Goal: Task Accomplishment & Management: Complete application form

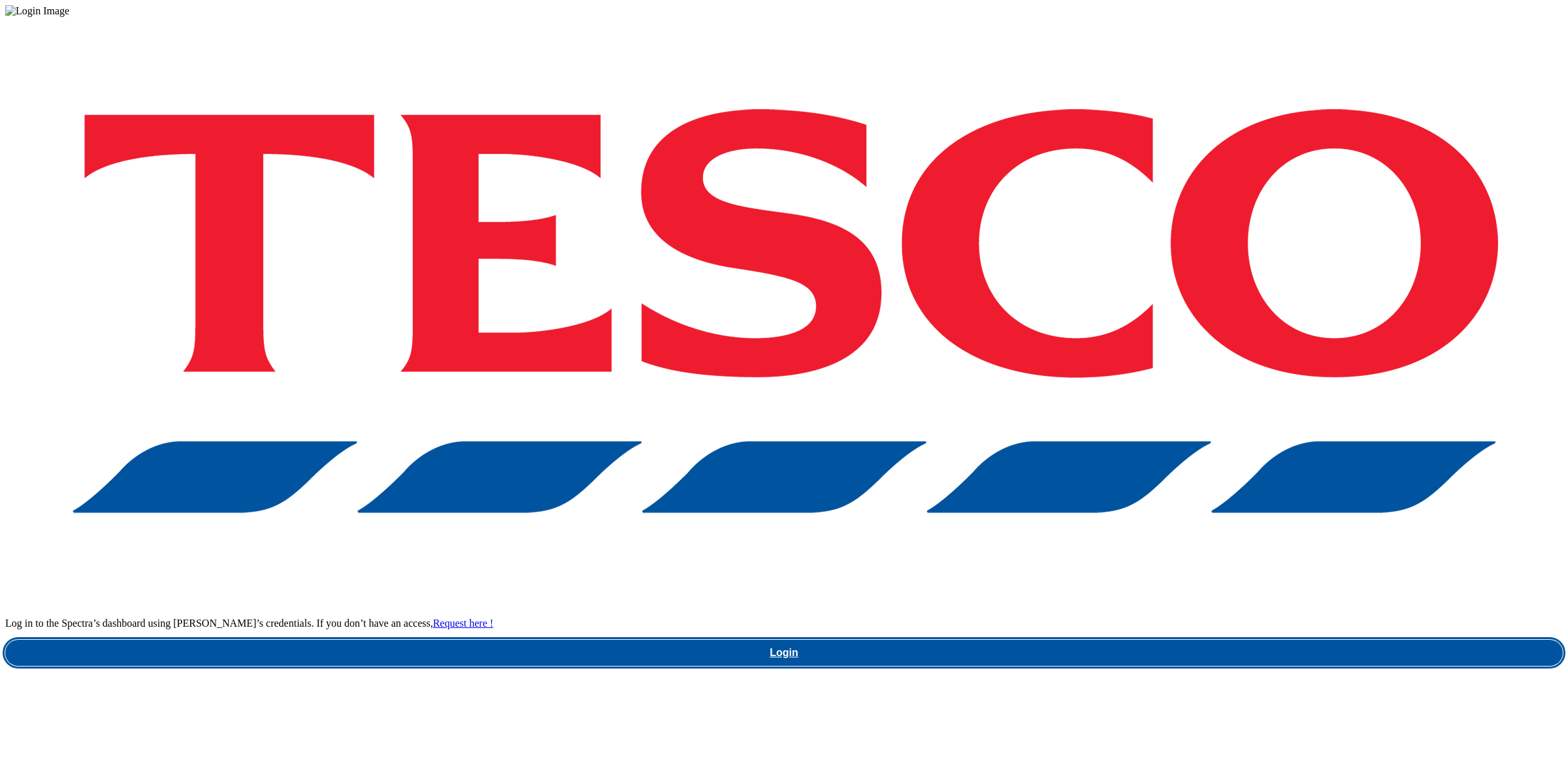
click at [1141, 640] on link "Login" at bounding box center [784, 653] width 1558 height 26
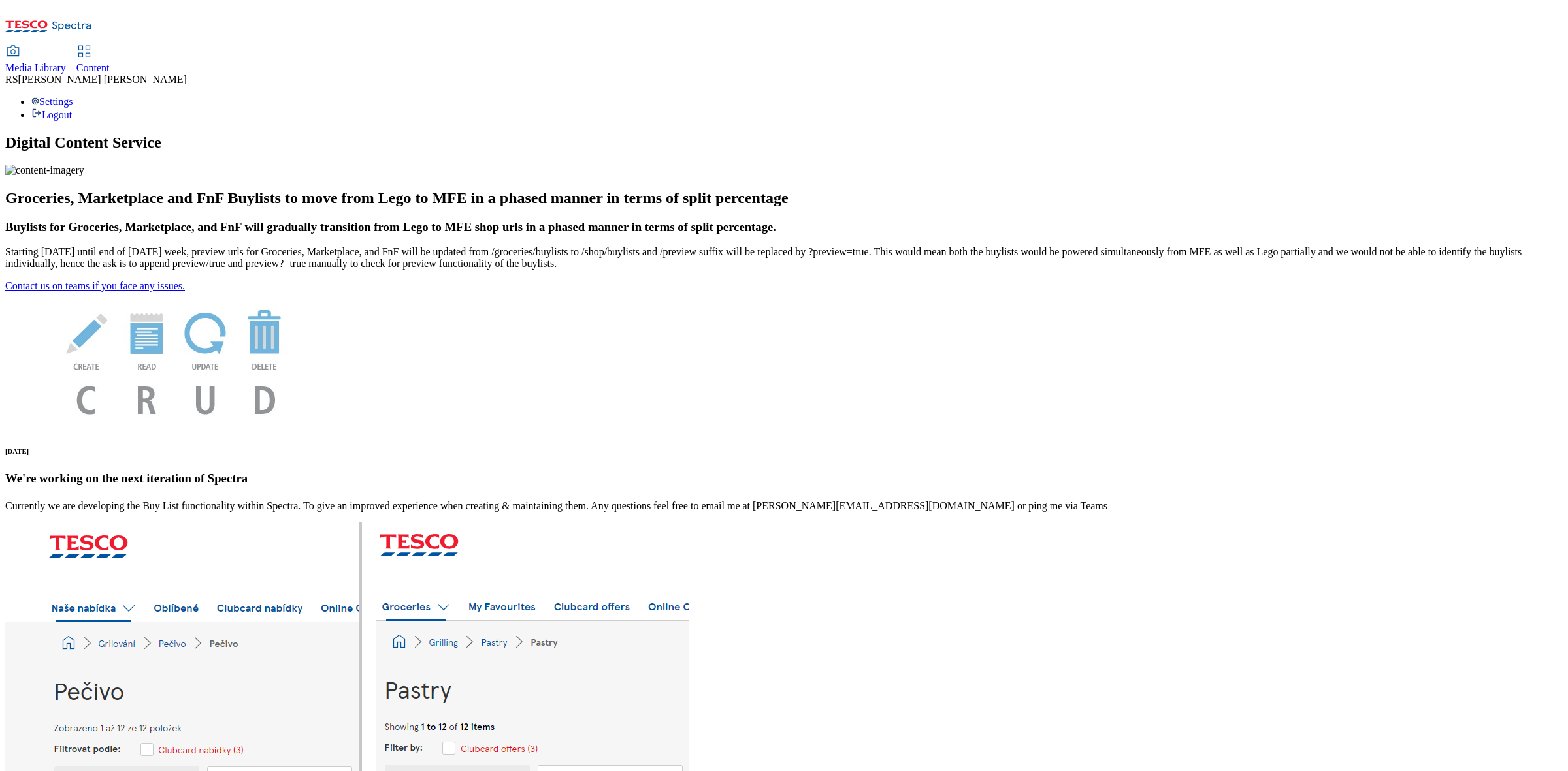
click at [110, 62] on span "Content" at bounding box center [93, 68] width 33 height 11
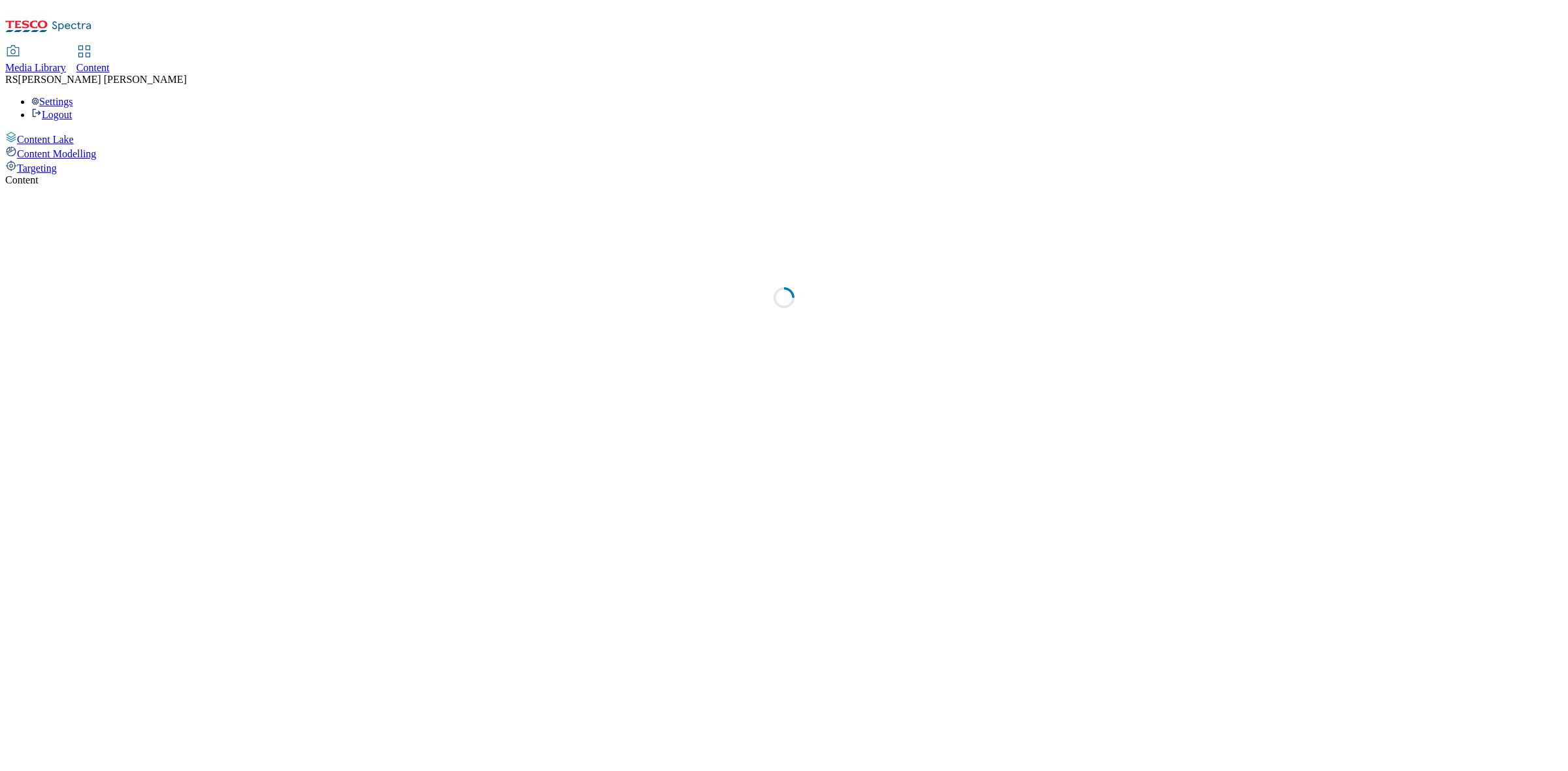
select select "ghs-[GEOGRAPHIC_DATA]"
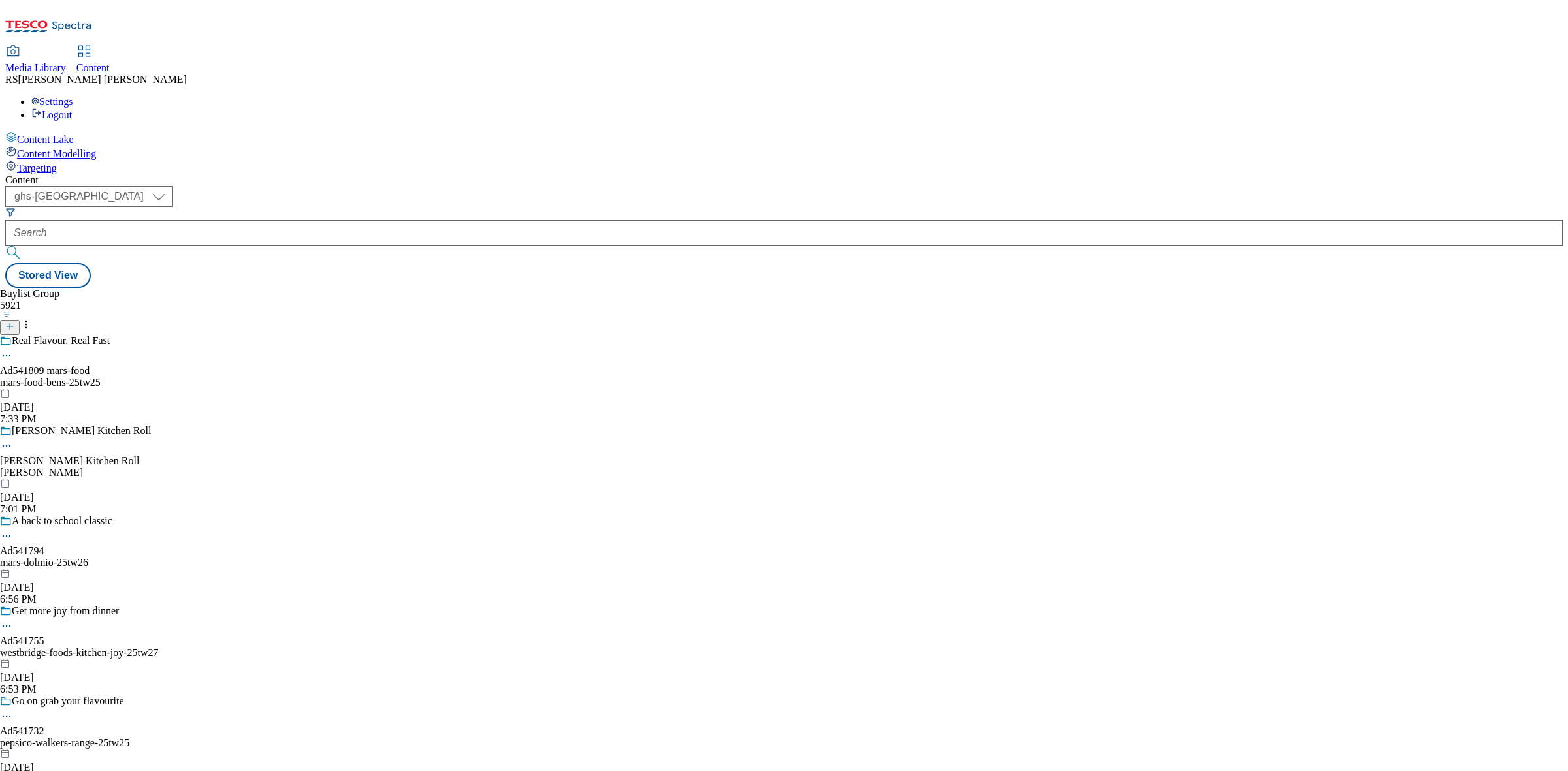
click at [14, 312] on button "button" at bounding box center [7, 314] width 14 height 6
click at [535, 288] on div "Buylist Group 5921 Title - Ascending Title - Descending Date created Date modif…" at bounding box center [784, 288] width 1558 height 0
click at [173, 186] on select "ghs-roi ghs-uk" at bounding box center [89, 197] width 168 height 21
click at [170, 186] on select "ghs-roi ghs-uk" at bounding box center [89, 197] width 168 height 21
click at [565, 288] on div "Buylist Group 5921 Real Flavour. Real Fast Ad541809 mars-food mars-food-bens-25…" at bounding box center [784, 288] width 1558 height 0
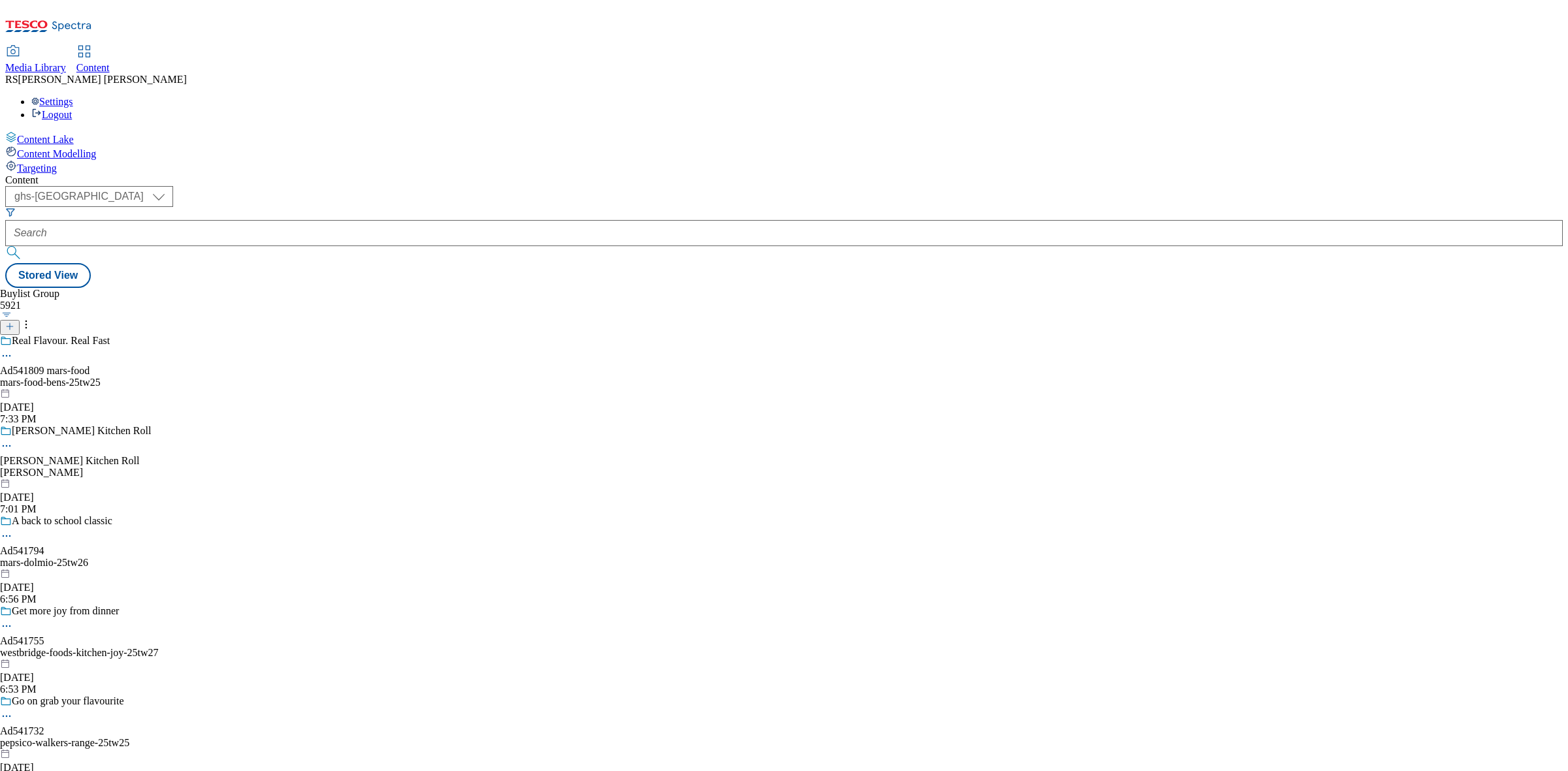
click at [14, 322] on icon at bounding box center [10, 326] width 9 height 9
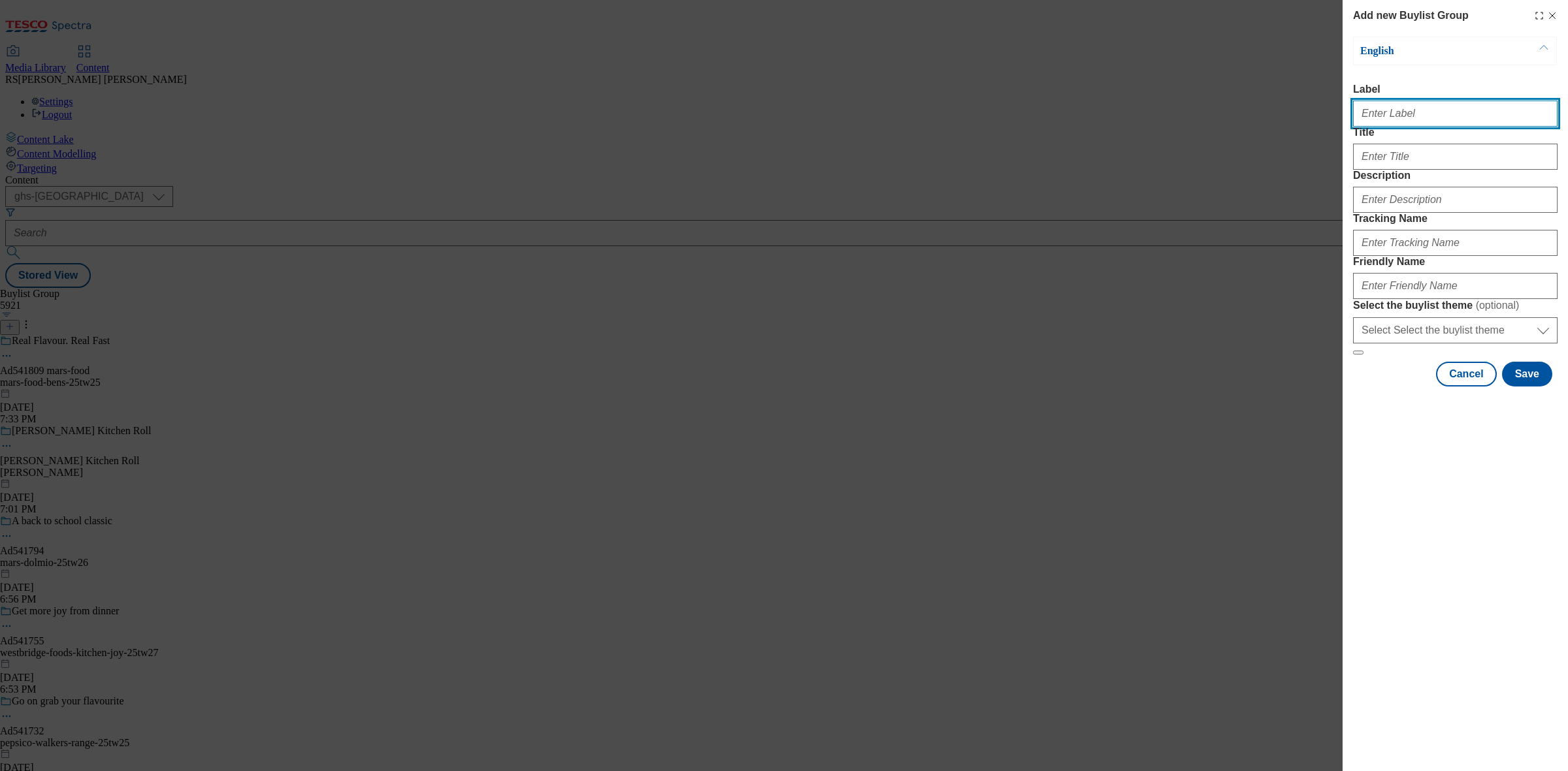
click at [1393, 122] on input "Label" at bounding box center [1455, 114] width 204 height 26
paste input "Ad541390"
type input "Ad541390"
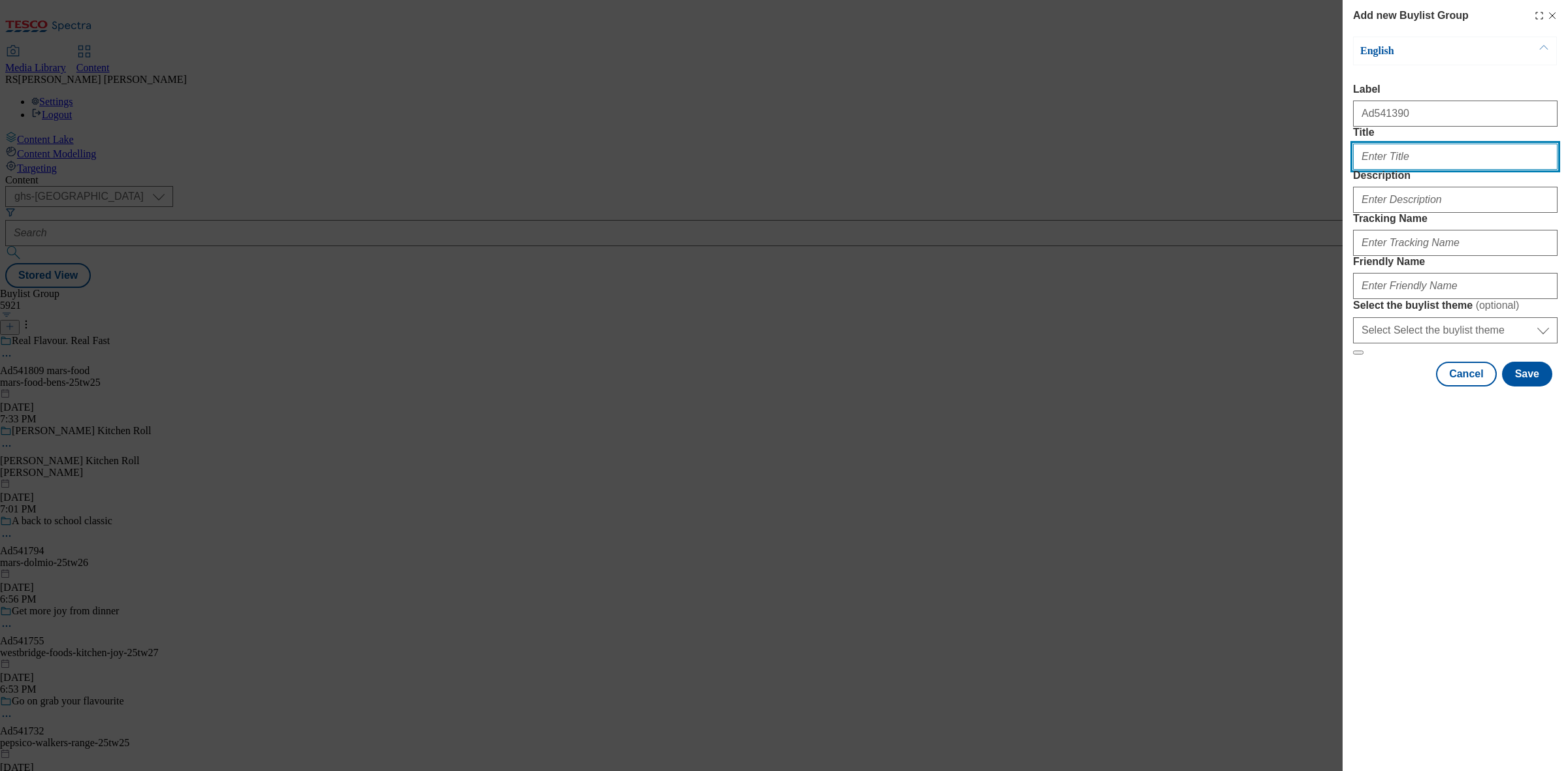
click at [1410, 170] on input "Title" at bounding box center [1455, 157] width 204 height 26
click at [1399, 170] on input "Title" at bounding box center [1455, 157] width 204 height 26
paste input "The Nation's Favourite*"
type input "The Nation's Favourite*"
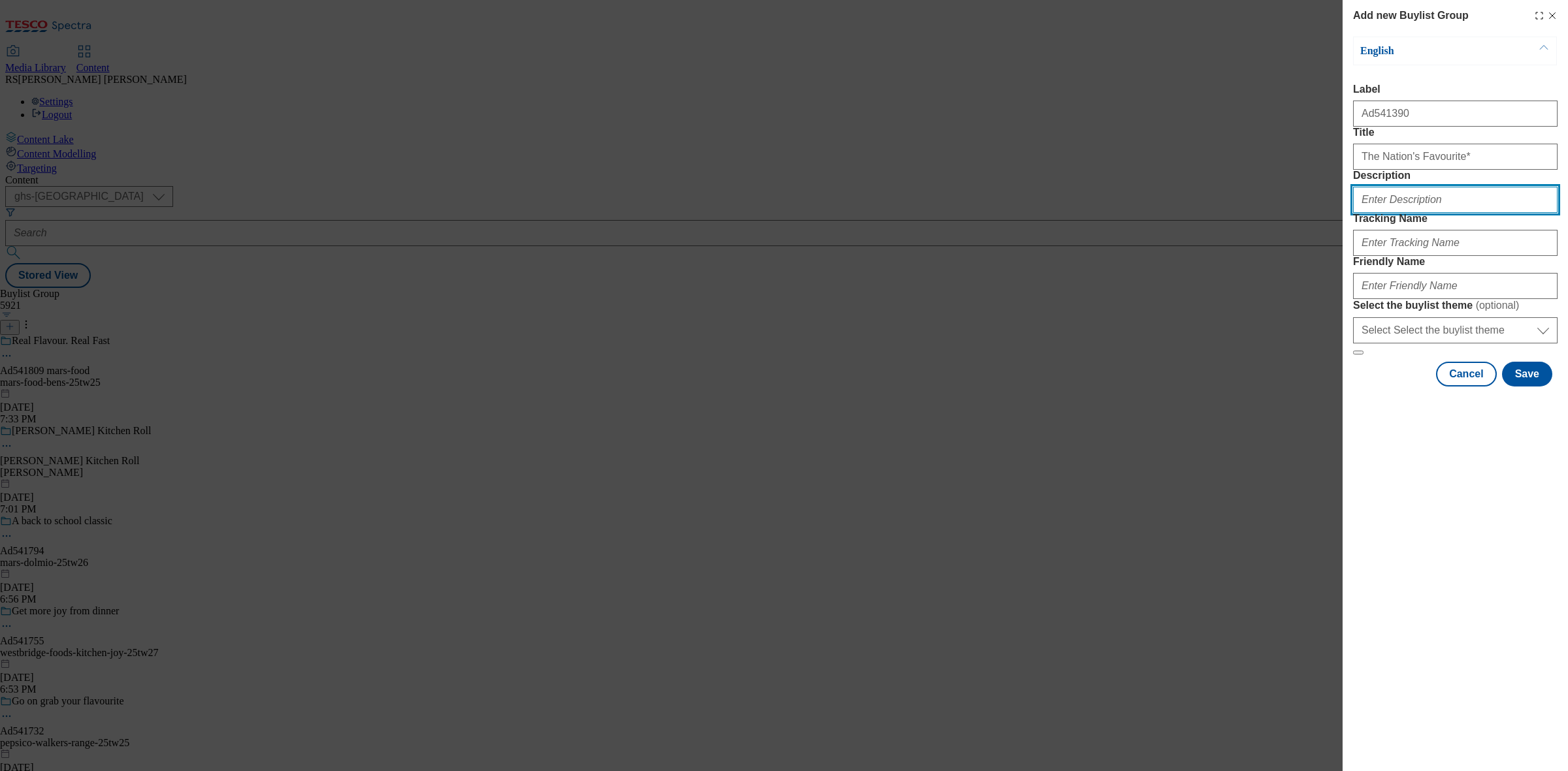
click at [1376, 213] on input "Description" at bounding box center [1455, 200] width 204 height 26
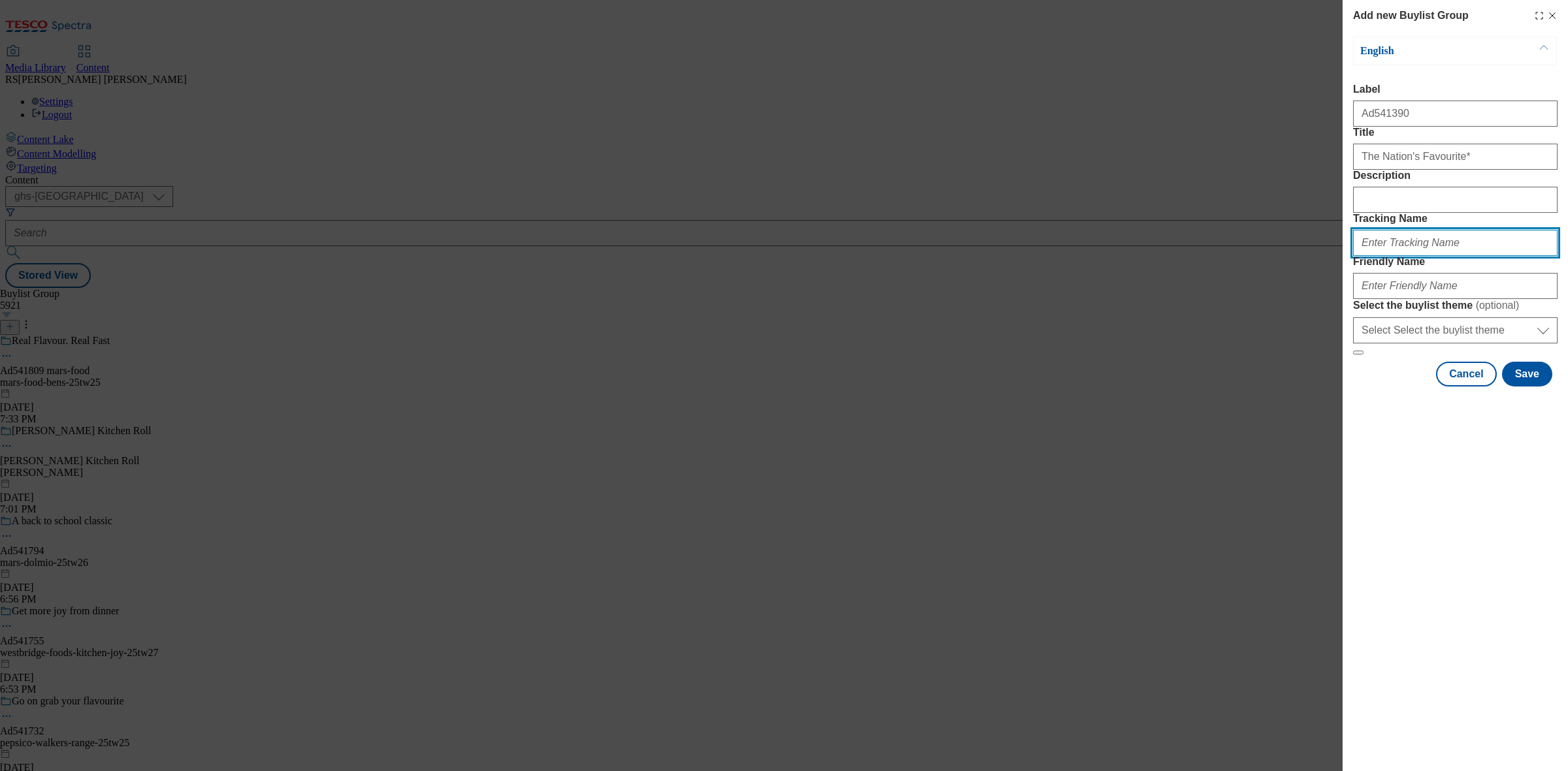
click at [1403, 256] on input "Tracking Name" at bounding box center [1455, 243] width 204 height 26
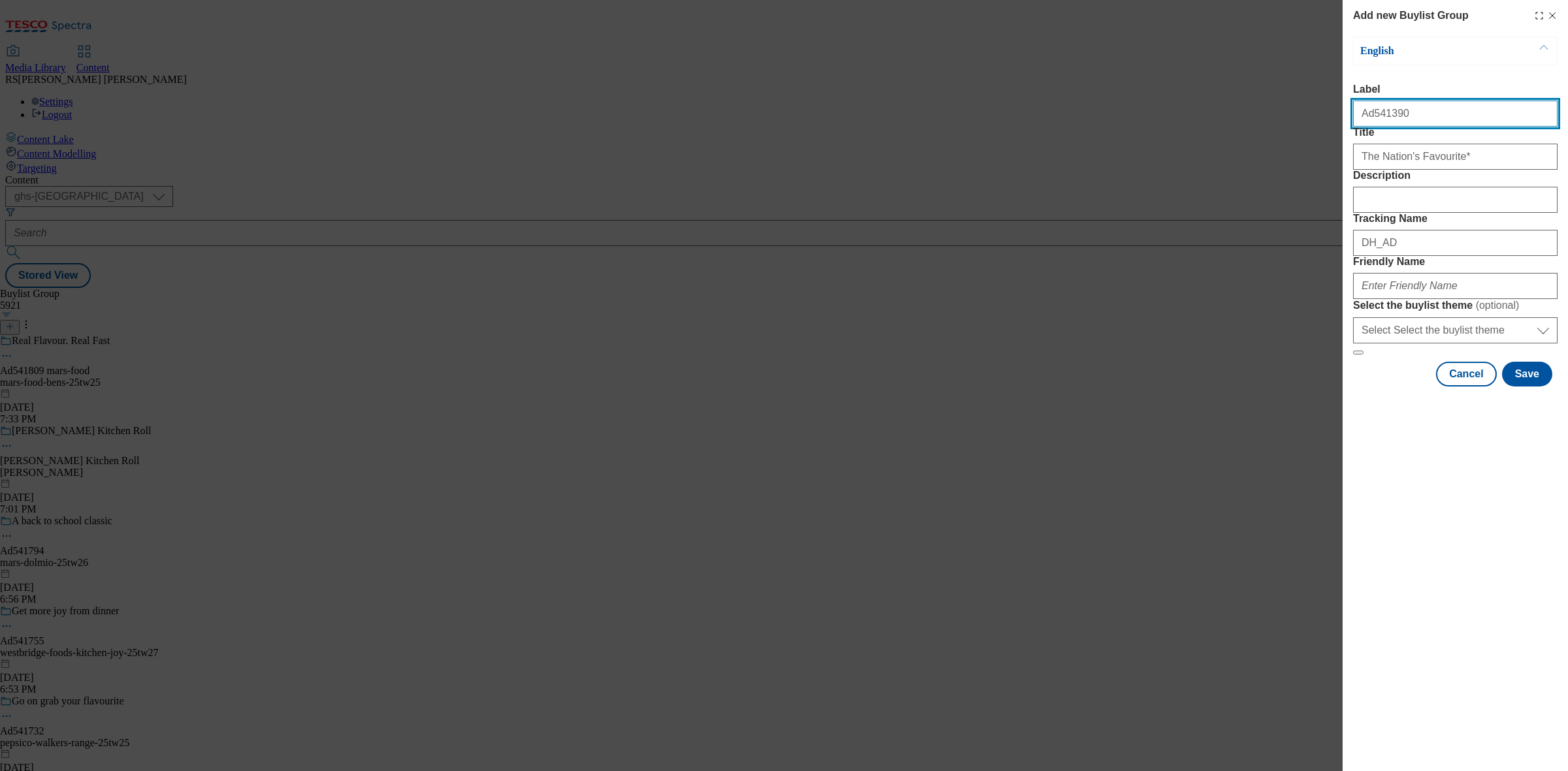
drag, startPoint x: 1410, startPoint y: 119, endPoint x: 1372, endPoint y: 132, distance: 40.2
click at [1372, 127] on div "Ad541390" at bounding box center [1455, 110] width 204 height 31
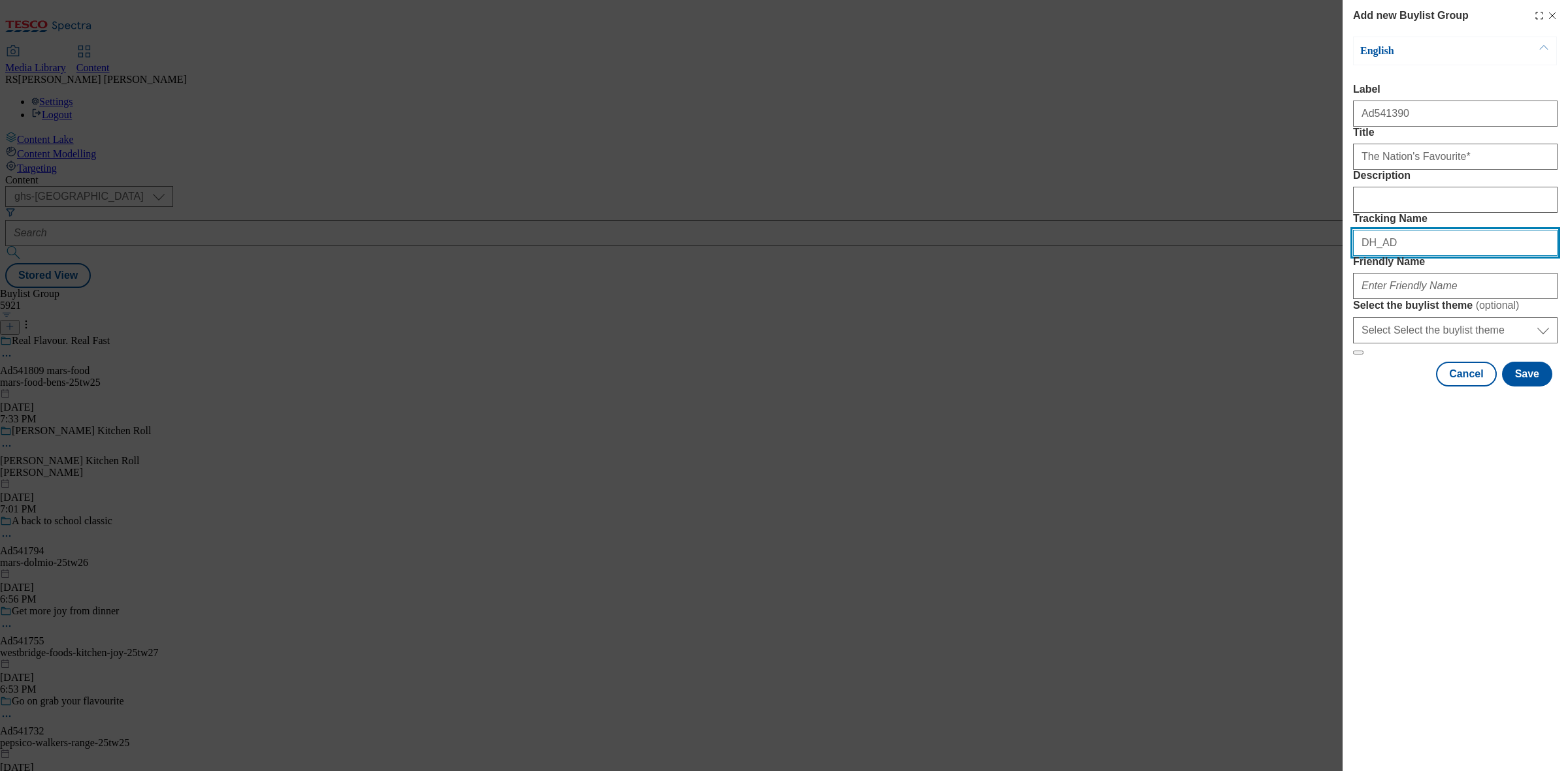
click at [1455, 256] on input "DH_AD" at bounding box center [1455, 243] width 204 height 26
paste input "541390"
type input "DH_AD541390"
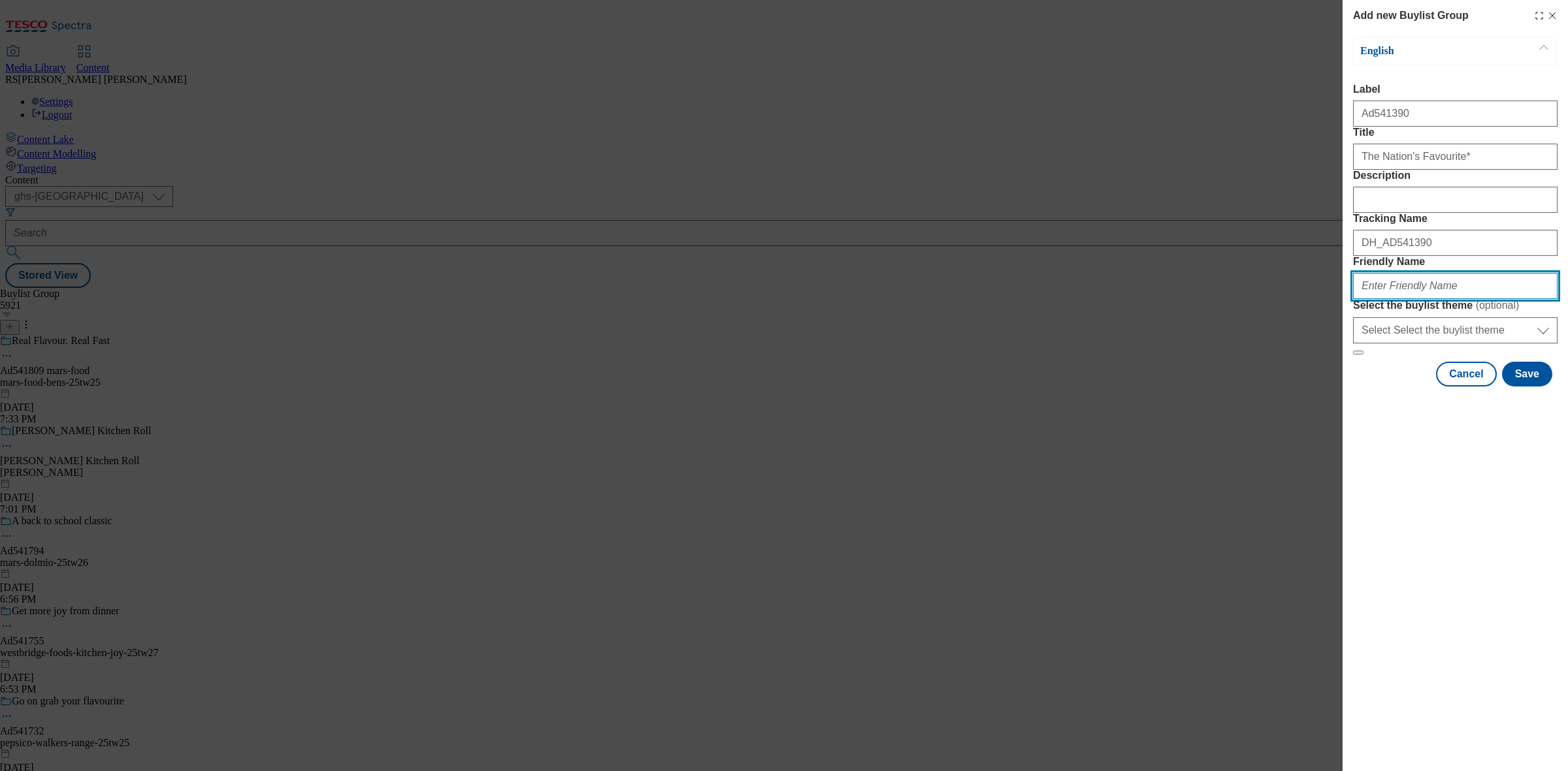
click at [1493, 299] on input "Friendly Name" at bounding box center [1455, 286] width 204 height 26
click at [1407, 299] on input "Friendly Name" at bounding box center [1455, 286] width 204 height 26
paste input "McCain"
type input "McCain"
drag, startPoint x: 1407, startPoint y: 389, endPoint x: 1323, endPoint y: 389, distance: 84.0
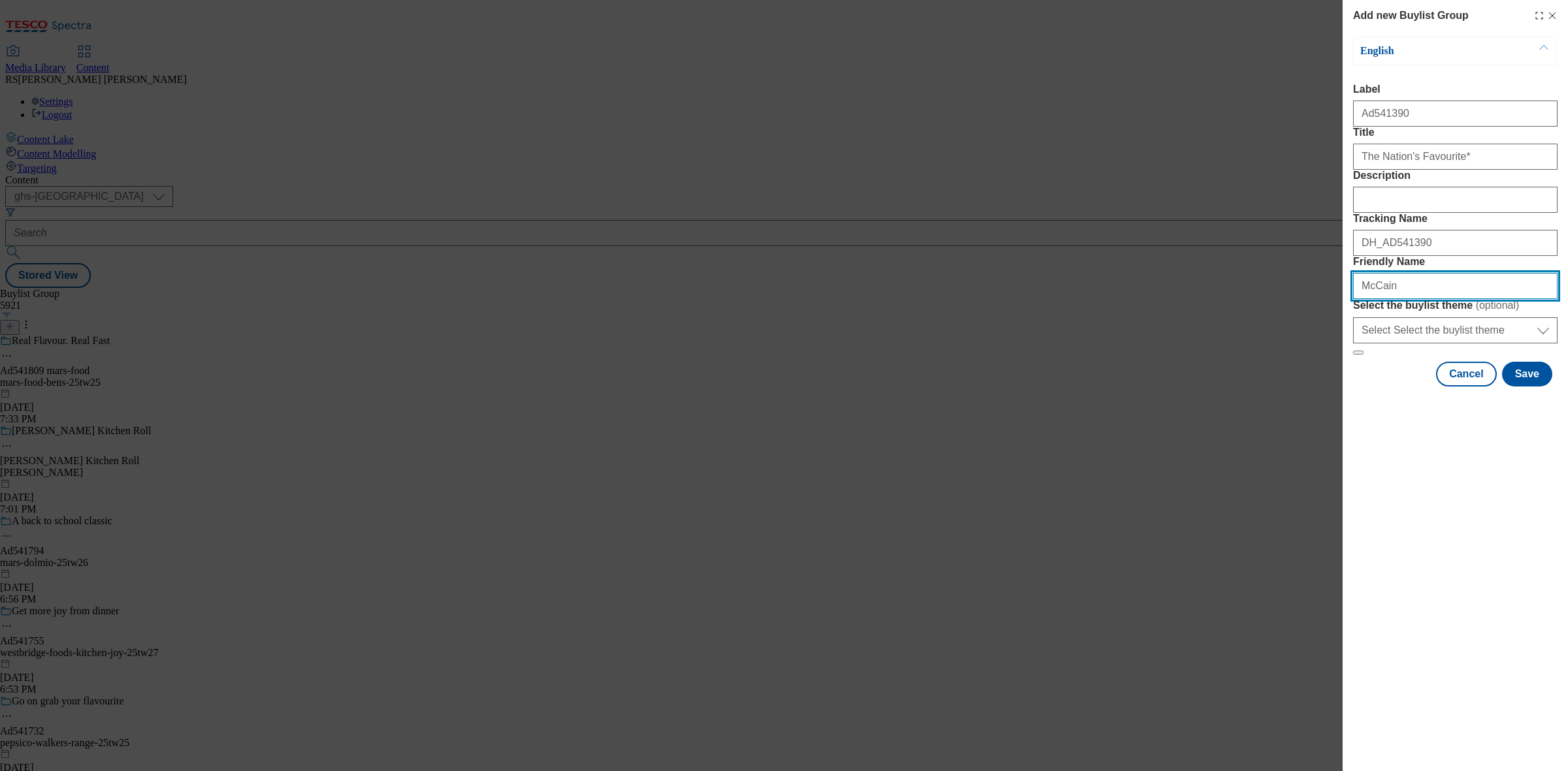
click at [1323, 389] on div "Add new Buylist Group English Label Ad541390 Title The Nation's Favourite* Desc…" at bounding box center [784, 386] width 1568 height 771
paste input "mccain-foods-mccain-25tw27"
type input "mccain-foods-mccain-25tw27"
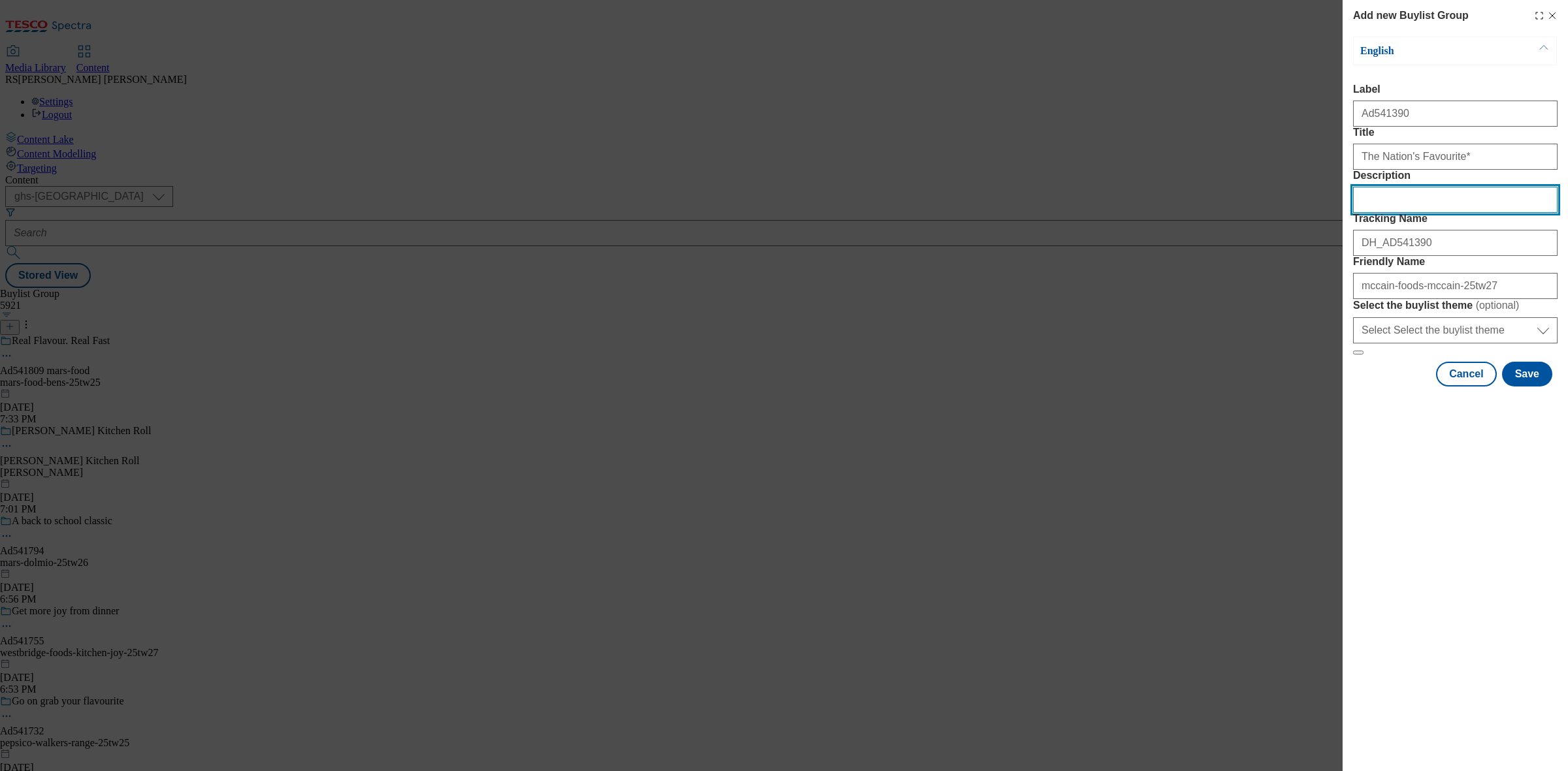
click at [1403, 213] on input "Description" at bounding box center [1455, 200] width 204 height 26
click at [1525, 387] on button "Save" at bounding box center [1527, 374] width 50 height 25
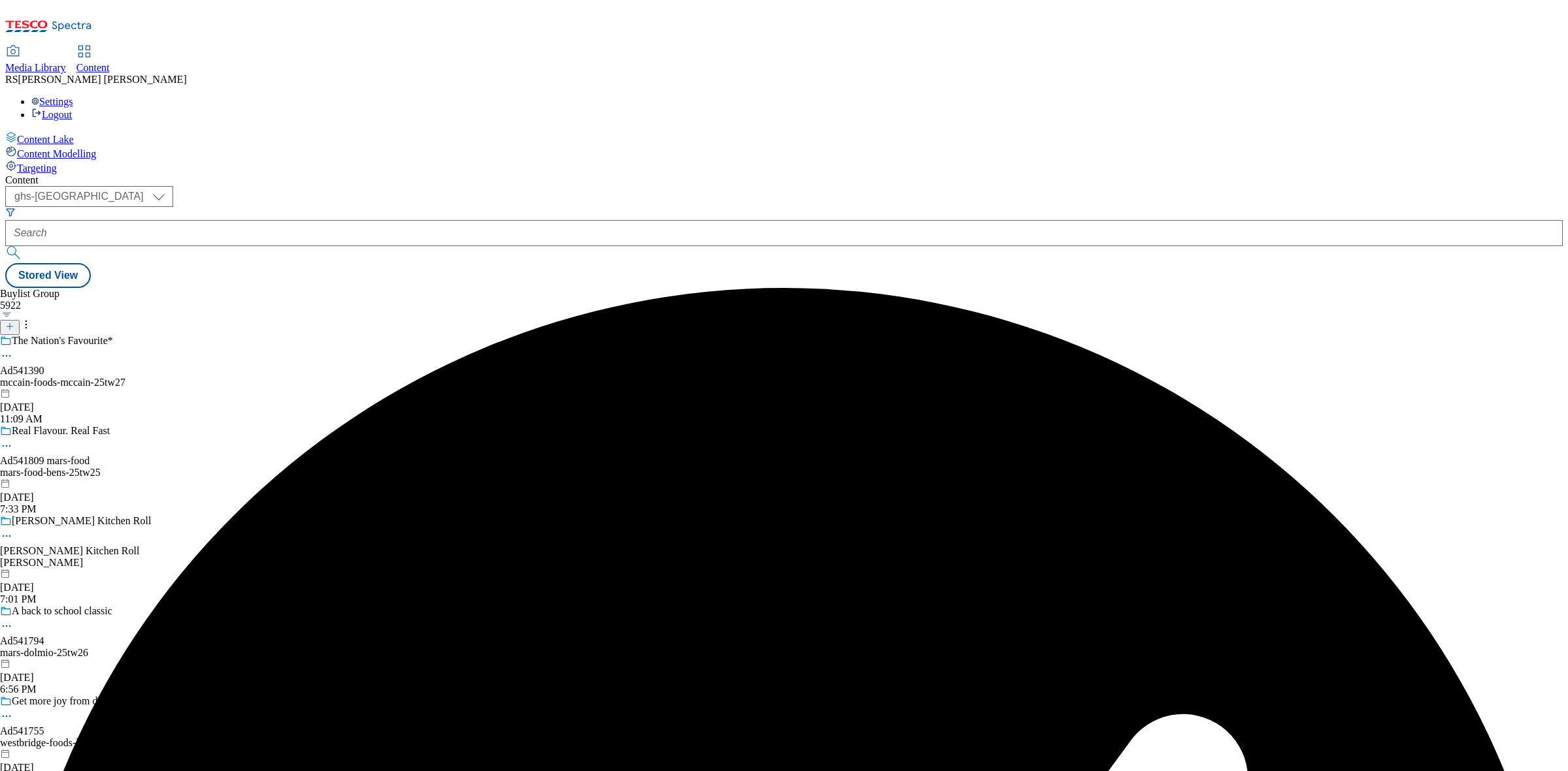
click at [206, 377] on div "mccain-foods-mccain-25tw27" at bounding box center [103, 382] width 206 height 12
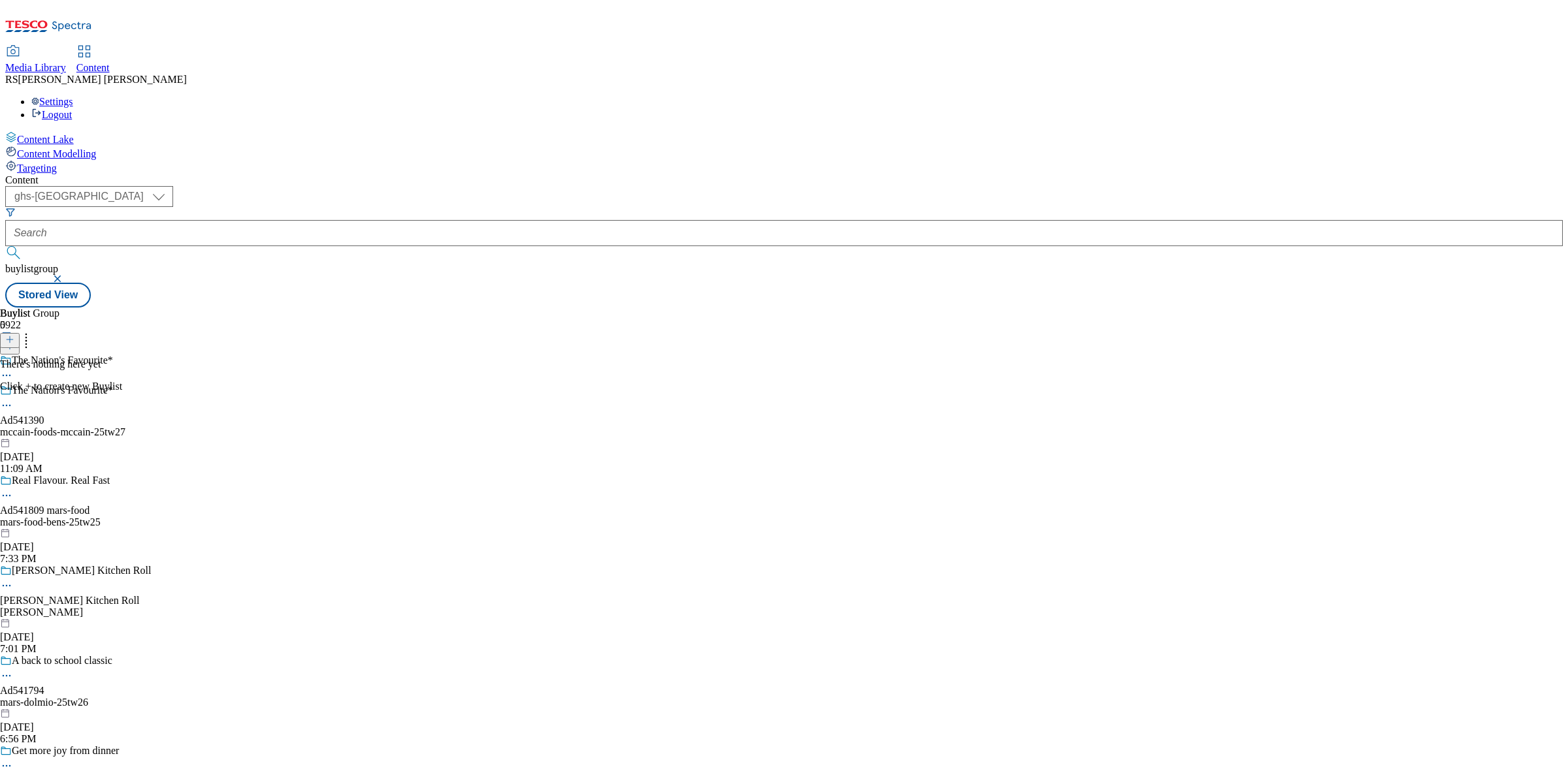
click at [14, 335] on icon at bounding box center [10, 339] width 9 height 9
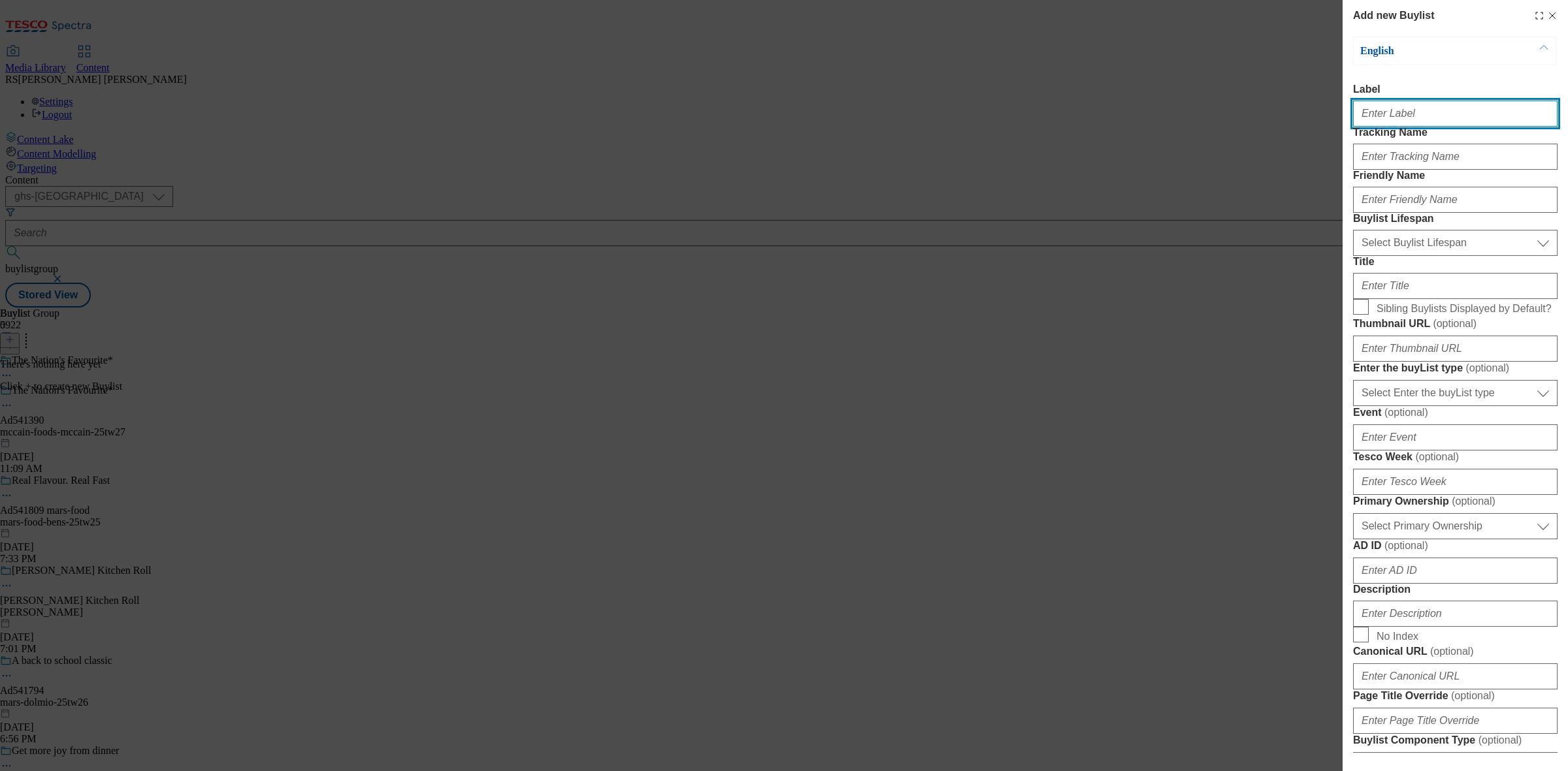
click at [1396, 114] on input "Label" at bounding box center [1455, 114] width 204 height 26
paste input "Ad541390"
type input "Ad541390"
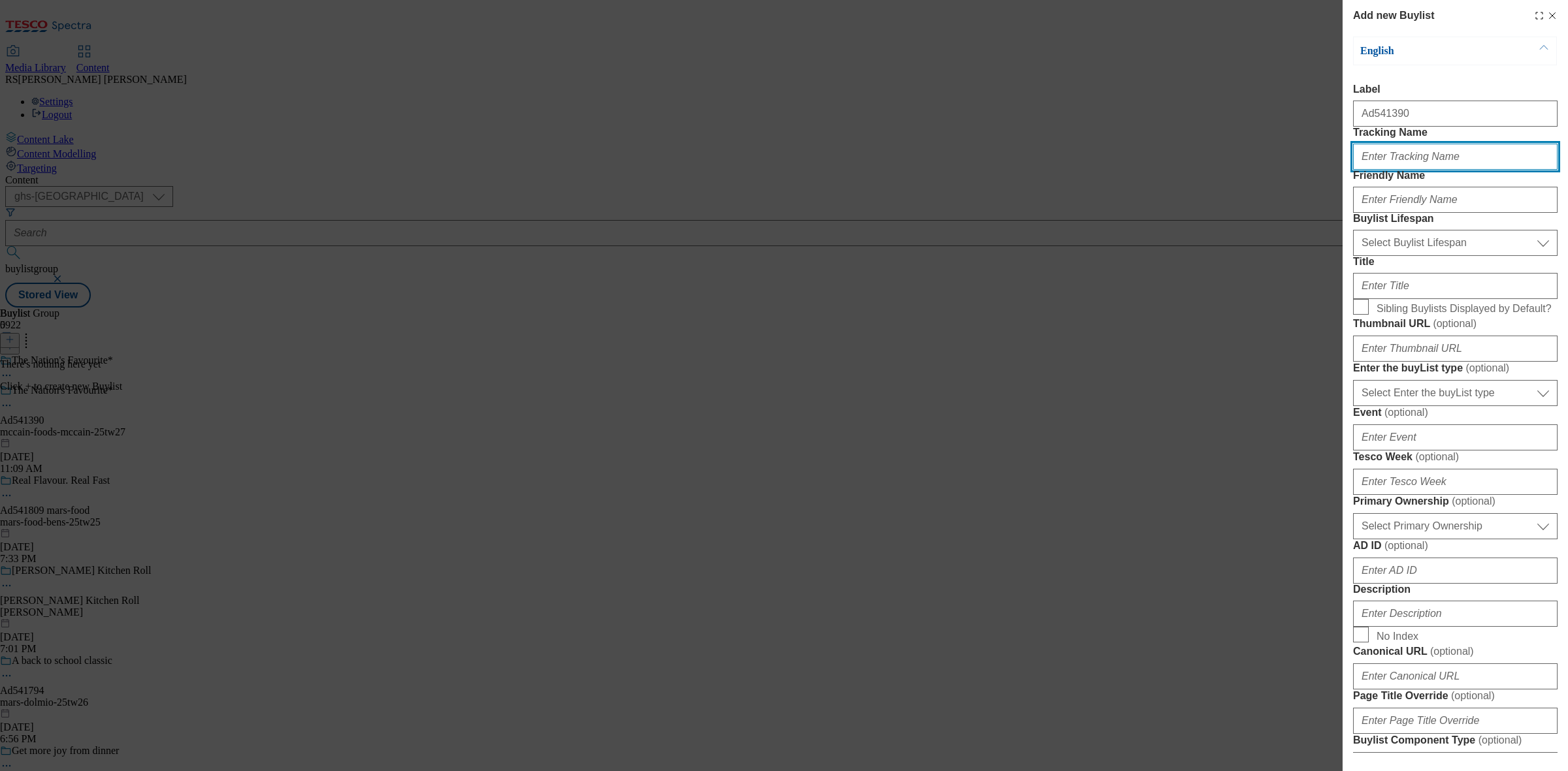
click at [1410, 170] on input "Tracking Name" at bounding box center [1455, 157] width 204 height 26
paste input "Ad541390"
click at [1395, 170] on input "DH_ADAd541390" at bounding box center [1455, 157] width 204 height 26
drag, startPoint x: 1396, startPoint y: 190, endPoint x: 1386, endPoint y: 192, distance: 10.2
click at [1386, 170] on input "DH_AD541390" at bounding box center [1455, 157] width 204 height 26
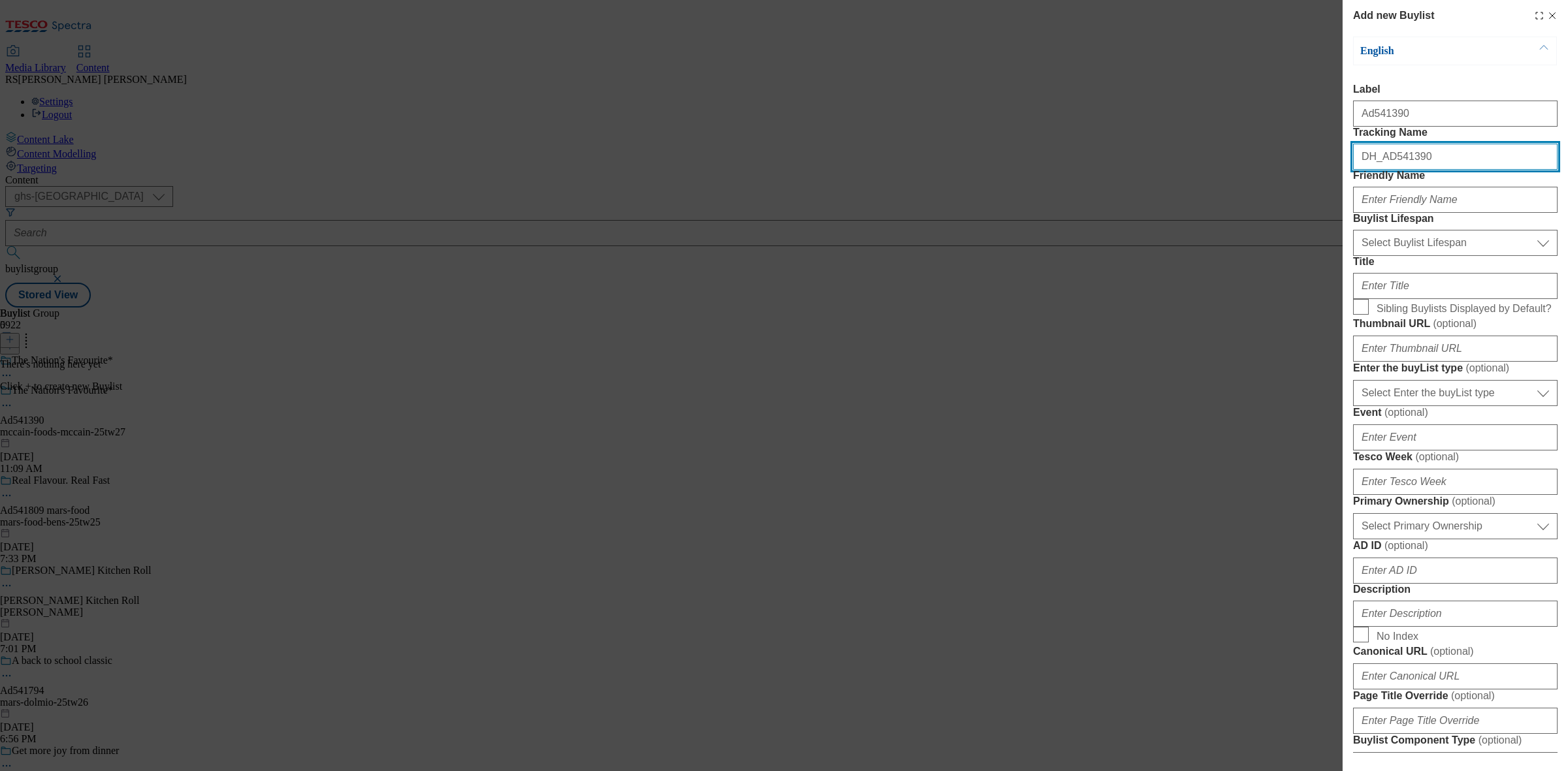
type input "DH_AD541390"
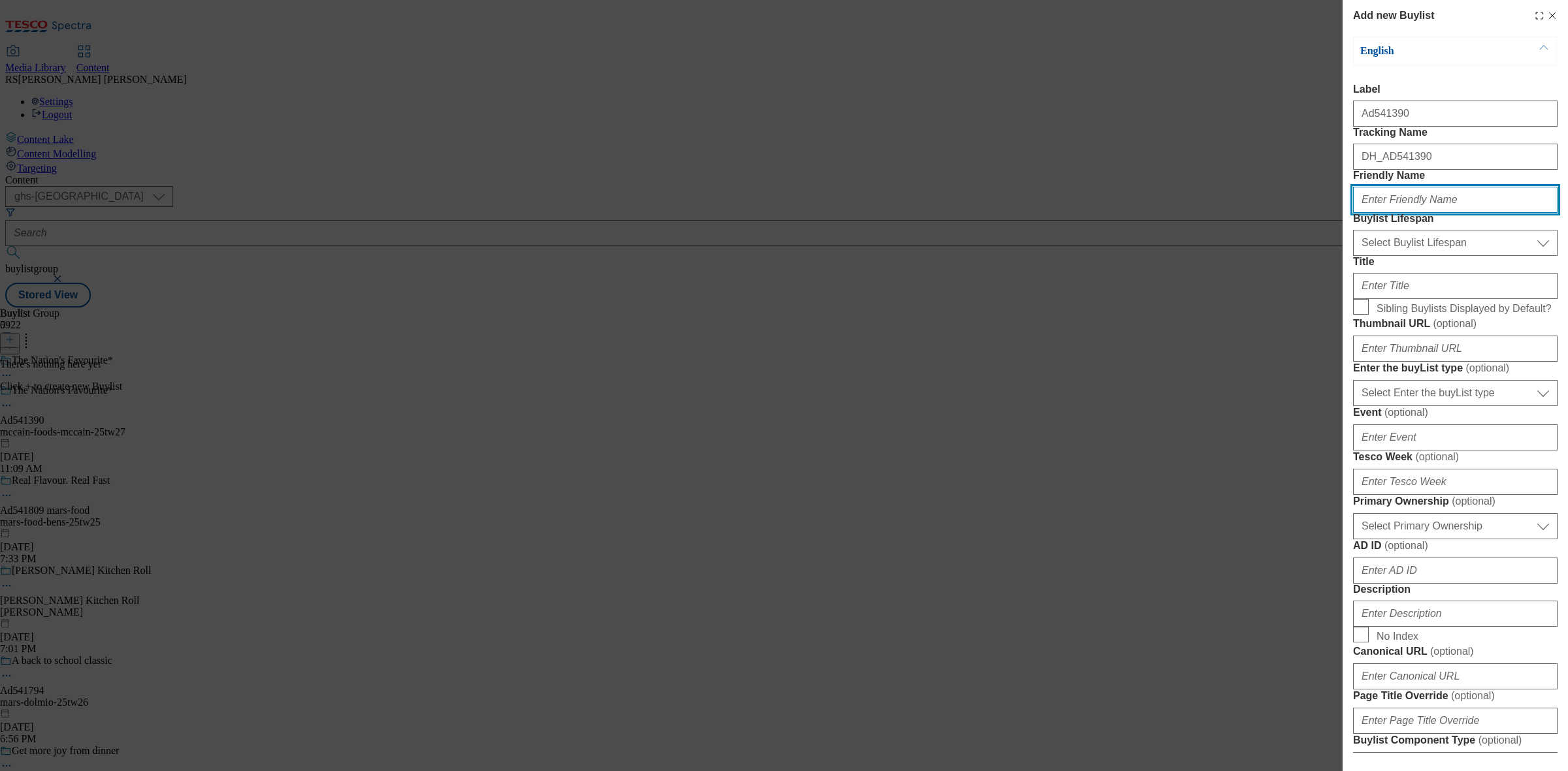
click at [1419, 213] on input "Friendly Name" at bounding box center [1455, 200] width 204 height 26
paste input "mccain"
type input "mccain"
click at [1416, 328] on form "Label Ad541390 Tracking Name DH_AD541390 Friendly Name mccain Buylist Lifespan …" at bounding box center [1455, 542] width 204 height 917
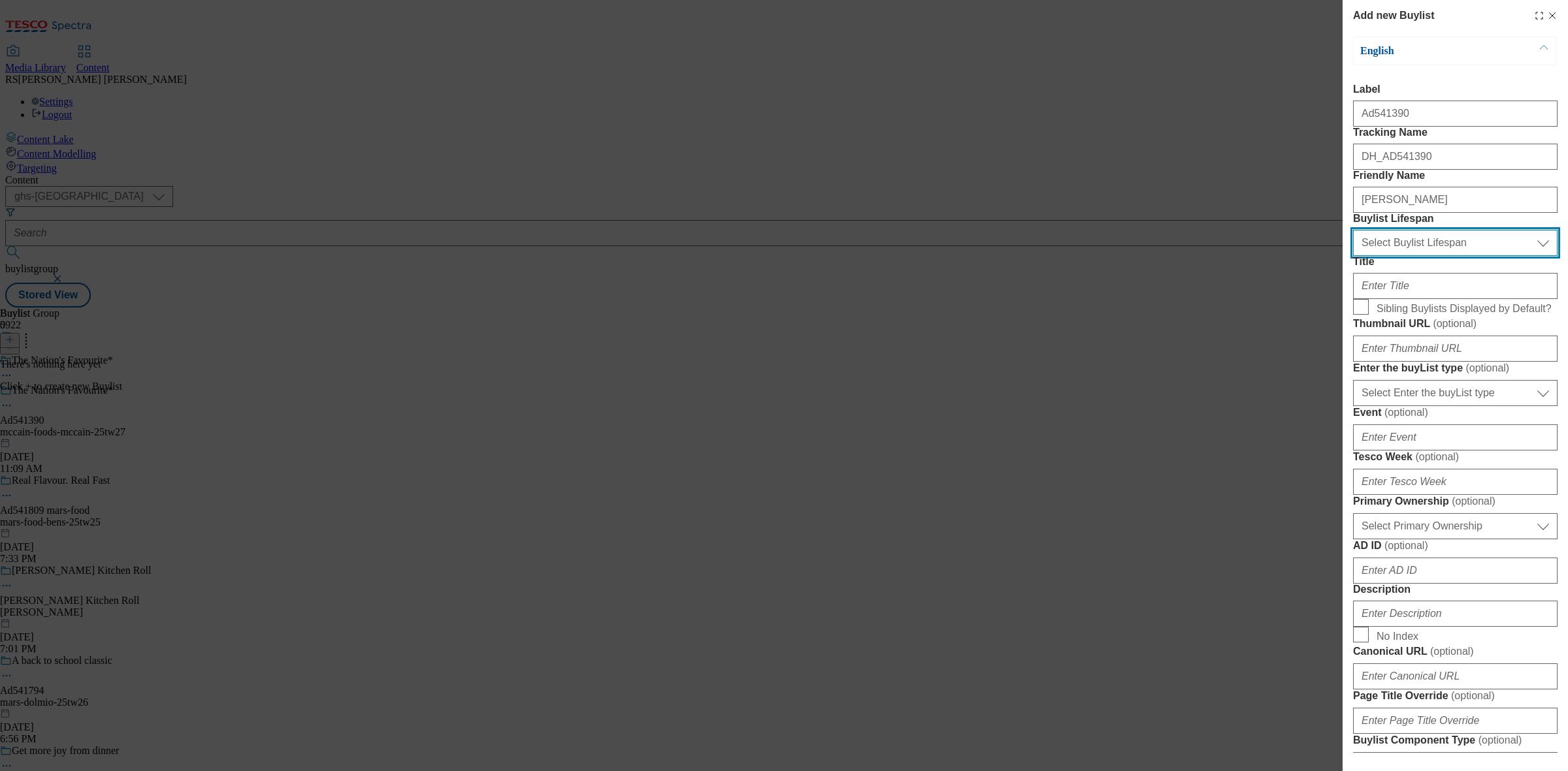
click at [1419, 256] on select "Select Buylist Lifespan evergreen seasonal tactical" at bounding box center [1455, 243] width 204 height 26
select select "tactical"
click at [1353, 256] on select "Select Buylist Lifespan evergreen seasonal tactical" at bounding box center [1455, 243] width 204 height 26
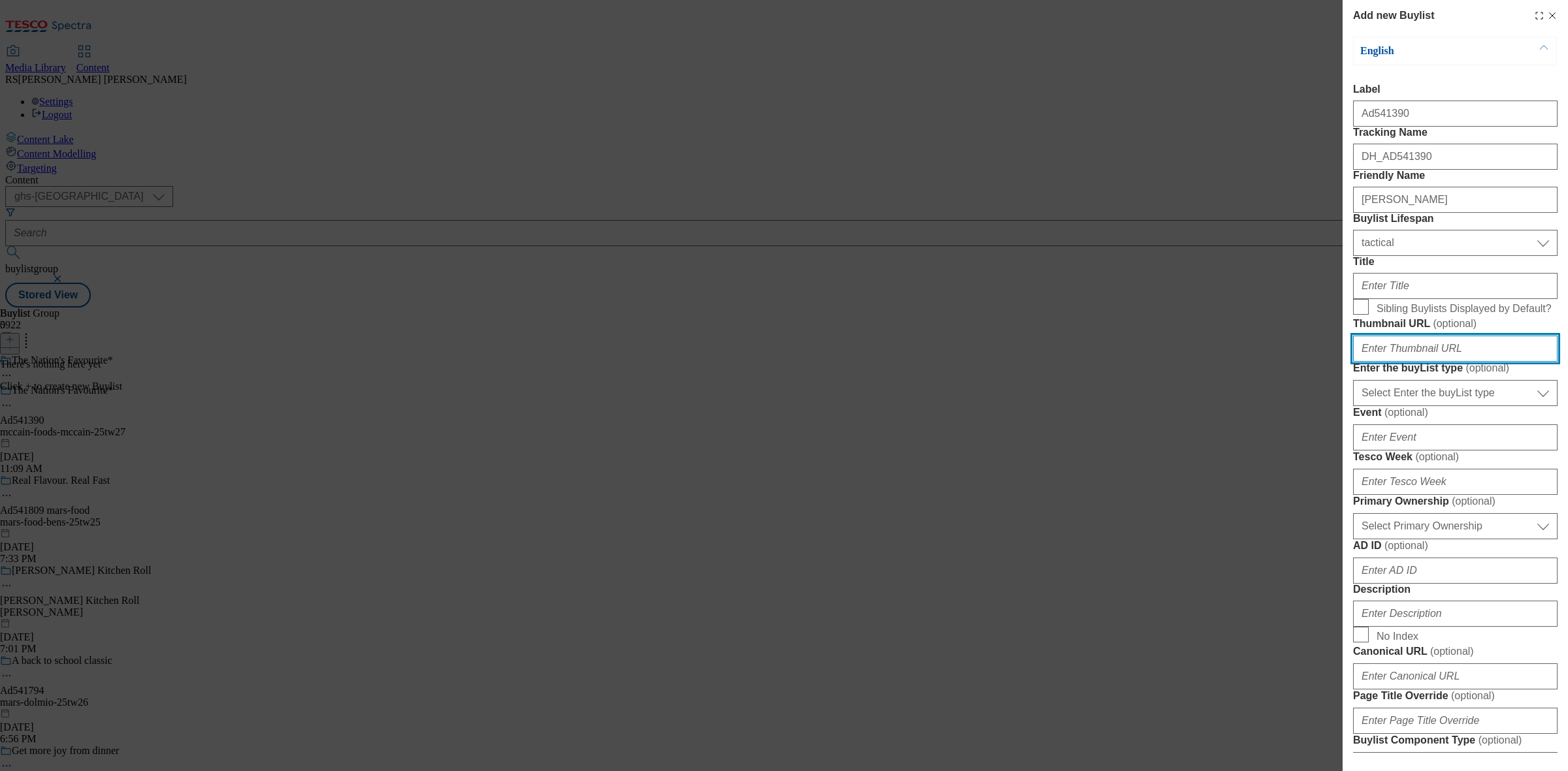
click at [1419, 362] on input "Thumbnail URL ( optional )" at bounding box center [1455, 349] width 204 height 26
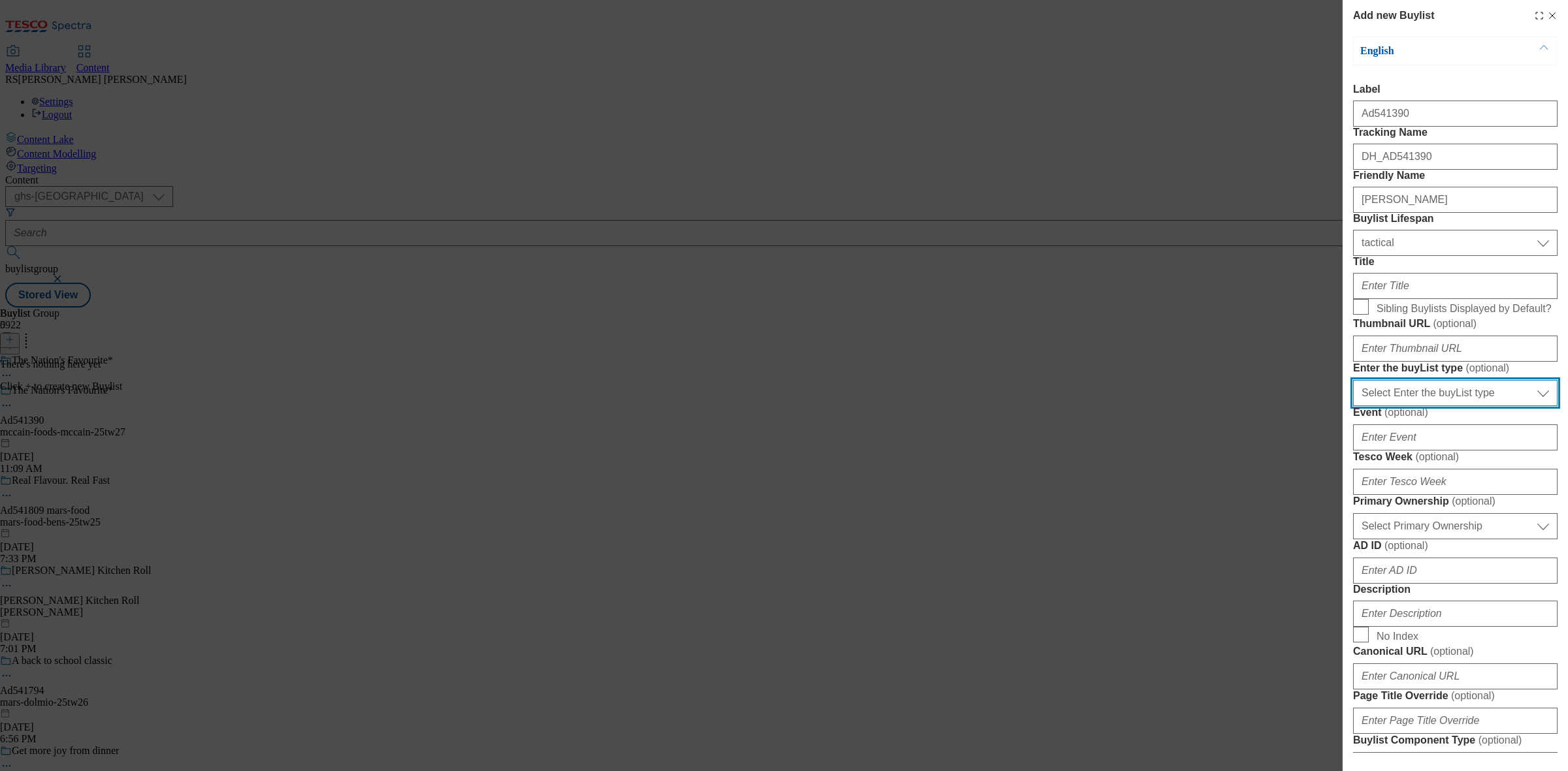
click at [1425, 406] on select "Select Enter the buyList type event supplier funded long term >4 weeks supplier…" at bounding box center [1455, 393] width 204 height 26
select select "supplier funded short term 1-3 weeks"
click at [1353, 406] on select "Select Enter the buyList type event supplier funded long term >4 weeks supplier…" at bounding box center [1455, 393] width 204 height 26
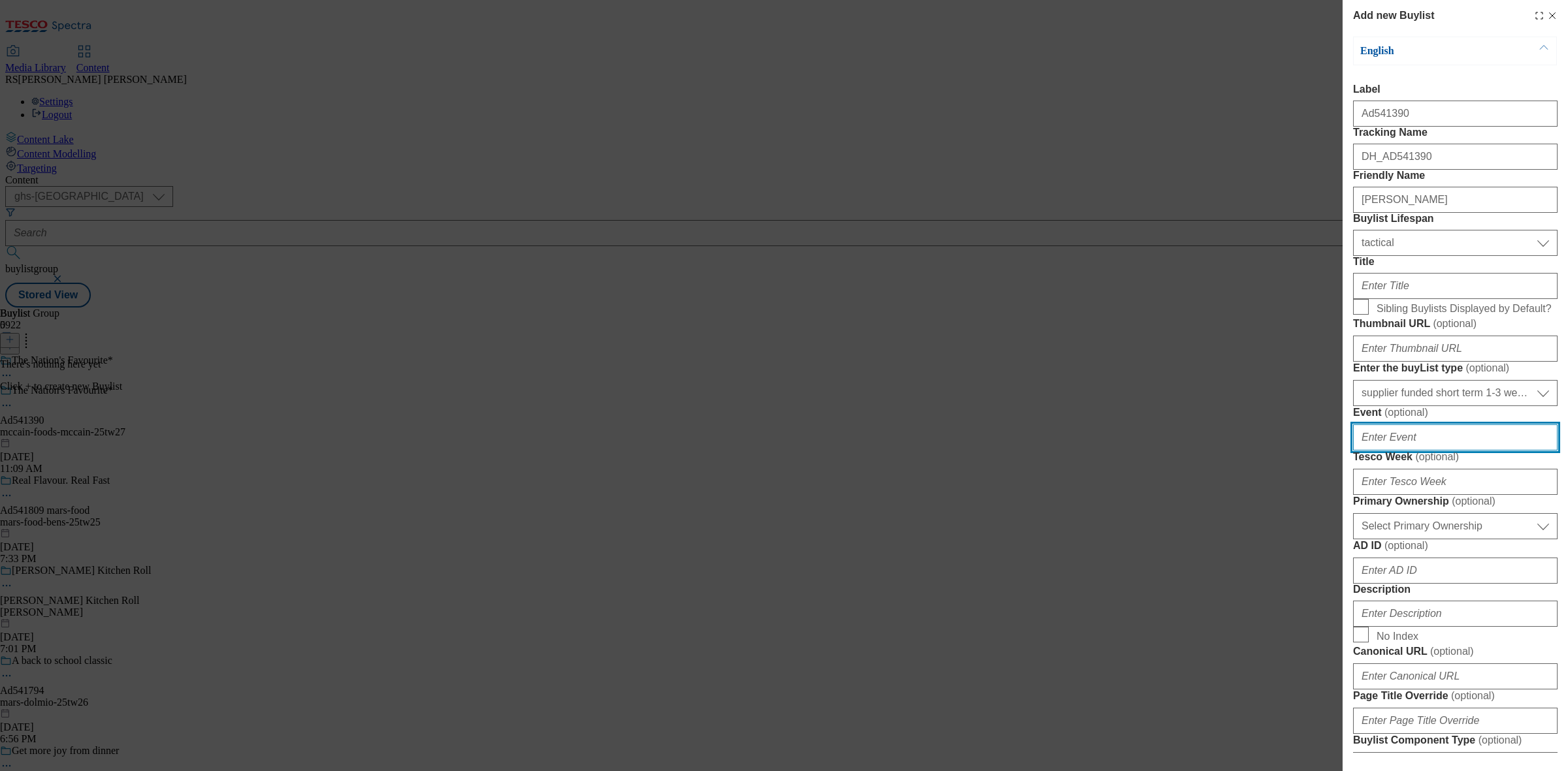
click at [1442, 450] on input "Event ( optional )" at bounding box center [1455, 438] width 204 height 26
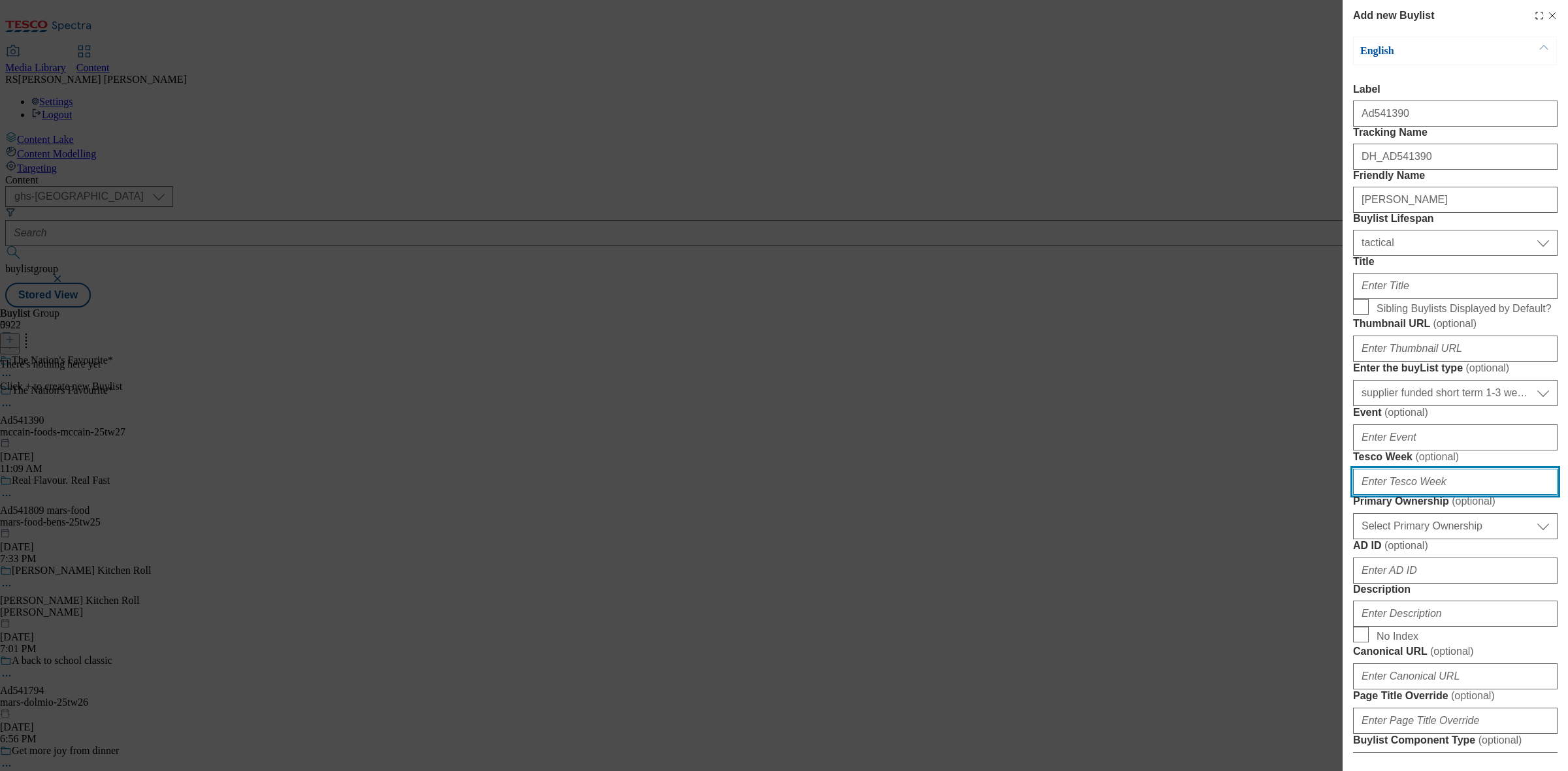
click at [1419, 495] on input "Tesco Week ( optional )" at bounding box center [1455, 482] width 204 height 26
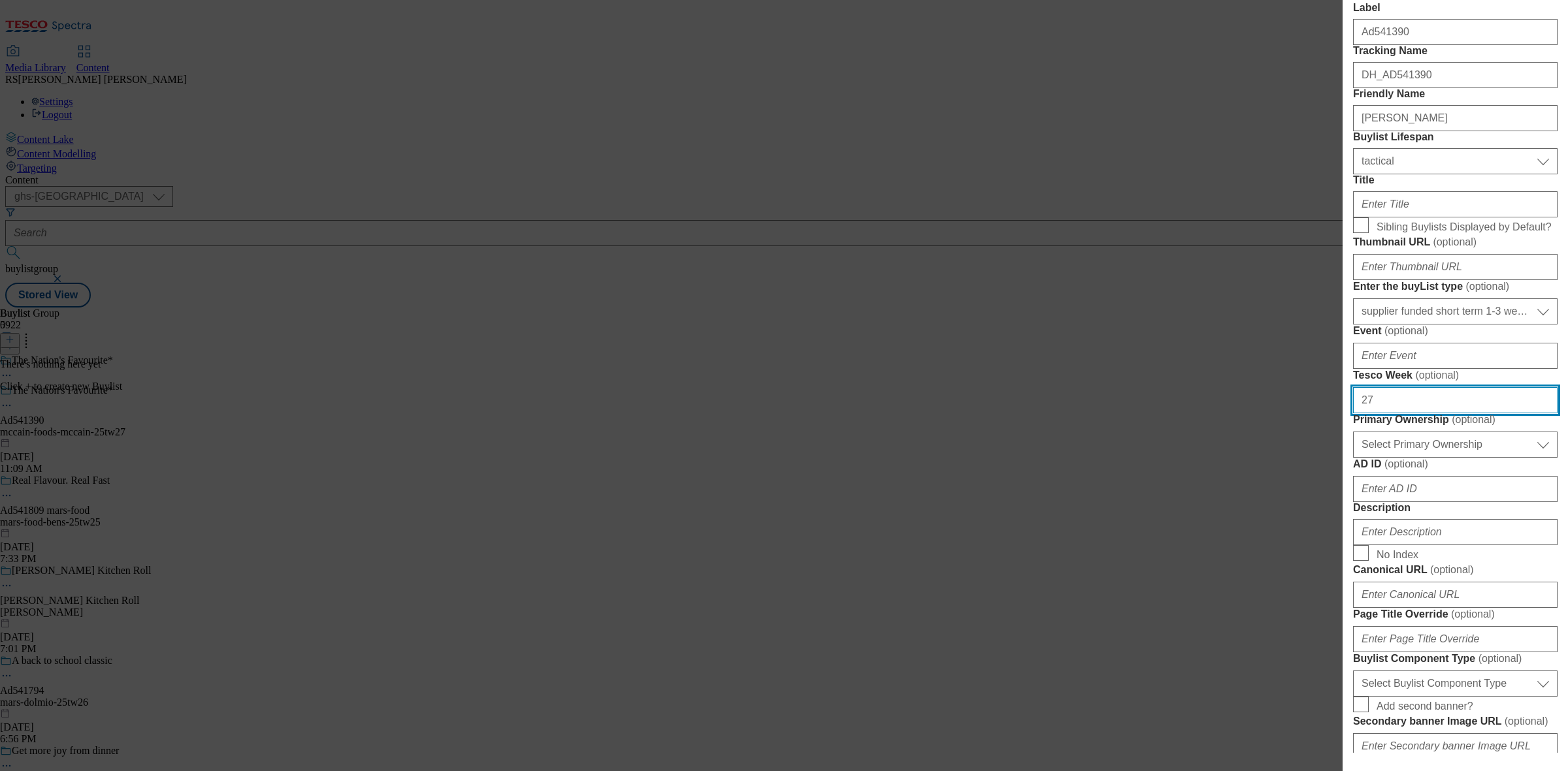
scroll to position [163, 0]
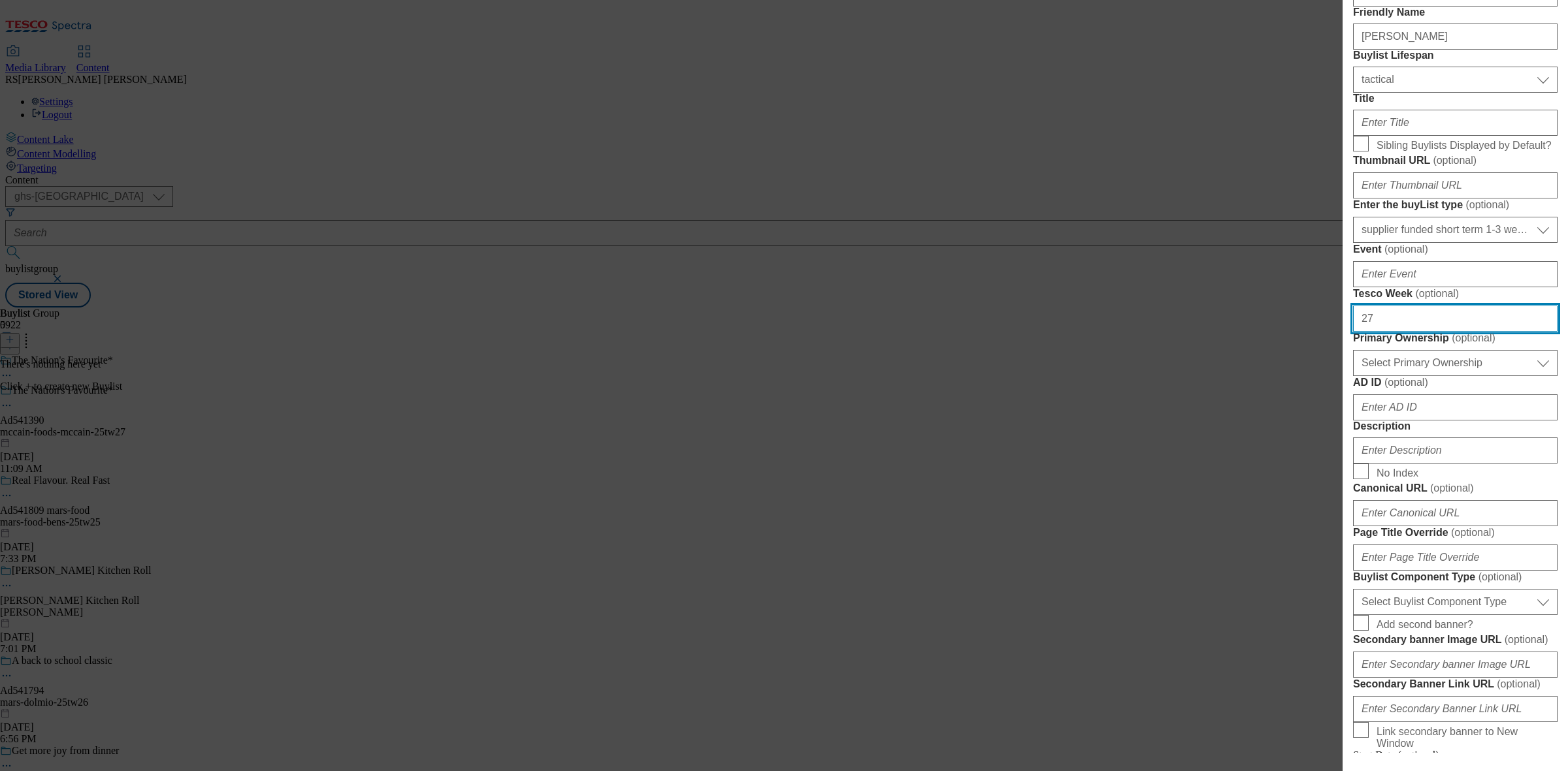
type input "27"
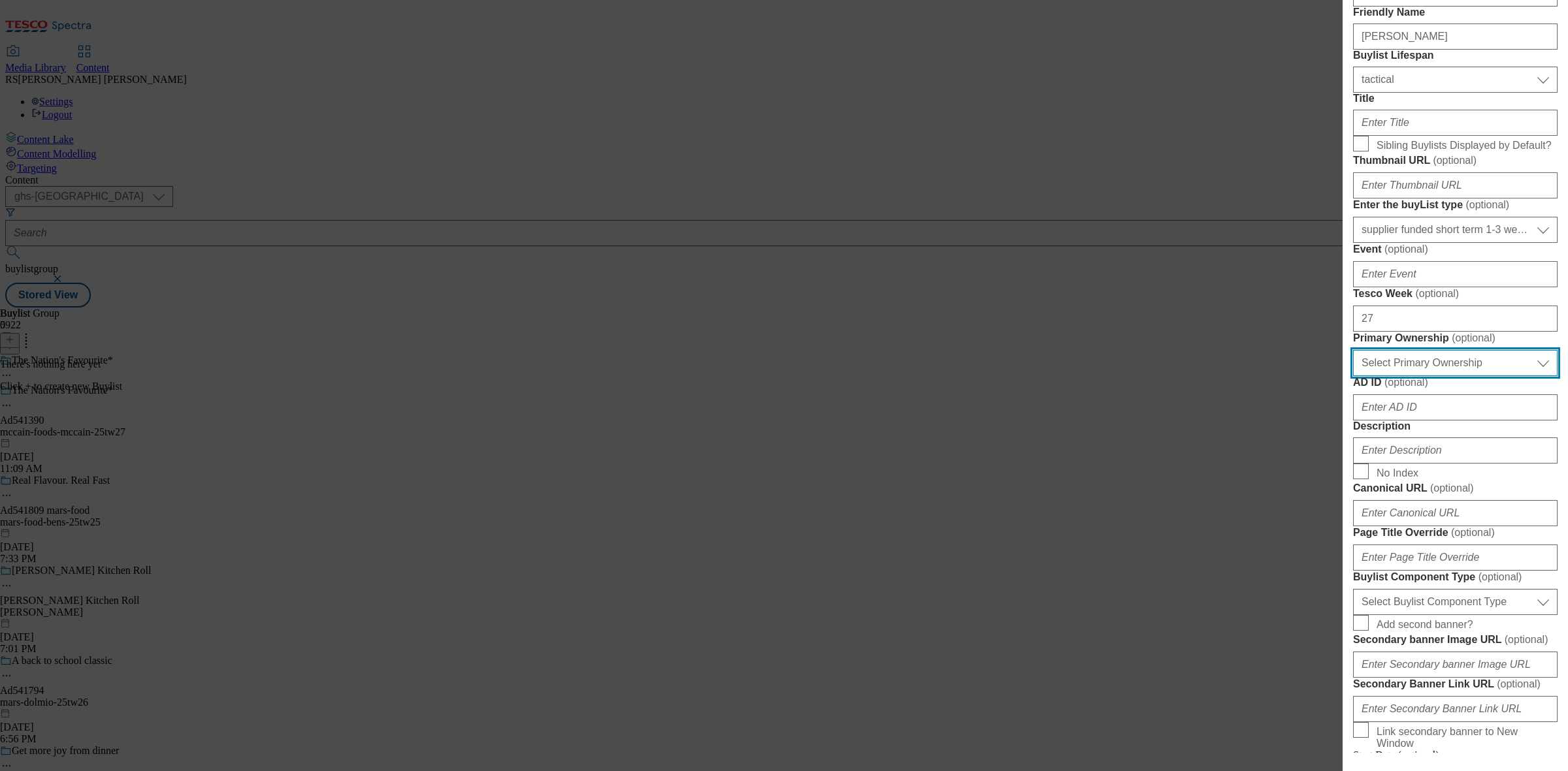
click at [1461, 377] on select "Select Primary Ownership tesco dunnhumby" at bounding box center [1455, 363] width 204 height 26
select select "dunnhumby"
click at [1353, 377] on select "Select Primary Ownership tesco dunnhumby" at bounding box center [1455, 363] width 204 height 26
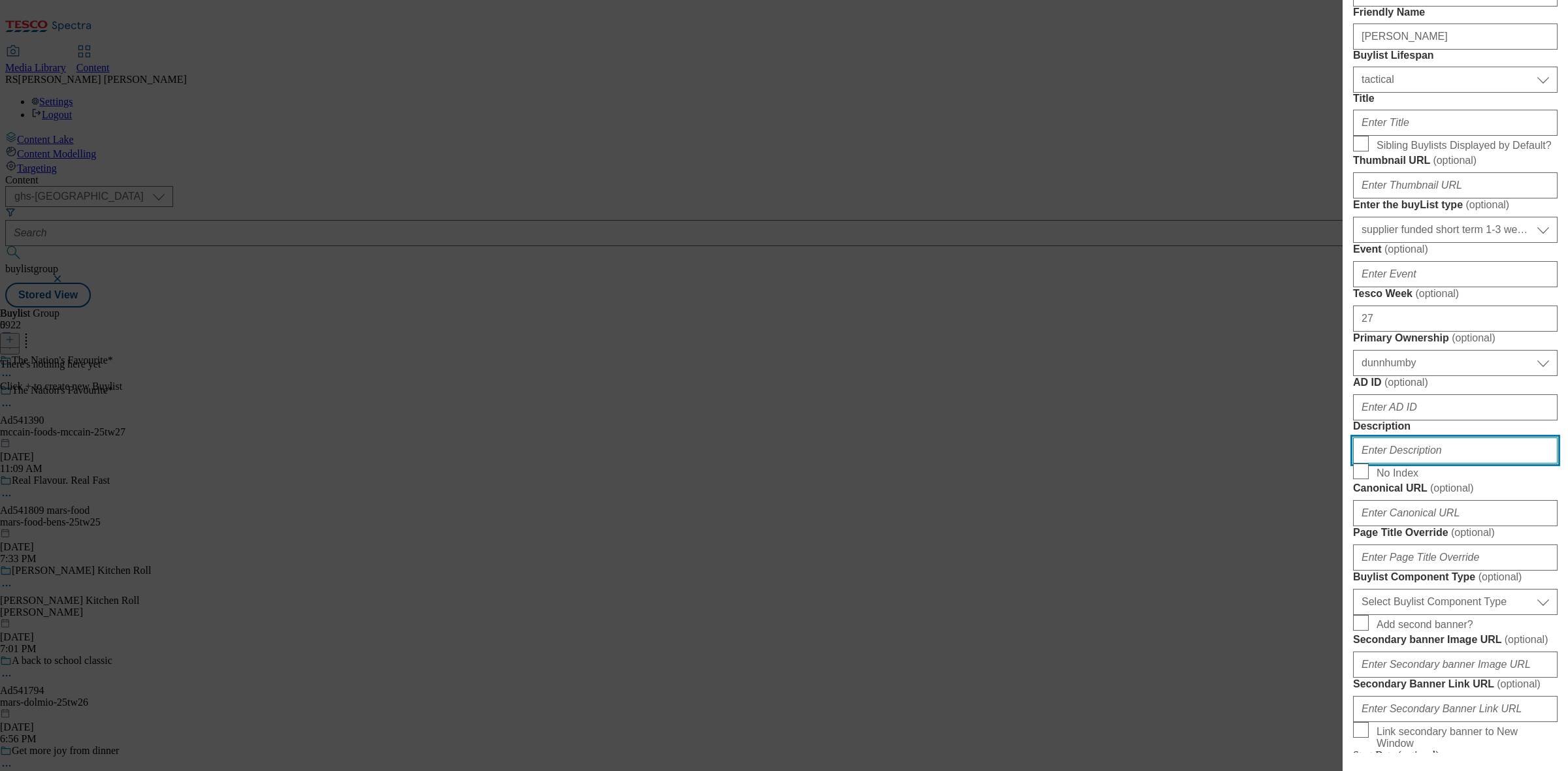
click at [1431, 463] on input "Description" at bounding box center [1455, 451] width 204 height 26
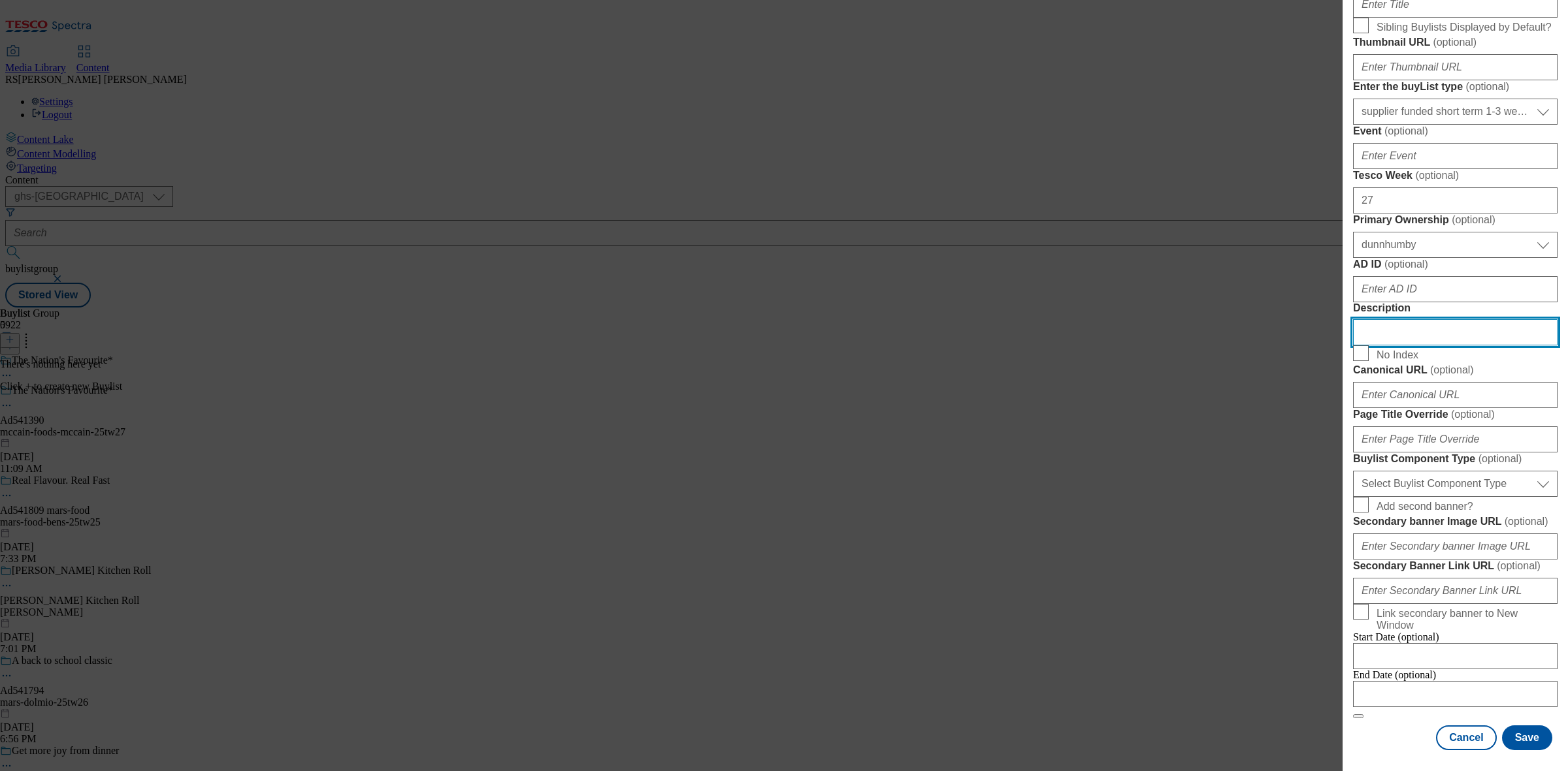
scroll to position [490, 0]
click at [1413, 497] on select "Select Buylist Component Type Banner Competition Header Meal" at bounding box center [1455, 484] width 204 height 26
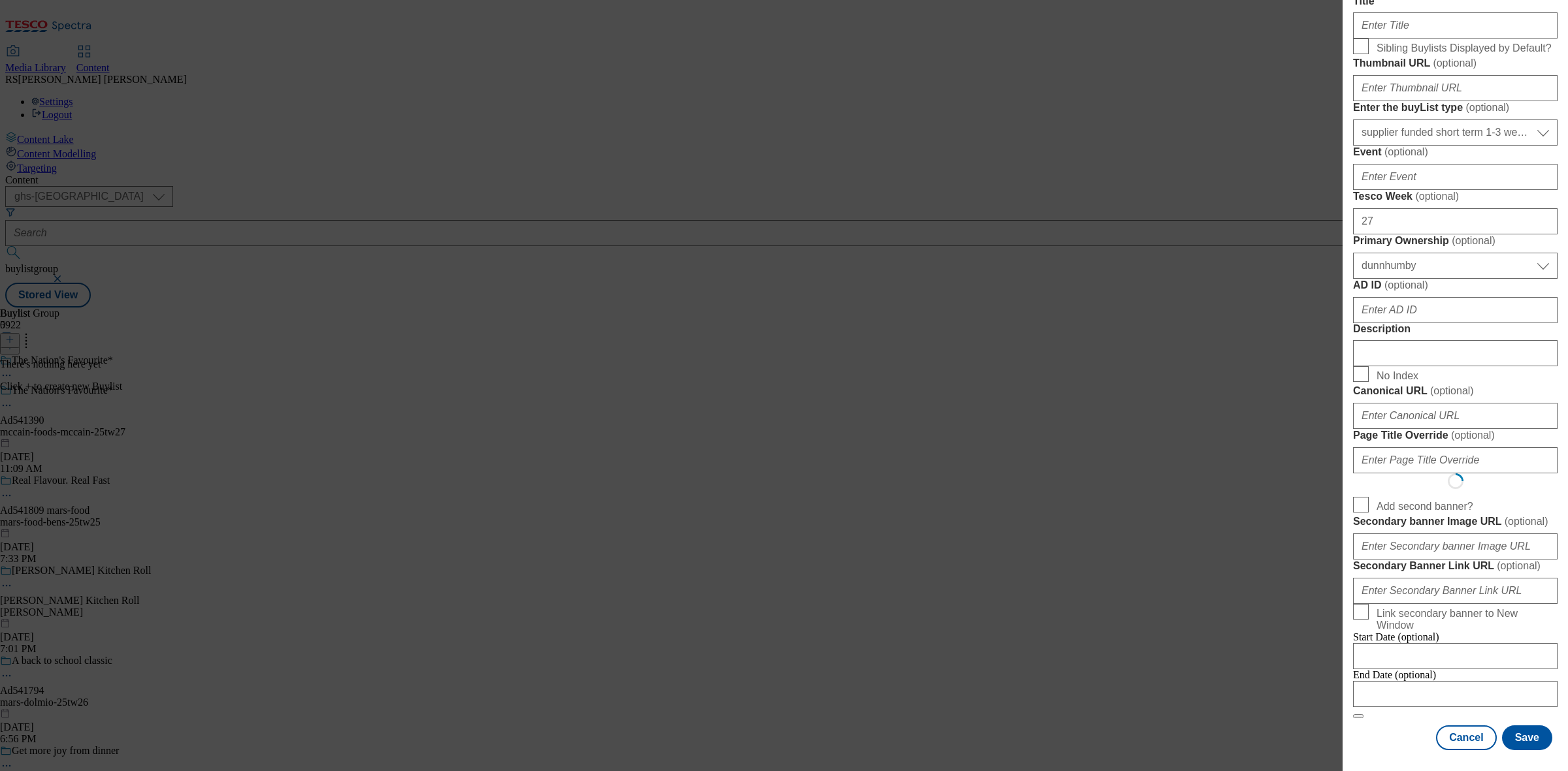
select select "Banner"
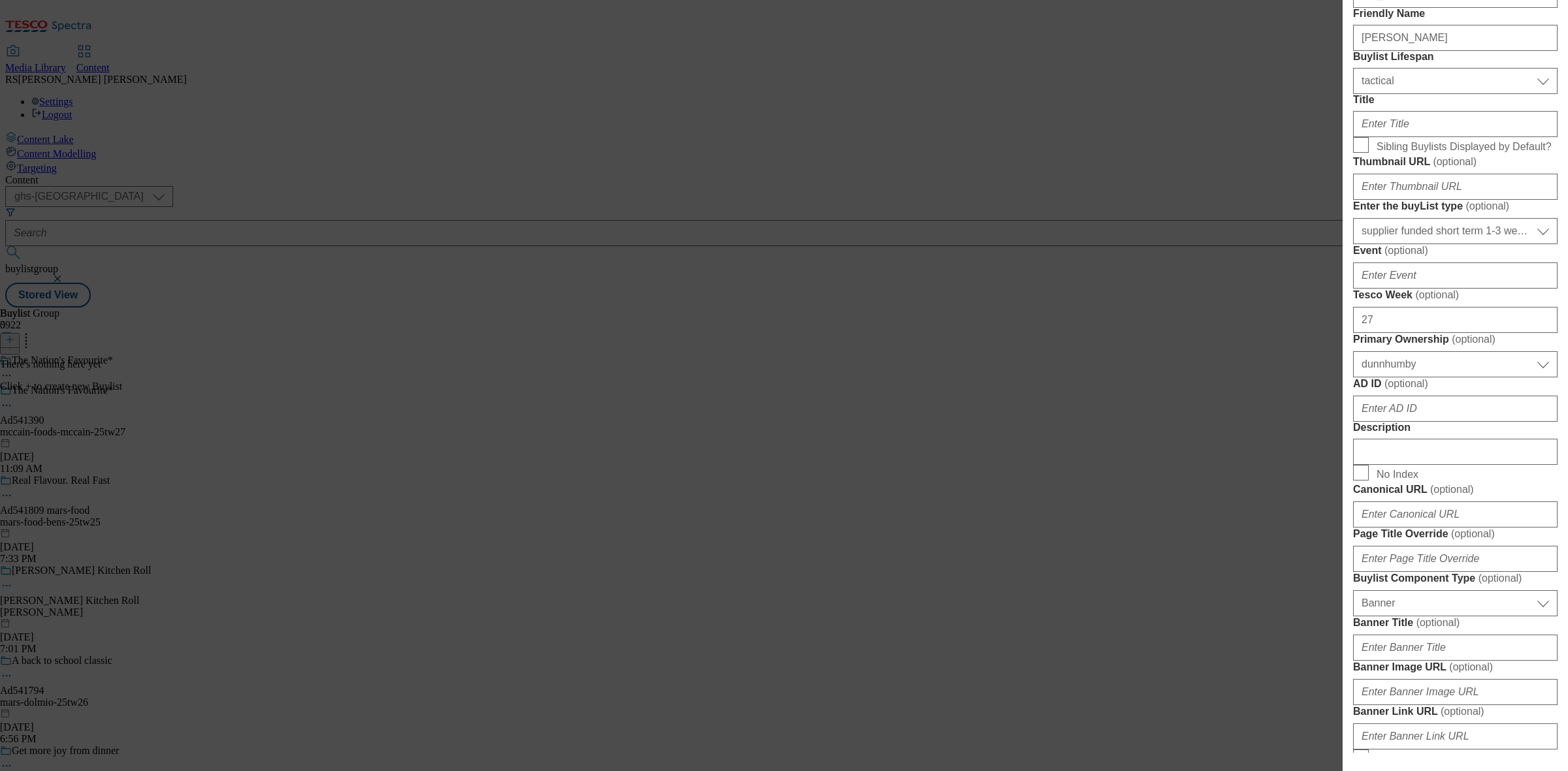
scroll to position [163, 0]
click at [1426, 421] on input "AD ID ( optional )" at bounding box center [1455, 408] width 204 height 26
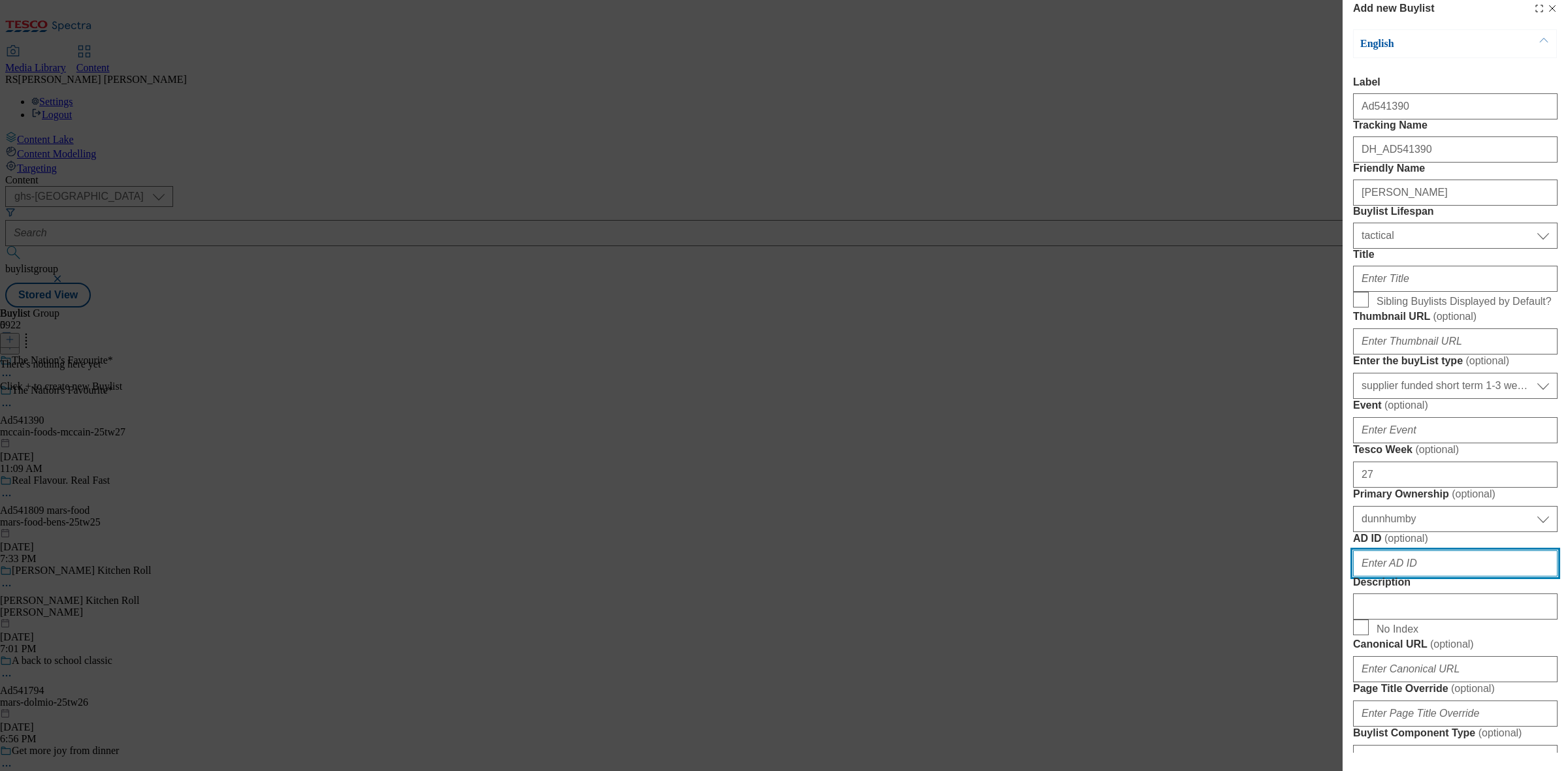
scroll to position [0, 0]
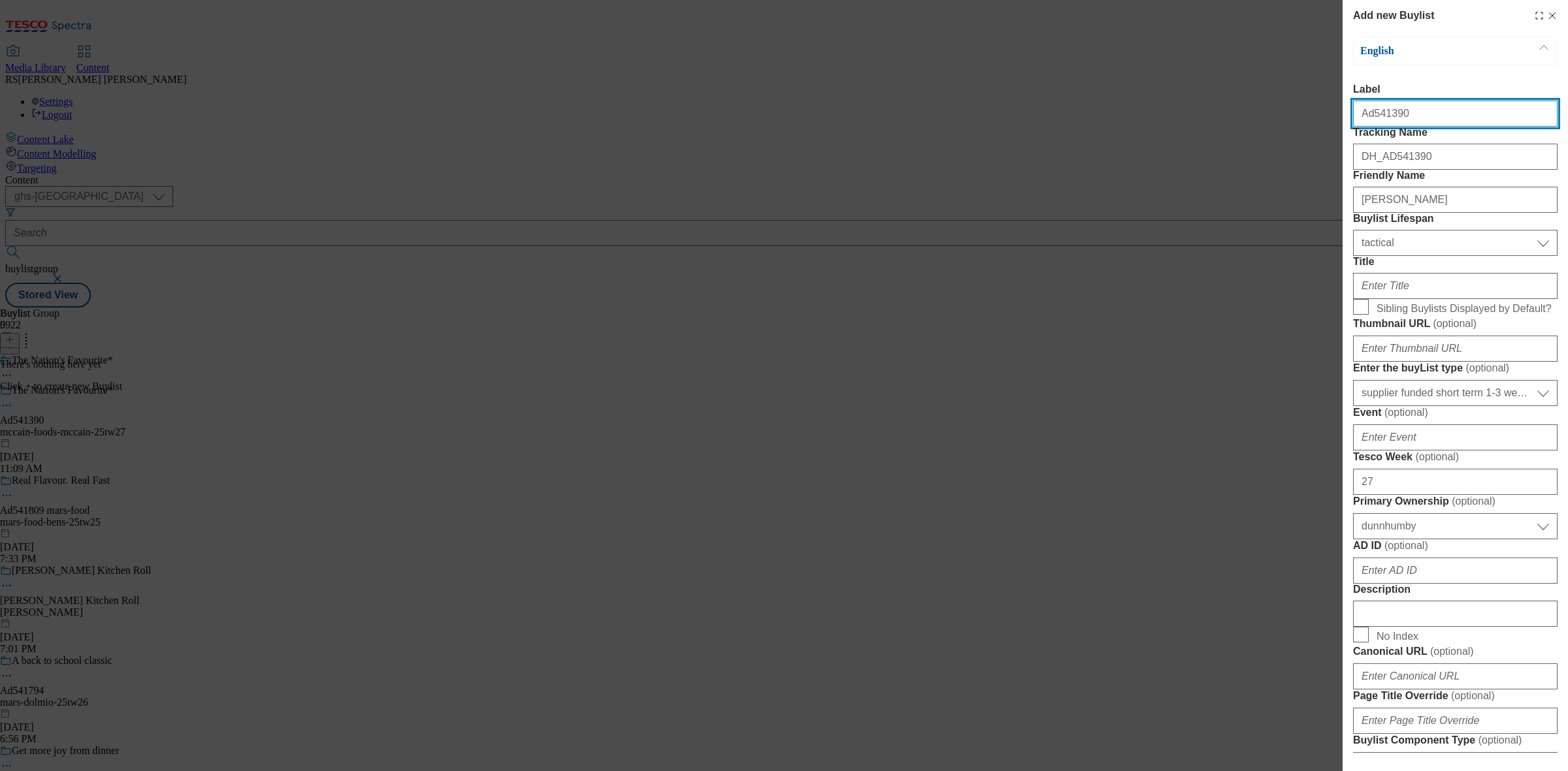
drag, startPoint x: 1401, startPoint y: 115, endPoint x: 1353, endPoint y: 119, distance: 48.2
click at [1353, 119] on input "Ad541390" at bounding box center [1455, 114] width 204 height 26
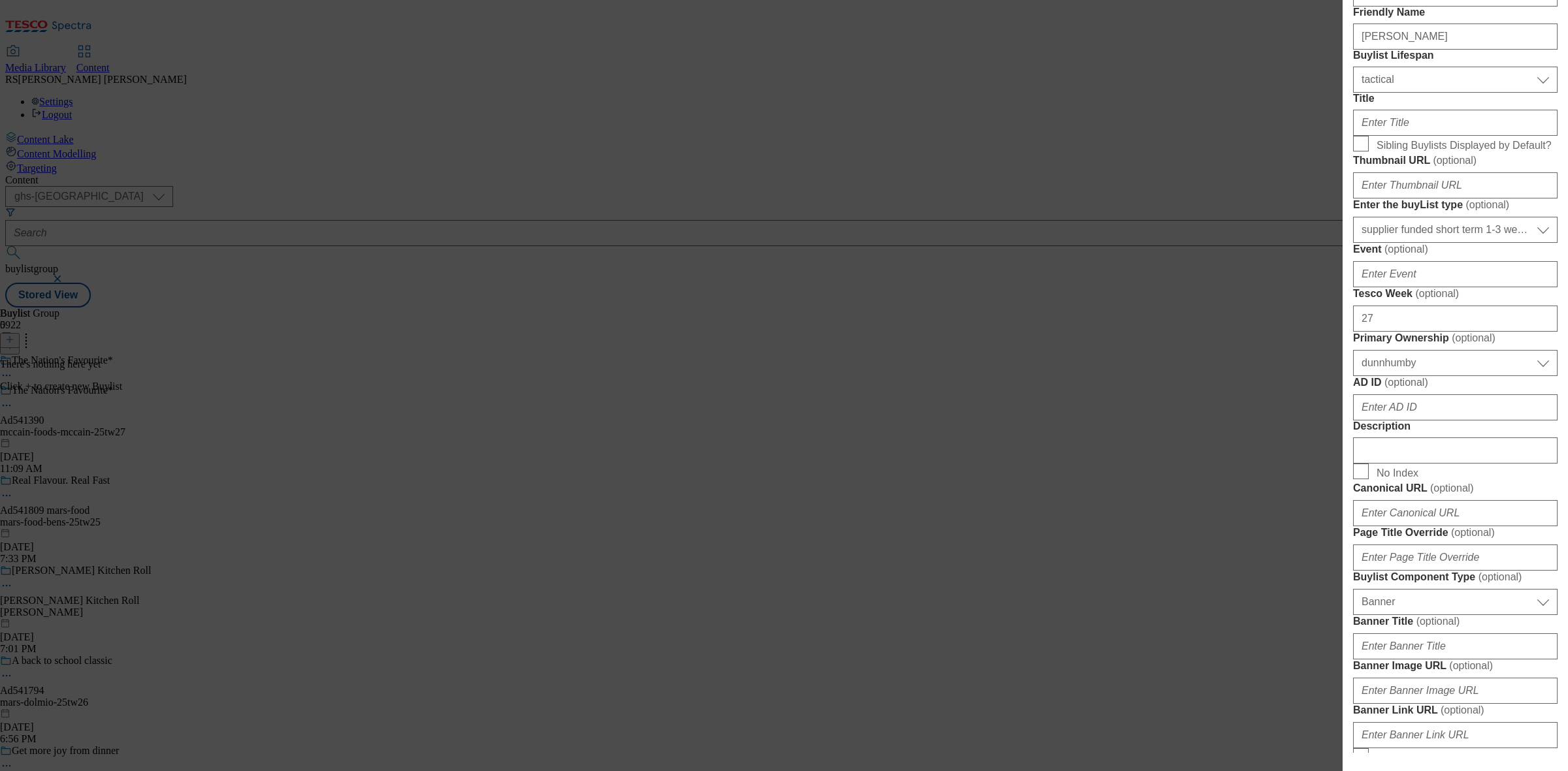
scroll to position [245, 0]
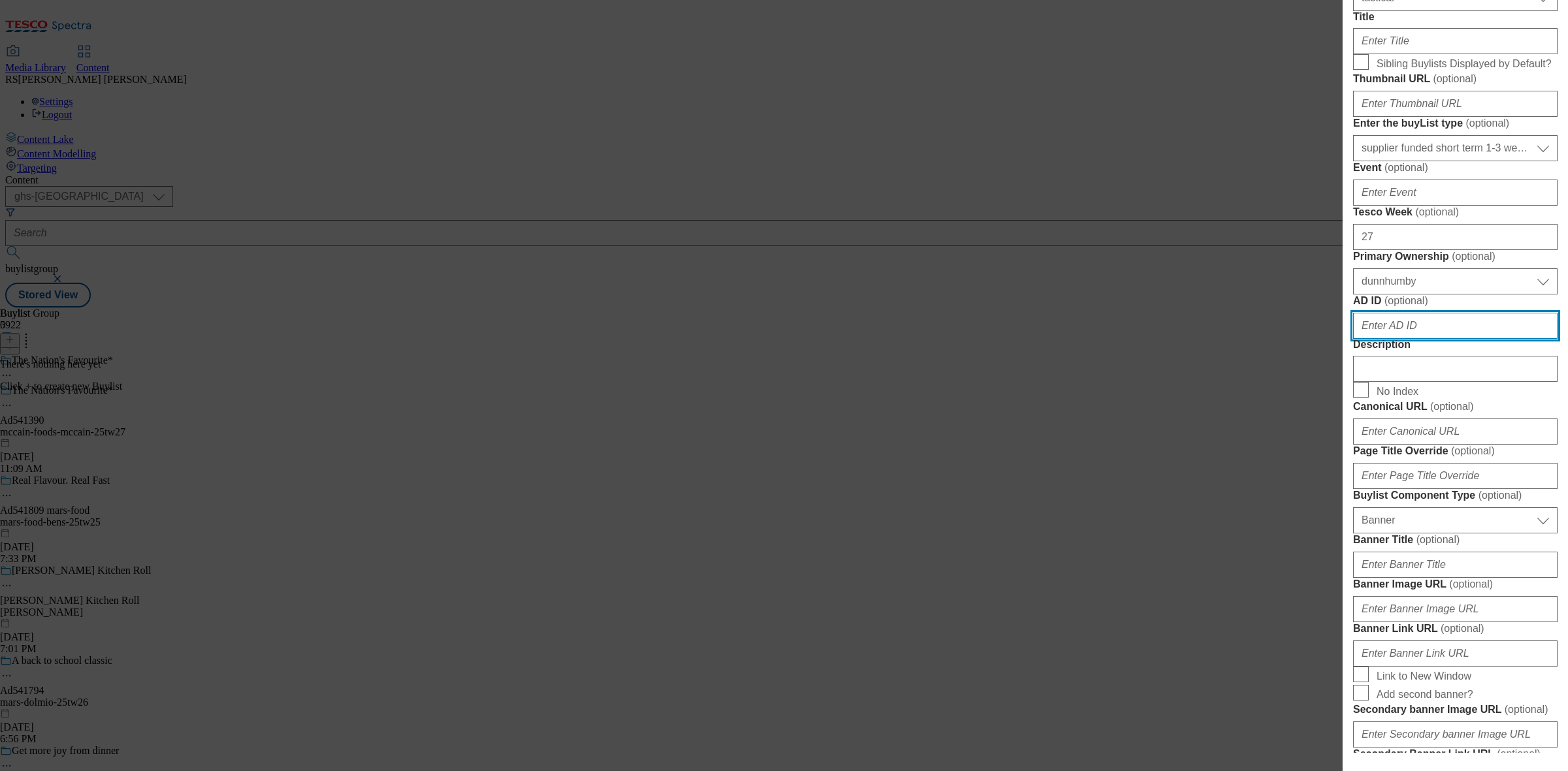
click at [1399, 339] on input "AD ID ( optional )" at bounding box center [1455, 326] width 204 height 26
paste input "Ad541390"
type input "Ad541390"
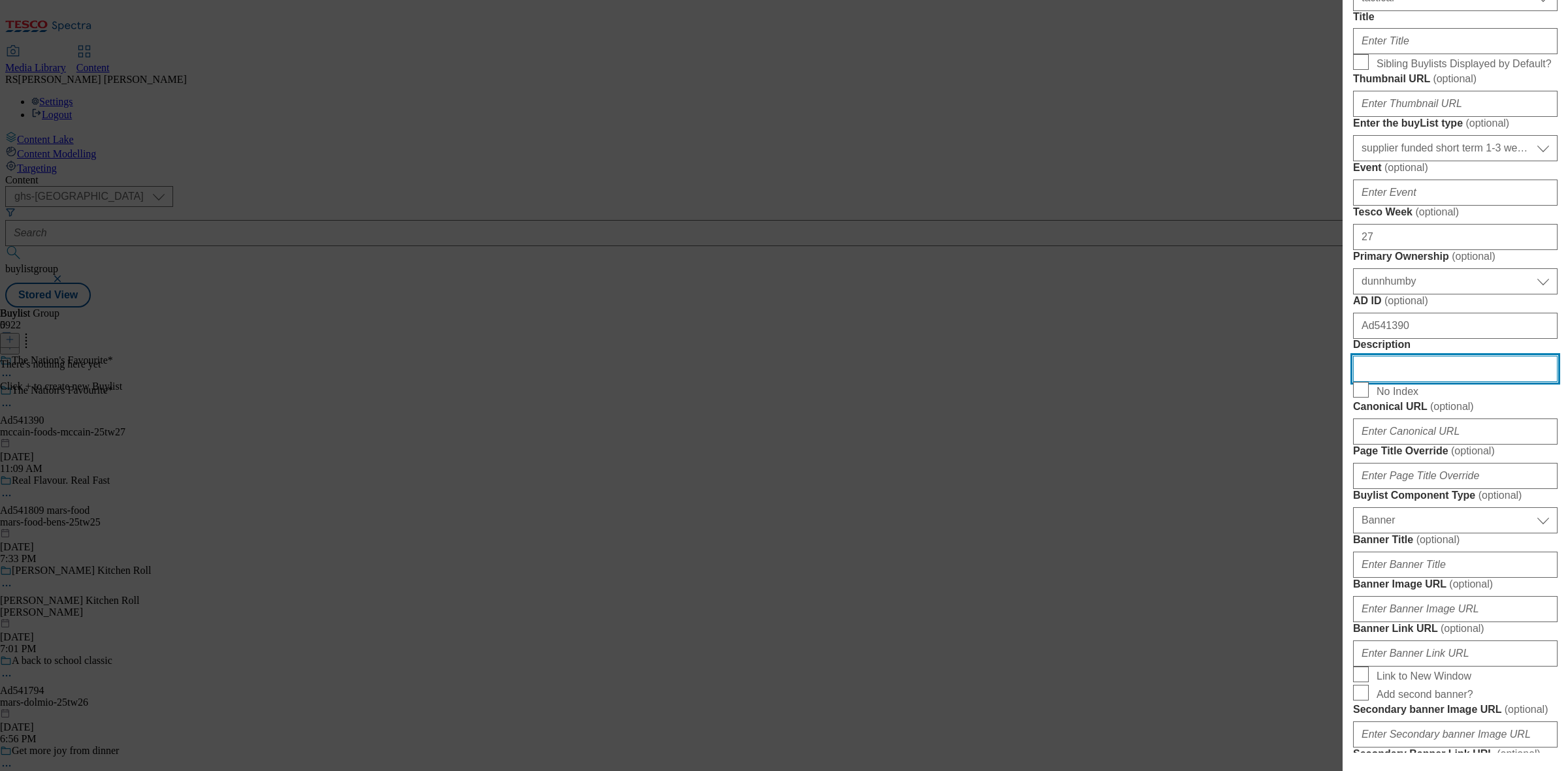
click at [1405, 382] on input "Description" at bounding box center [1455, 369] width 204 height 26
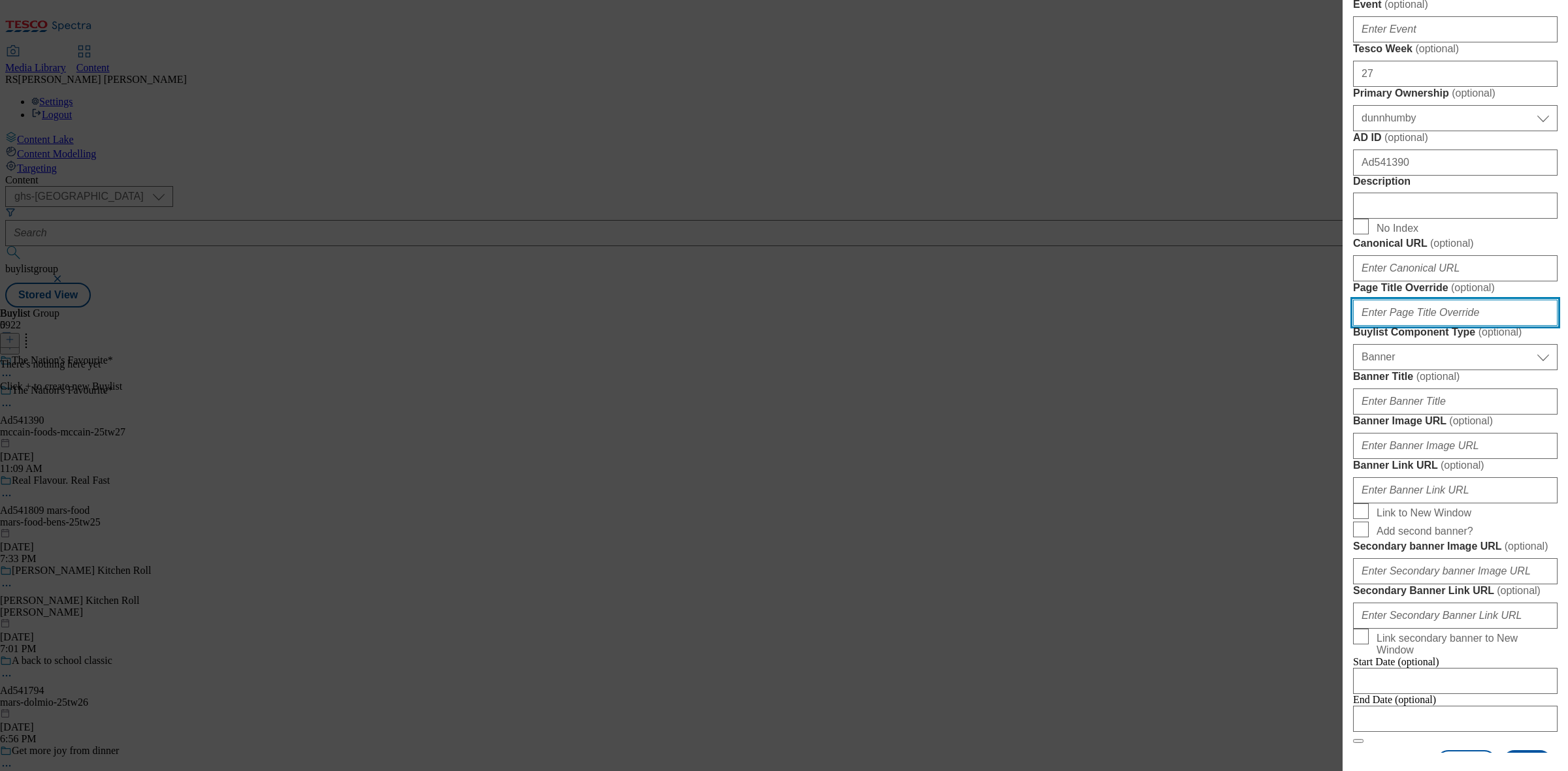
click at [1408, 326] on input "Page Title Override ( optional )" at bounding box center [1455, 313] width 204 height 26
click at [1415, 326] on input "Page Title Override ( optional )" at bounding box center [1455, 313] width 204 height 26
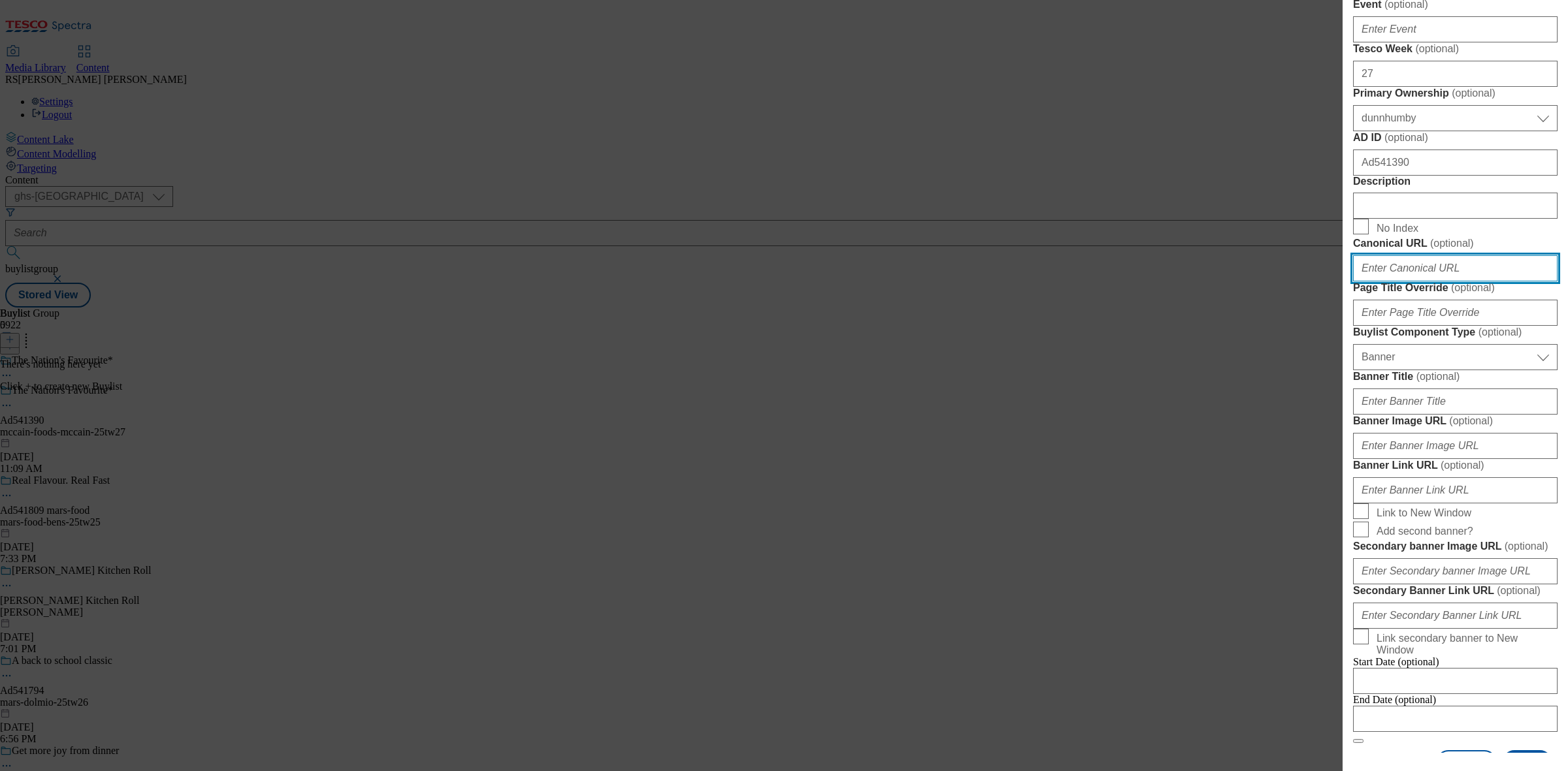
click at [1402, 281] on input "Canonical URL ( optional )" at bounding box center [1455, 268] width 204 height 26
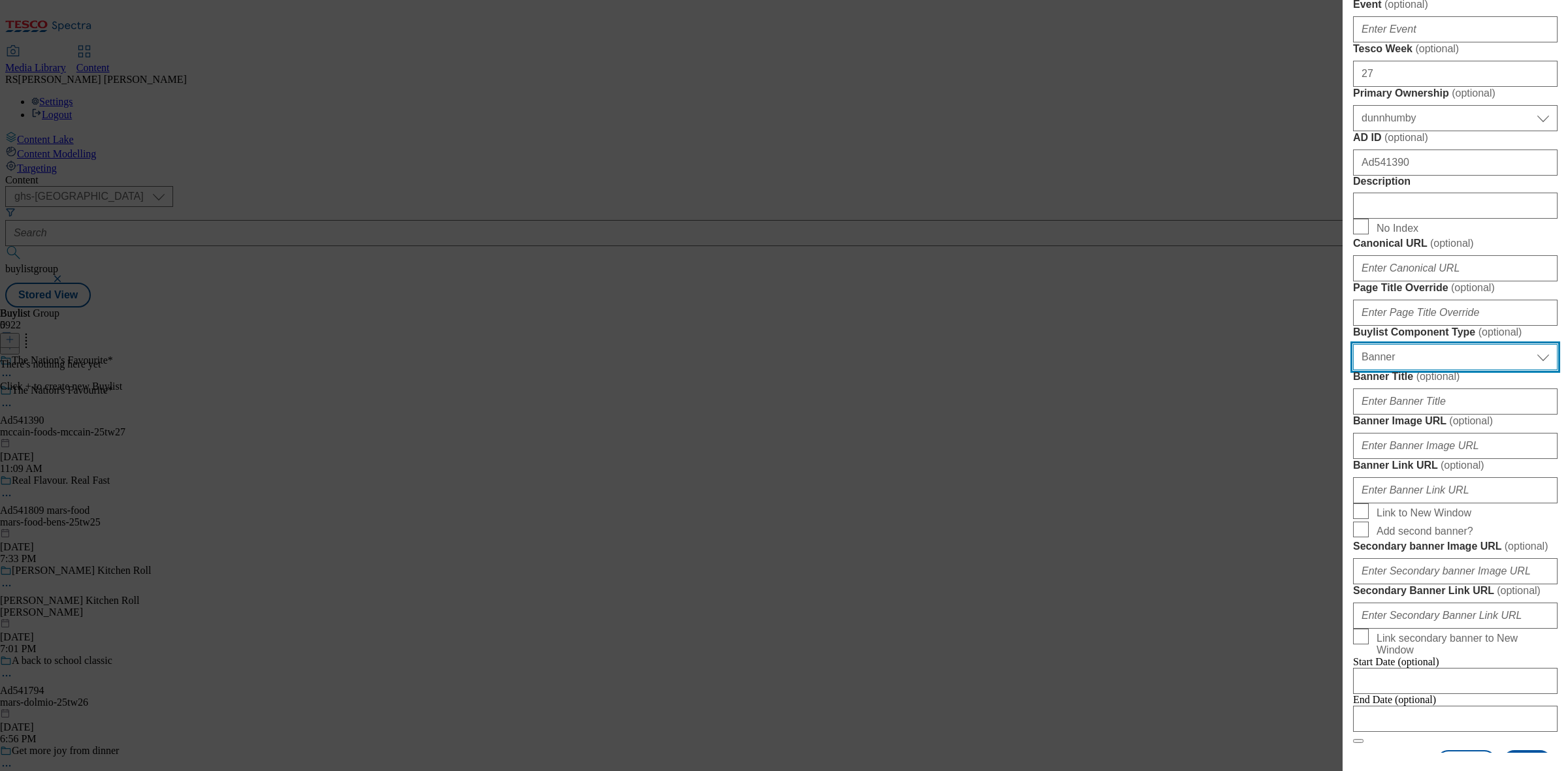
click at [1423, 370] on select "Select Buylist Component Type Banner Competition Header Meal" at bounding box center [1455, 357] width 204 height 26
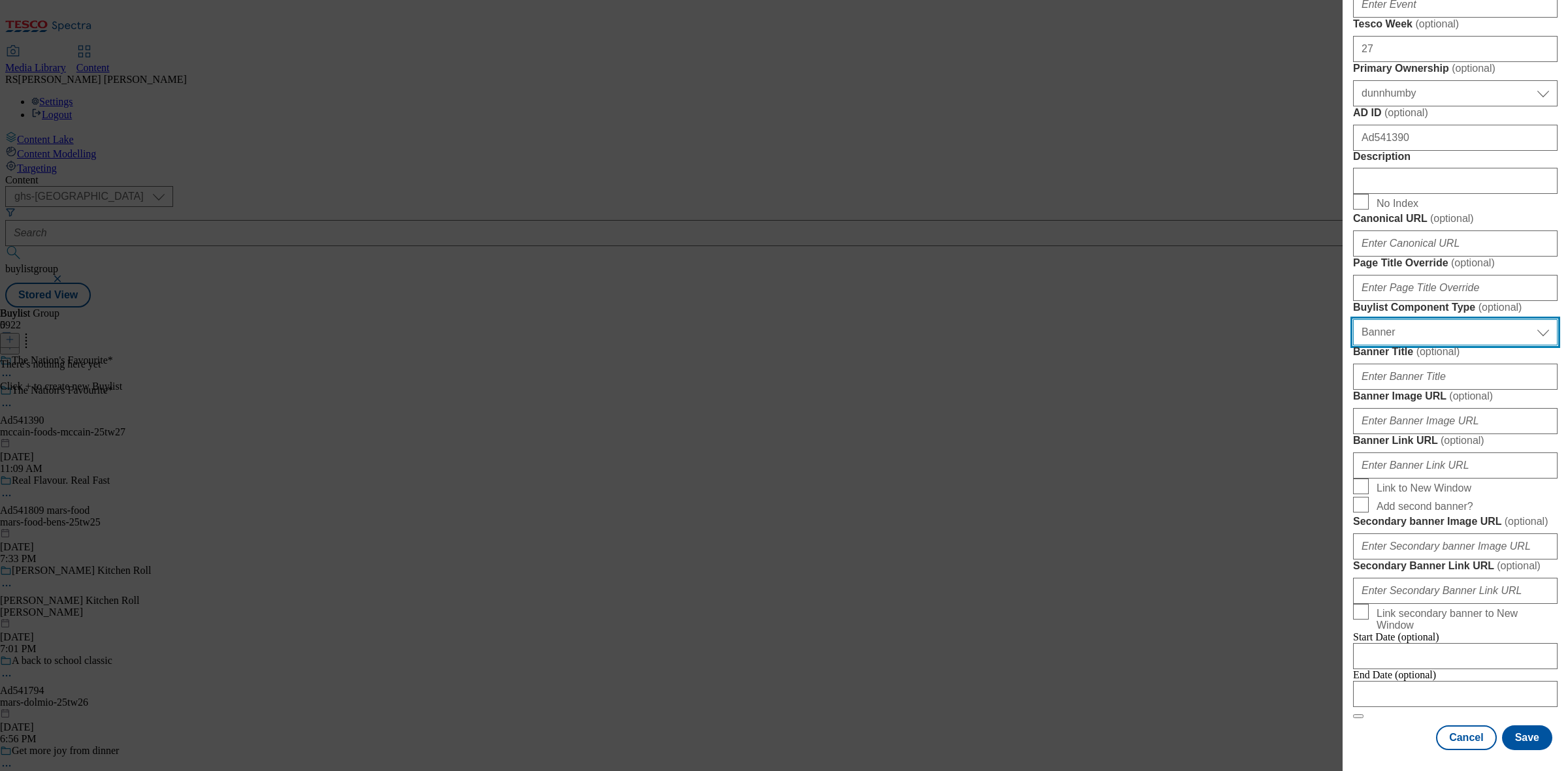
scroll to position [490, 0]
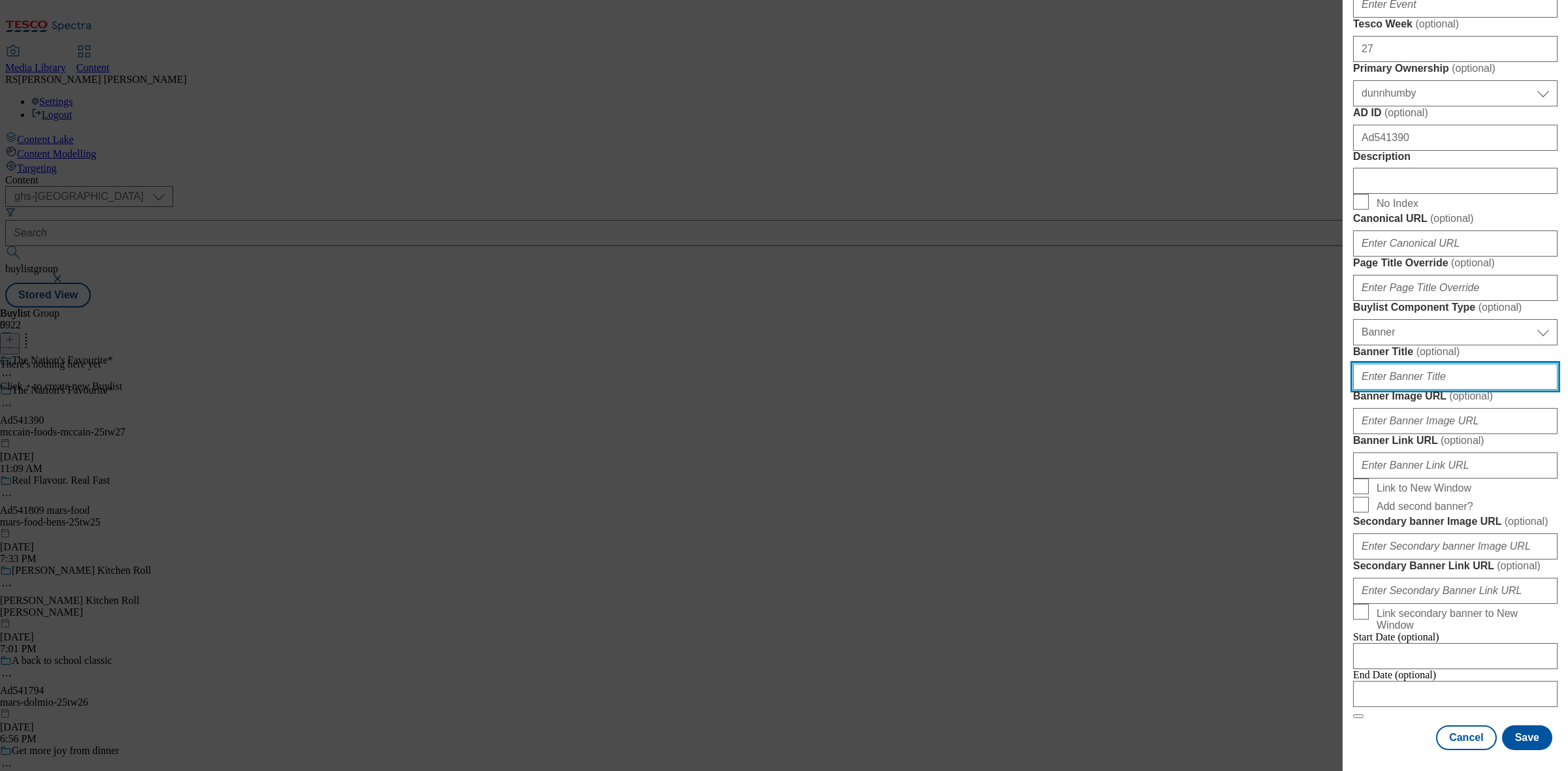
click at [1426, 390] on input "Banner Title ( optional )" at bounding box center [1455, 377] width 204 height 26
click at [1436, 390] on input "Banner Title ( optional )" at bounding box center [1455, 377] width 204 height 26
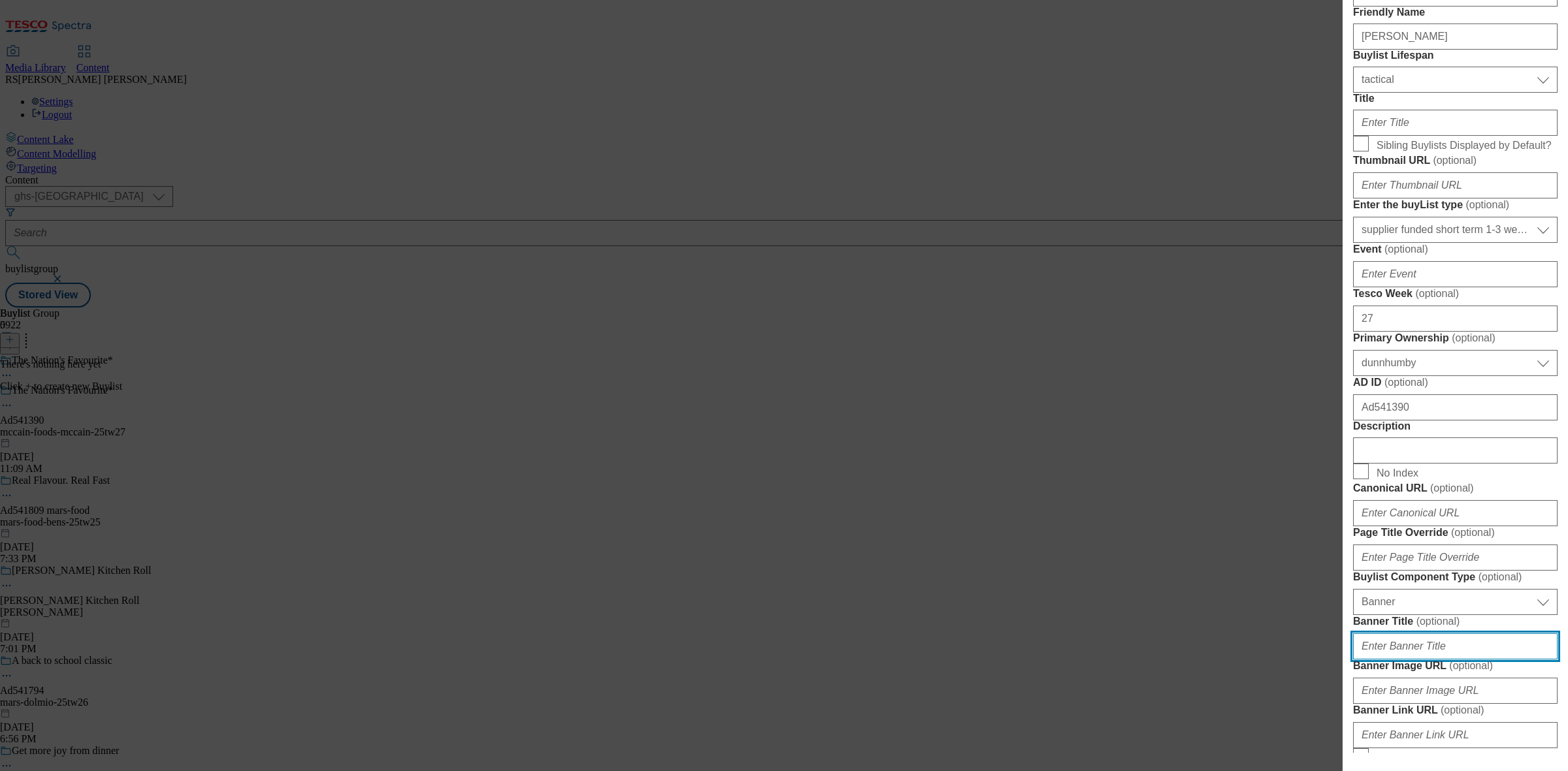
scroll to position [0, 0]
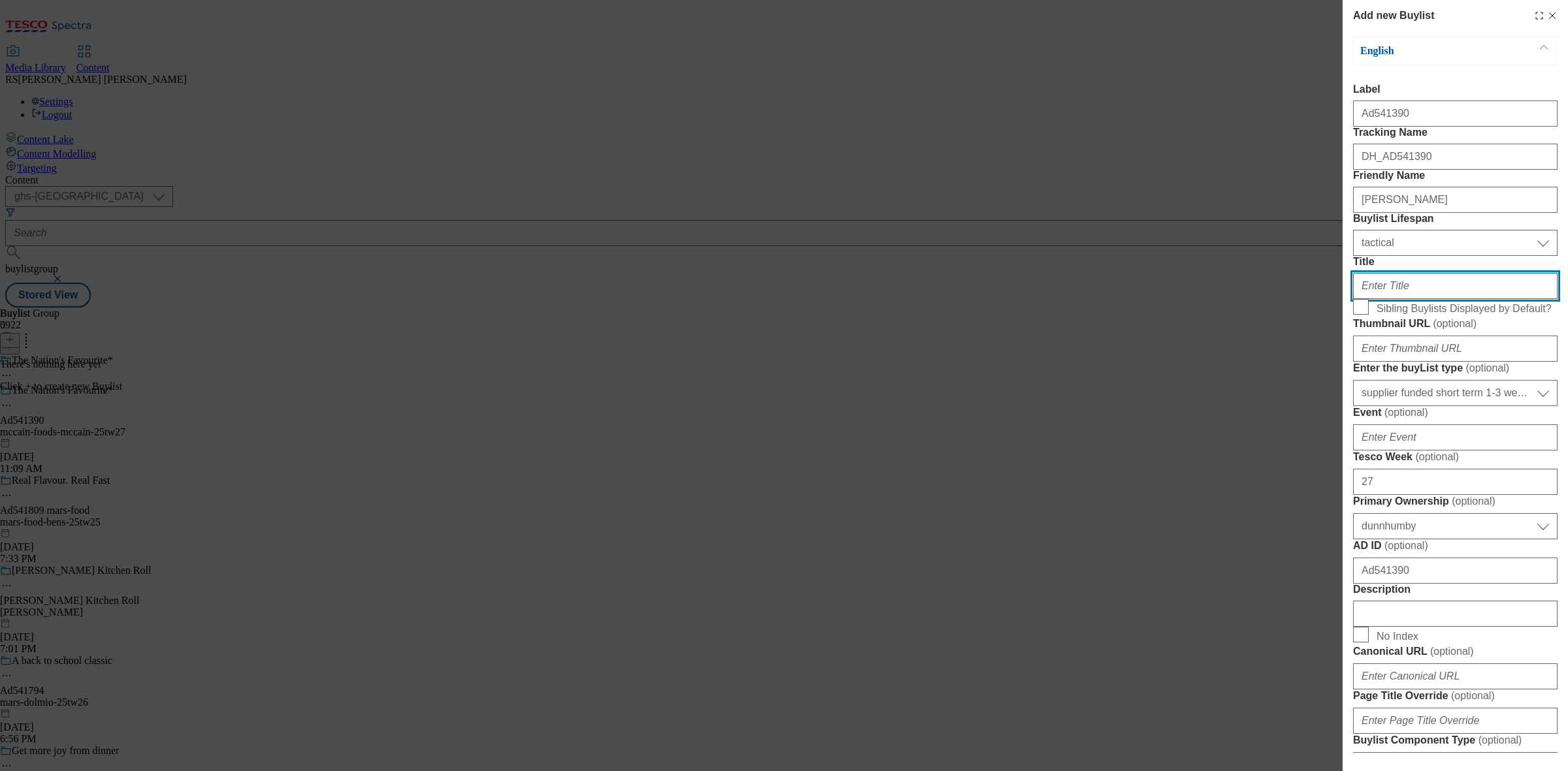
click at [1411, 299] on input "Title" at bounding box center [1455, 286] width 204 height 26
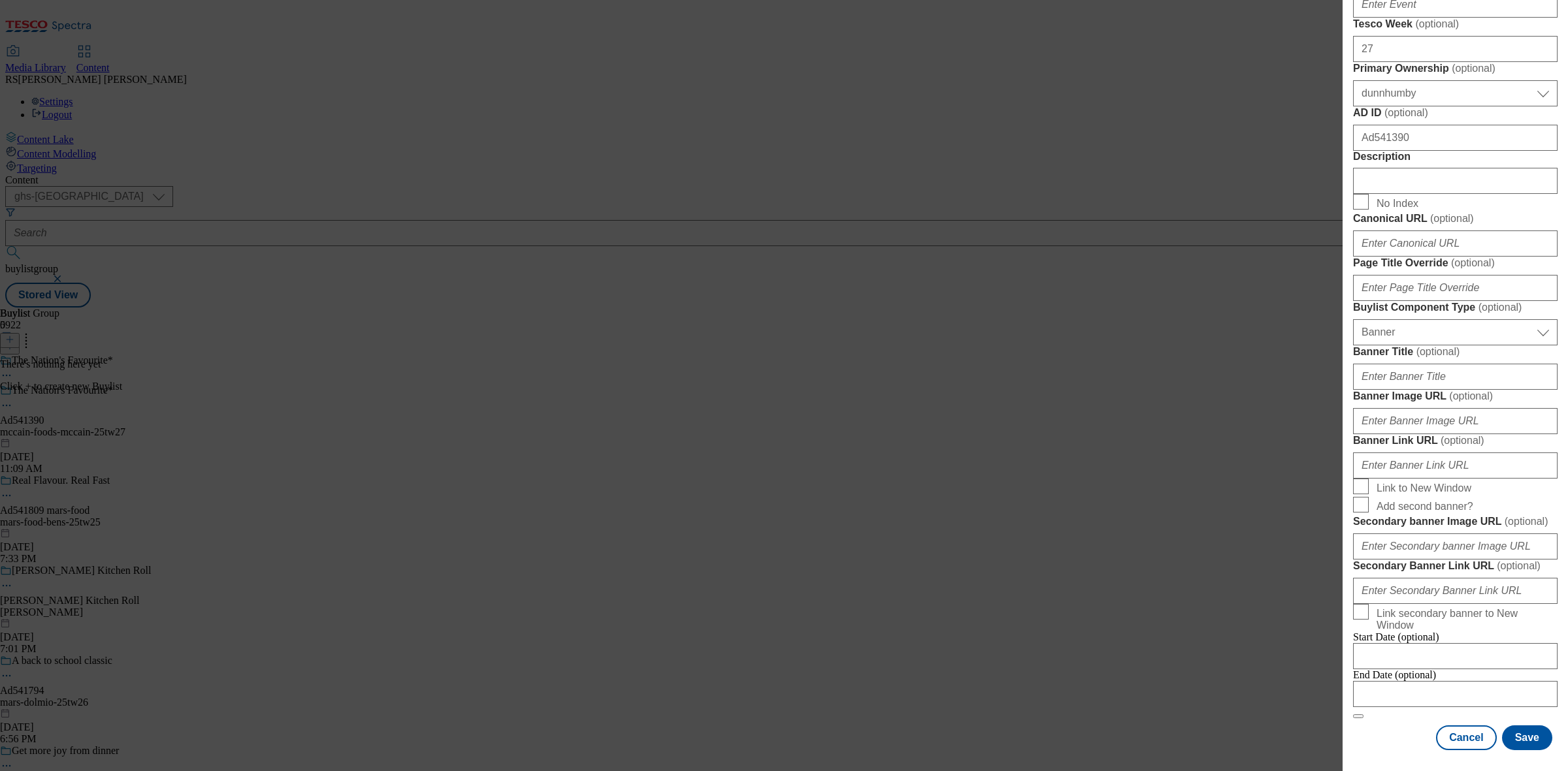
scroll to position [1001, 0]
click at [1400, 681] on input "Modal" at bounding box center [1455, 694] width 204 height 26
select select "2025"
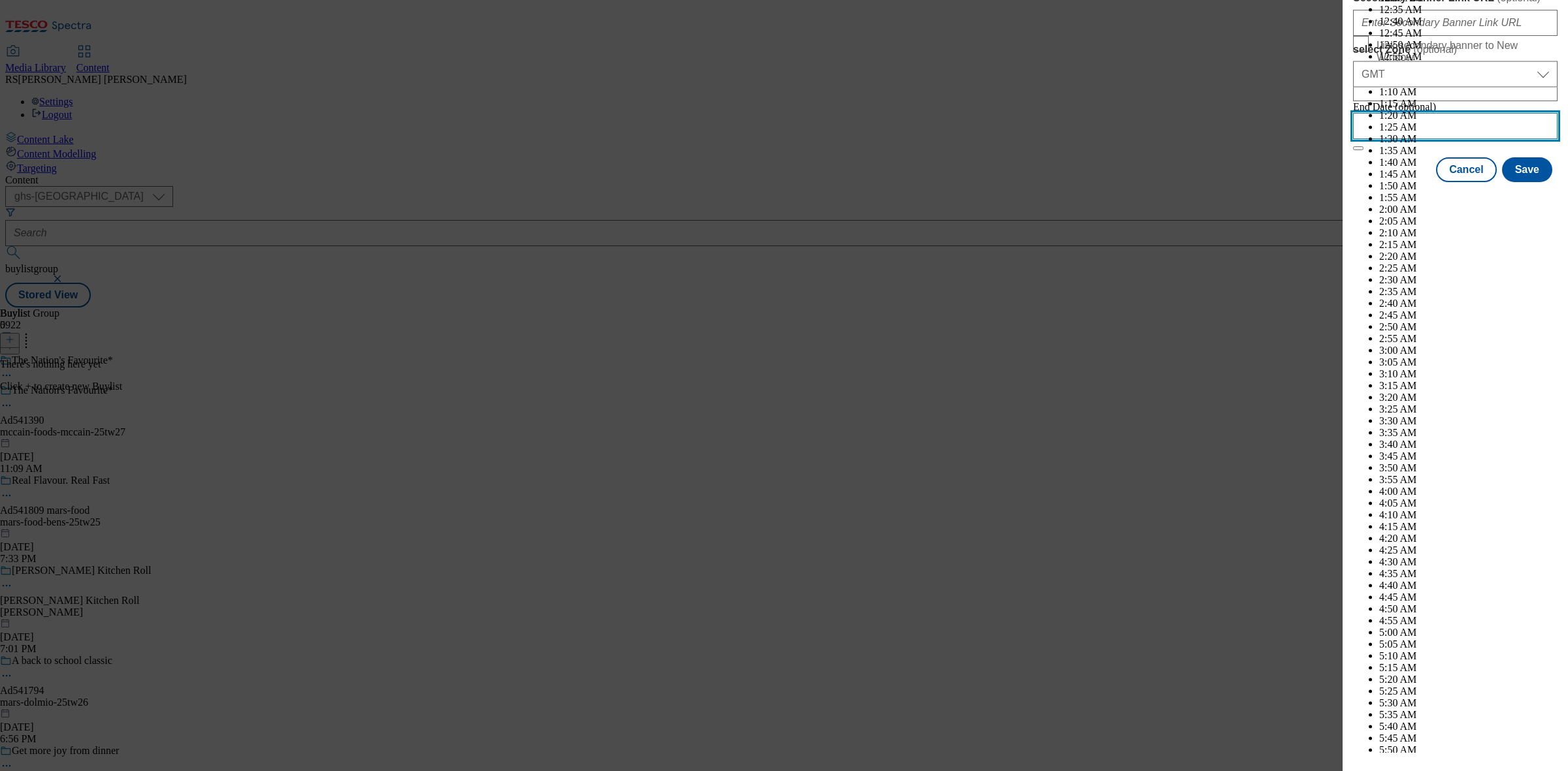
scroll to position [3247, 0]
select select "November"
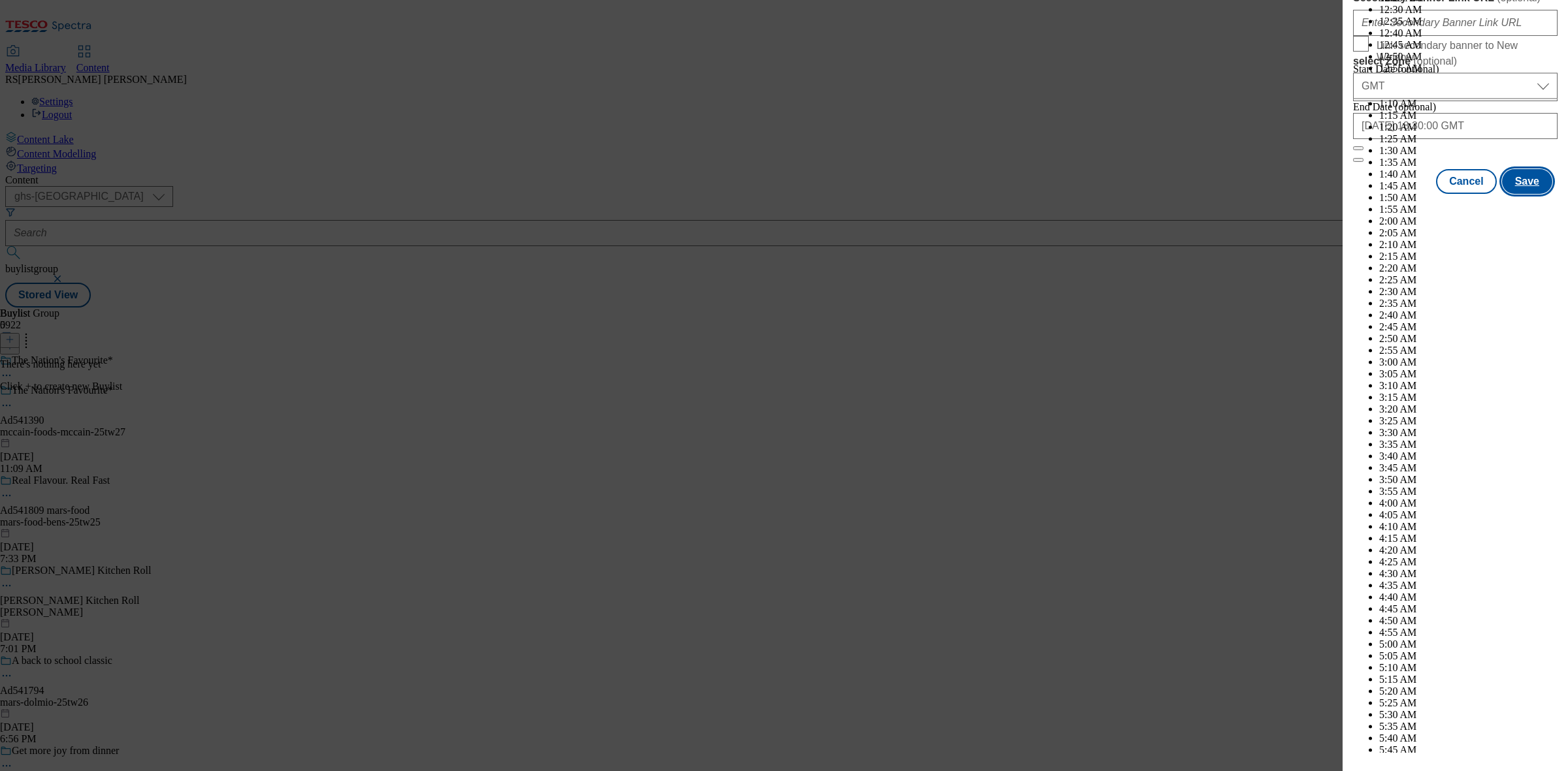
click at [1520, 194] on button "Save" at bounding box center [1527, 181] width 50 height 25
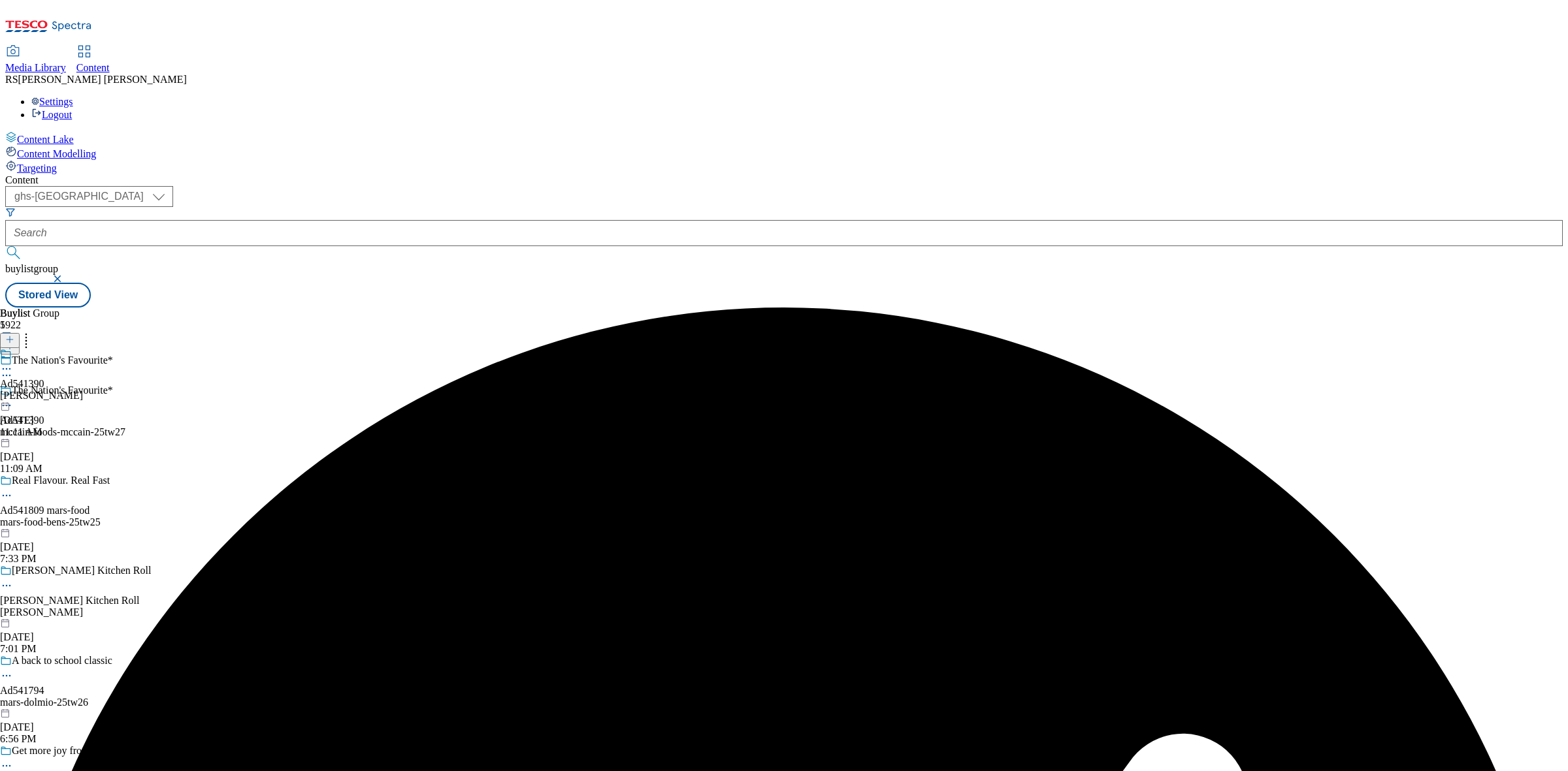
click at [83, 390] on div "mccain" at bounding box center [41, 395] width 83 height 12
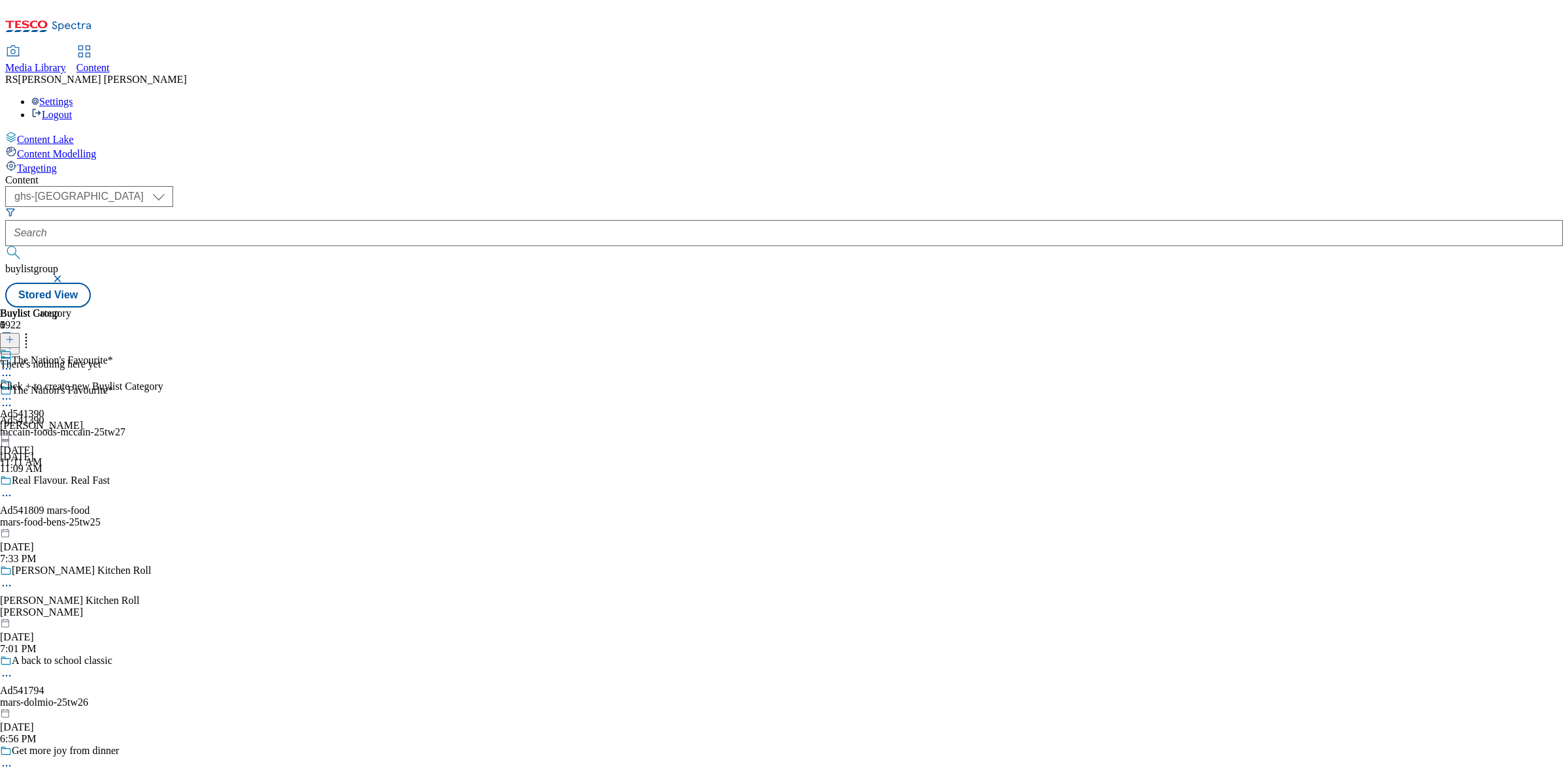
click at [14, 335] on icon at bounding box center [10, 339] width 9 height 9
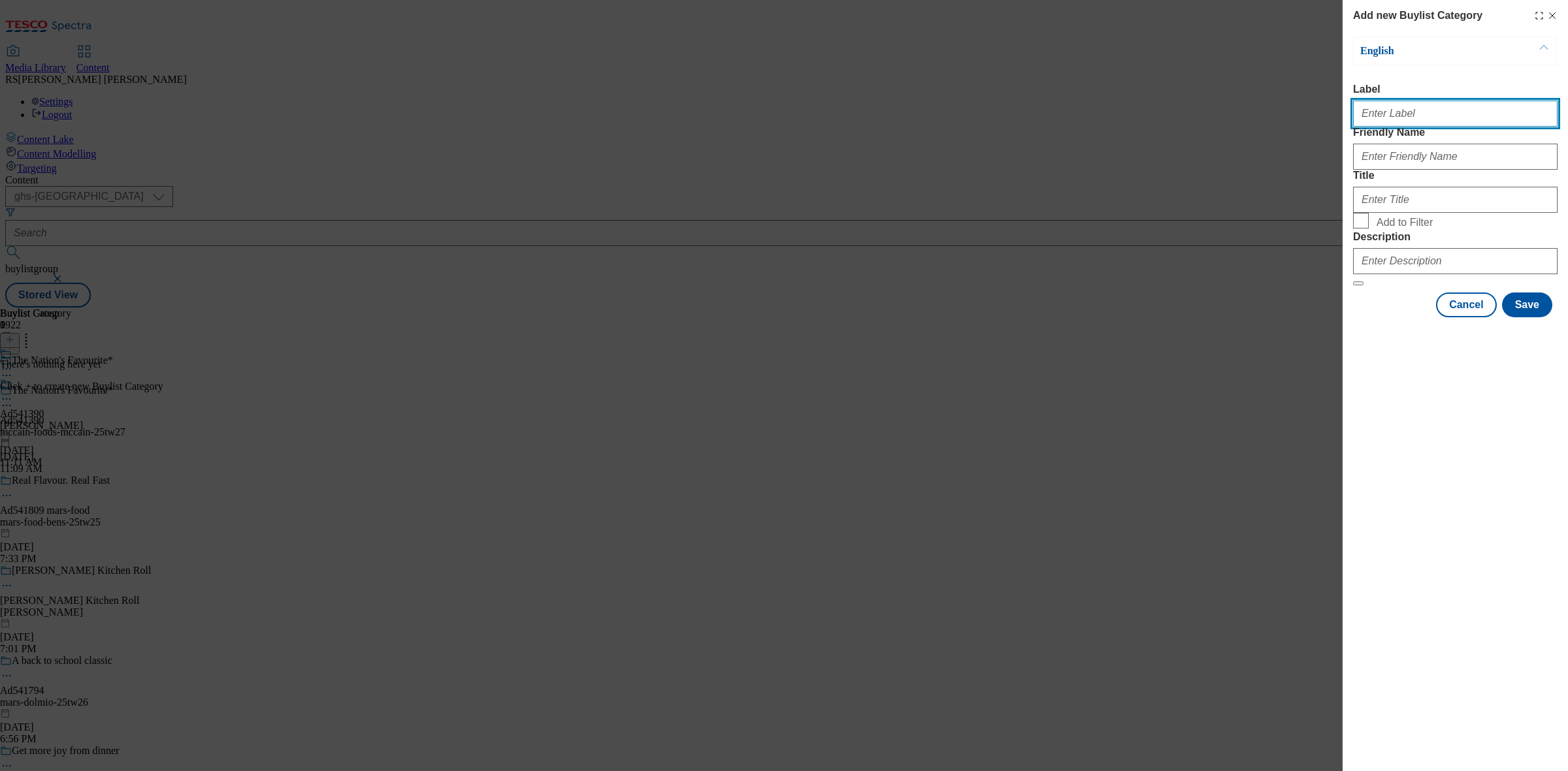
click at [1392, 123] on input "Label" at bounding box center [1455, 114] width 204 height 26
paste input "Ad541390"
type input "Ad541390"
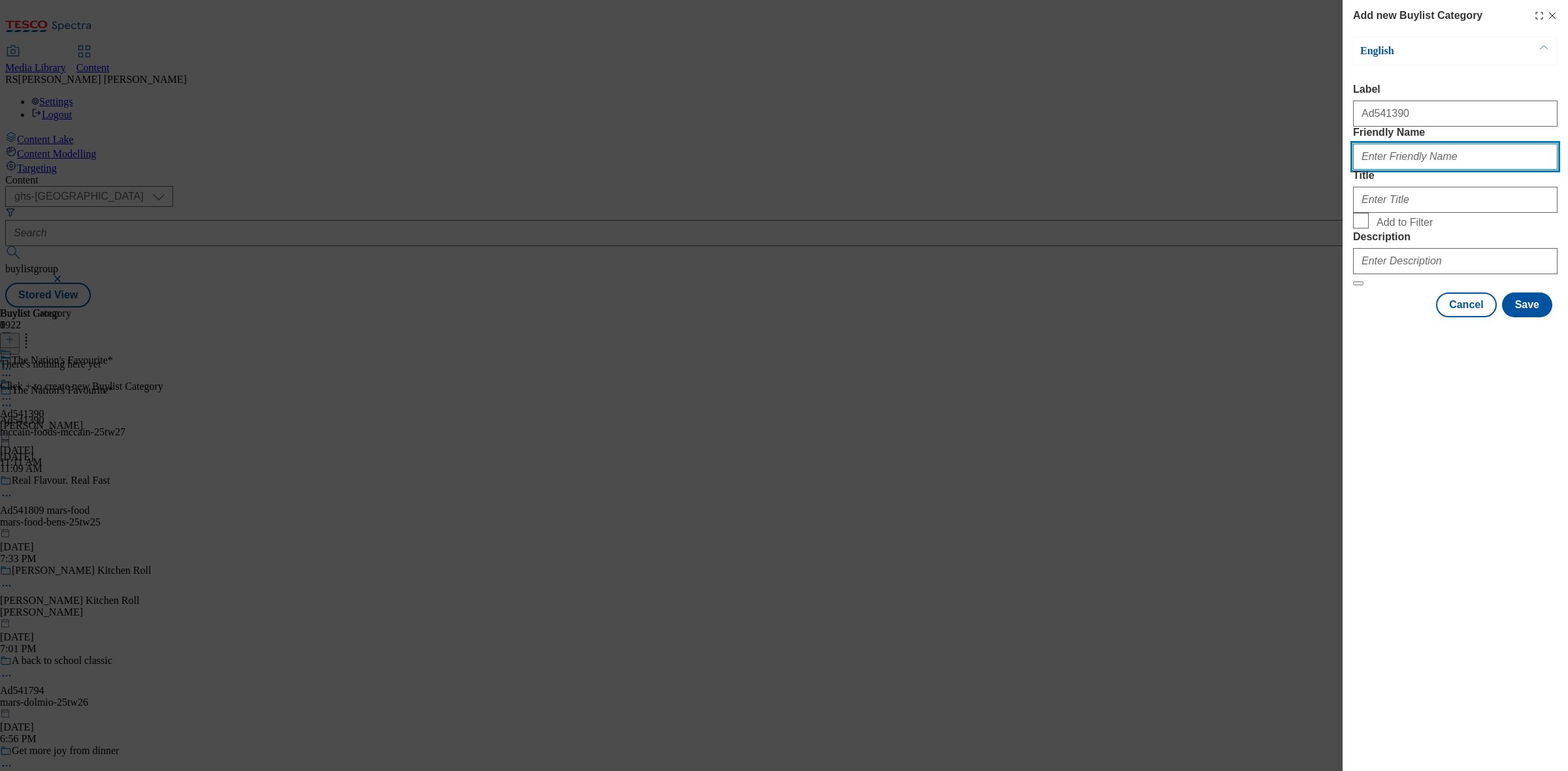
click at [1425, 170] on input "Friendly Name" at bounding box center [1455, 157] width 204 height 26
click at [1370, 170] on input "Friendly Name" at bounding box center [1455, 157] width 204 height 26
paste input "mccain-foods-mccain"
type input "mccain-foods-mccain"
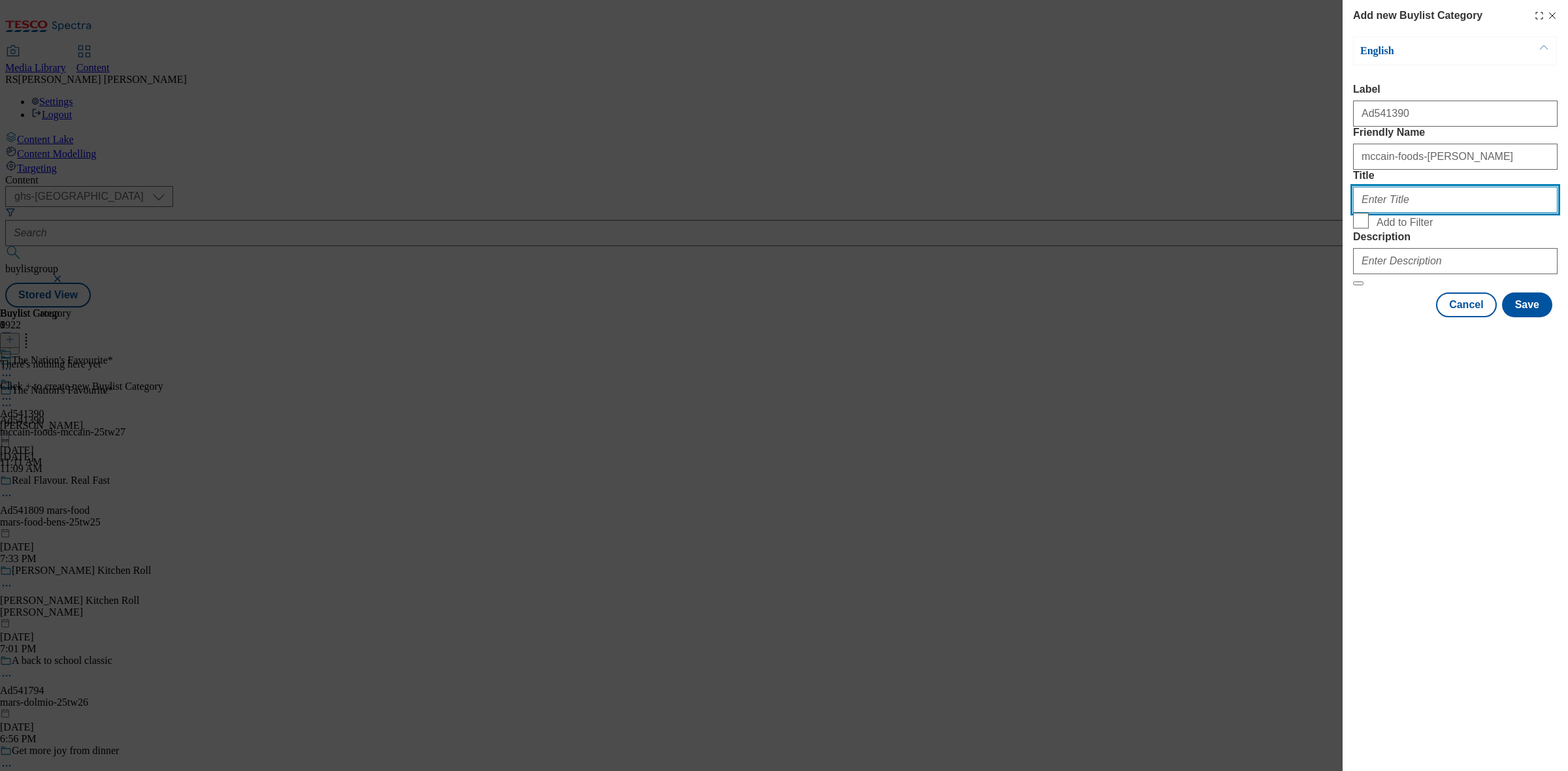
click at [1390, 213] on input "Title" at bounding box center [1455, 200] width 204 height 26
paste input "McCain"
type input "McCain"
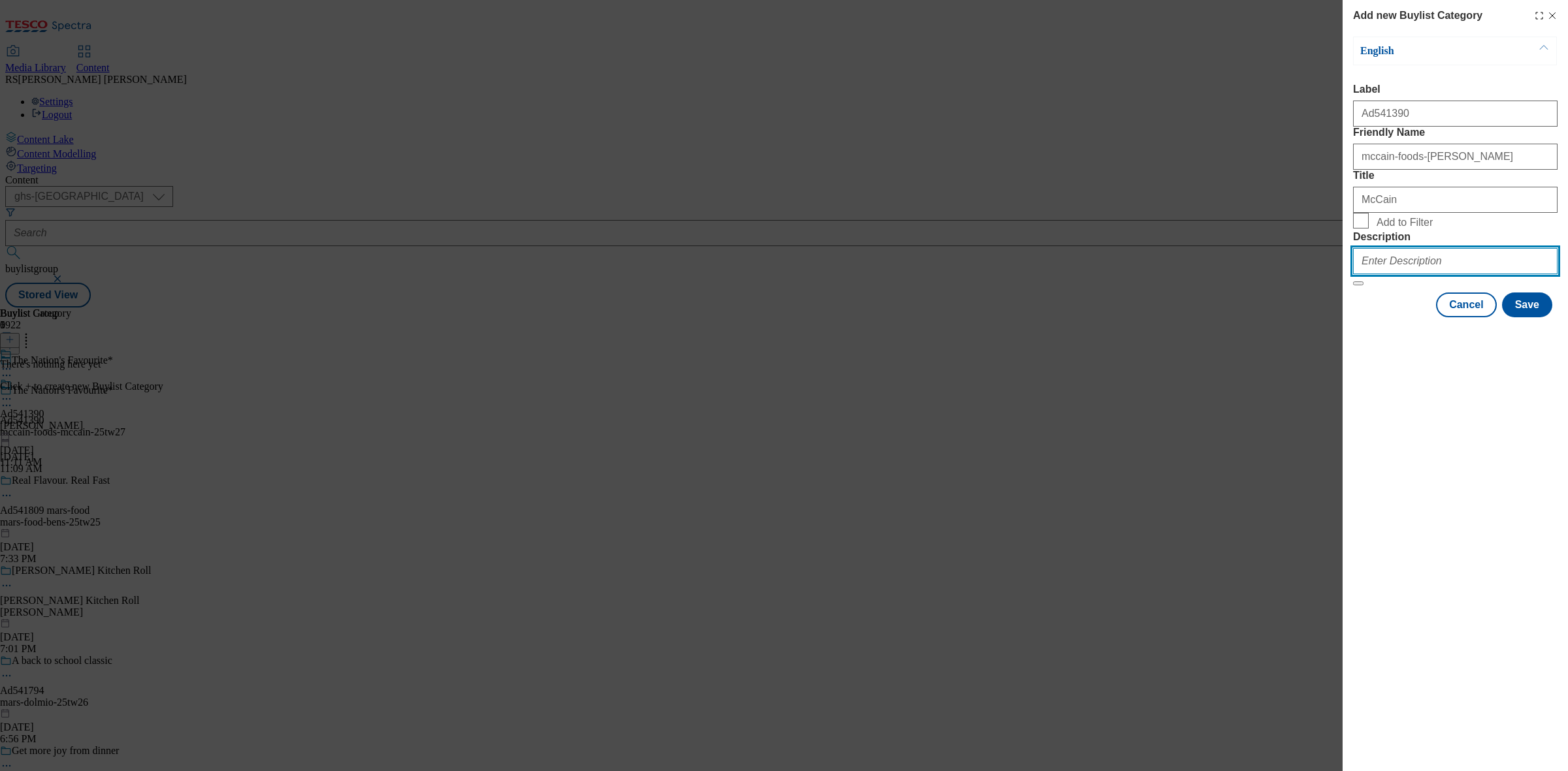
click at [1438, 274] on input "Description" at bounding box center [1455, 261] width 204 height 26
click at [1507, 317] on button "Save" at bounding box center [1527, 305] width 50 height 25
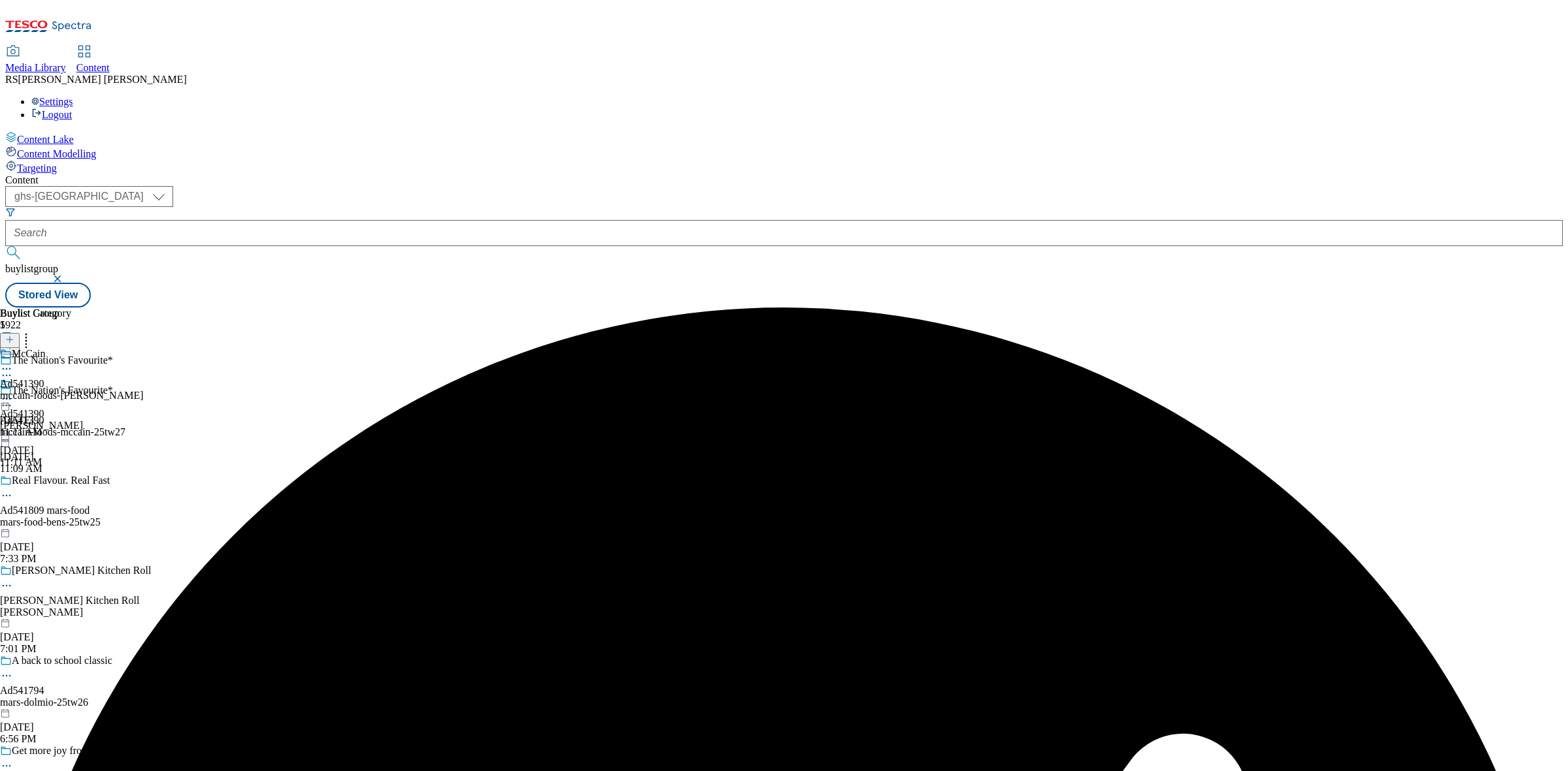
click at [143, 348] on div "McCain Ad541390 mccain-foods-mccain Aug 11, 2025 11:11 AM" at bounding box center [72, 393] width 143 height 90
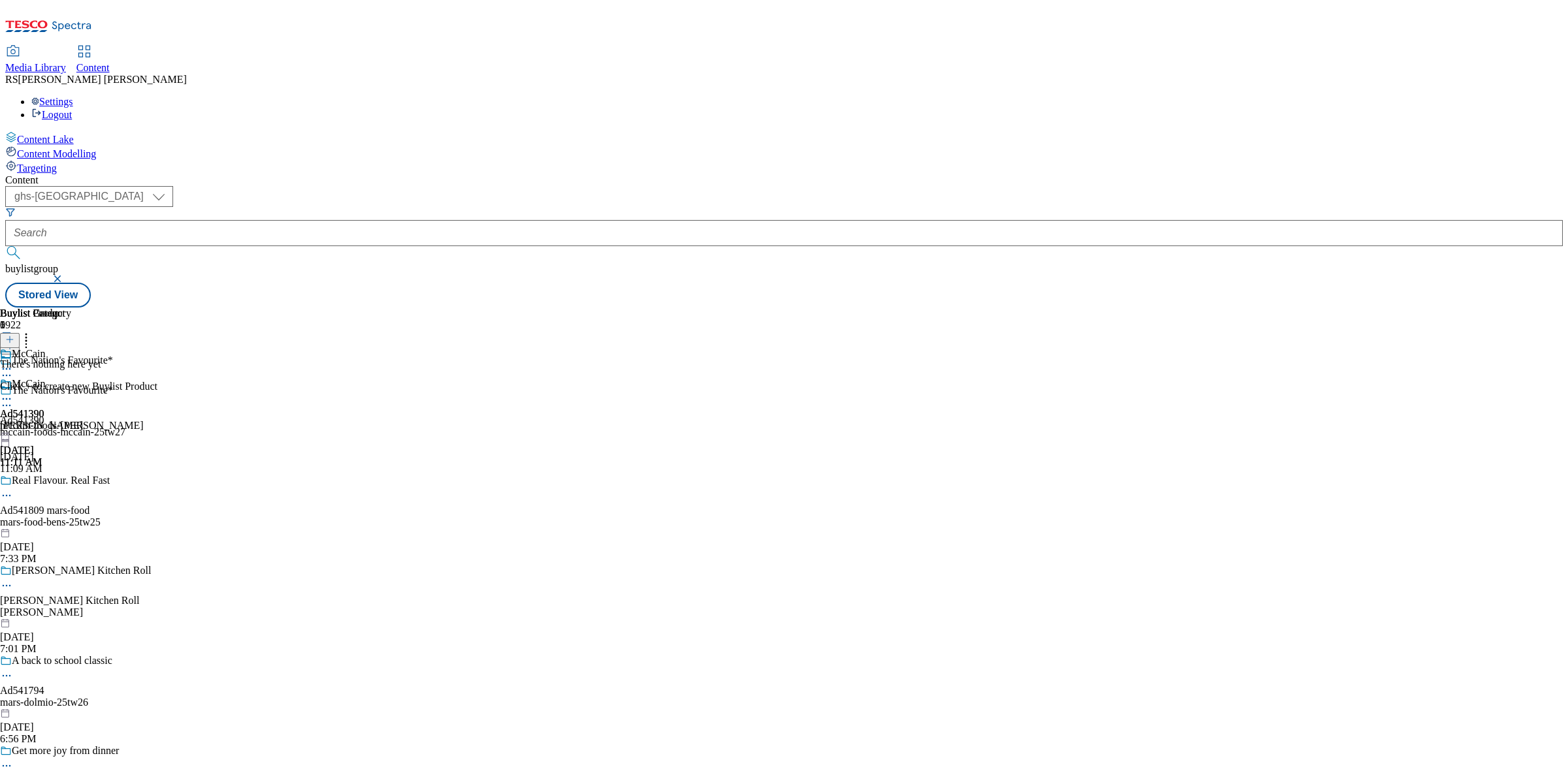
click at [14, 335] on icon at bounding box center [10, 339] width 9 height 9
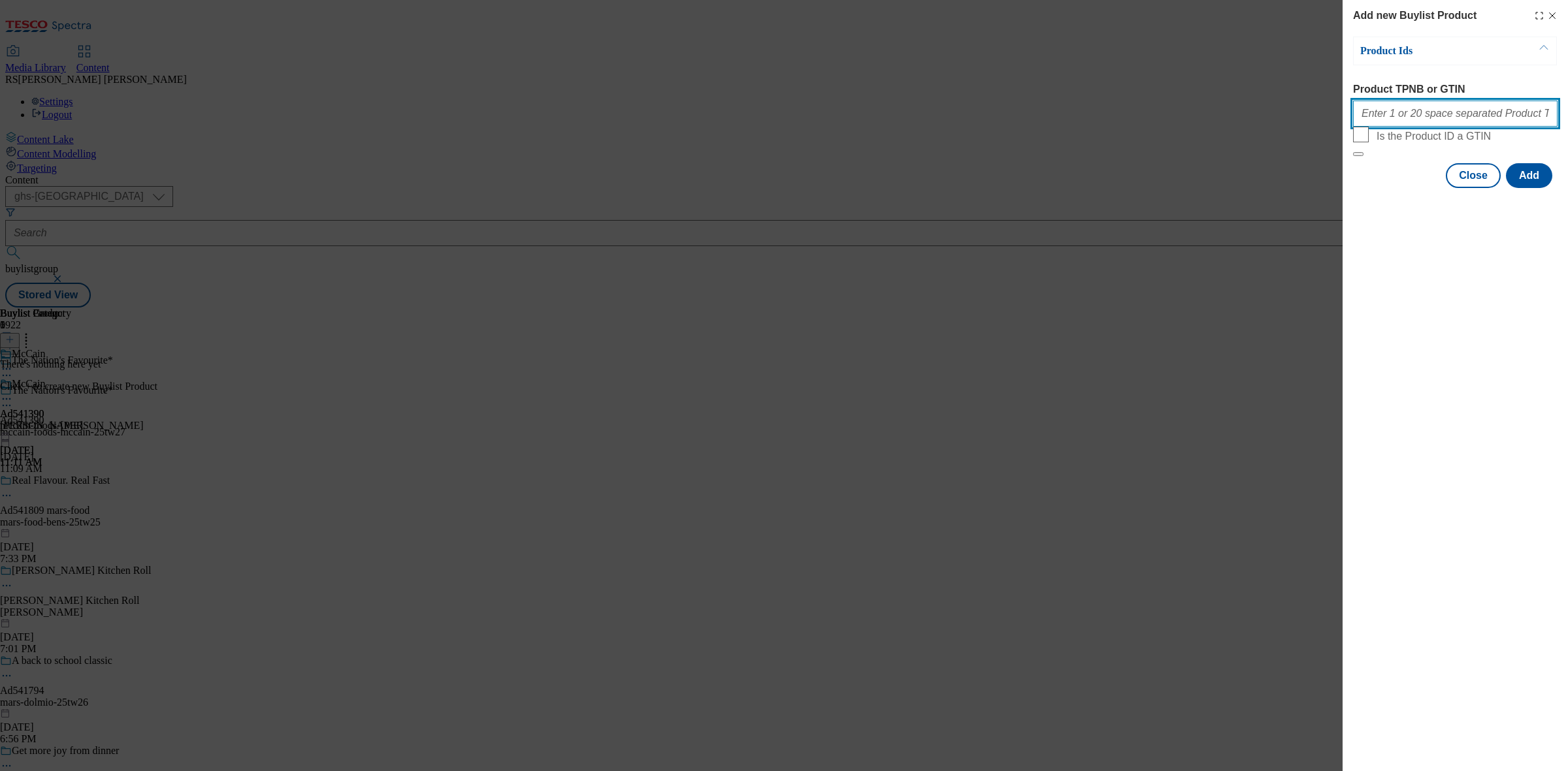
click at [1400, 121] on input "Product TPNB or GTIN" at bounding box center [1455, 114] width 204 height 26
paste input "87880086 70776224 52850544 71669074 53454672 54310052 67114368 54370671, 878800…"
type input "87880086 70776224 52850544 71669074 53454672 54310052 67114368 54370671, 878800…"
click at [1536, 188] on button "Add" at bounding box center [1529, 176] width 46 height 25
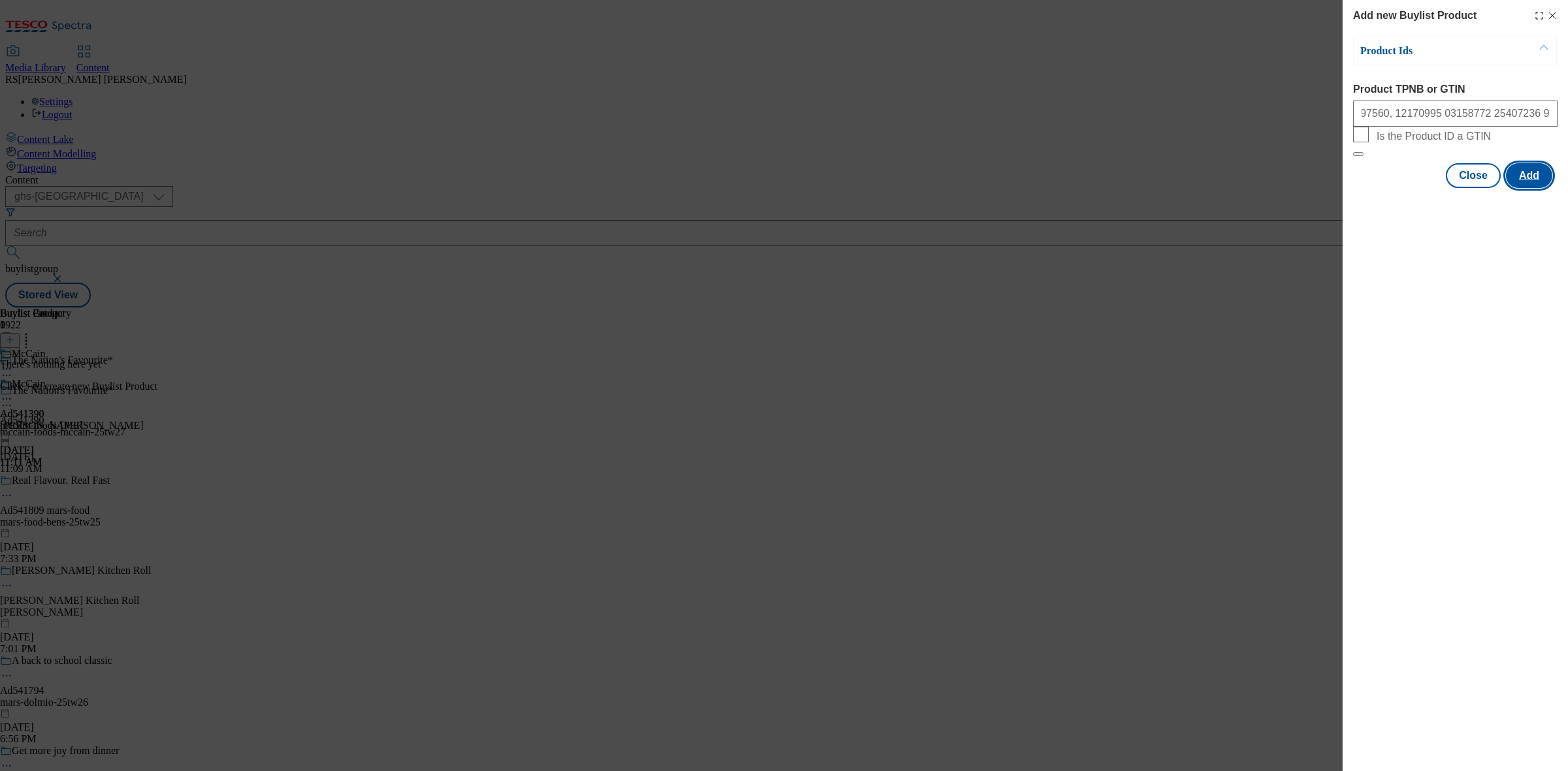
scroll to position [0, 0]
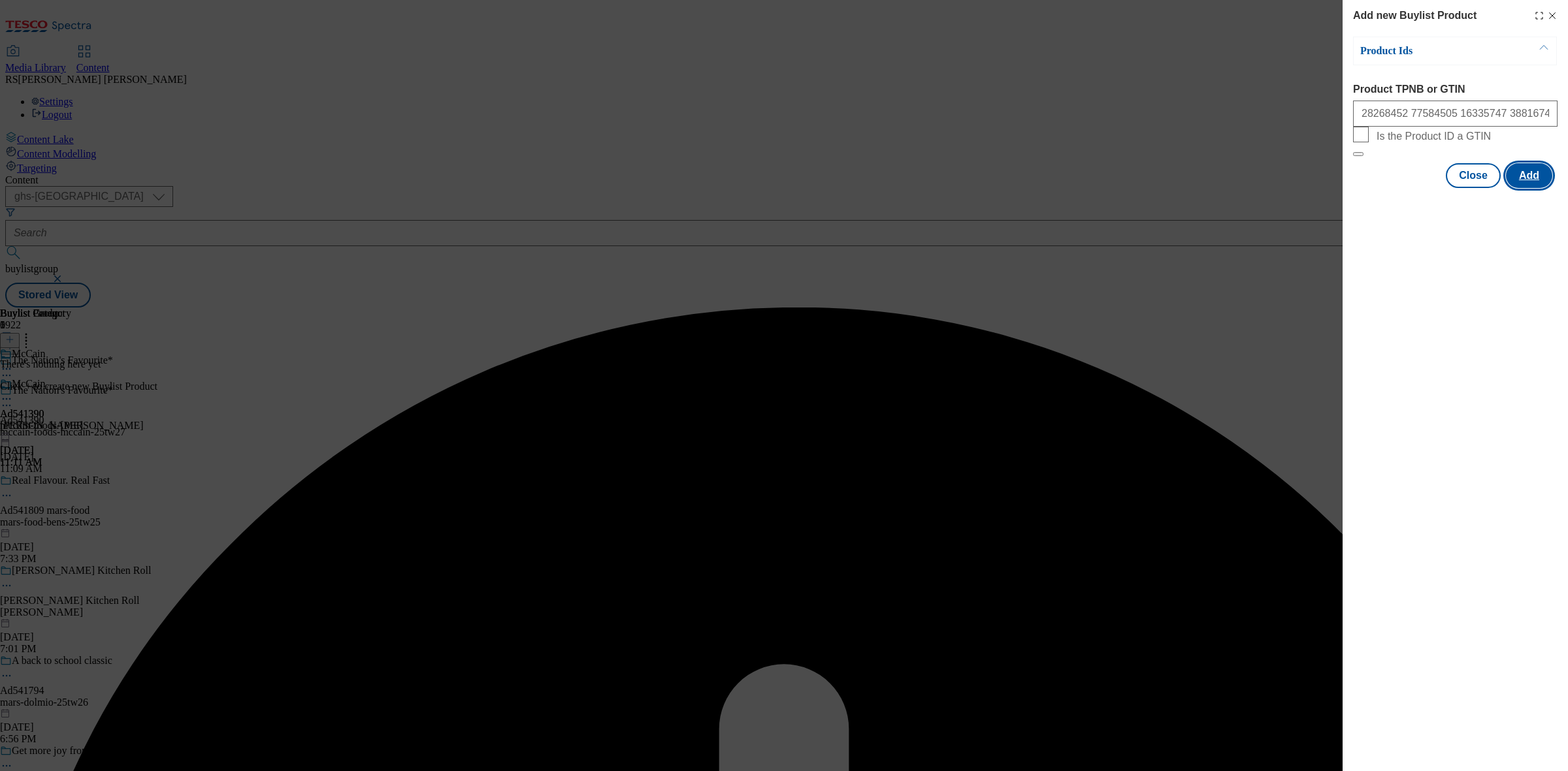
click at [1520, 188] on button "Add" at bounding box center [1529, 176] width 46 height 25
click at [1526, 209] on div "Modal" at bounding box center [1455, 200] width 226 height 19
click at [1538, 188] on button "Add" at bounding box center [1529, 176] width 46 height 25
click at [1214, 352] on div "Add new Buylist Product Product Ids Product TPNB or GTIN Is the Product ID a GT…" at bounding box center [784, 386] width 1568 height 771
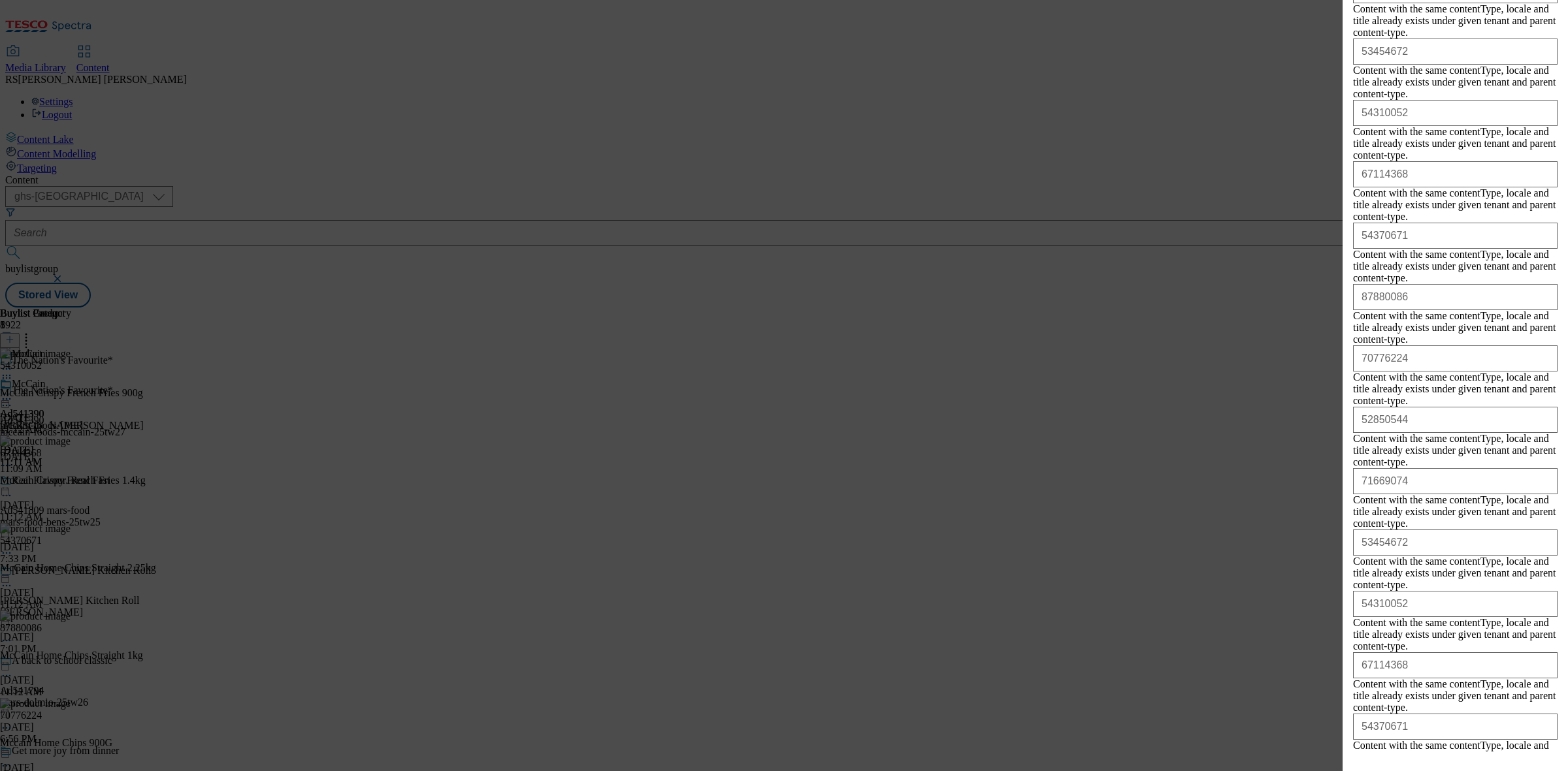
scroll to position [5765, 0]
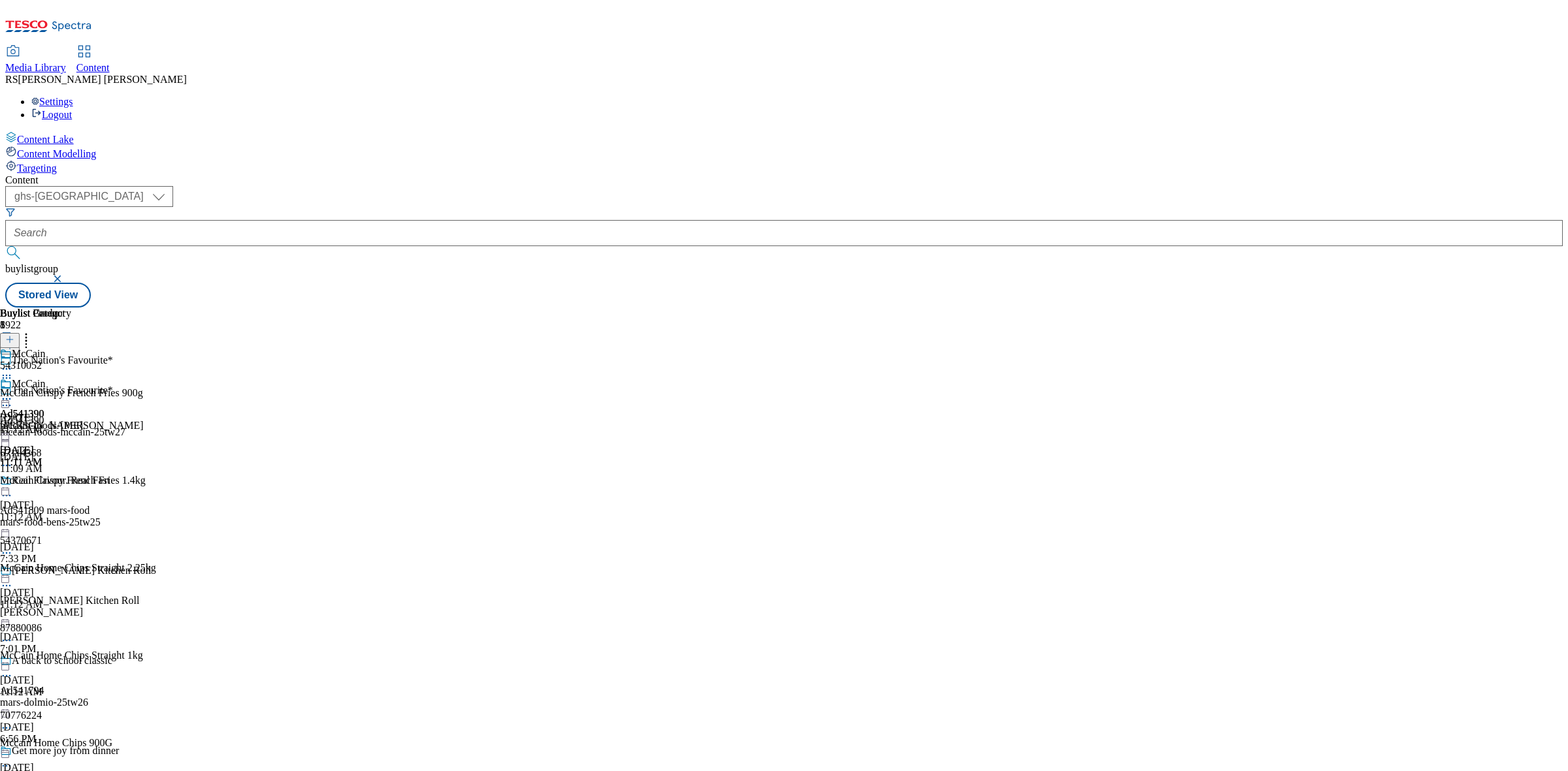
click at [1367, 308] on div "Buylist Group 5922 The Nation's Favourite* The Nation's Favourite* Ad541390 mcc…" at bounding box center [784, 308] width 1558 height 0
click at [13, 392] on icon at bounding box center [6, 399] width 13 height 13
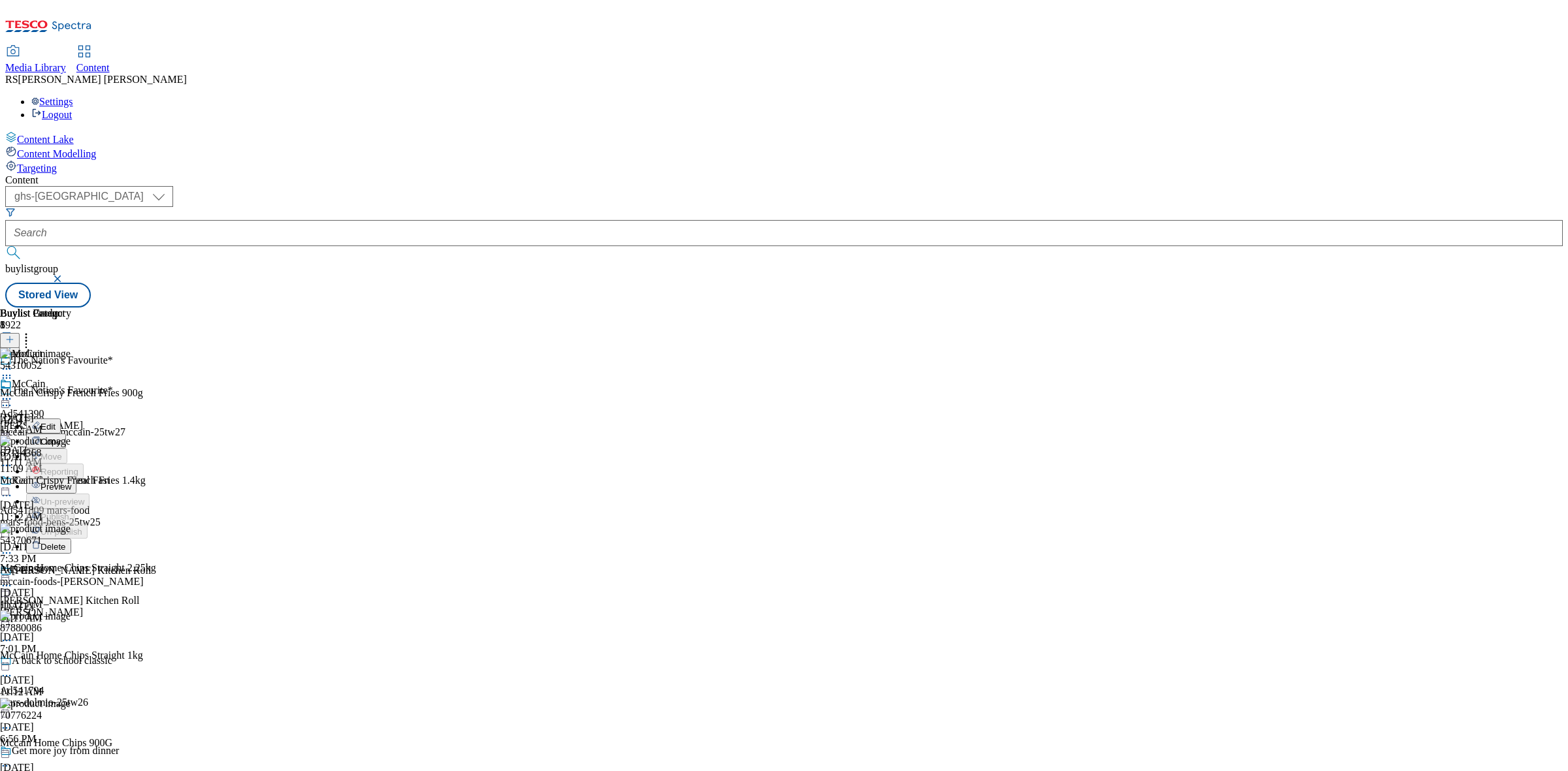
click at [71, 482] on span "Preview" at bounding box center [56, 487] width 31 height 10
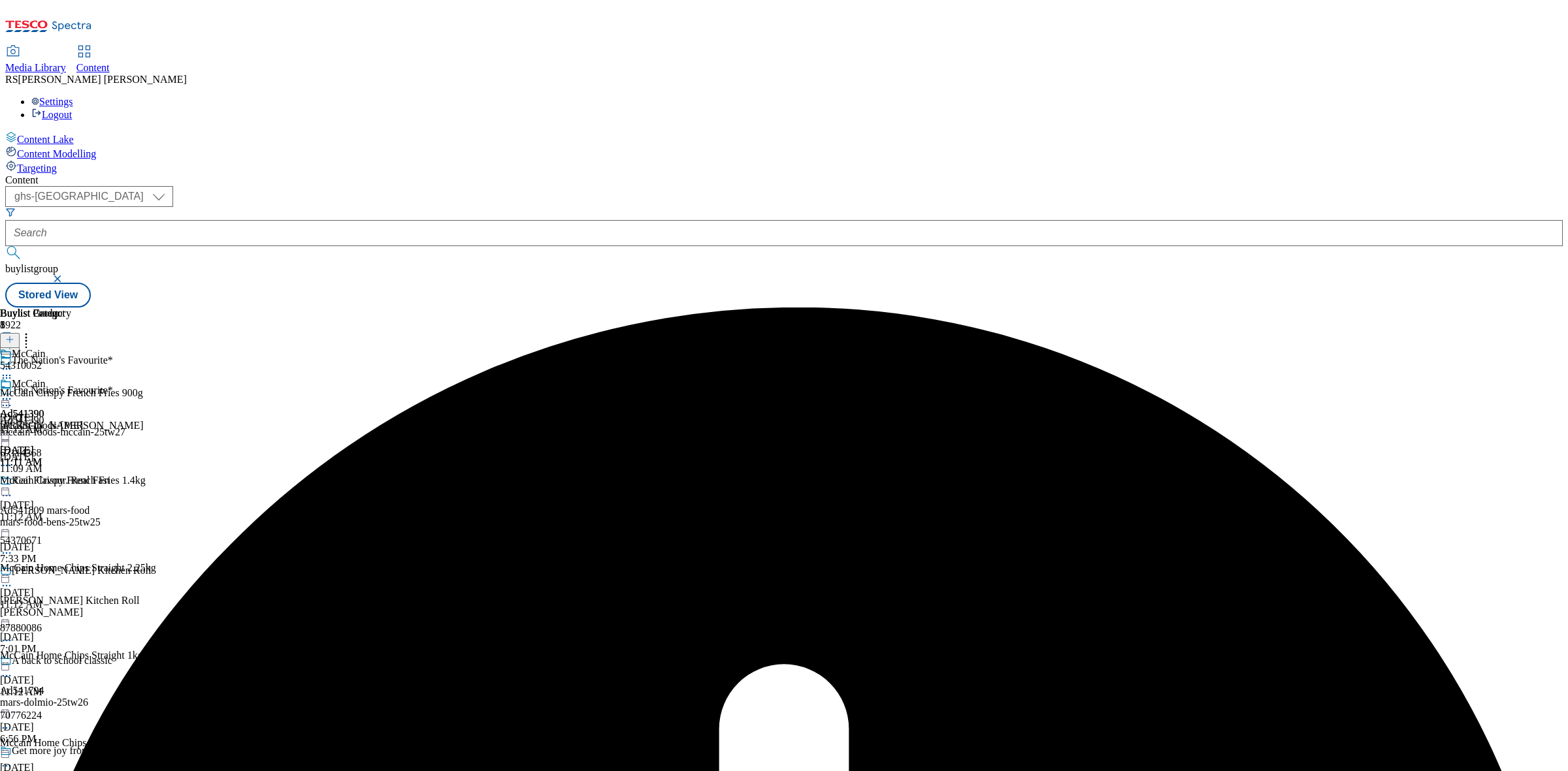
click at [5, 399] on circle at bounding box center [3, 399] width 2 height 2
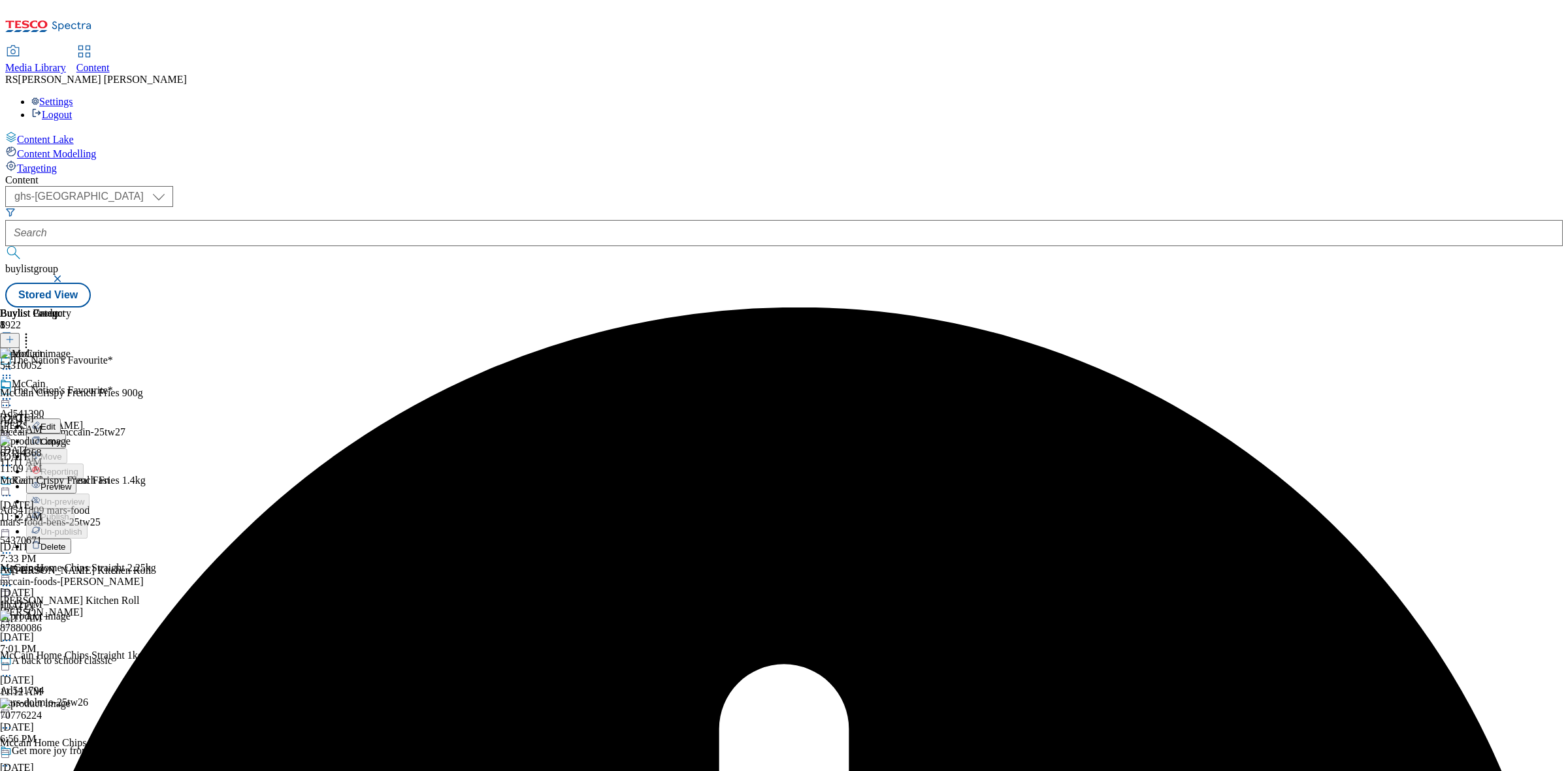
click at [71, 482] on span "Preview" at bounding box center [56, 487] width 31 height 10
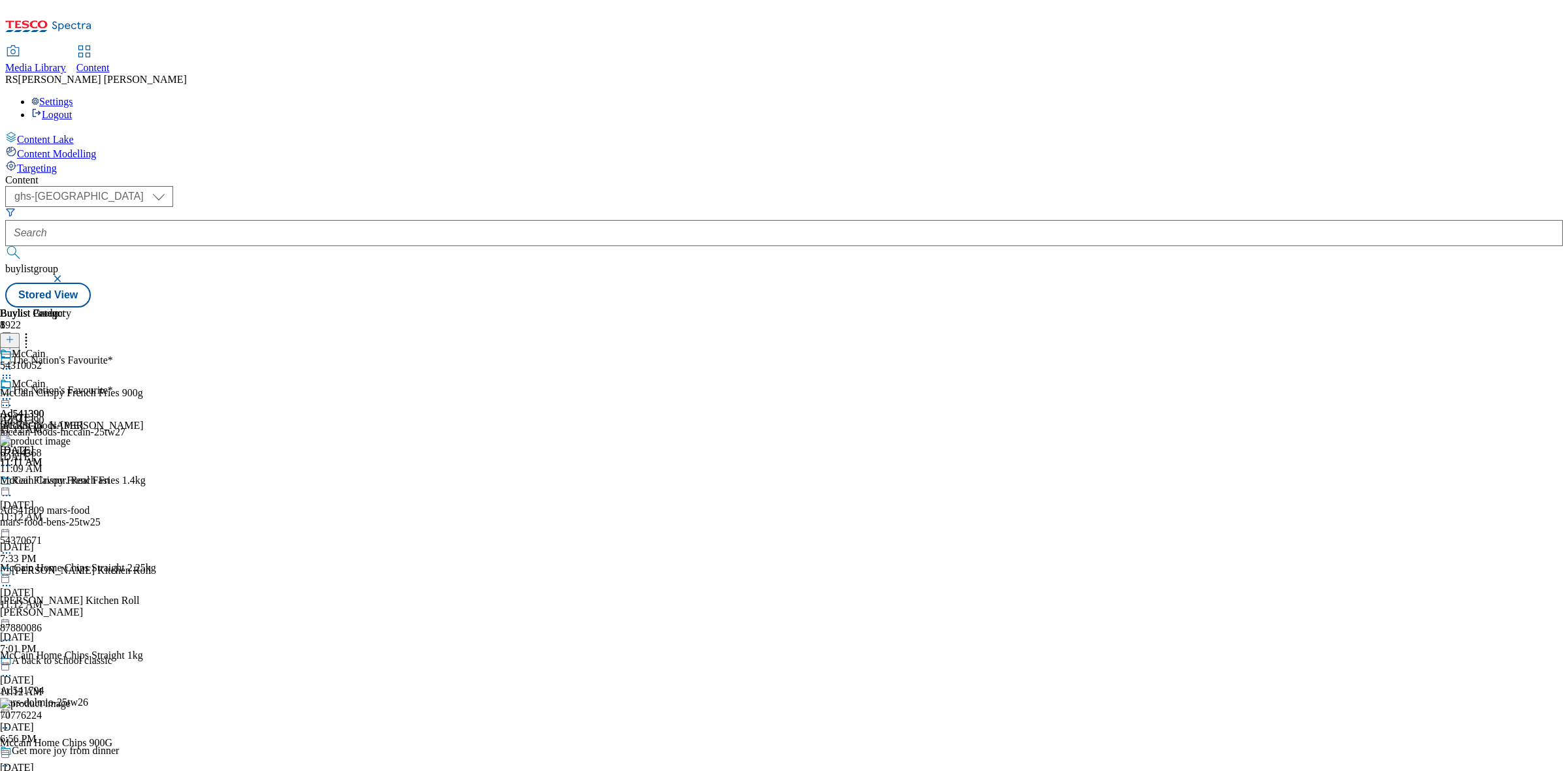
click at [13, 392] on icon at bounding box center [6, 399] width 13 height 13
click at [71, 482] on span "Preview" at bounding box center [56, 487] width 31 height 10
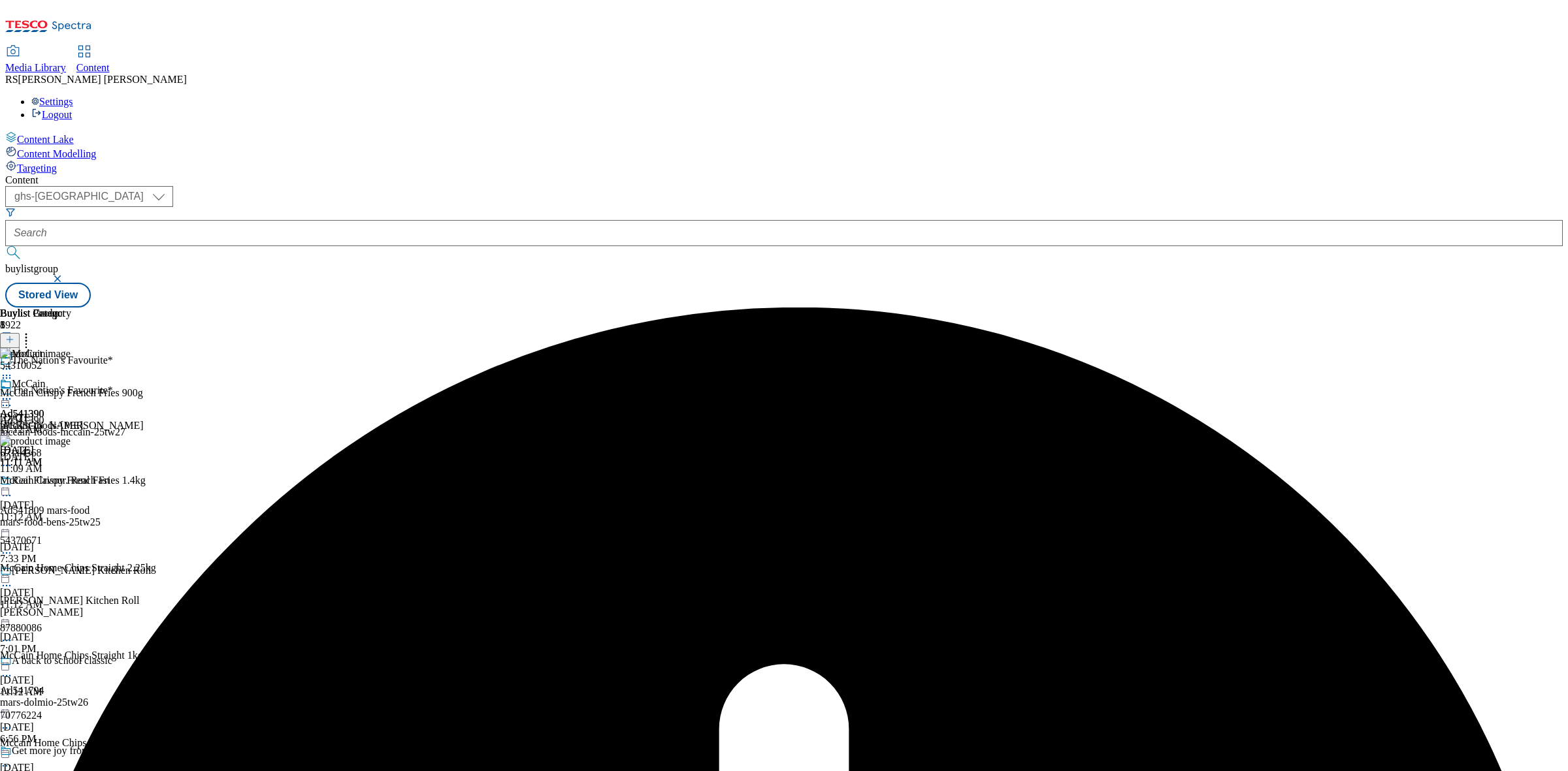
click at [13, 392] on icon at bounding box center [6, 399] width 13 height 13
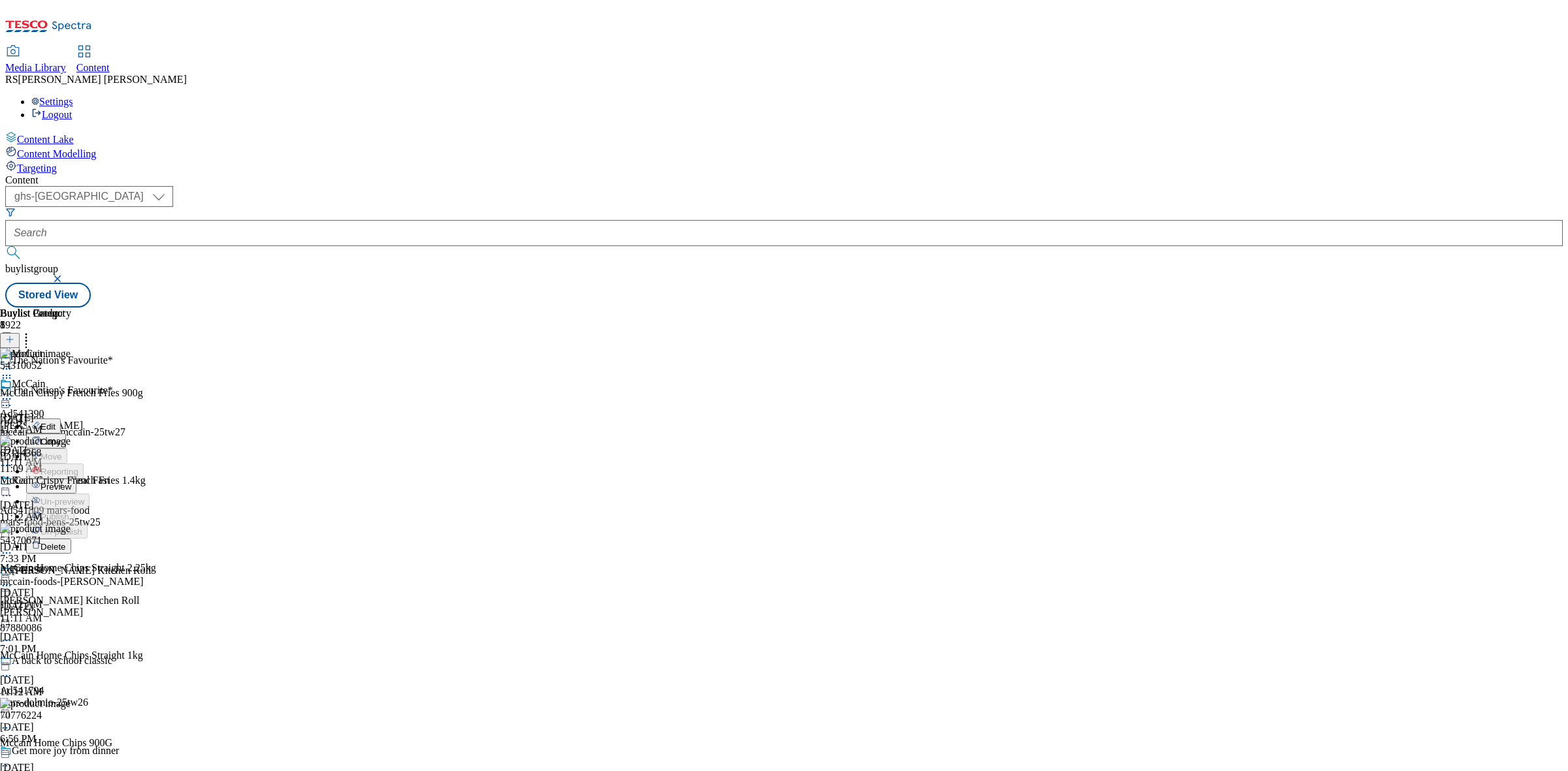
click at [13, 372] on icon at bounding box center [6, 378] width 13 height 13
click at [1242, 308] on div "Buylist Group 5922 The Nation's Favourite* The Nation's Favourite* Ad541390 mcc…" at bounding box center [784, 308] width 1558 height 0
click at [13, 392] on icon at bounding box center [6, 399] width 13 height 13
click at [71, 482] on span "Preview" at bounding box center [56, 487] width 31 height 10
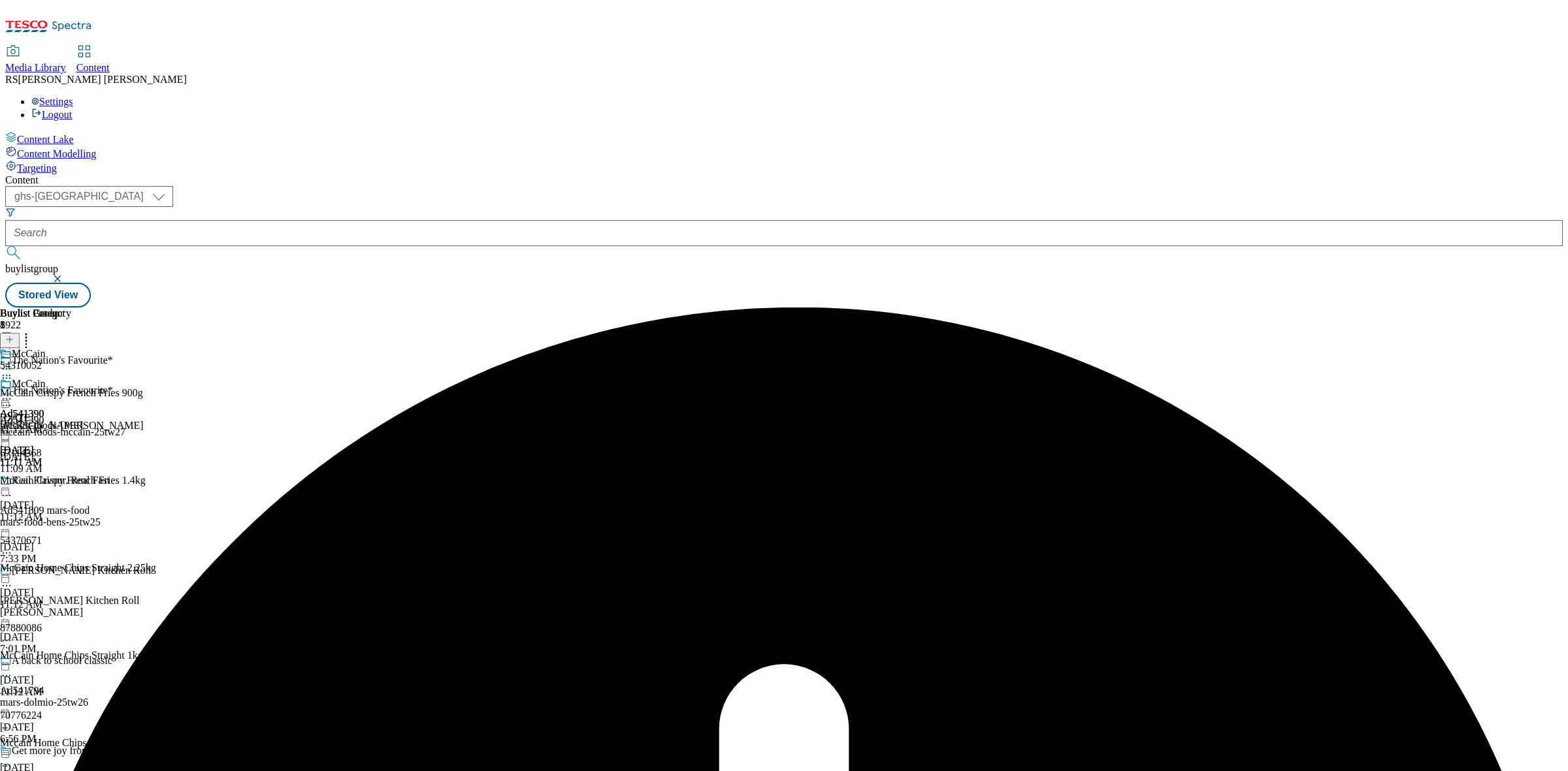
click at [1338, 308] on div "Buylist Group 5922 The Nation's Favourite* The Nation's Favourite* Ad541390 mcc…" at bounding box center [784, 308] width 1558 height 0
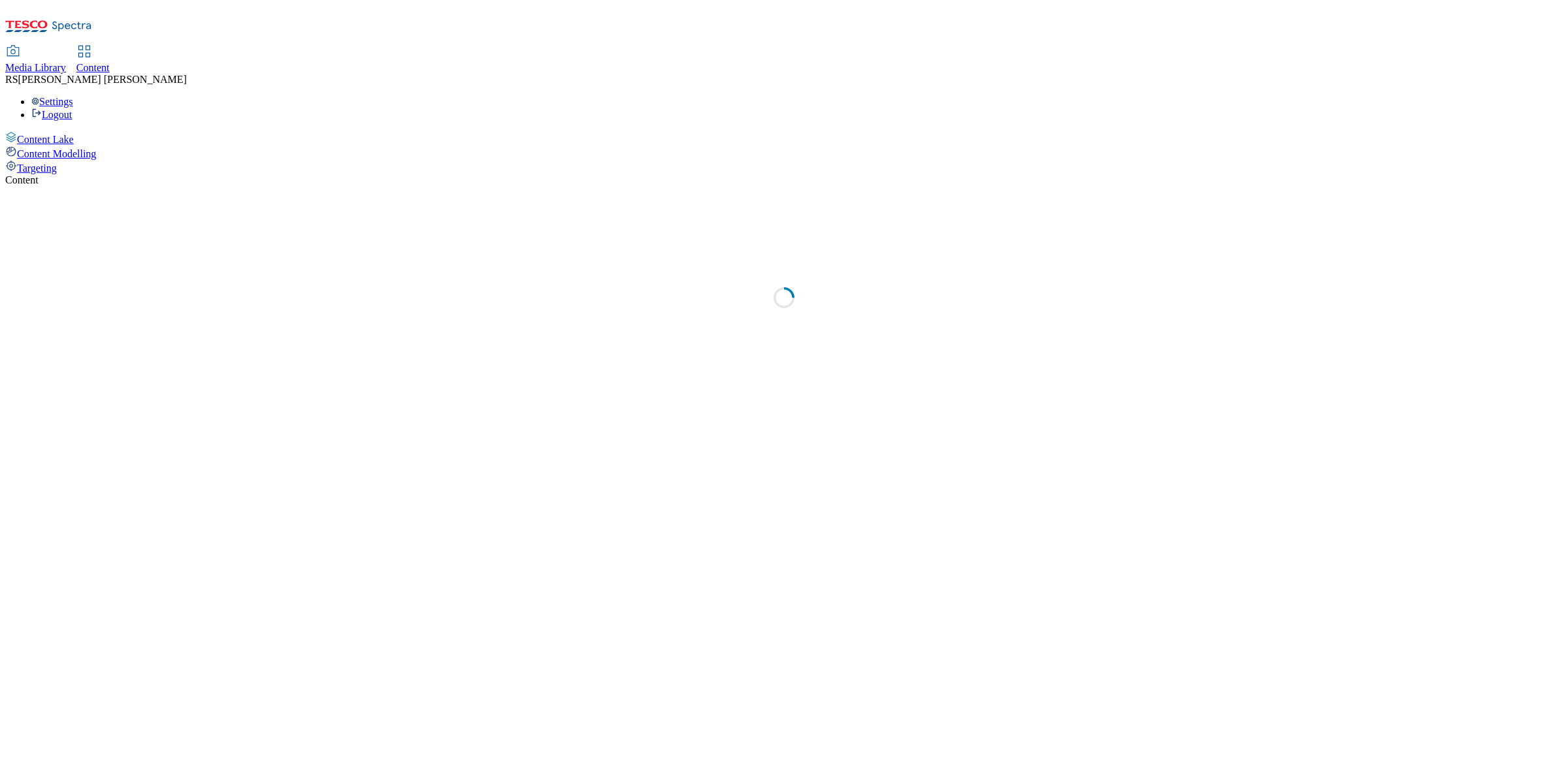
select select "ghs-[GEOGRAPHIC_DATA]"
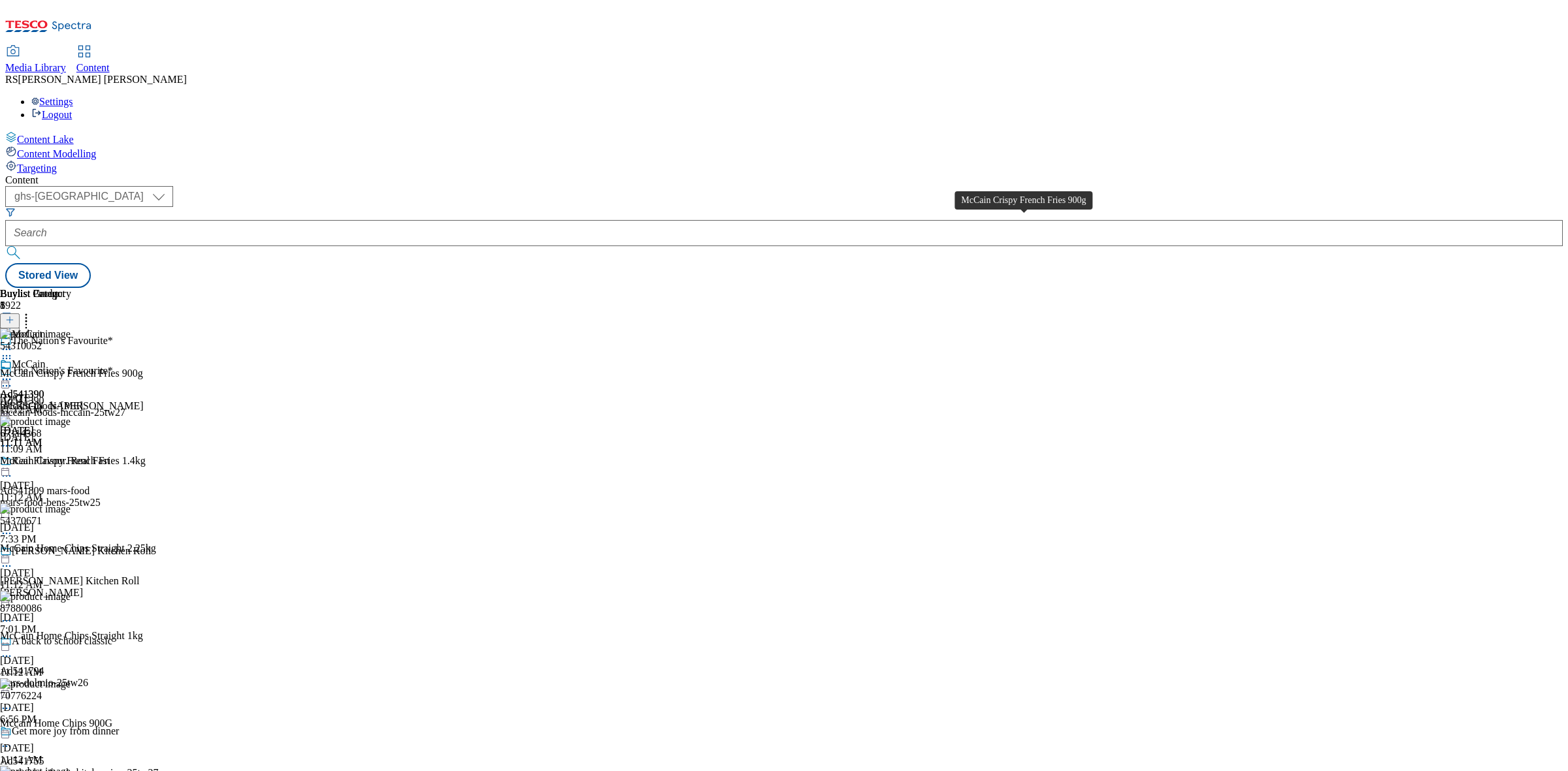
click at [143, 368] on div "McCain Crispy French Fries 900g" at bounding box center [71, 373] width 143 height 12
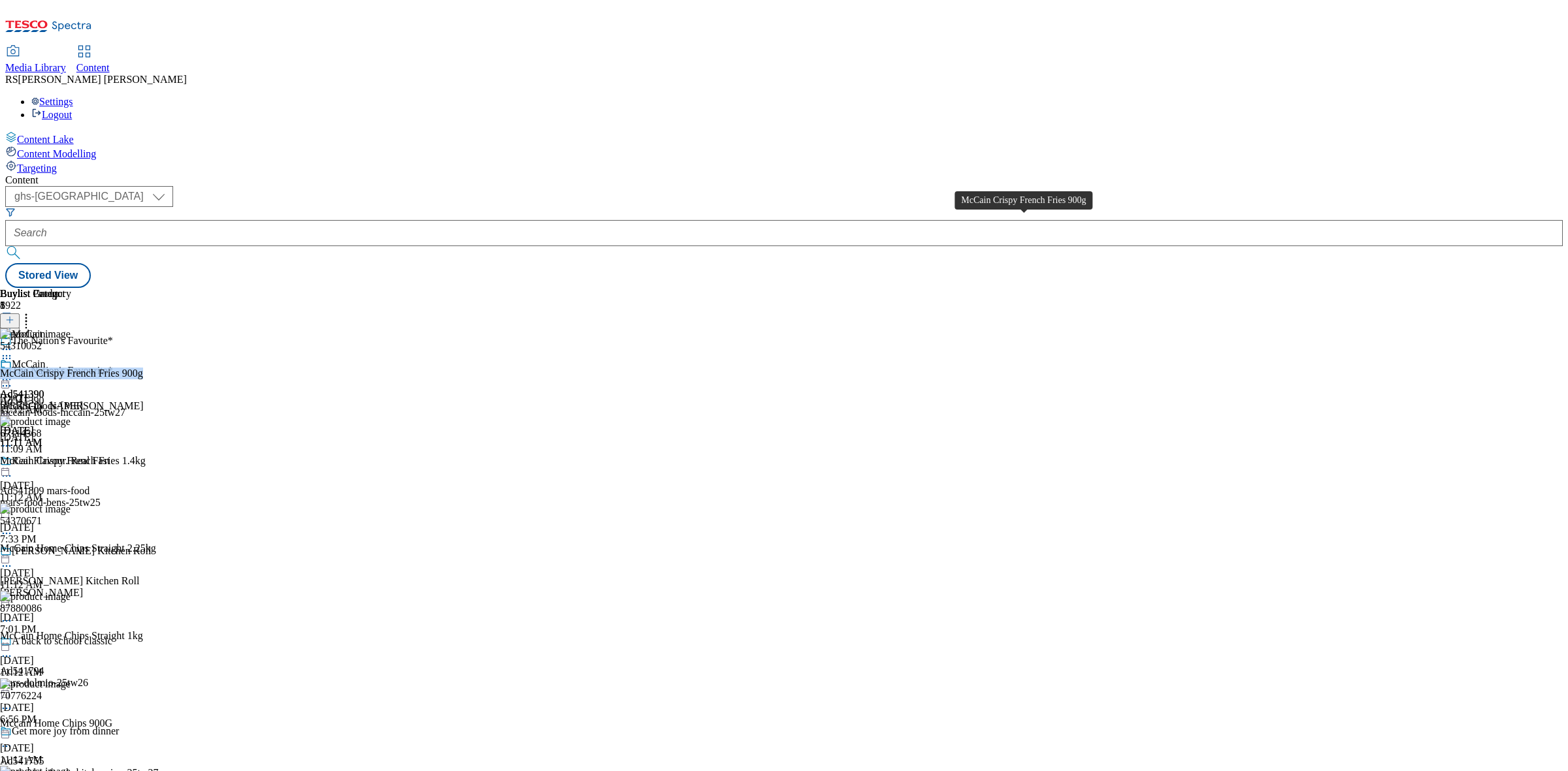
click at [143, 368] on div "McCain Crispy French Fries 900g" at bounding box center [71, 373] width 143 height 12
click at [167, 328] on div "54310052 McCain Crispy French Fries 900g Aug 11, 2025 11:12 AM" at bounding box center [83, 372] width 167 height 88
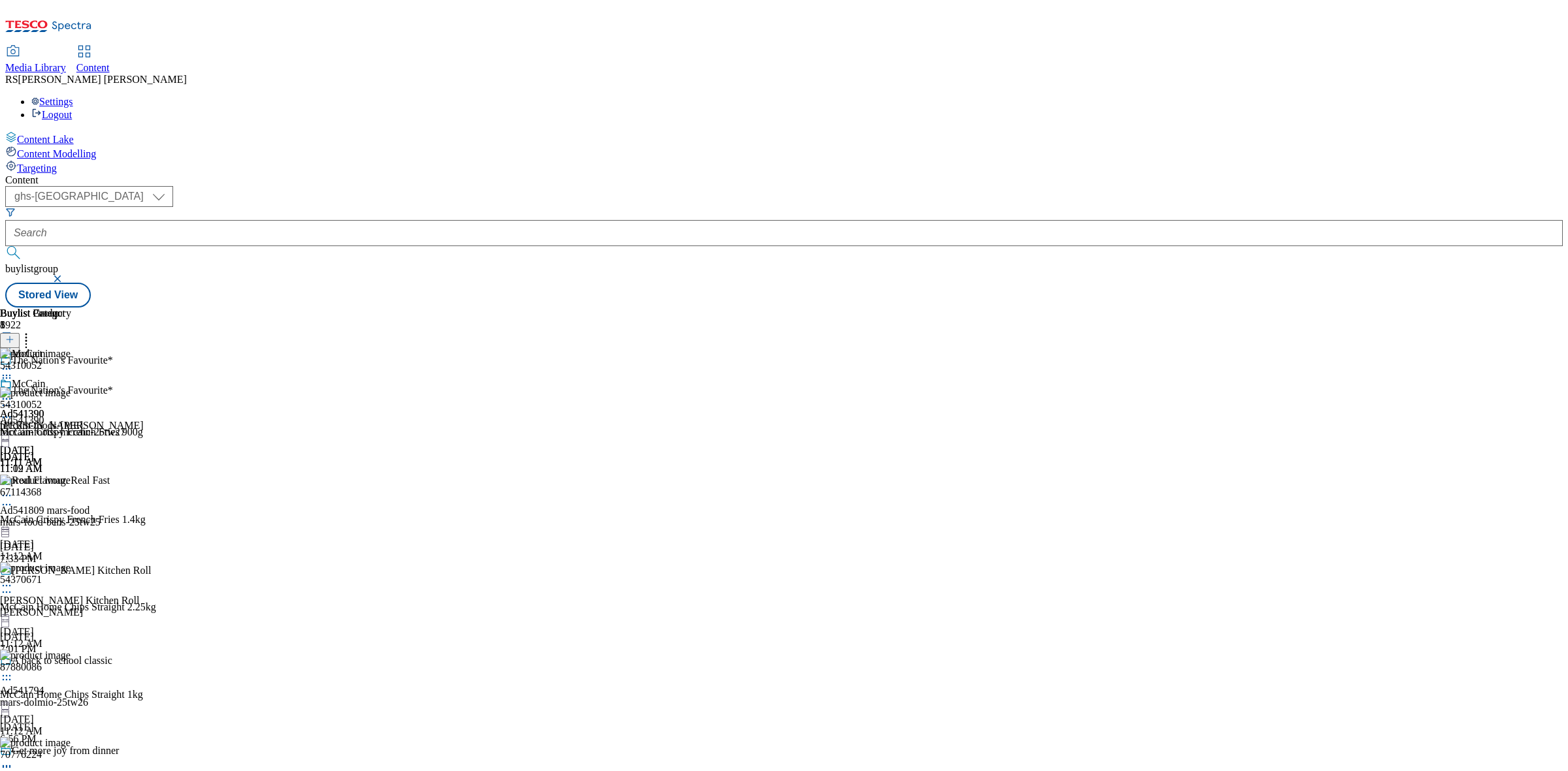
click at [13, 411] on icon at bounding box center [6, 417] width 13 height 13
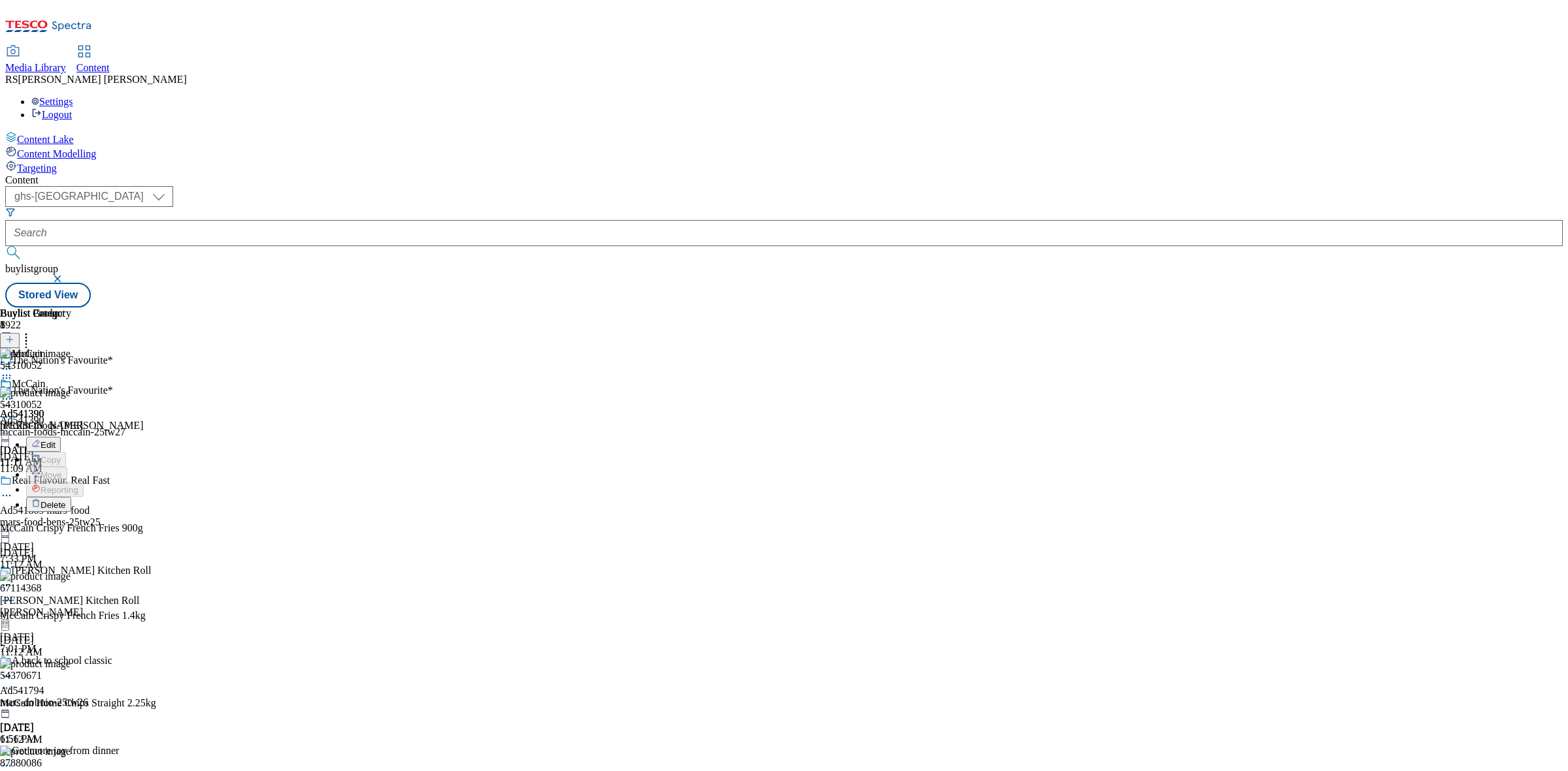
click at [56, 440] on span "Edit" at bounding box center [48, 445] width 15 height 10
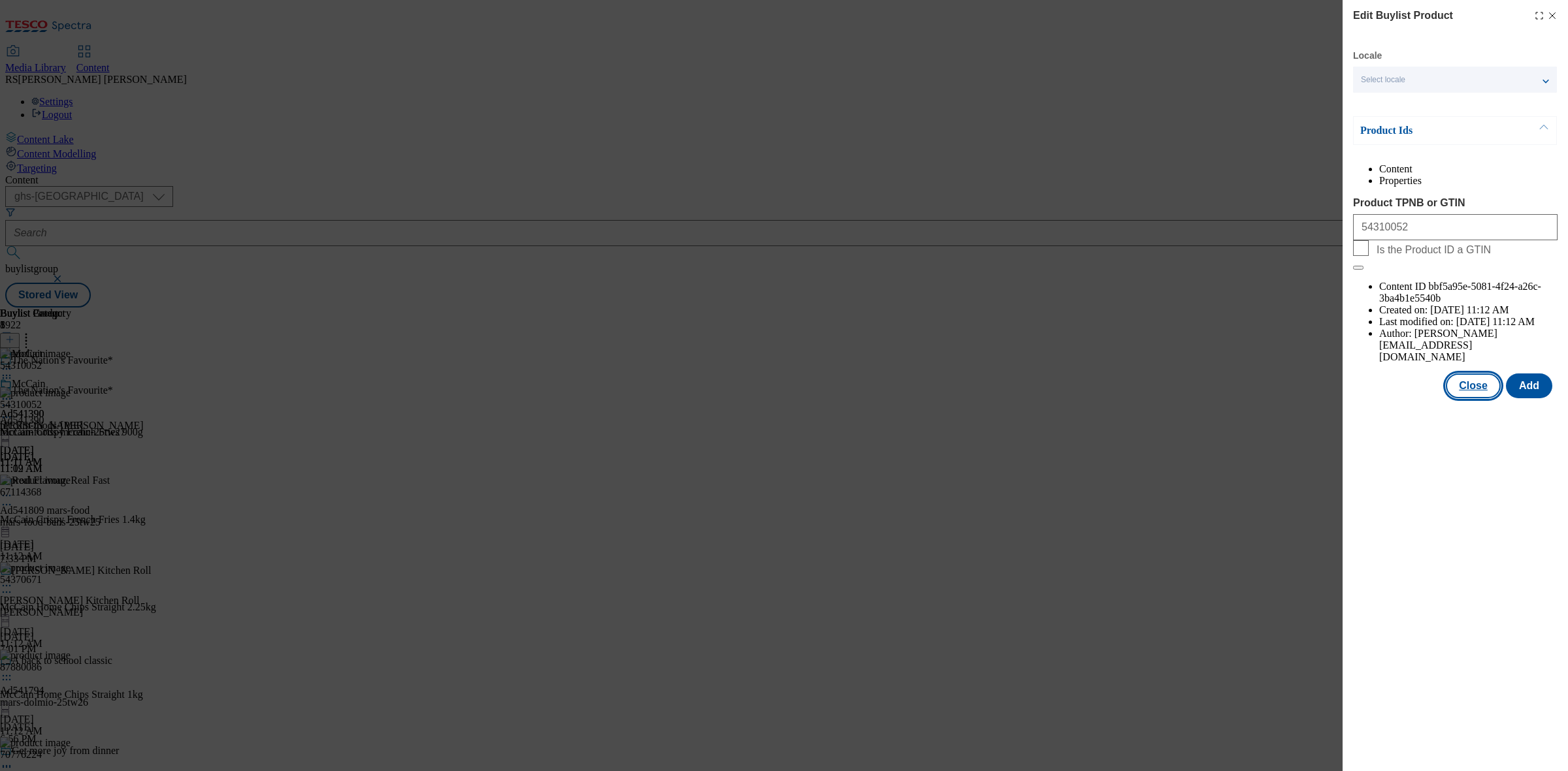
click at [1480, 374] on button "Close" at bounding box center [1473, 386] width 55 height 25
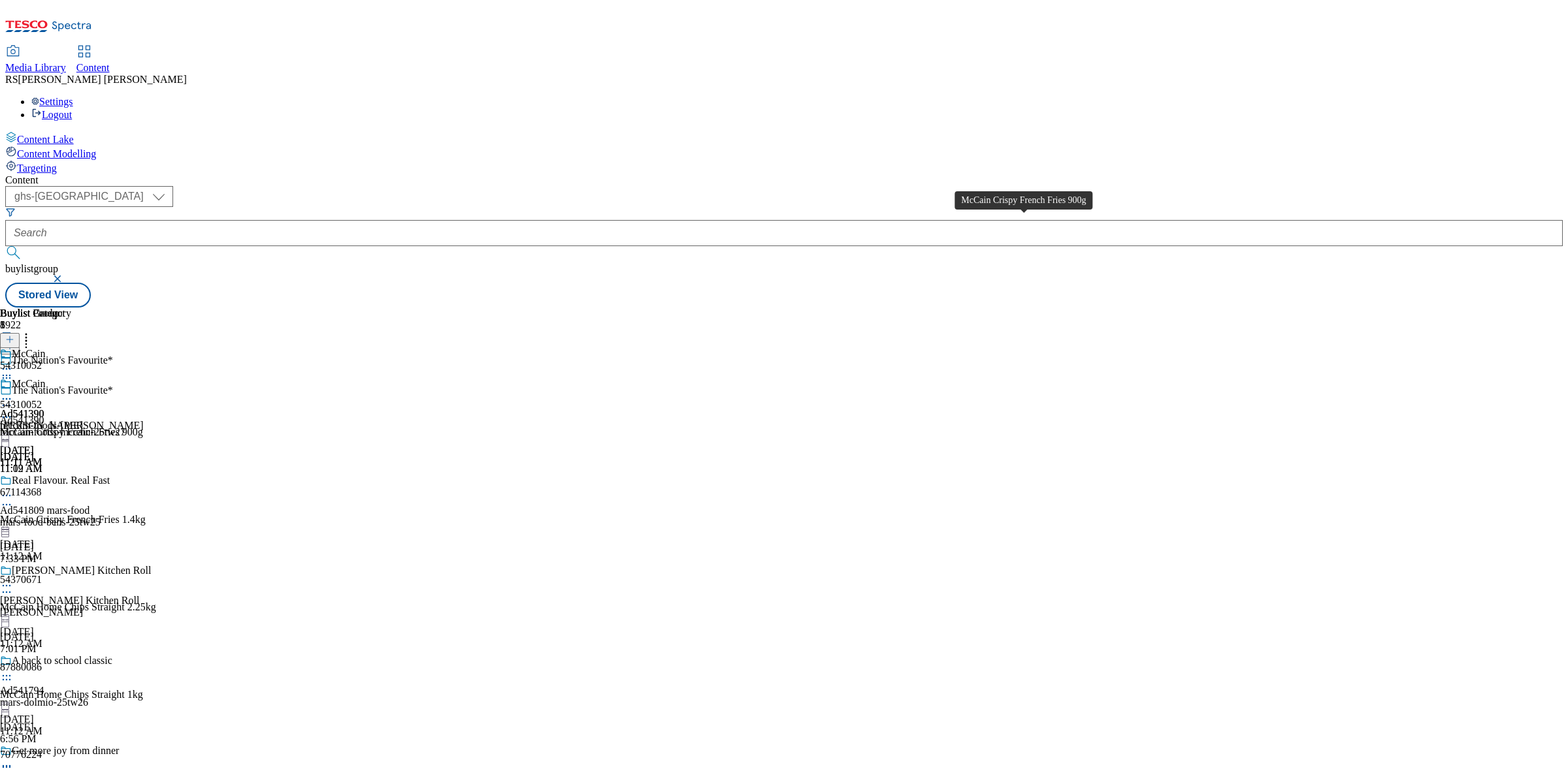
click at [143, 426] on div "McCain Crispy French Fries 900g" at bounding box center [71, 432] width 143 height 12
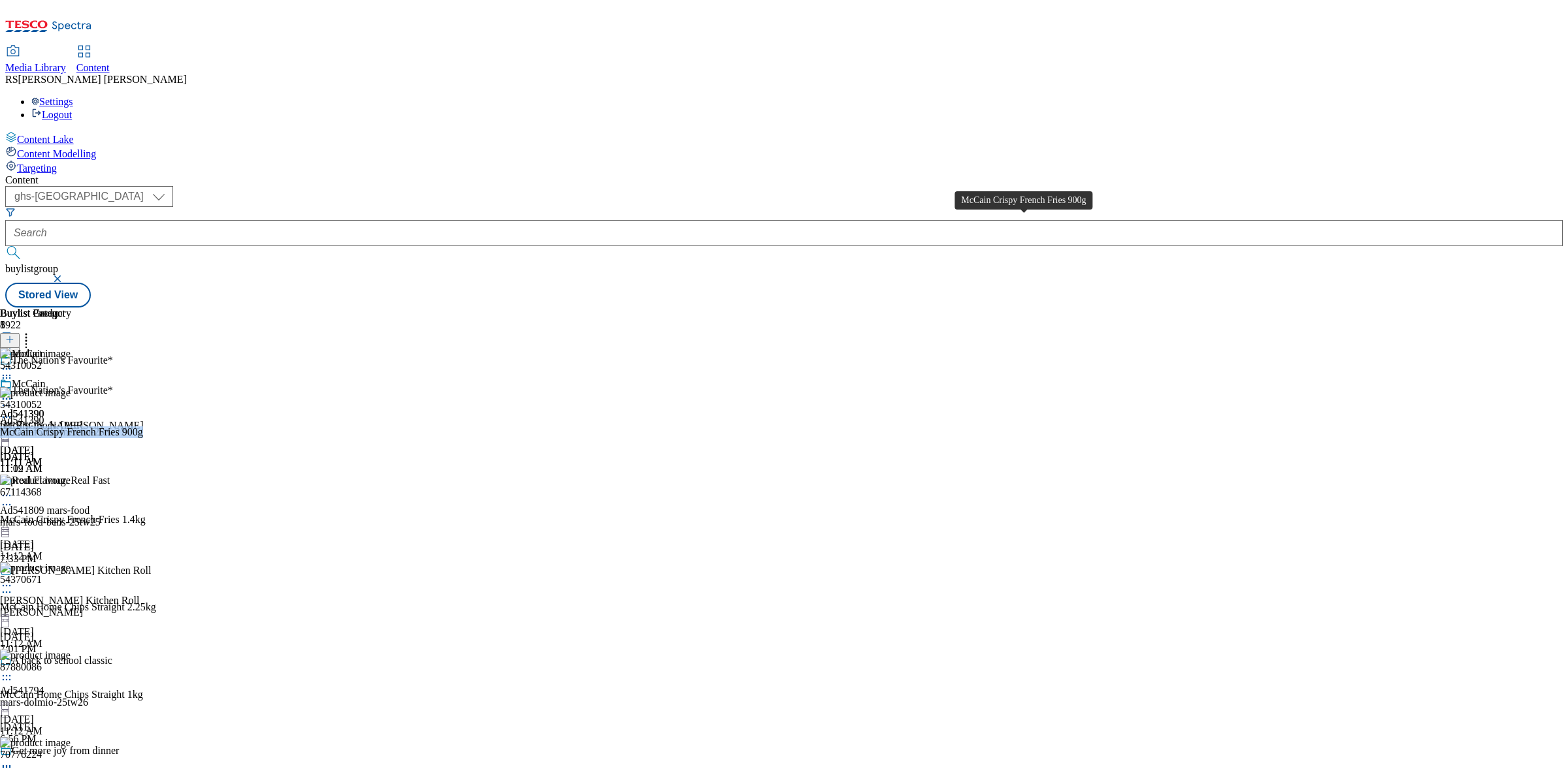
click at [143, 426] on div "McCain Crispy French Fries 900g" at bounding box center [71, 432] width 143 height 12
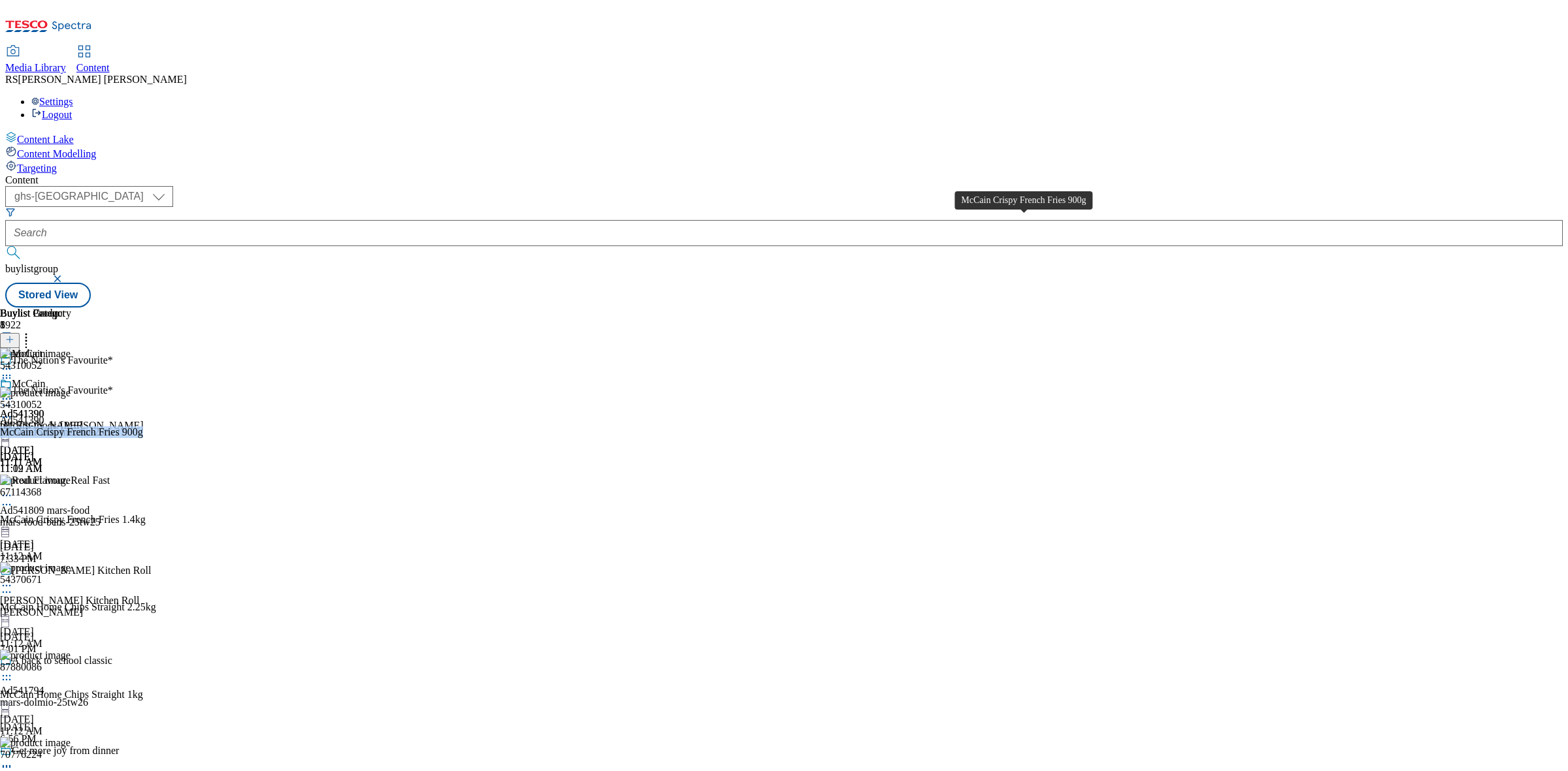
click at [143, 426] on div "McCain Crispy French Fries 900g" at bounding box center [71, 432] width 143 height 12
click at [13, 392] on icon at bounding box center [6, 399] width 13 height 13
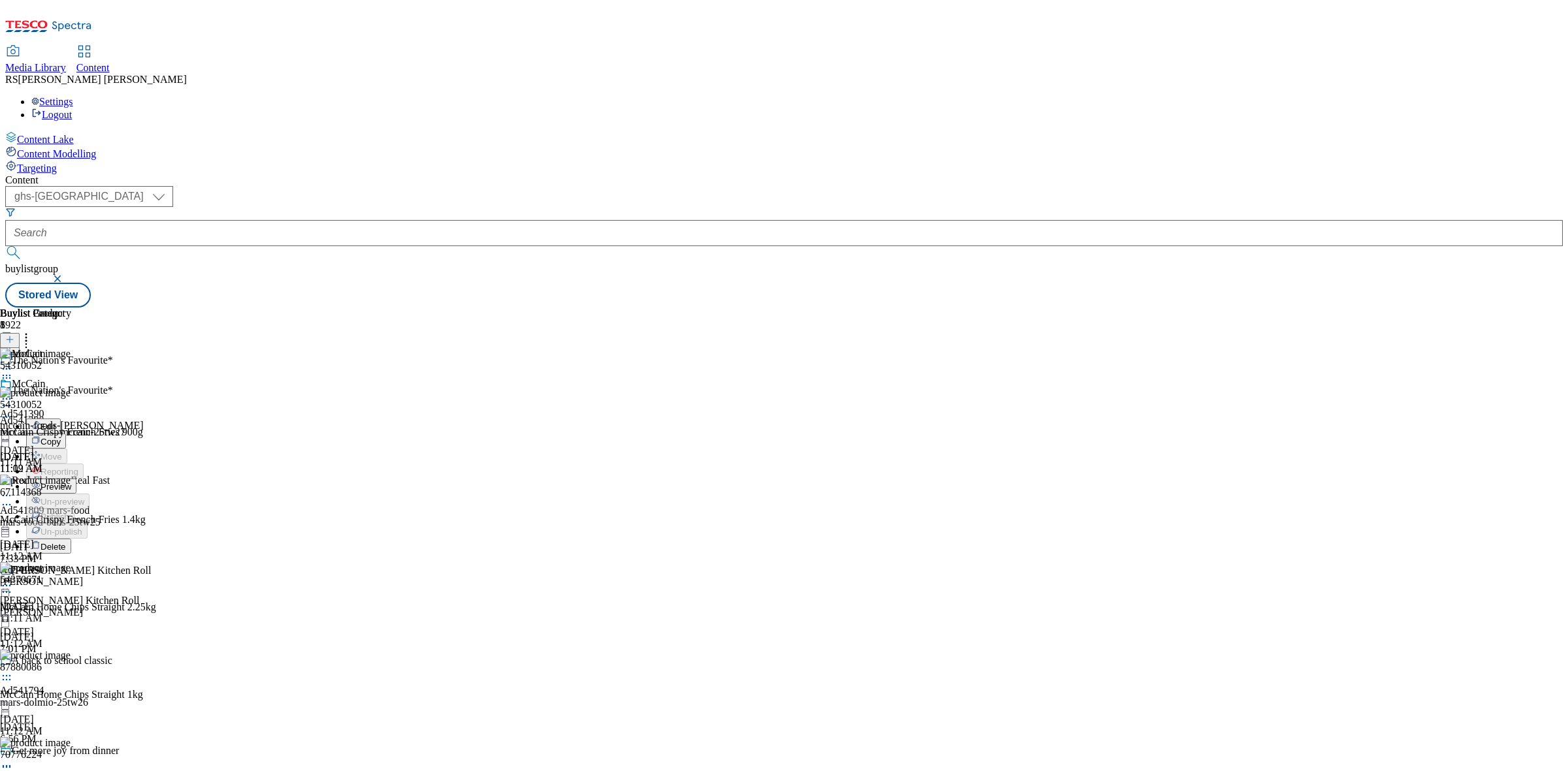
click at [71, 482] on span "Preview" at bounding box center [56, 487] width 31 height 10
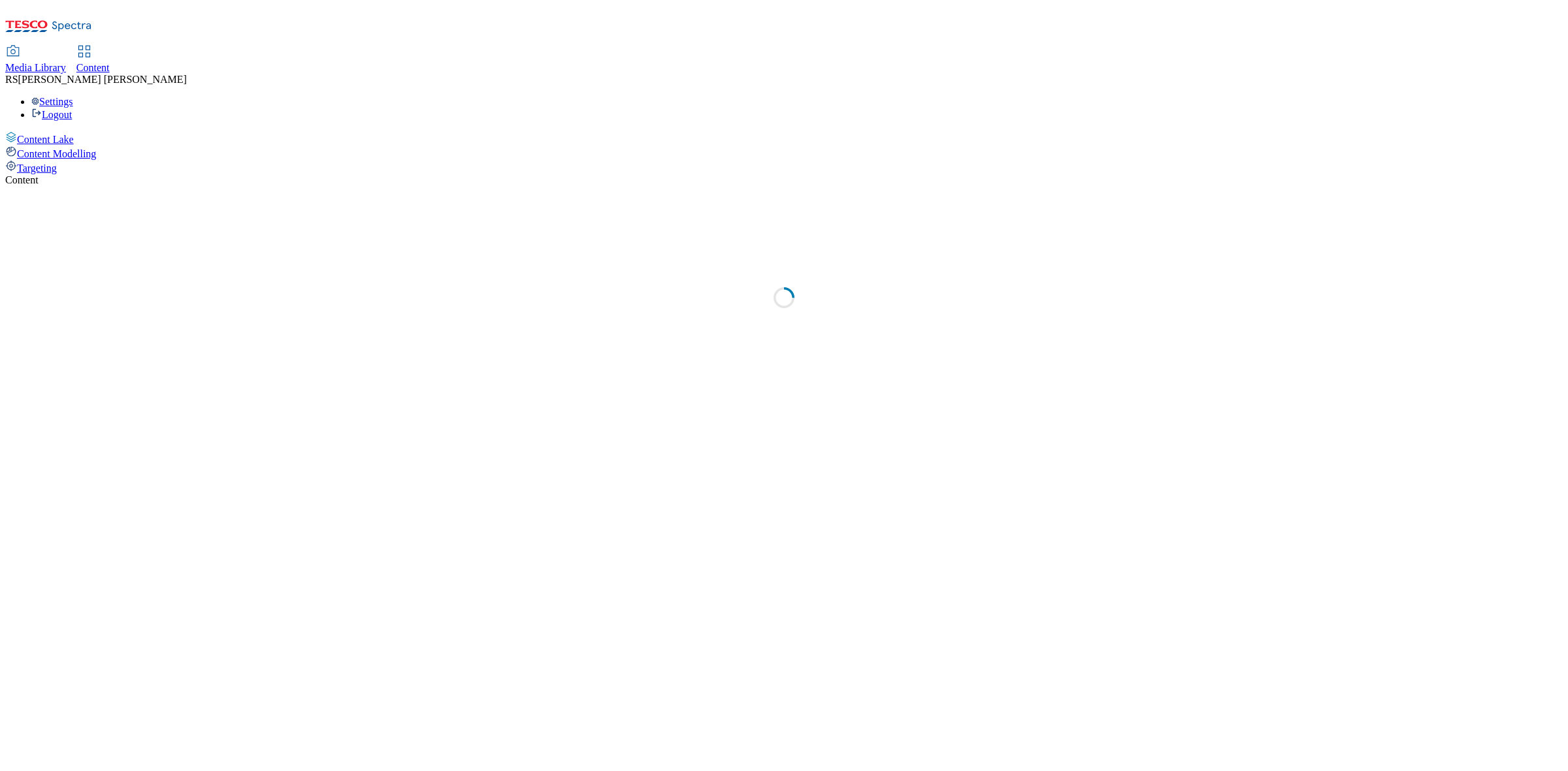
select select "ghs-[GEOGRAPHIC_DATA]"
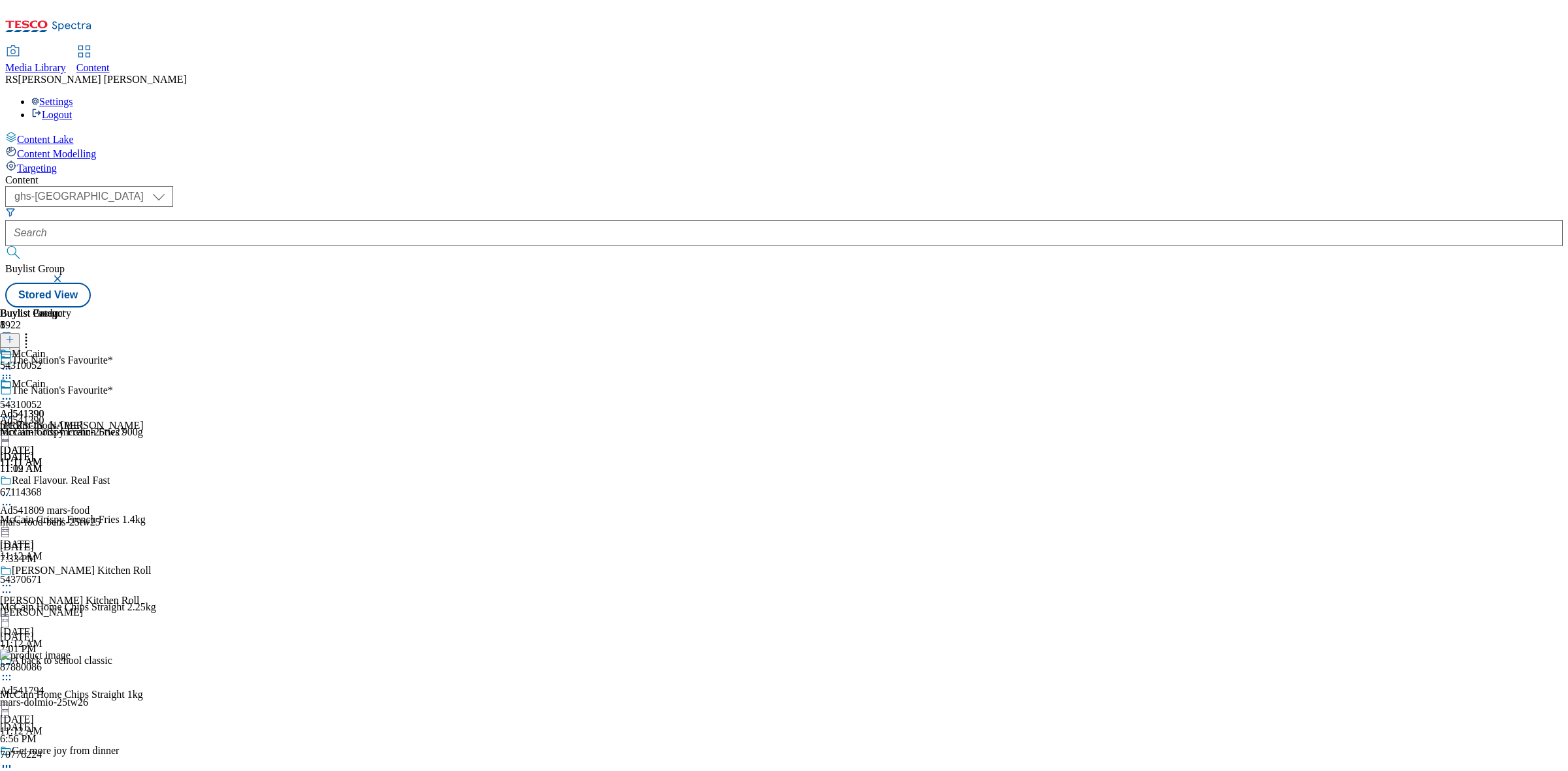
click at [13, 411] on icon at bounding box center [6, 417] width 13 height 13
click at [167, 525] on div at bounding box center [83, 525] width 167 height 0
click at [146, 514] on div "McCain Crispy French Fries 1.4kg" at bounding box center [72, 519] width 146 height 12
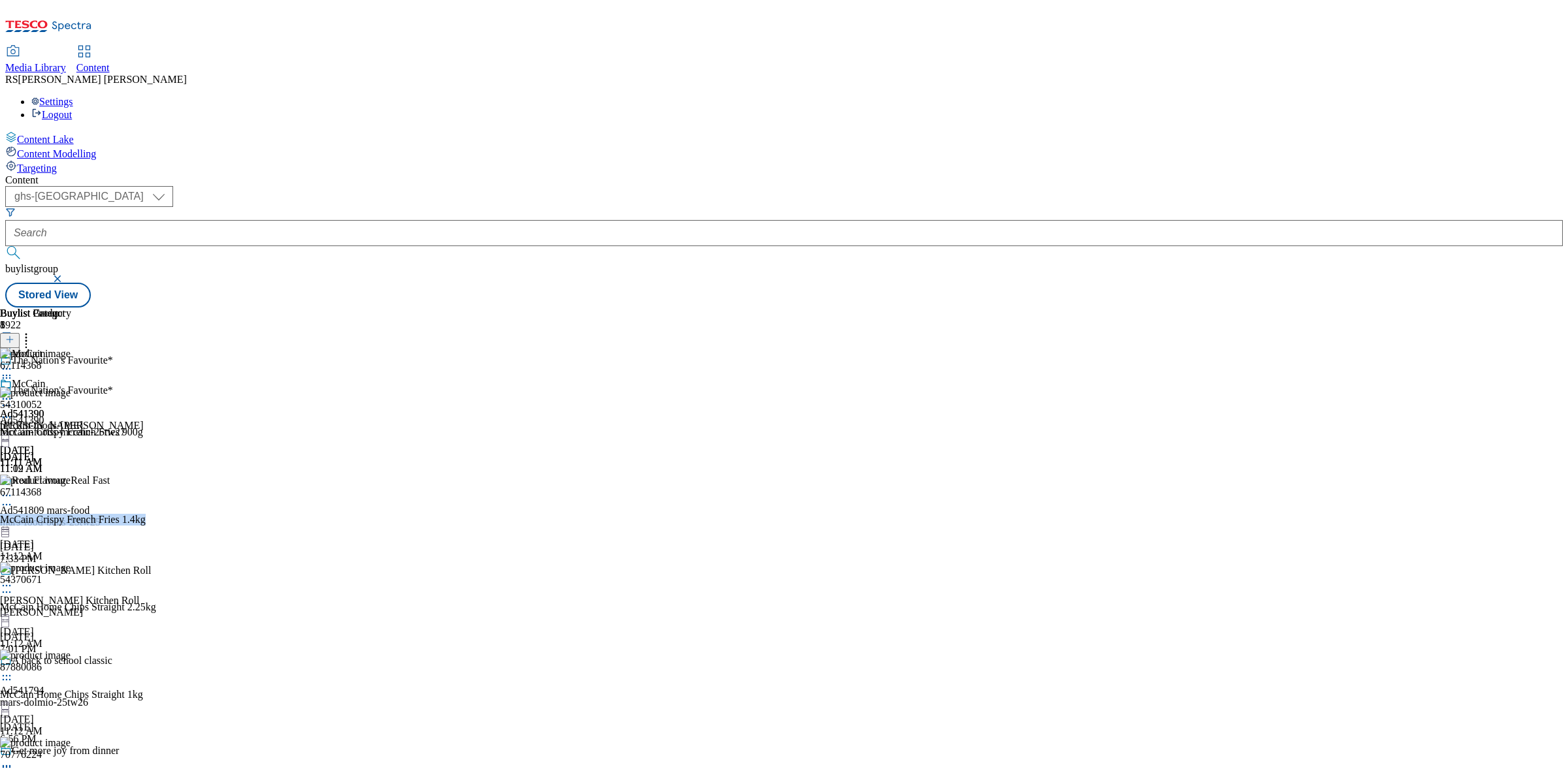
click at [167, 525] on div at bounding box center [83, 525] width 167 height 0
click at [0, 484] on img at bounding box center [0, 484] width 0 height 0
click at [70, 388] on img at bounding box center [35, 393] width 70 height 12
click at [0, 397] on img at bounding box center [0, 397] width 0 height 0
click at [70, 388] on img at bounding box center [35, 393] width 70 height 12
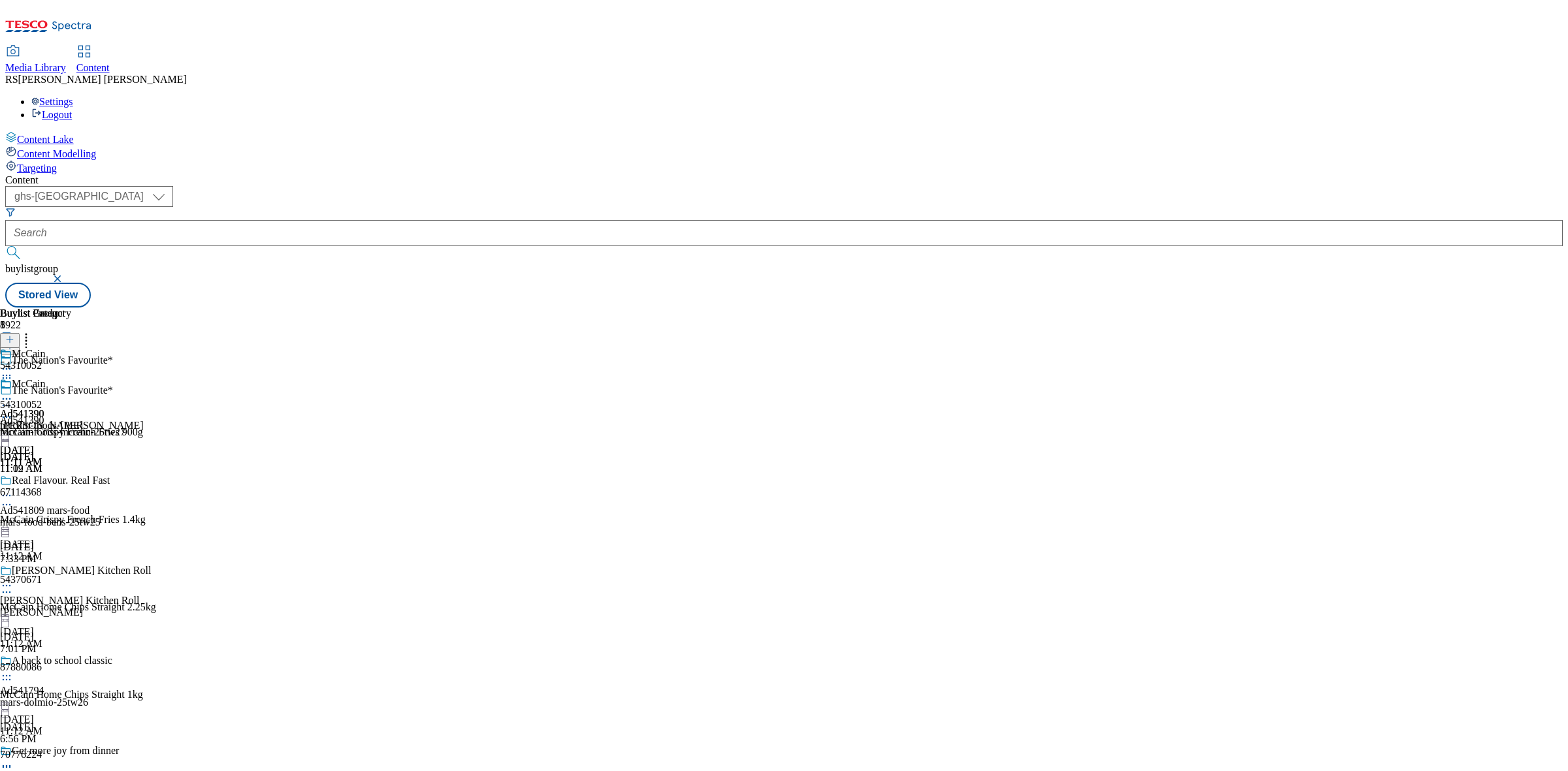
click at [13, 392] on icon at bounding box center [6, 399] width 13 height 13
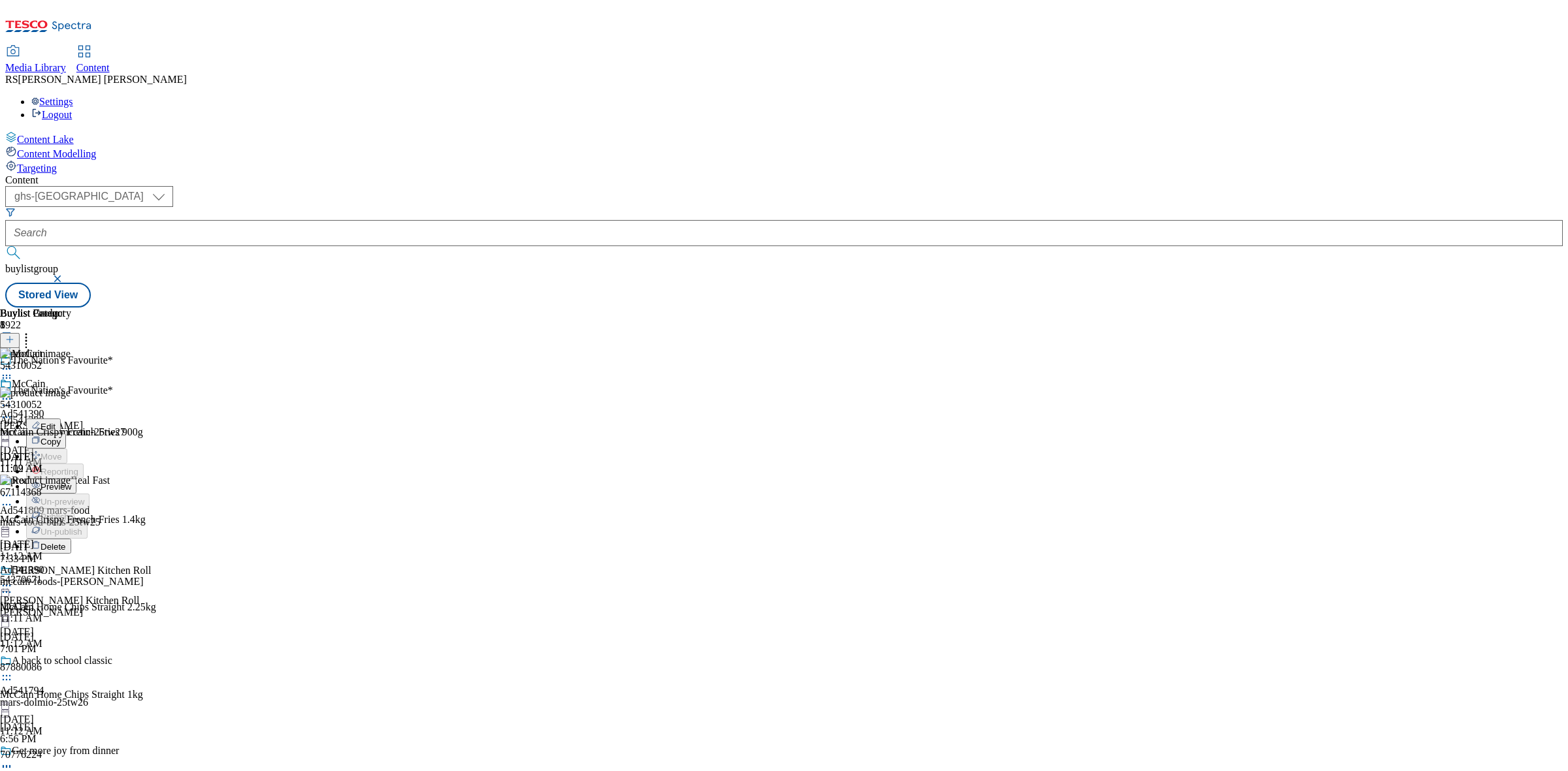
click at [143, 479] on li "Preview" at bounding box center [85, 486] width 117 height 15
click at [13, 392] on icon at bounding box center [6, 399] width 13 height 13
click at [71, 482] on span "Preview" at bounding box center [56, 487] width 31 height 10
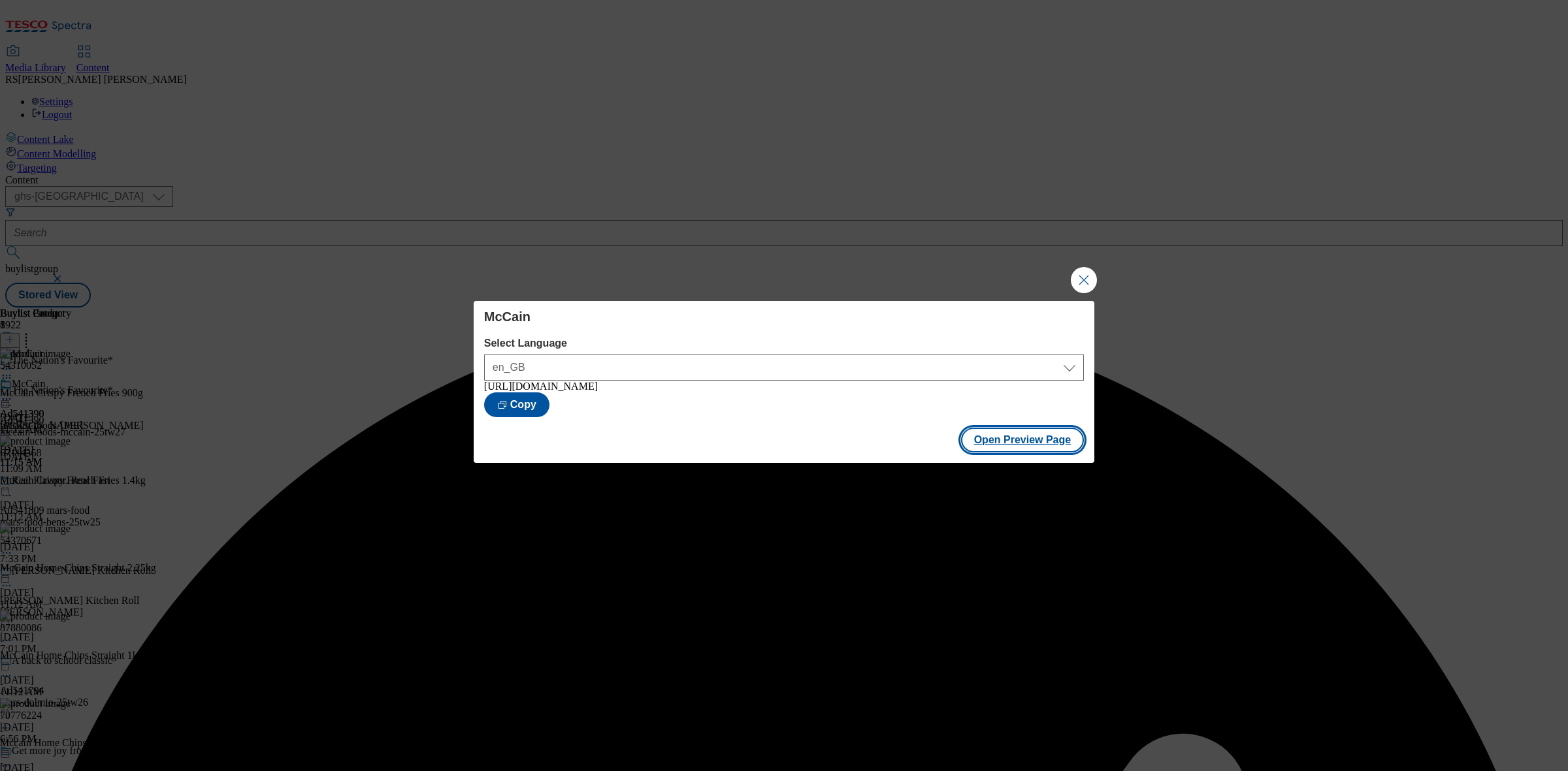
click at [1037, 452] on button "Open Preview Page" at bounding box center [1022, 440] width 123 height 25
click at [1082, 274] on button "Close Modal" at bounding box center [1084, 280] width 26 height 26
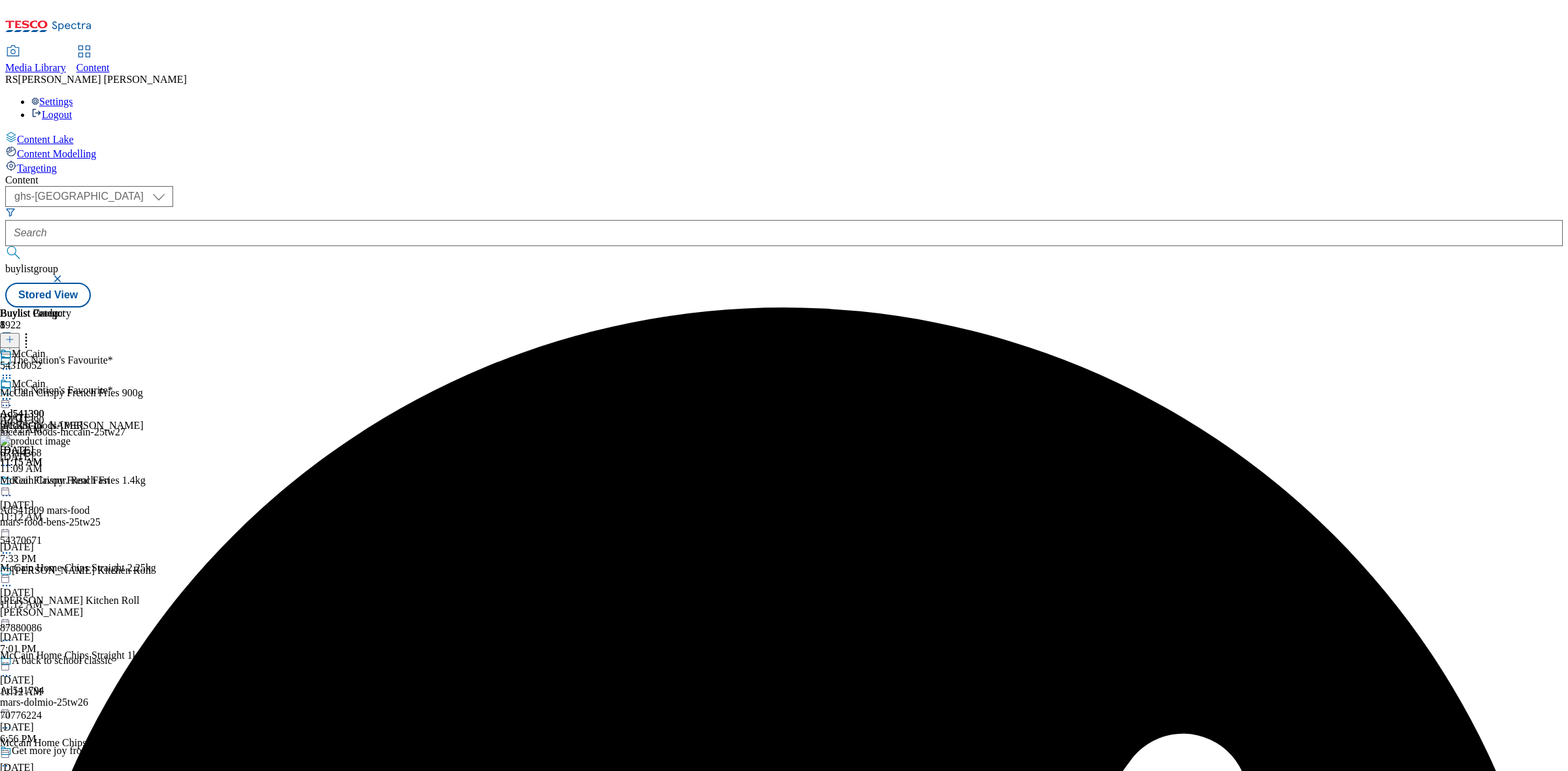
click at [13, 399] on icon at bounding box center [6, 405] width 13 height 13
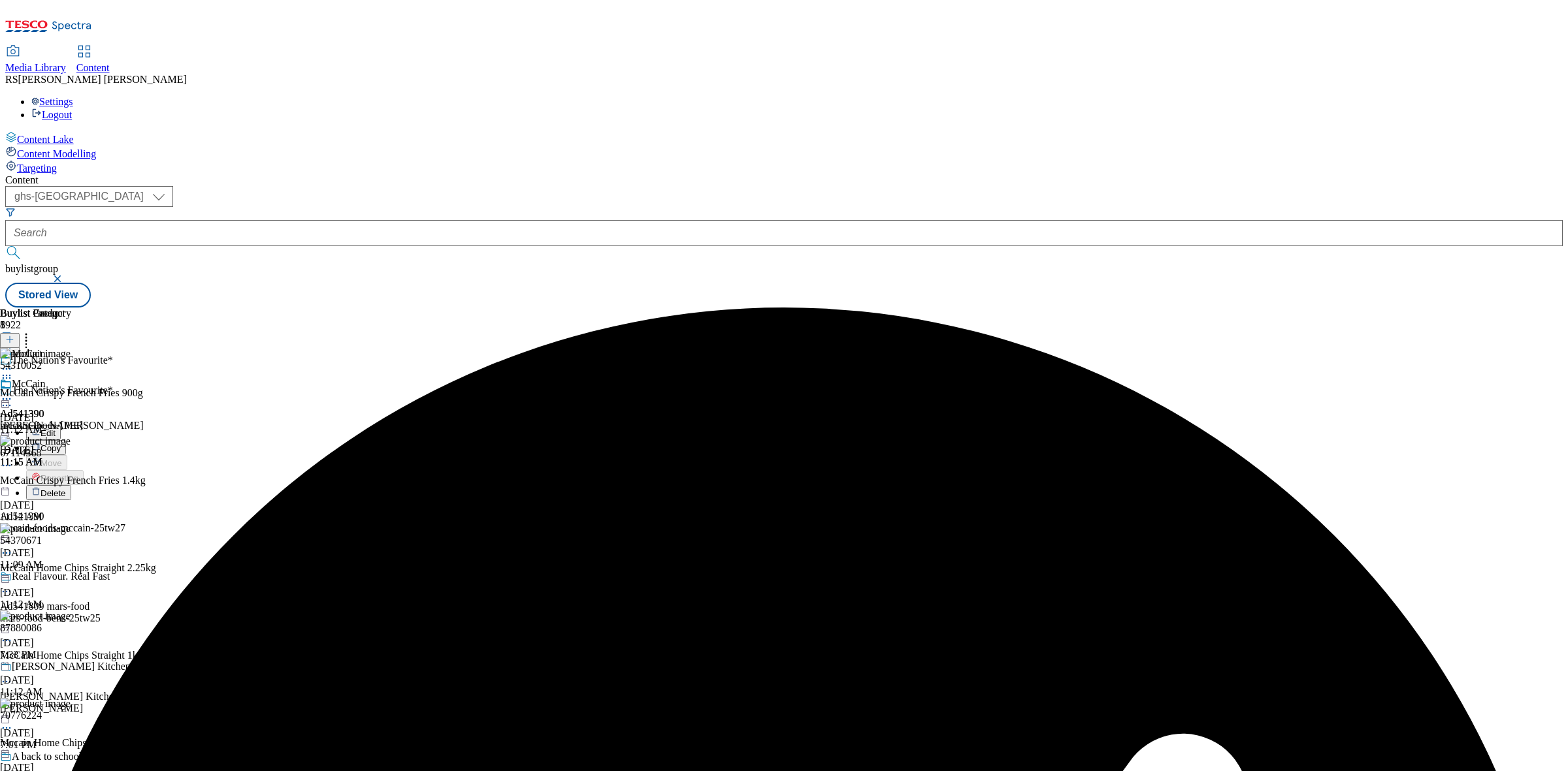
click at [61, 425] on button "Edit" at bounding box center [43, 433] width 34 height 15
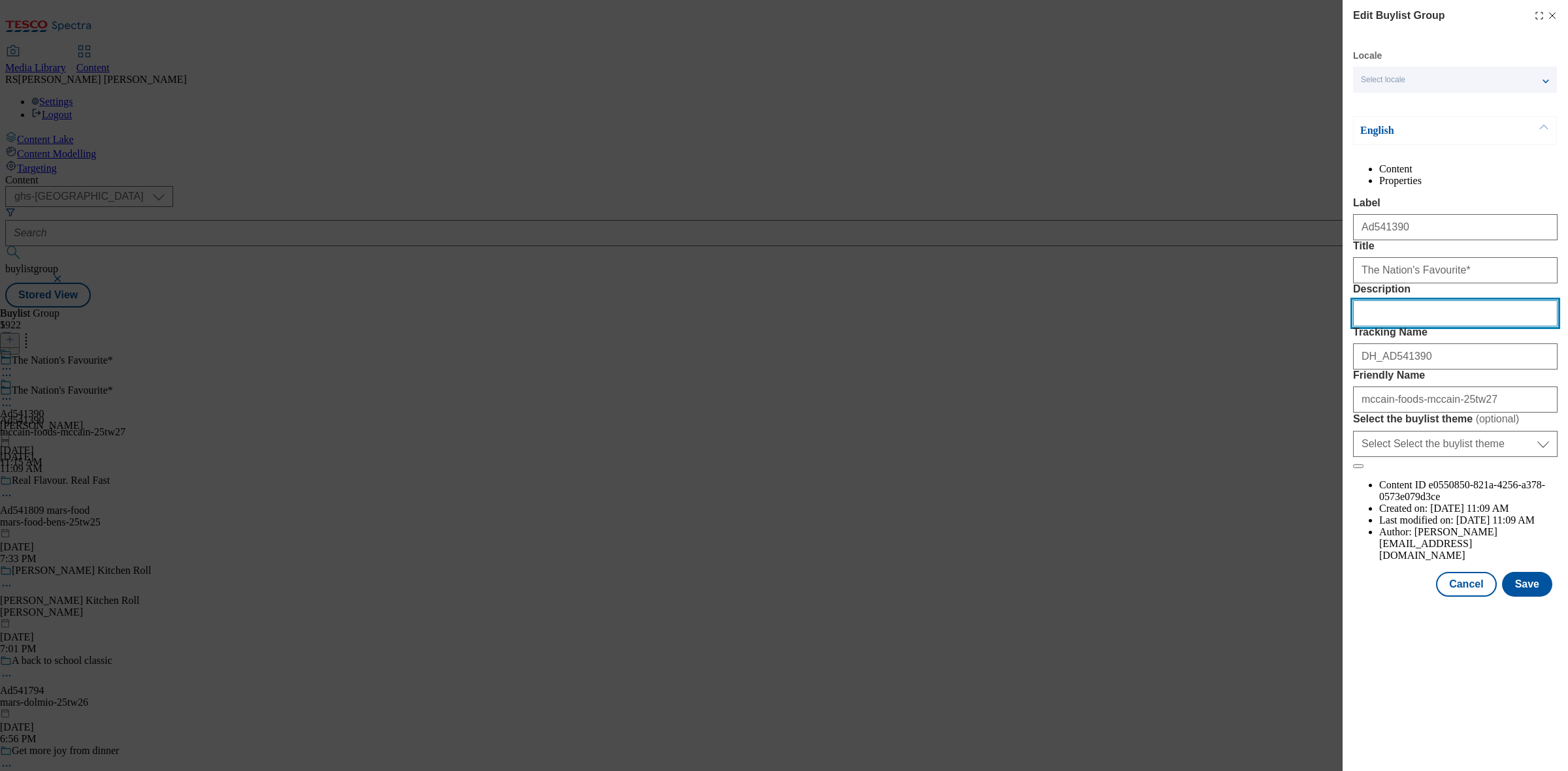
click at [1371, 327] on input "Description" at bounding box center [1455, 314] width 204 height 26
paste input "McCain Crispy French Fries 900g"
type input "McCain Crispy French Fries 900g"
click at [1534, 597] on button "Save" at bounding box center [1527, 585] width 50 height 25
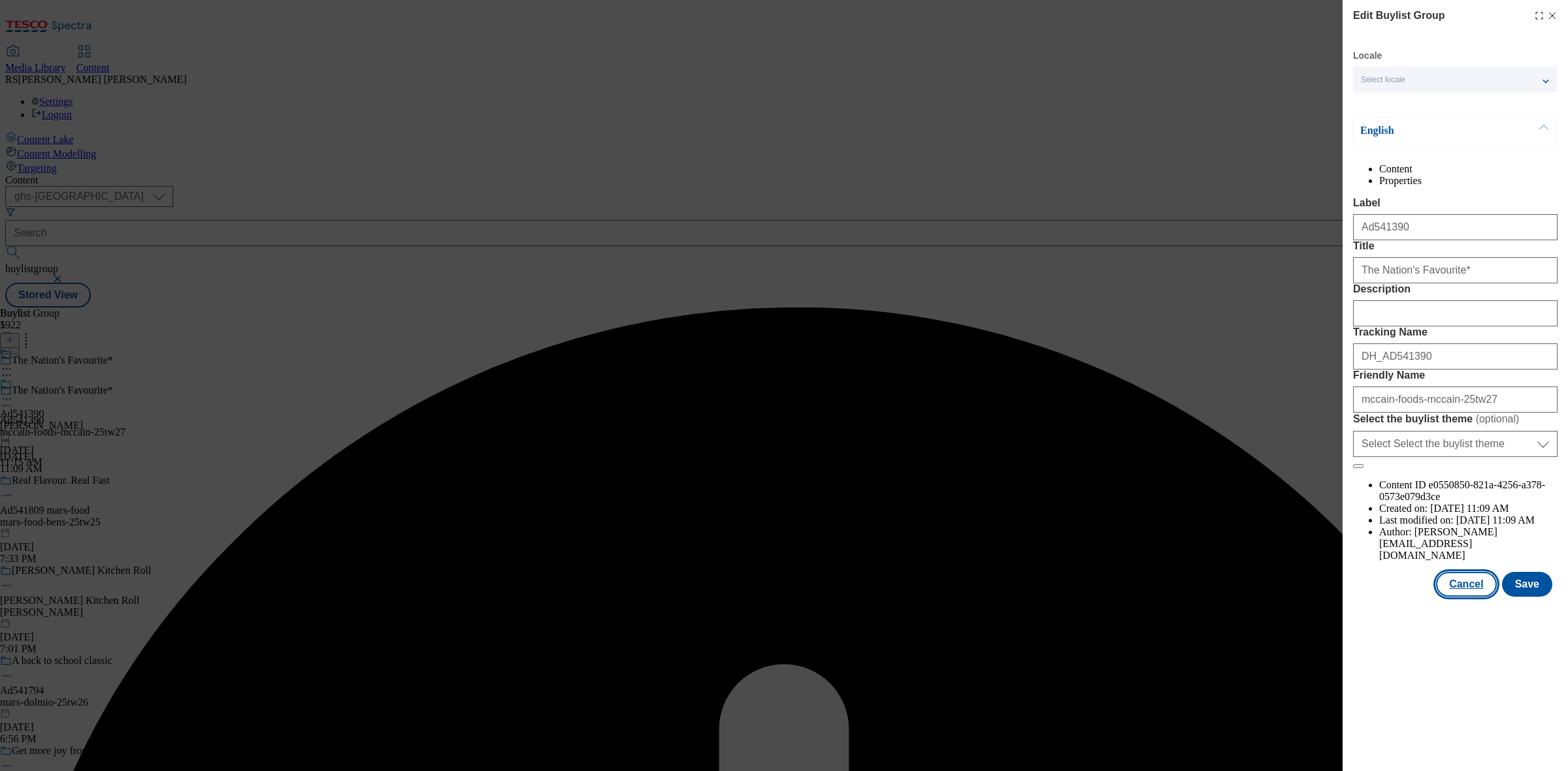
click at [1485, 597] on button "Cancel" at bounding box center [1466, 585] width 60 height 25
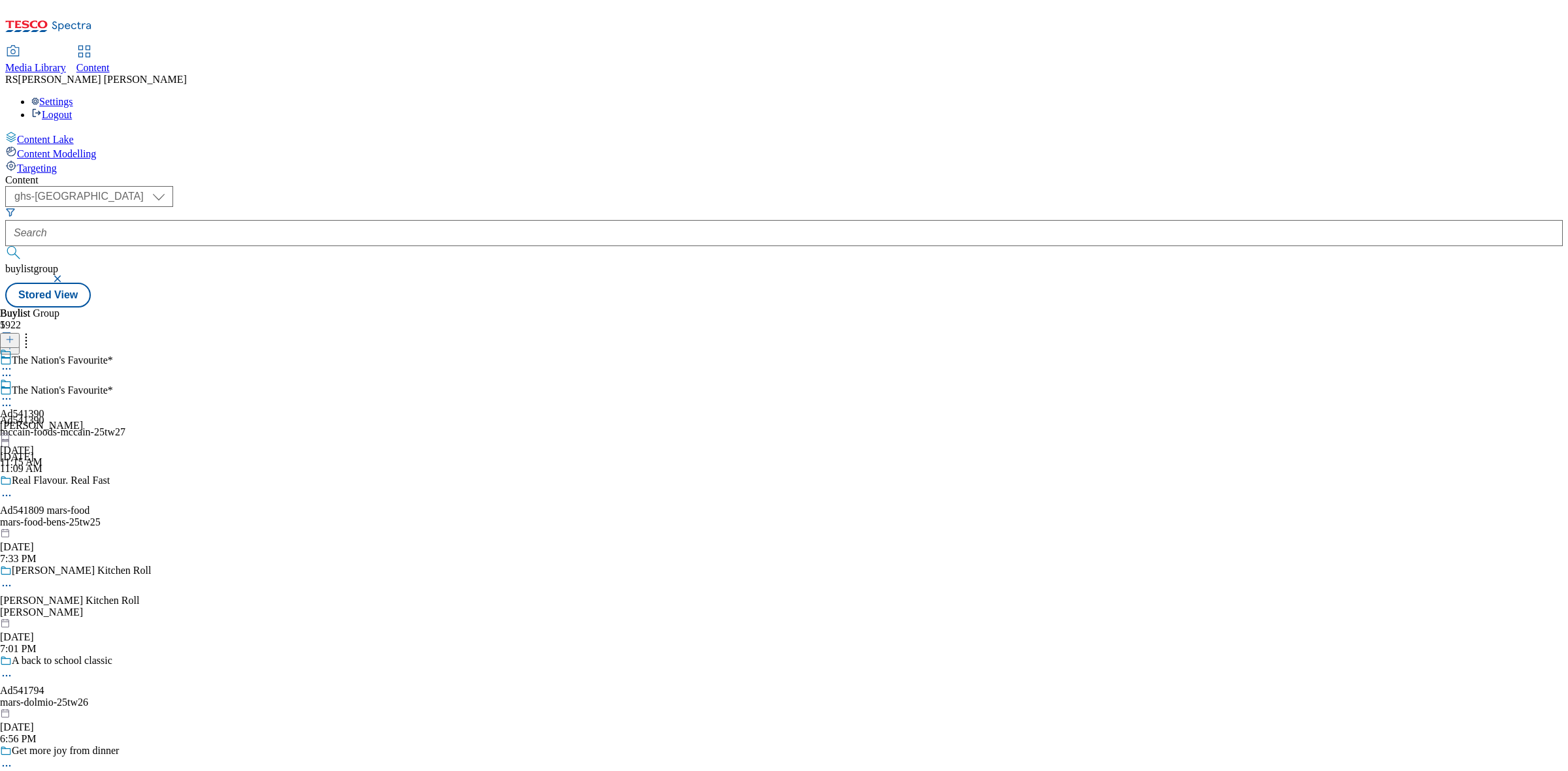
click at [13, 399] on icon at bounding box center [6, 405] width 13 height 13
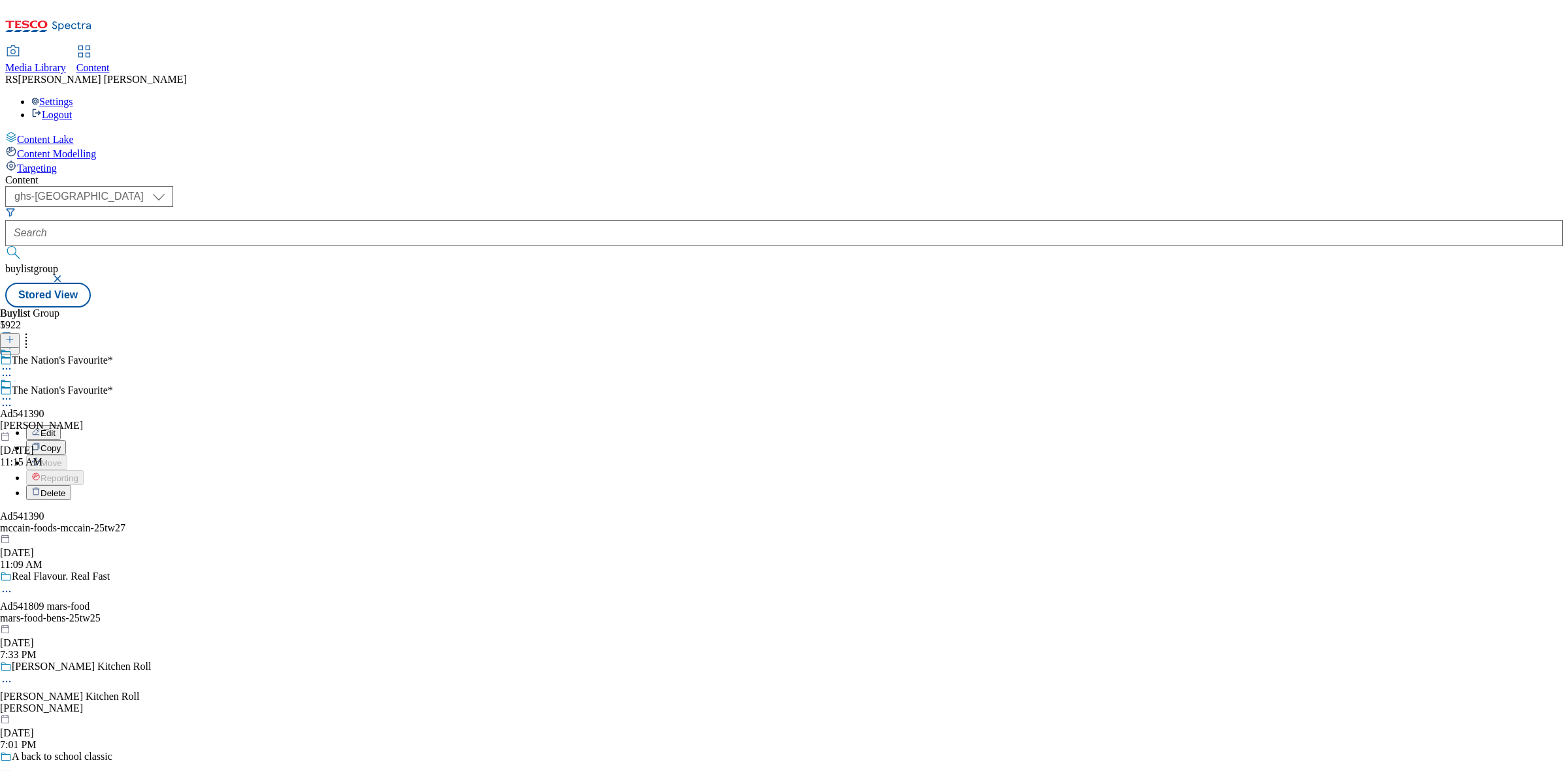
click at [56, 428] on span "Edit" at bounding box center [48, 433] width 15 height 10
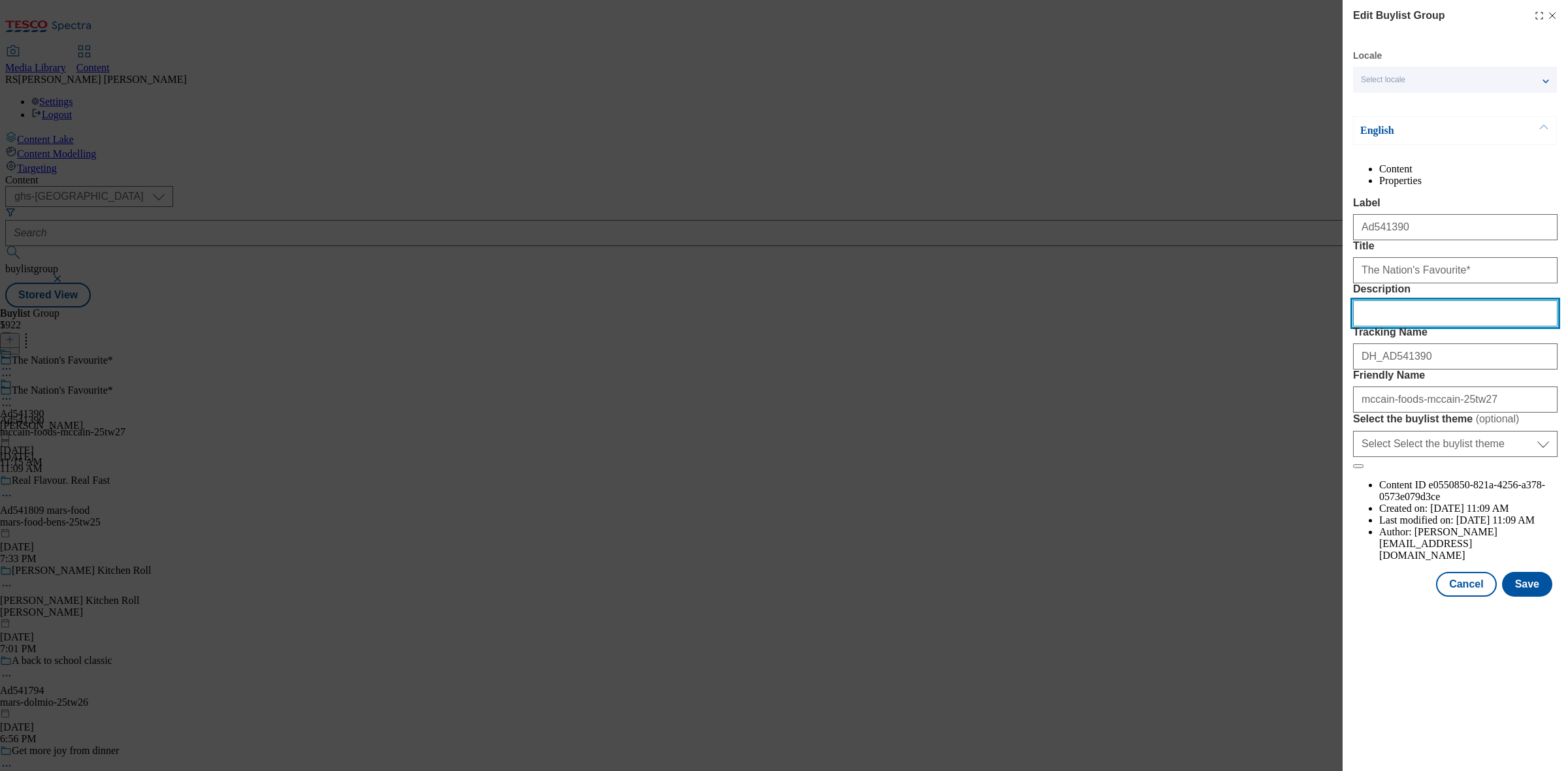
click at [1413, 327] on input "Description" at bounding box center [1455, 314] width 204 height 26
paste input "McCain Crispy French Fries 900g"
drag, startPoint x: 1361, startPoint y: 392, endPoint x: 1320, endPoint y: 392, distance: 41.0
click at [1320, 392] on div "Edit Buylist Group Locale Select locale English Welsh English Content Propertie…" at bounding box center [784, 386] width 1568 height 771
drag, startPoint x: 1367, startPoint y: 392, endPoint x: 1346, endPoint y: 392, distance: 21.0
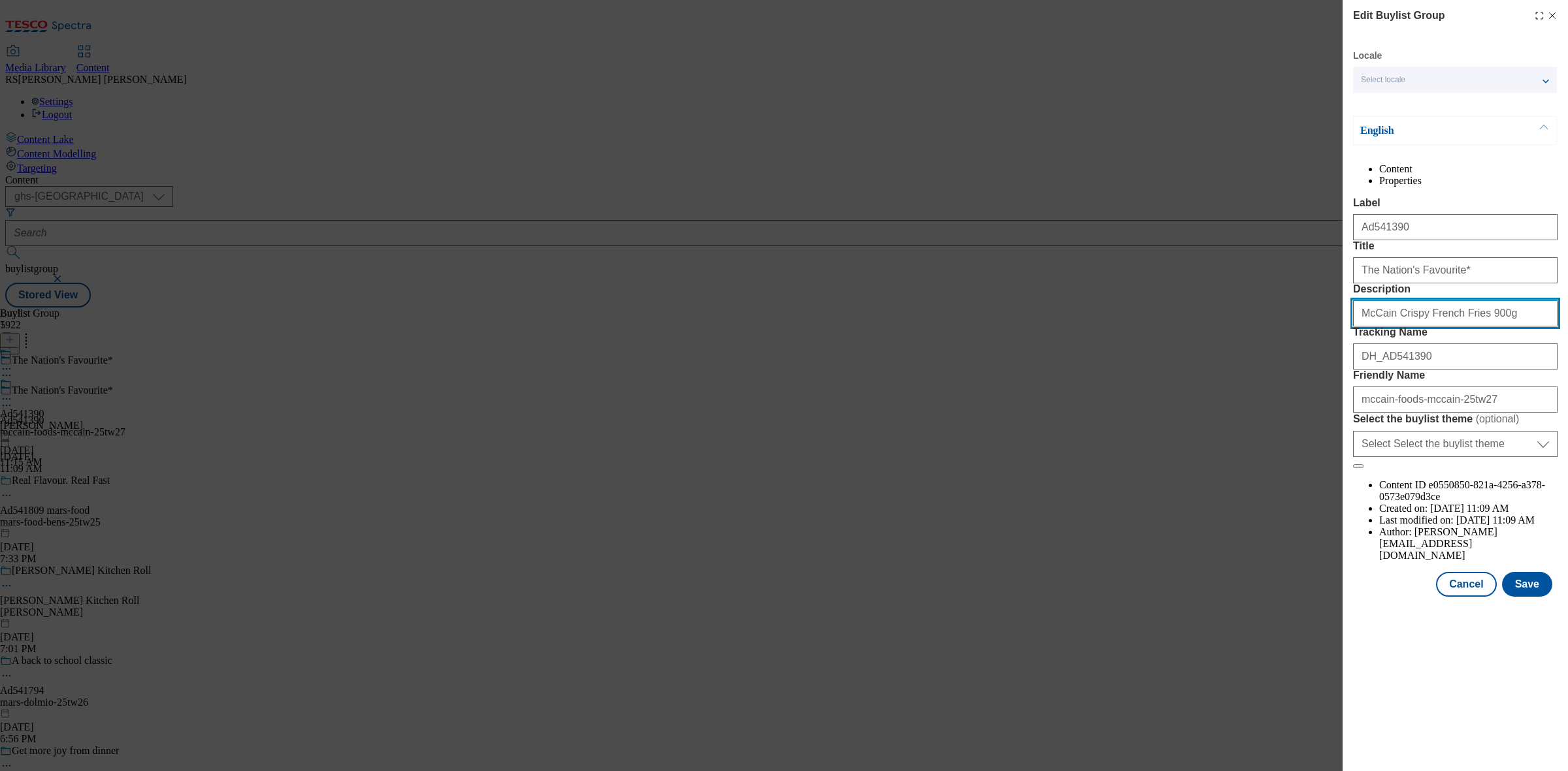
click at [1346, 392] on div "Edit Buylist Group Locale Select locale English Welsh English Content Propertie…" at bounding box center [1455, 299] width 226 height 599
click at [1358, 327] on input "McCain Crispy French Fries 900g" at bounding box center [1455, 314] width 204 height 26
click at [1364, 327] on input "McCain Crispy French Fries 900g" at bounding box center [1455, 314] width 204 height 26
type input "McCain Crispy French Fries 900g"
click at [1540, 597] on button "Save" at bounding box center [1527, 585] width 50 height 25
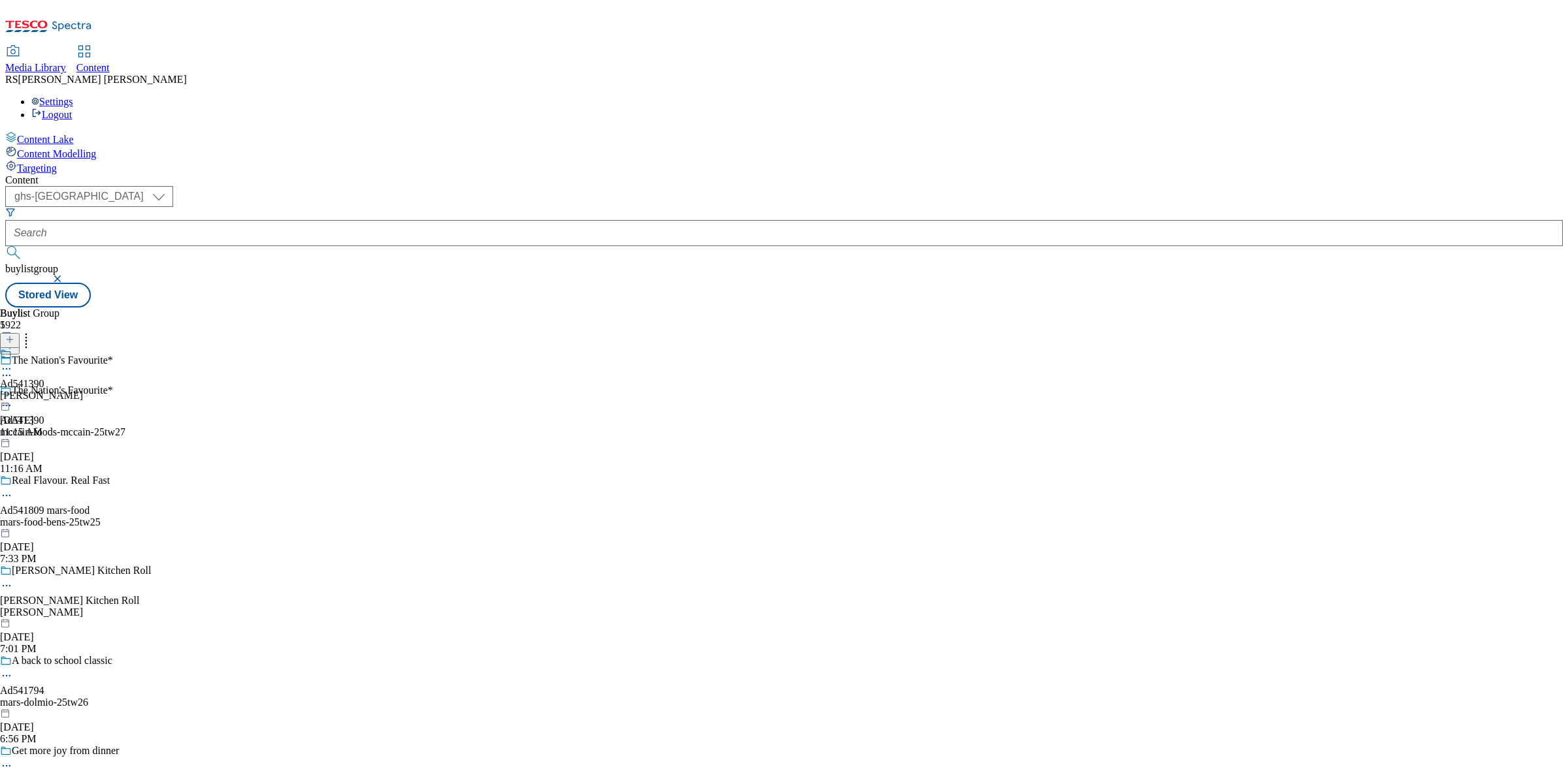
click at [13, 363] on icon at bounding box center [6, 369] width 13 height 13
click at [61, 389] on button "Edit" at bounding box center [43, 397] width 34 height 15
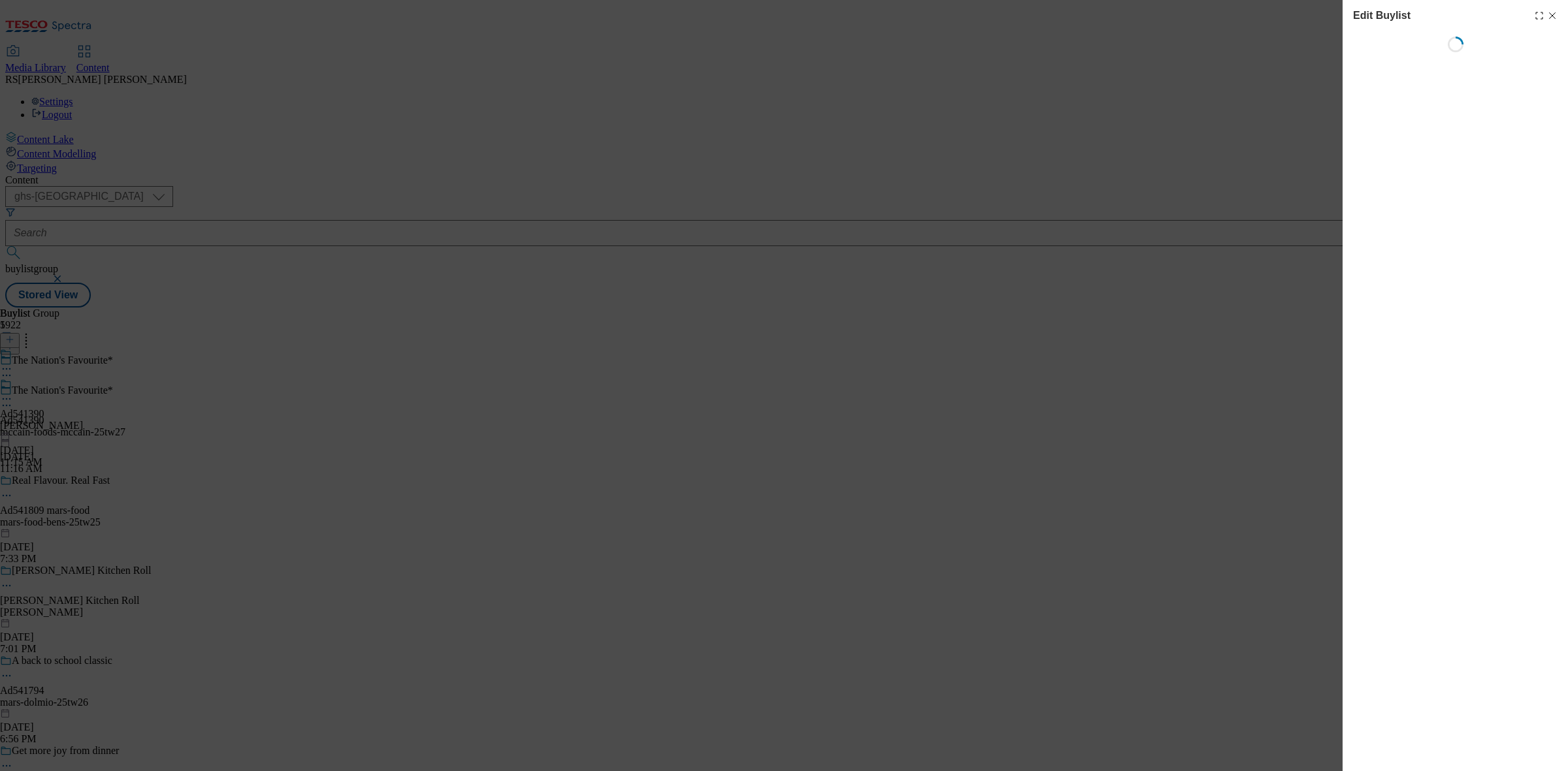
select select "tactical"
select select "supplier funded short term 1-3 weeks"
select select "dunnhumby"
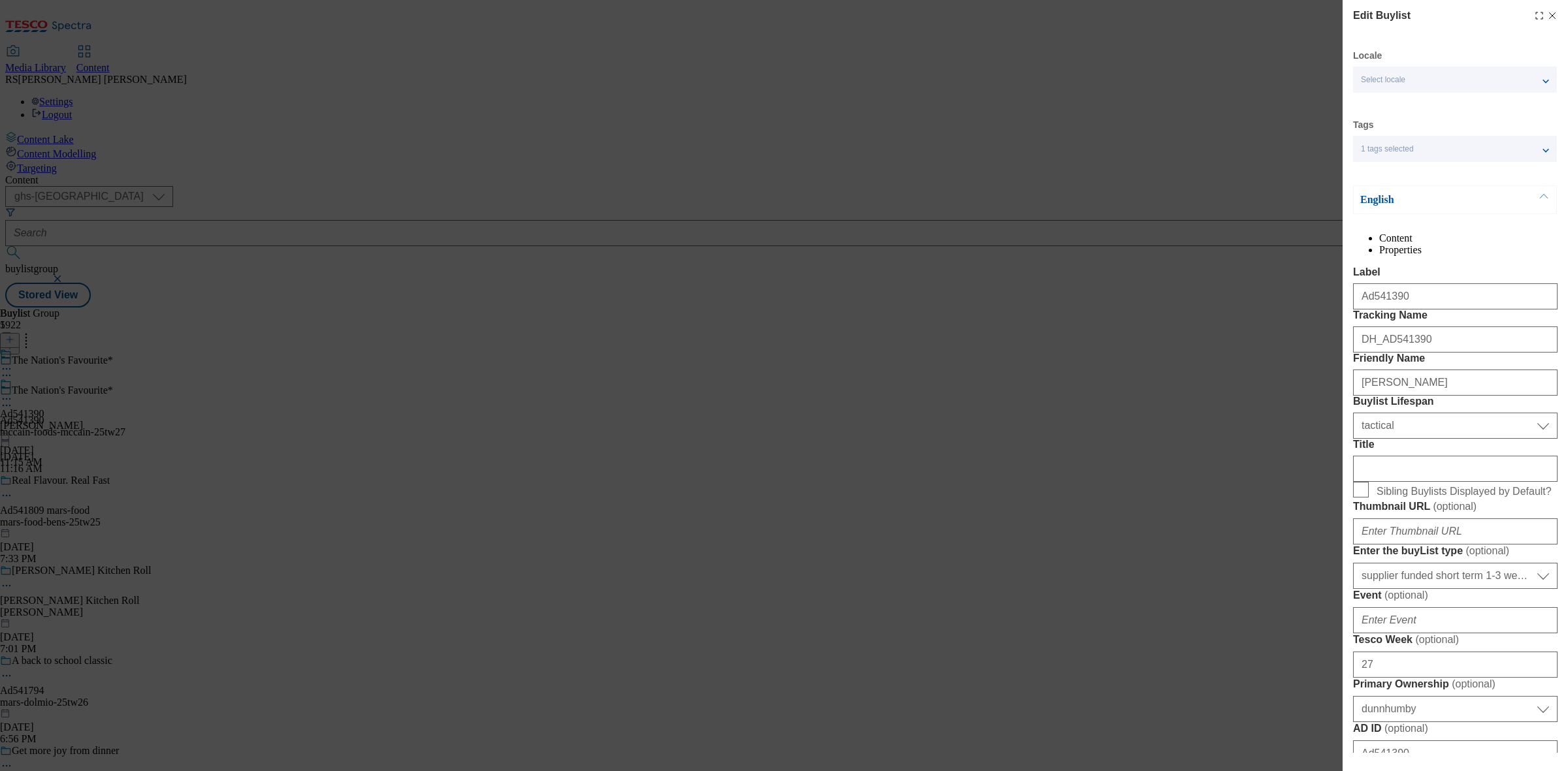
select select "Banner"
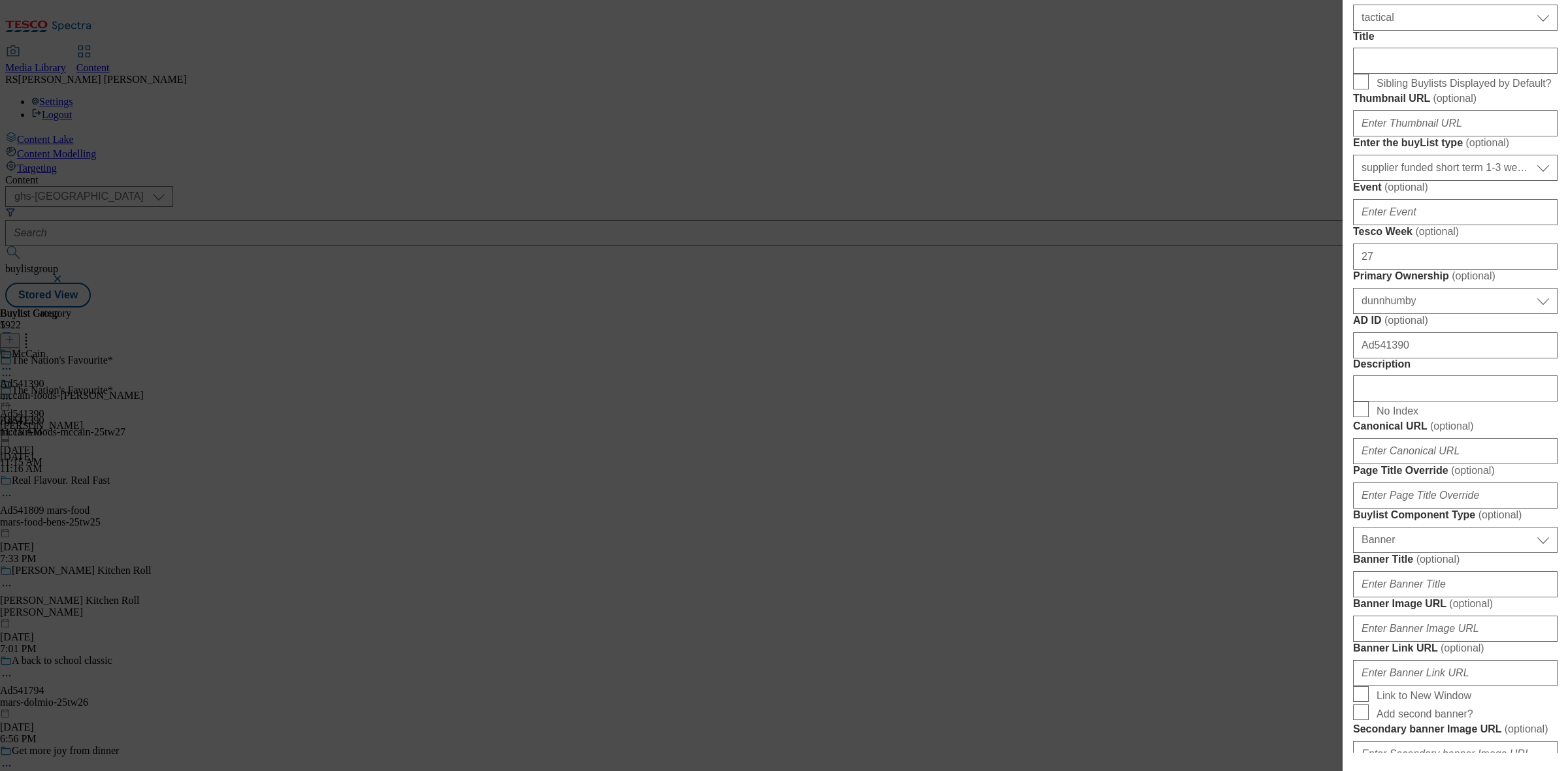
scroll to position [490, 0]
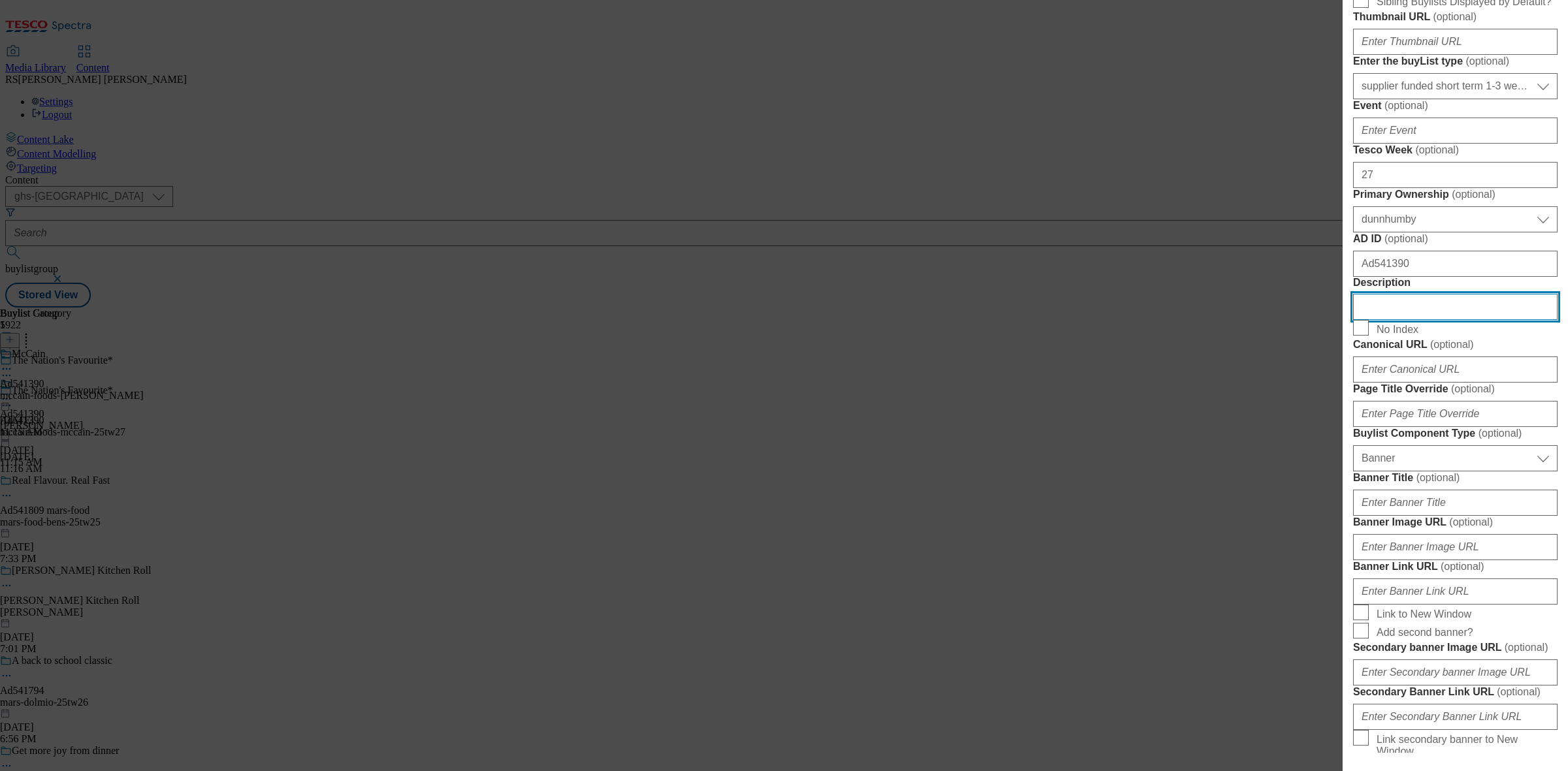
drag, startPoint x: 1408, startPoint y: 590, endPoint x: 1259, endPoint y: 592, distance: 149.0
click at [1259, 592] on div "Edit Buylist Locale Select locale English Welsh Tags 1 tags selected fnf market…" at bounding box center [784, 386] width 1568 height 771
paste input "McCain Crispy French Fries 900g"
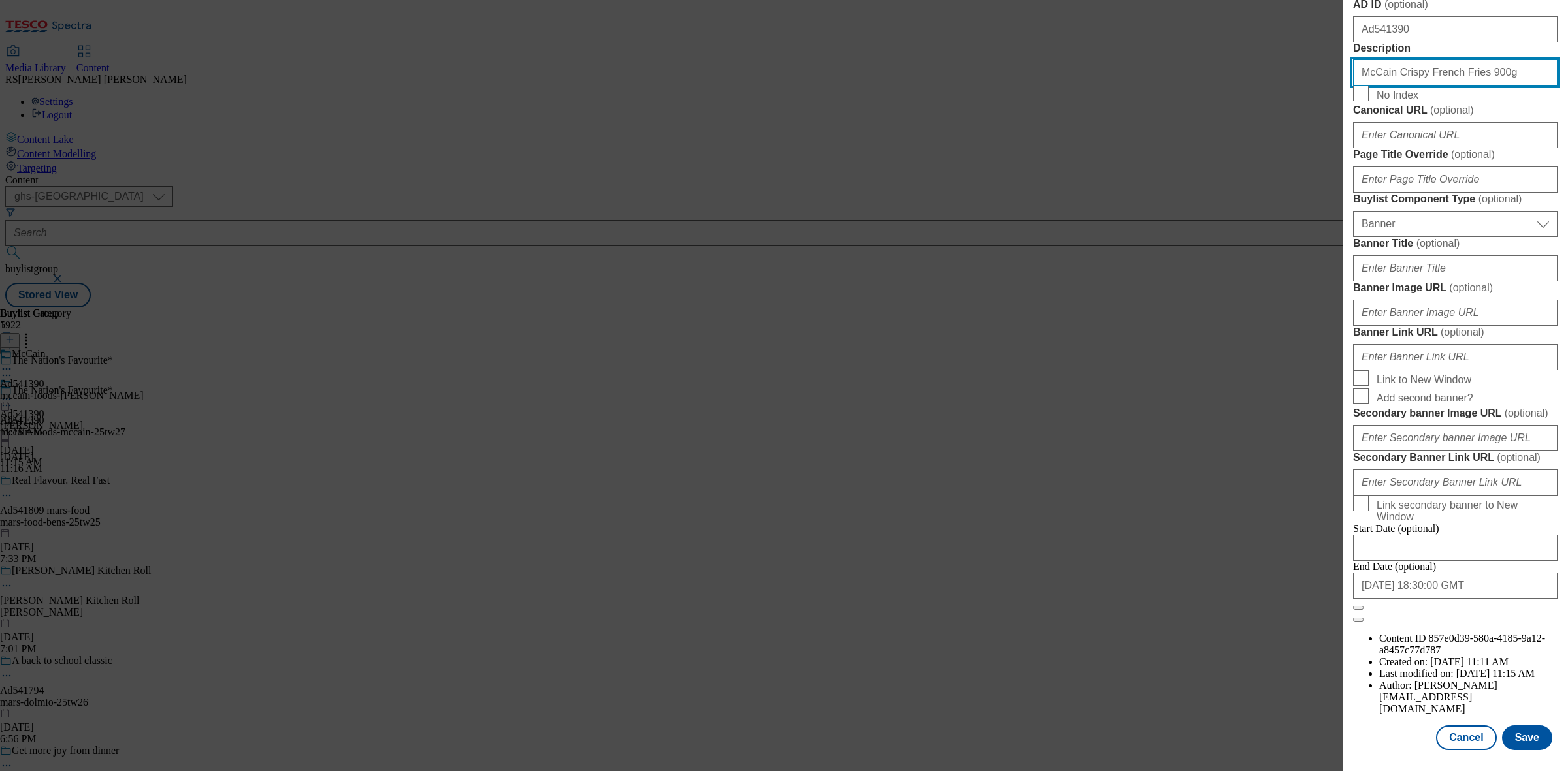
scroll to position [1209, 0]
type input "McCain Crispy French Fries 900g"
click at [1524, 725] on button "Save" at bounding box center [1527, 738] width 50 height 25
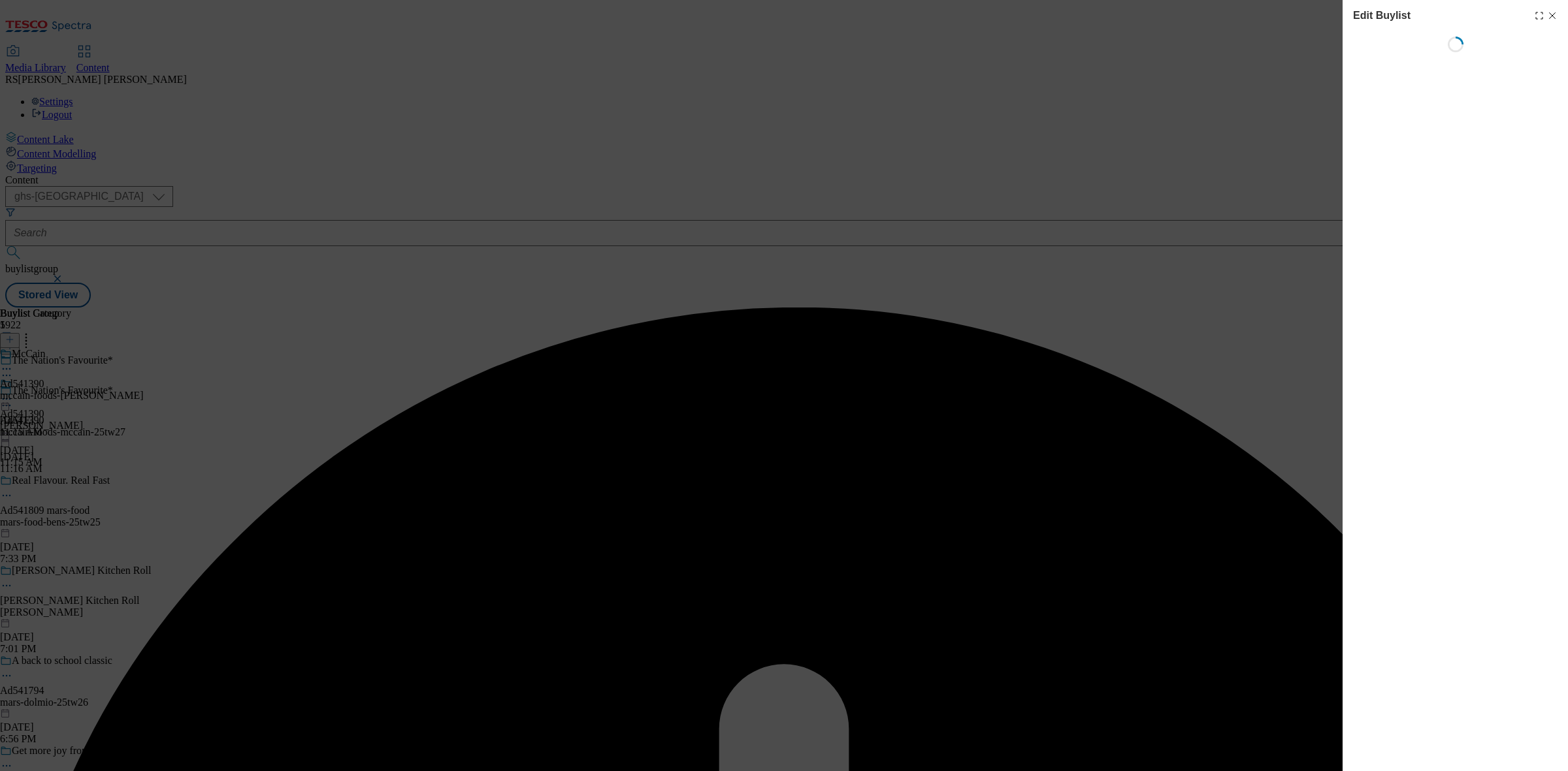
select select "tactical"
select select "supplier funded short term 1-3 weeks"
select select "dunnhumby"
select select "Banner"
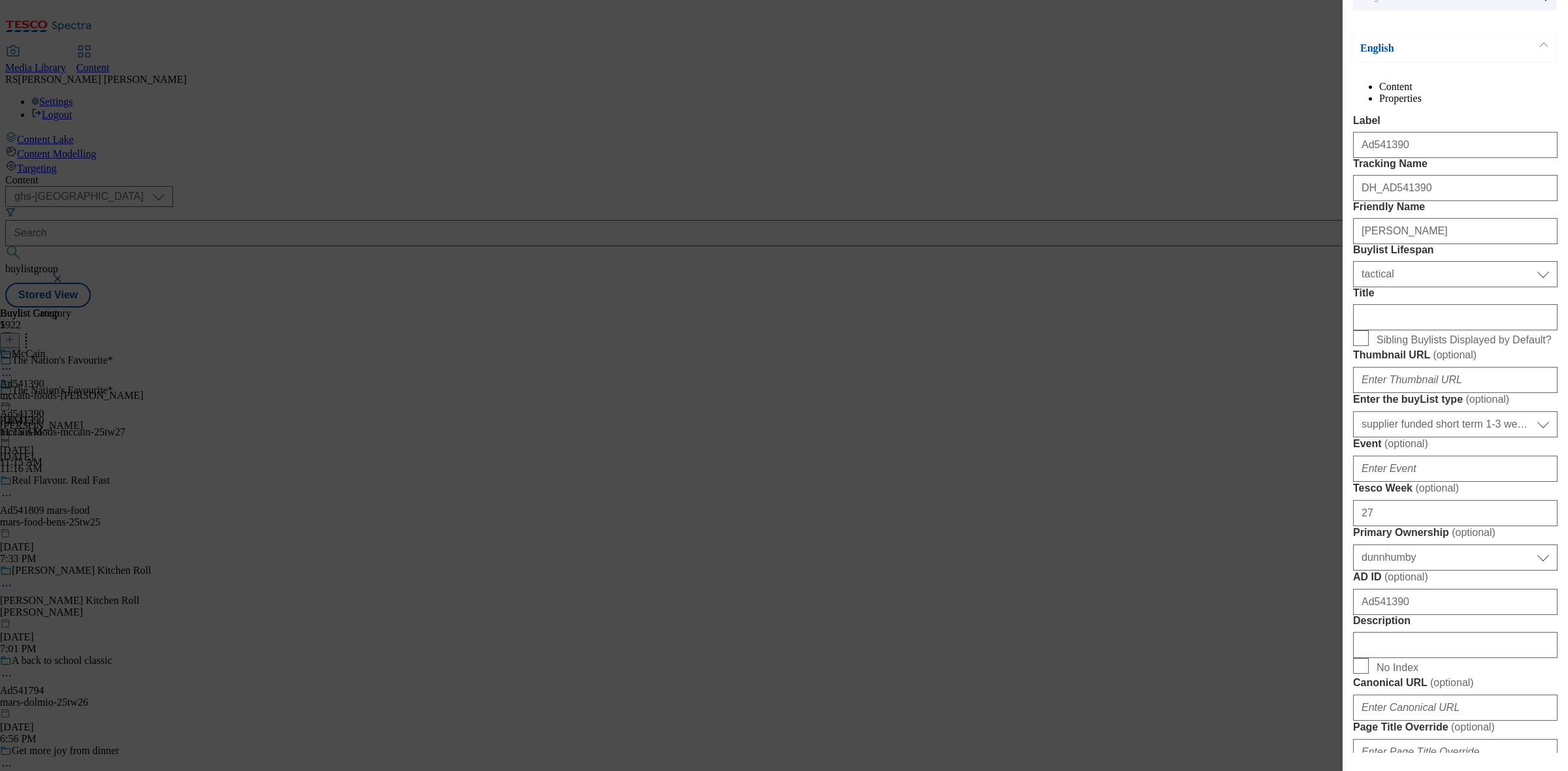
scroll to position [245, 0]
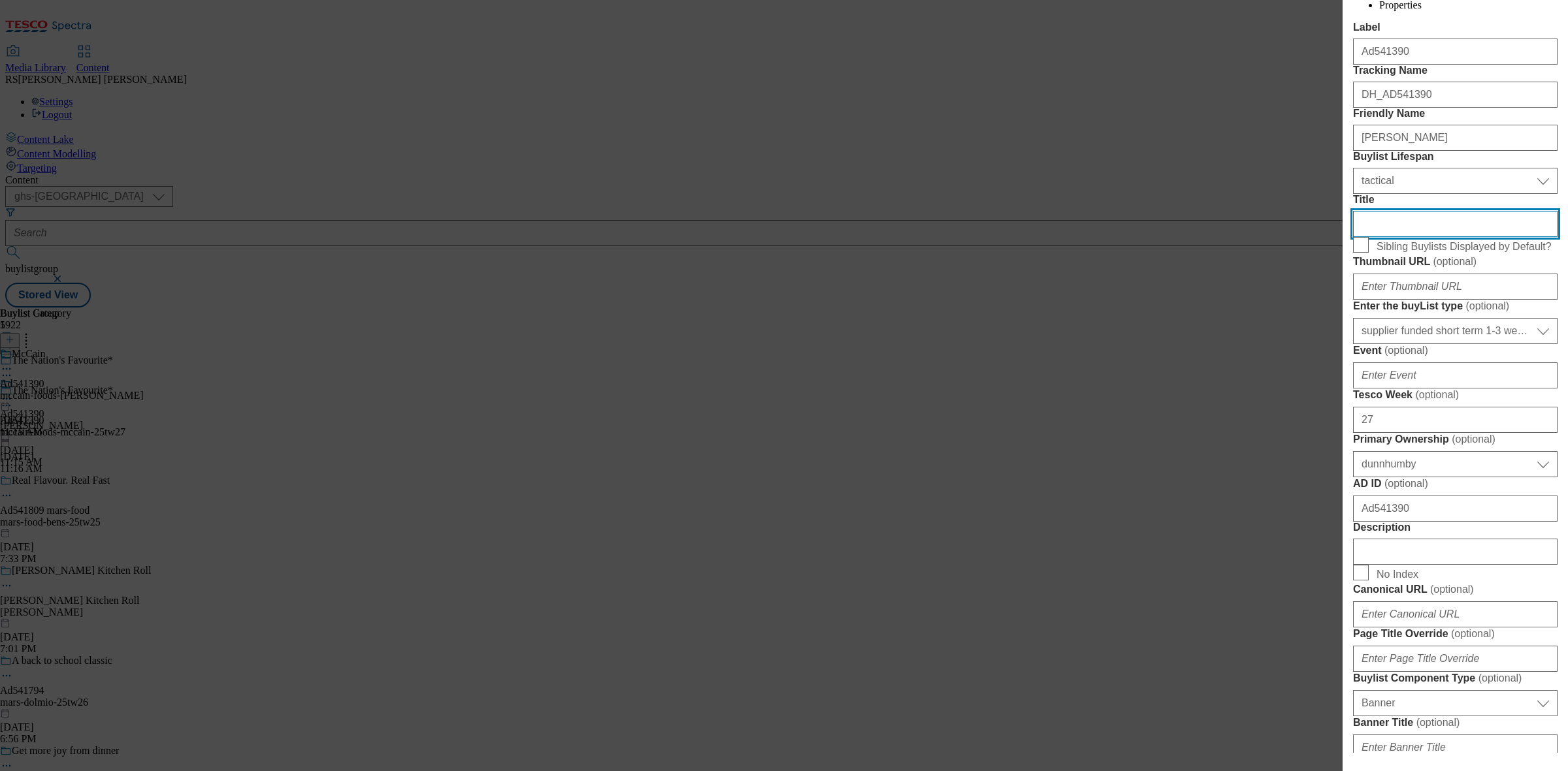
click at [1413, 237] on input "Title" at bounding box center [1455, 224] width 204 height 26
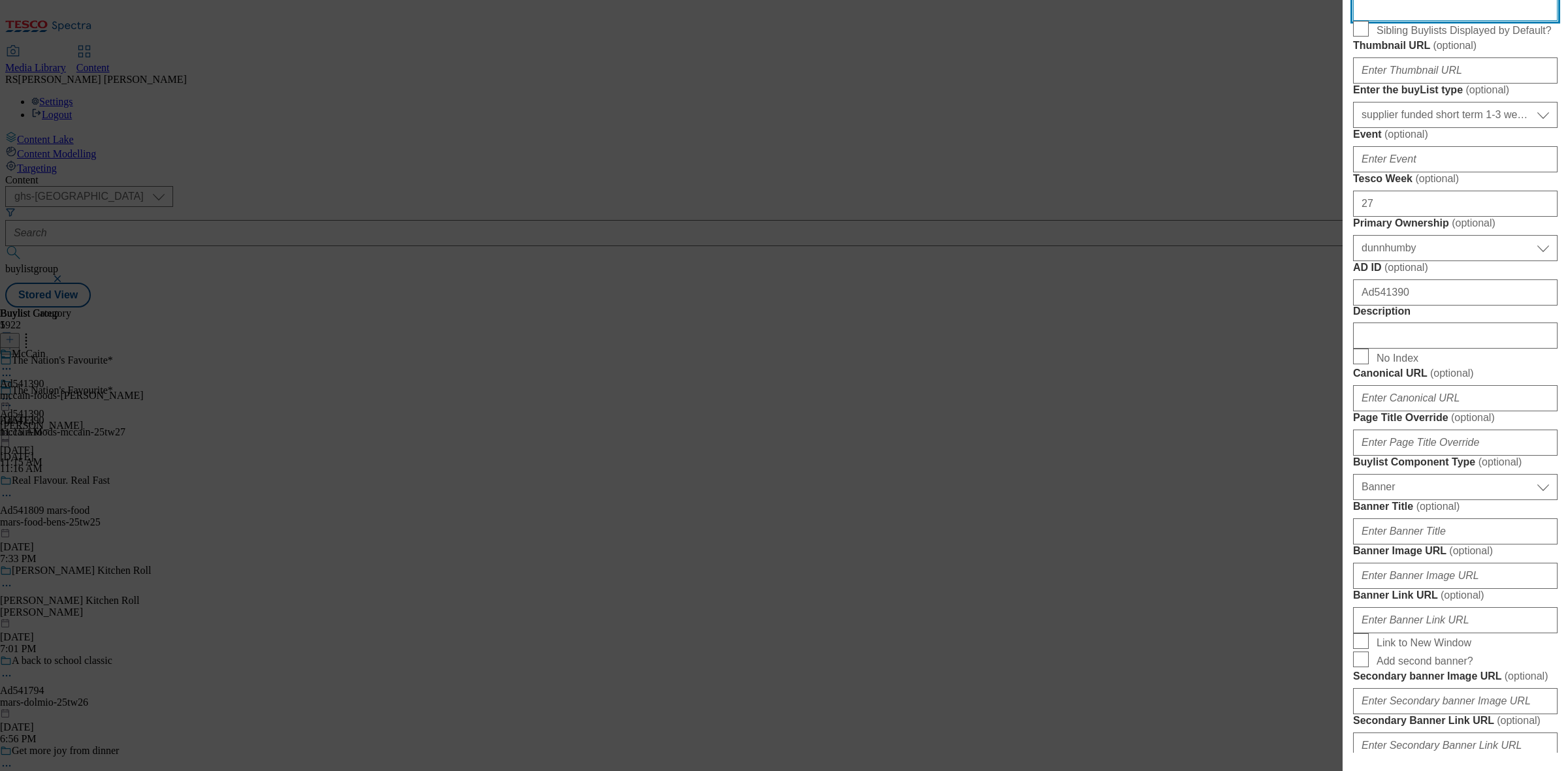
scroll to position [490, 0]
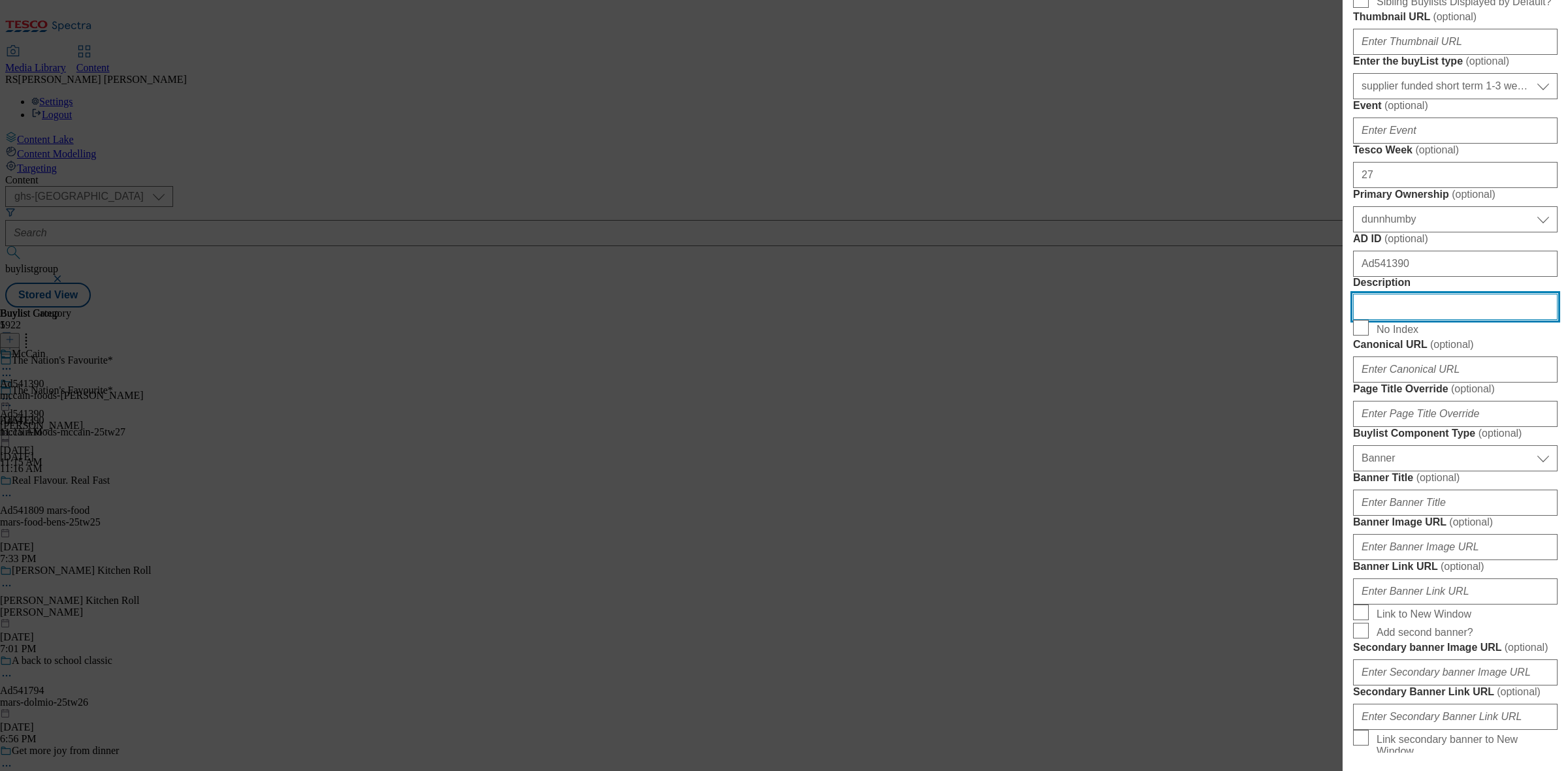
click at [1390, 320] on input "Description" at bounding box center [1455, 307] width 204 height 26
paste input "McCain Crispy French Fries 900g"
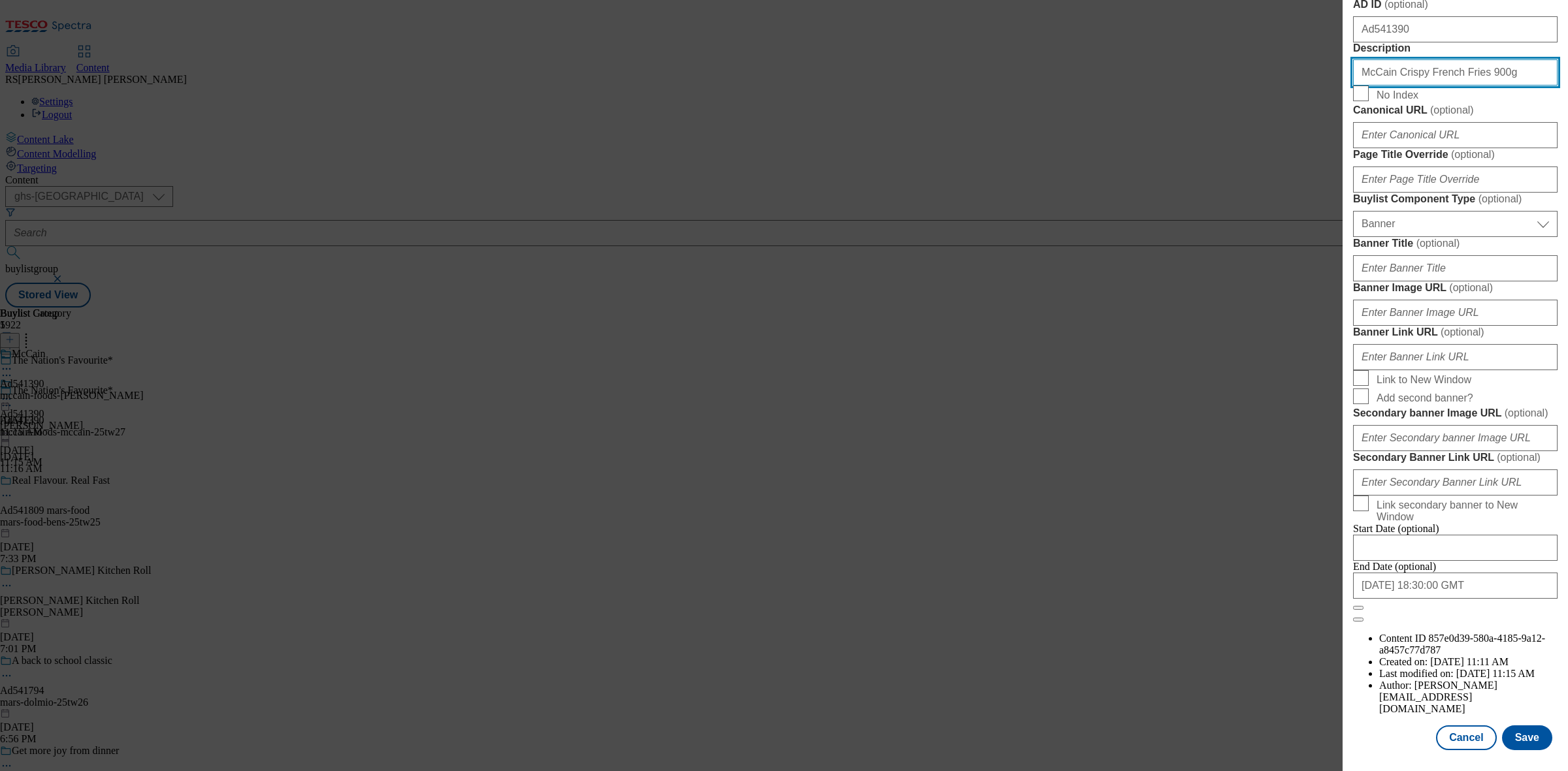
scroll to position [1209, 0]
type input "McCain Crispy French Fries 900g"
click at [1510, 733] on button "Save" at bounding box center [1527, 738] width 50 height 25
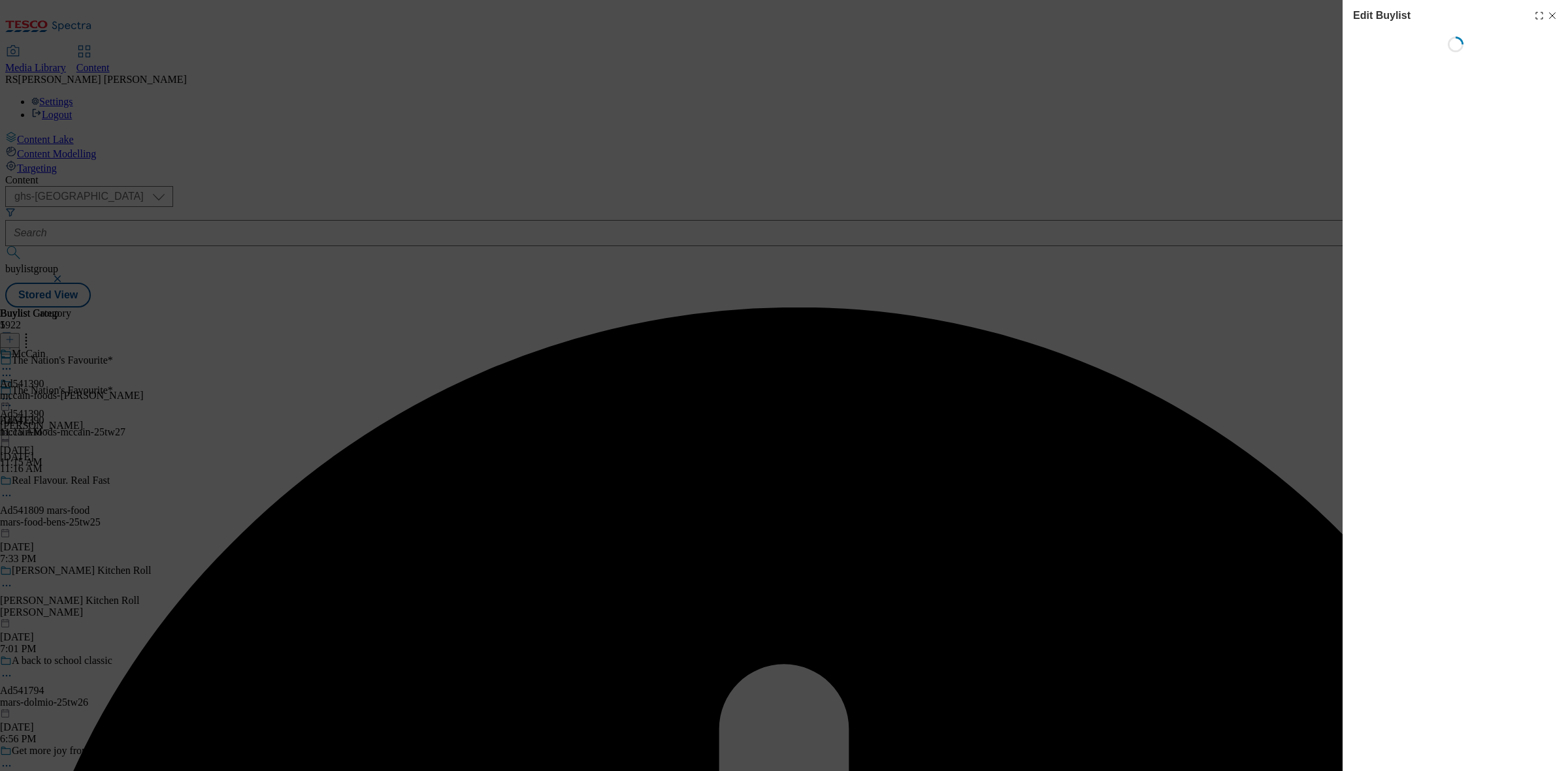
select select "tactical"
select select "supplier funded short term 1-3 weeks"
select select "dunnhumby"
select select "Banner"
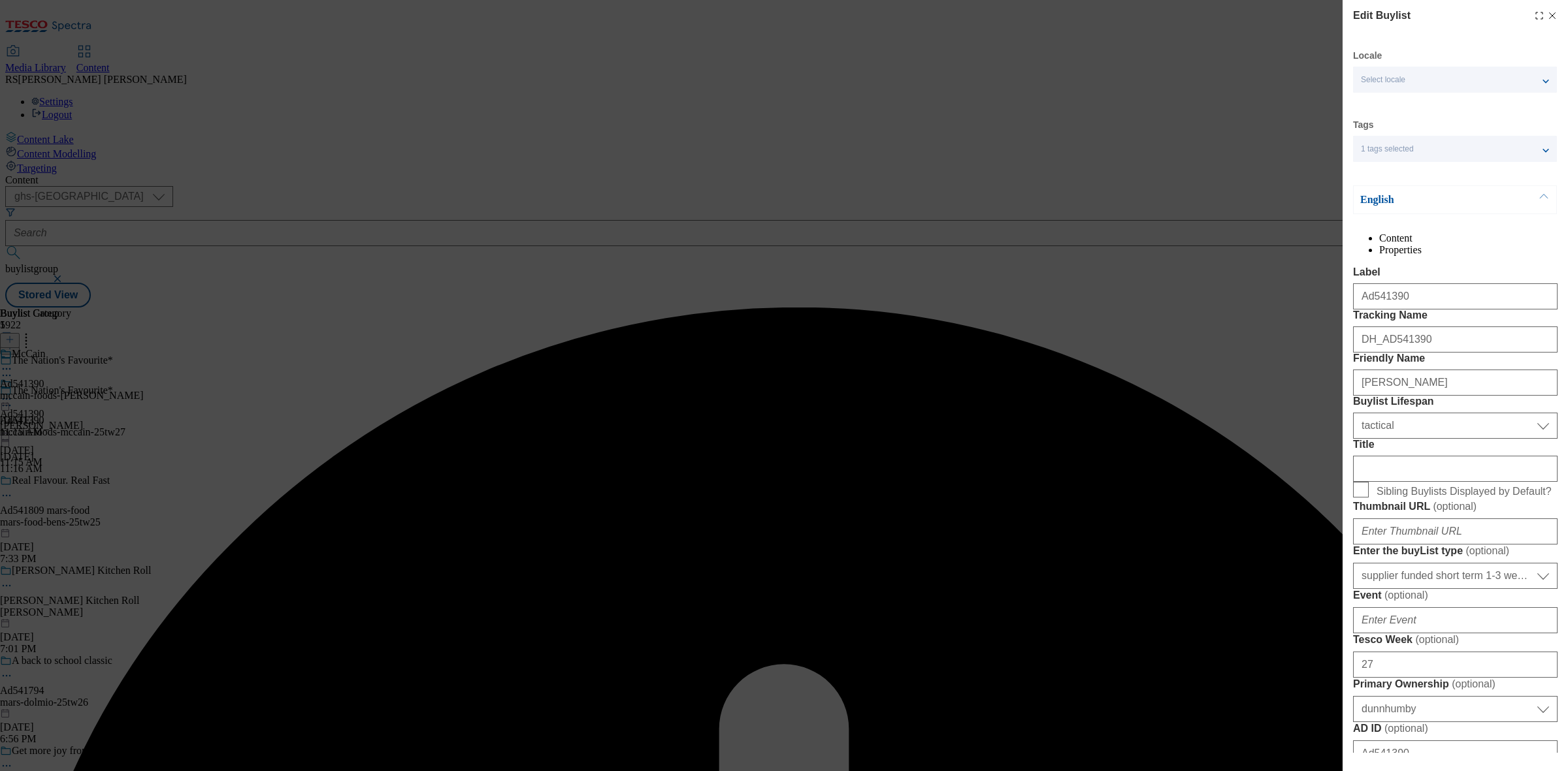
click at [1298, 100] on div "Edit Buylist Locale Select locale English Welsh Tags 1 tags selected fnf market…" at bounding box center [784, 386] width 1568 height 771
click at [1191, 59] on div "Edit Buylist Locale Select locale English Welsh Tags 1 tags selected fnf market…" at bounding box center [784, 386] width 1568 height 771
click at [1196, 86] on div "Edit Buylist Locale Select locale English Welsh Tags 1 tags selected fnf market…" at bounding box center [784, 386] width 1568 height 771
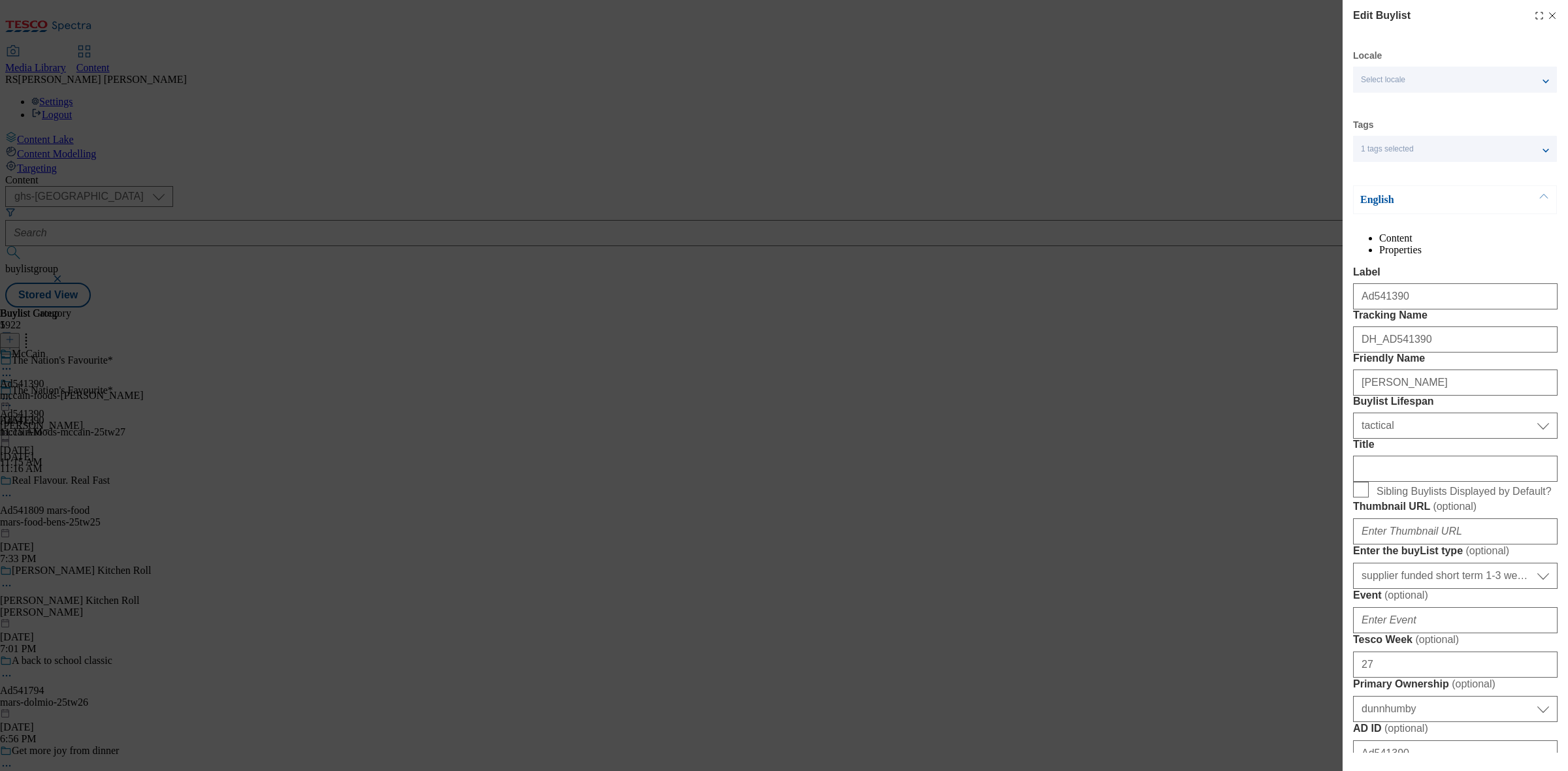
click at [1547, 18] on icon "Modal" at bounding box center [1552, 15] width 10 height 10
select select "tactical"
select select "supplier funded short term 1-3 weeks"
select select "dunnhumby"
select select "Banner"
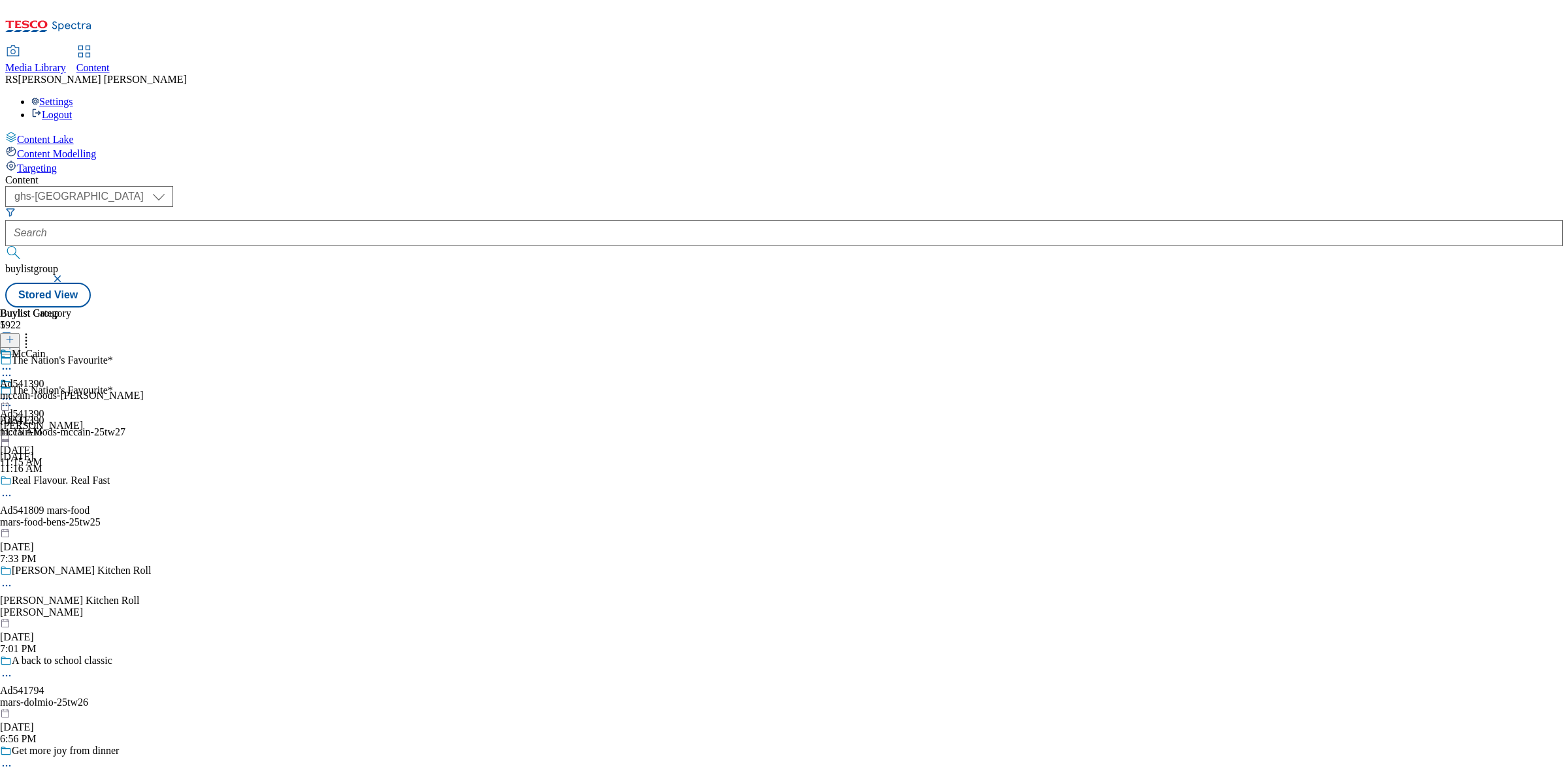
click at [13, 392] on icon at bounding box center [6, 399] width 13 height 13
click at [56, 422] on span "Edit" at bounding box center [48, 427] width 15 height 10
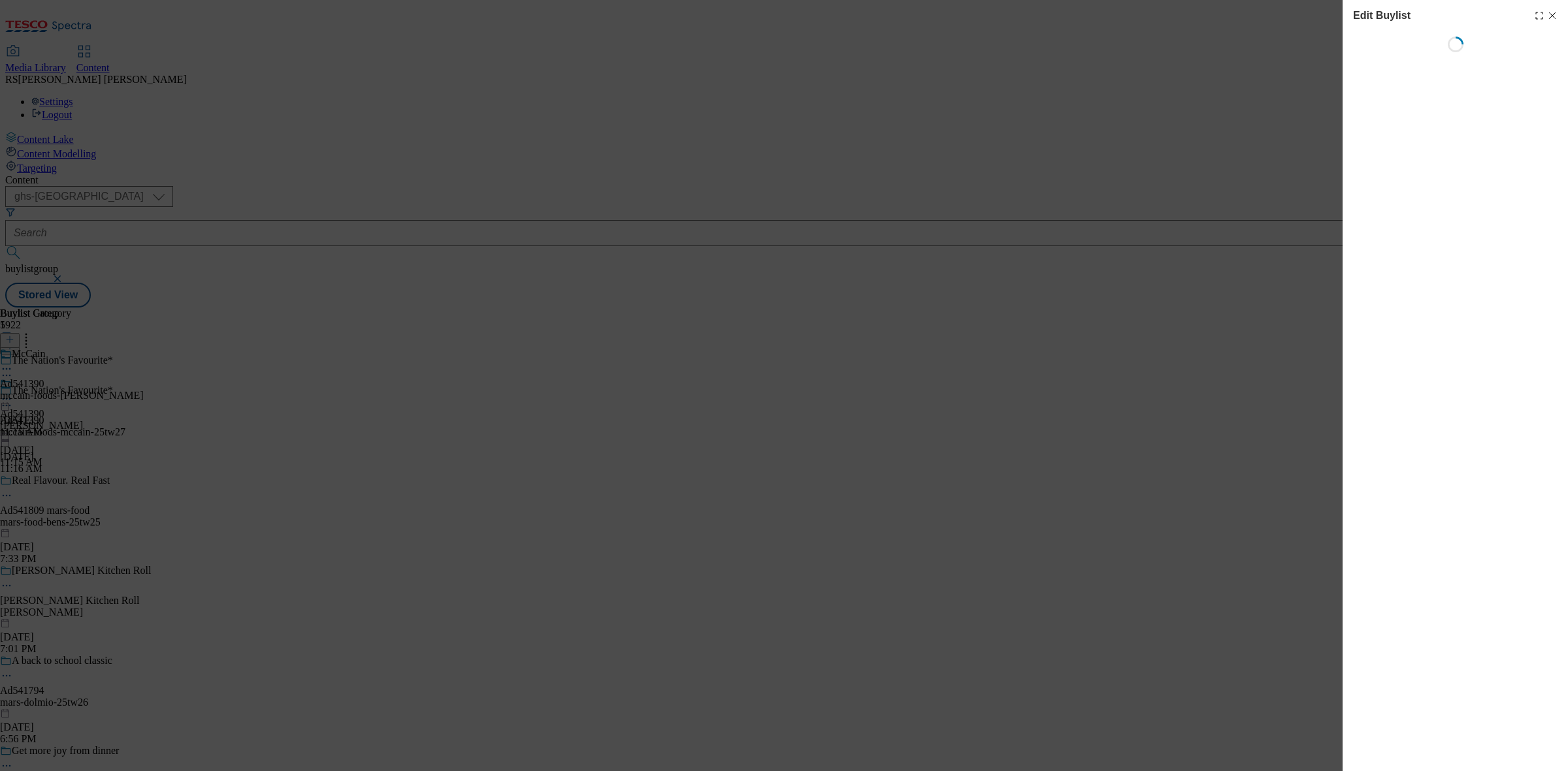
select select "tactical"
select select "supplier funded short term 1-3 weeks"
select select "dunnhumby"
select select "Banner"
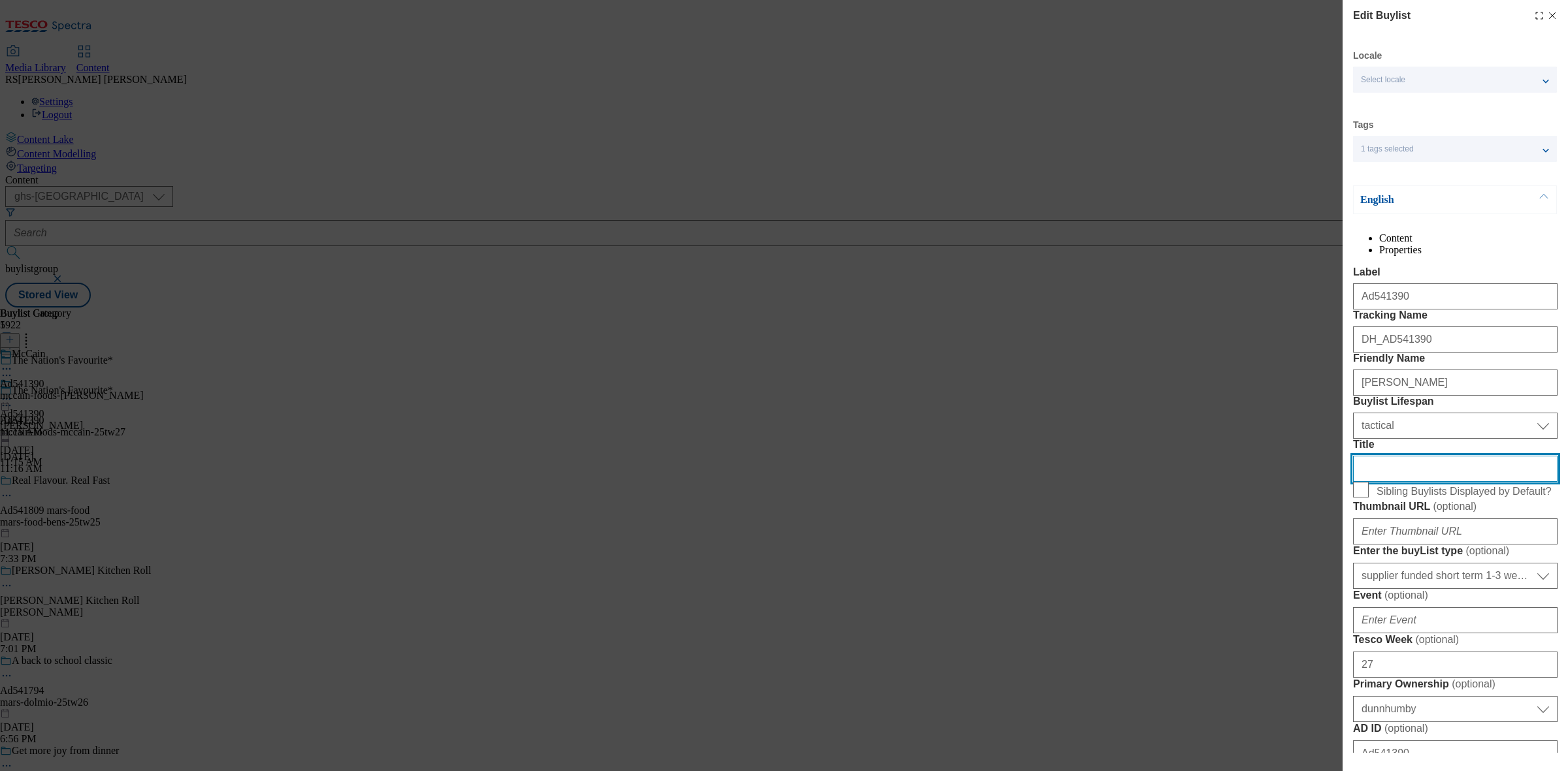
click at [1392, 482] on input "Title" at bounding box center [1455, 469] width 204 height 26
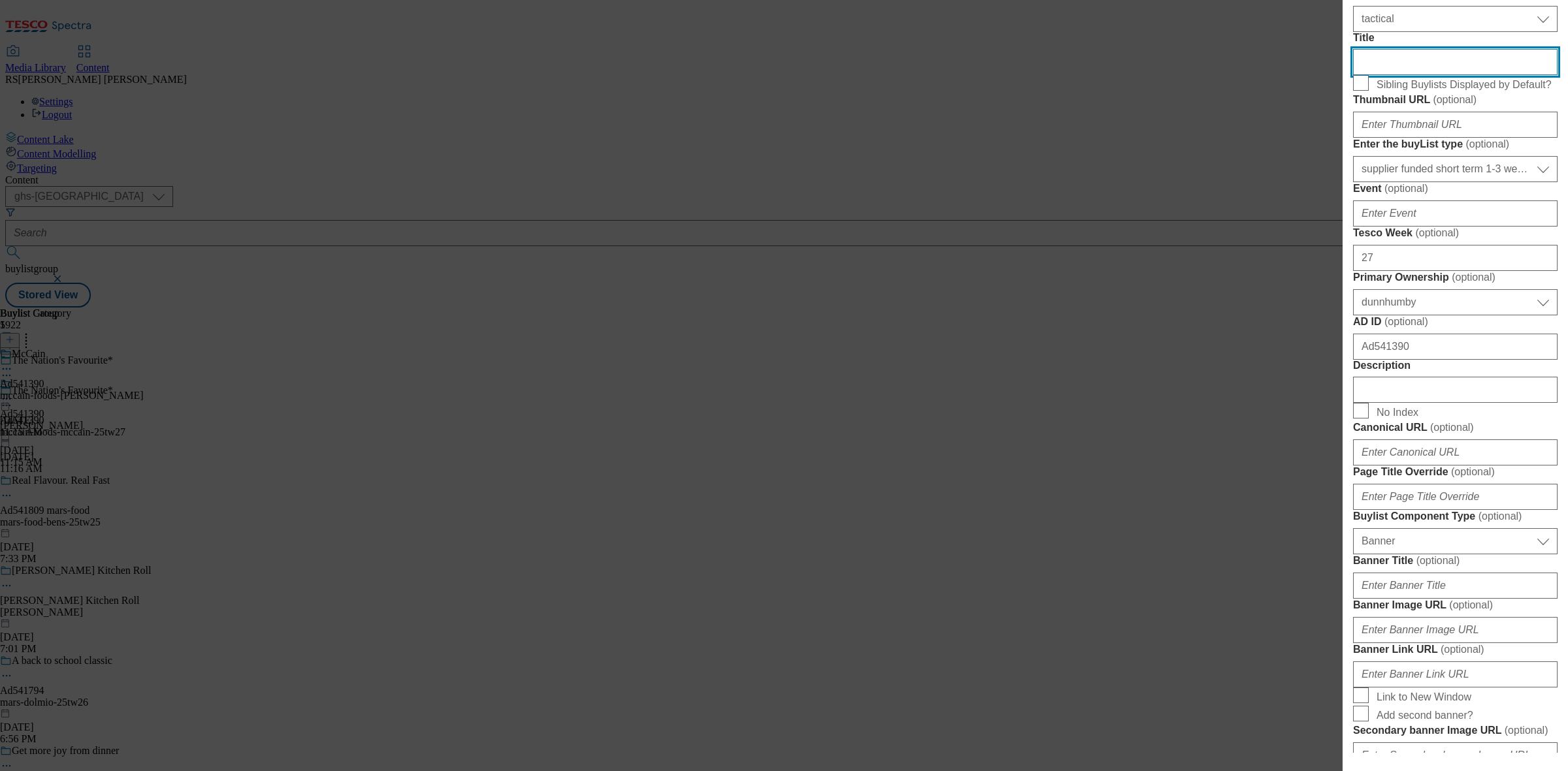
scroll to position [408, 0]
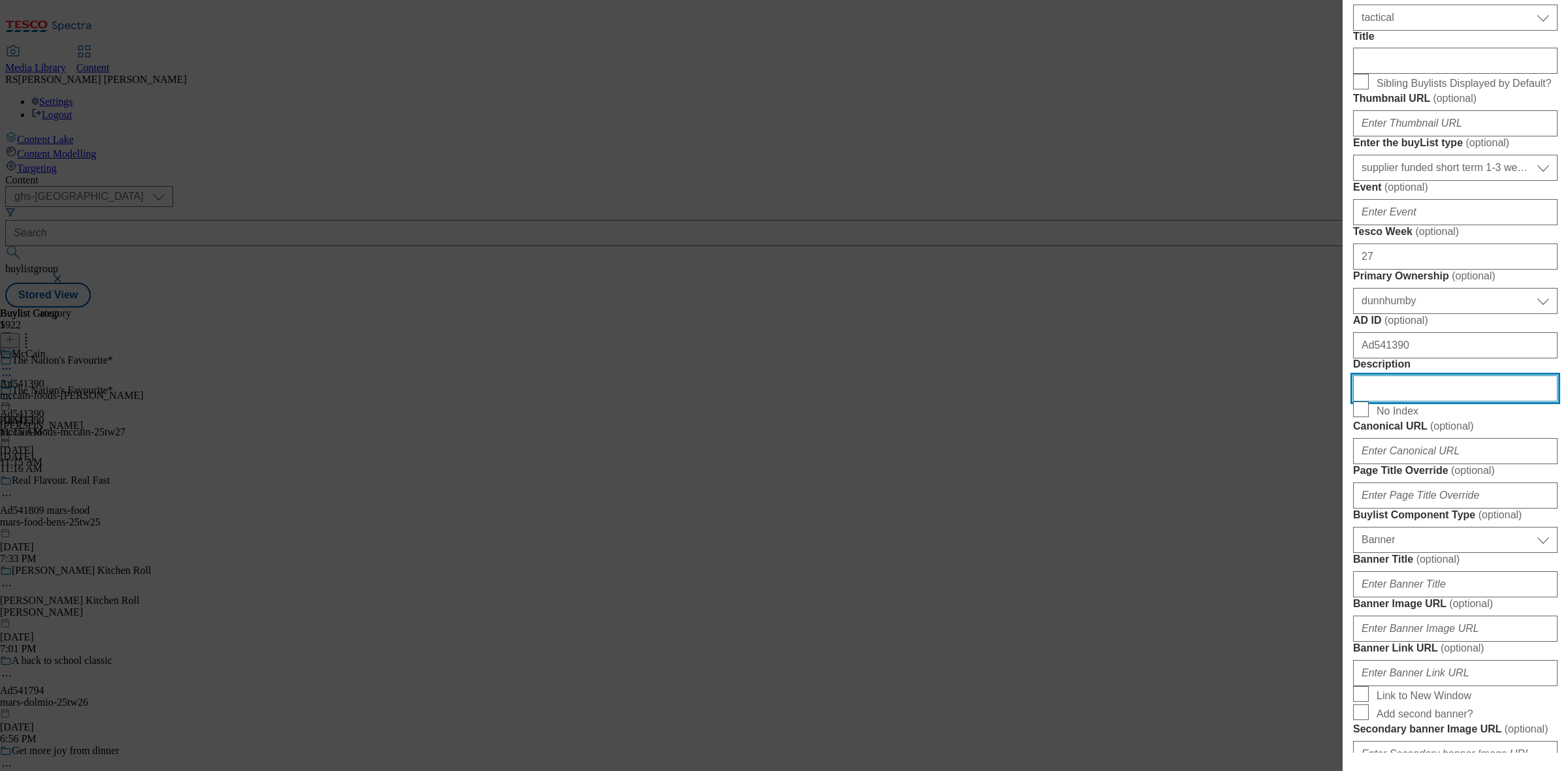
click at [1408, 401] on input "Description" at bounding box center [1455, 389] width 204 height 26
drag, startPoint x: 1408, startPoint y: 670, endPoint x: 1320, endPoint y: 681, distance: 88.7
click at [1320, 681] on div "Edit Buylist Locale Select locale English Welsh Tags 1 tags selected fnf market…" at bounding box center [784, 386] width 1568 height 771
paste input "McCain Crispy French Fries 900g"
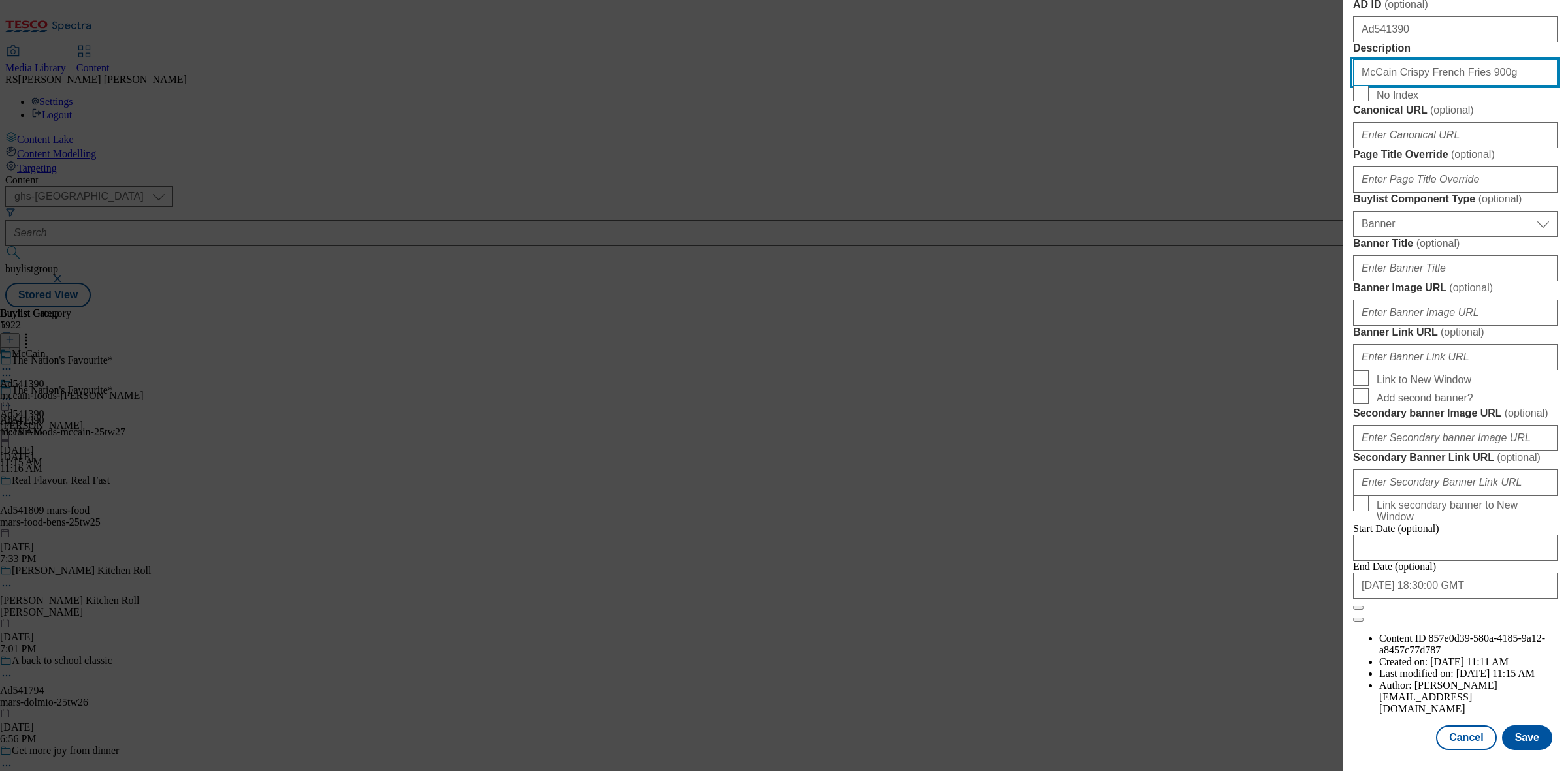
scroll to position [1209, 0]
type input "McCain Crispy French Fries 900g"
click at [1520, 732] on button "Save" at bounding box center [1527, 738] width 50 height 25
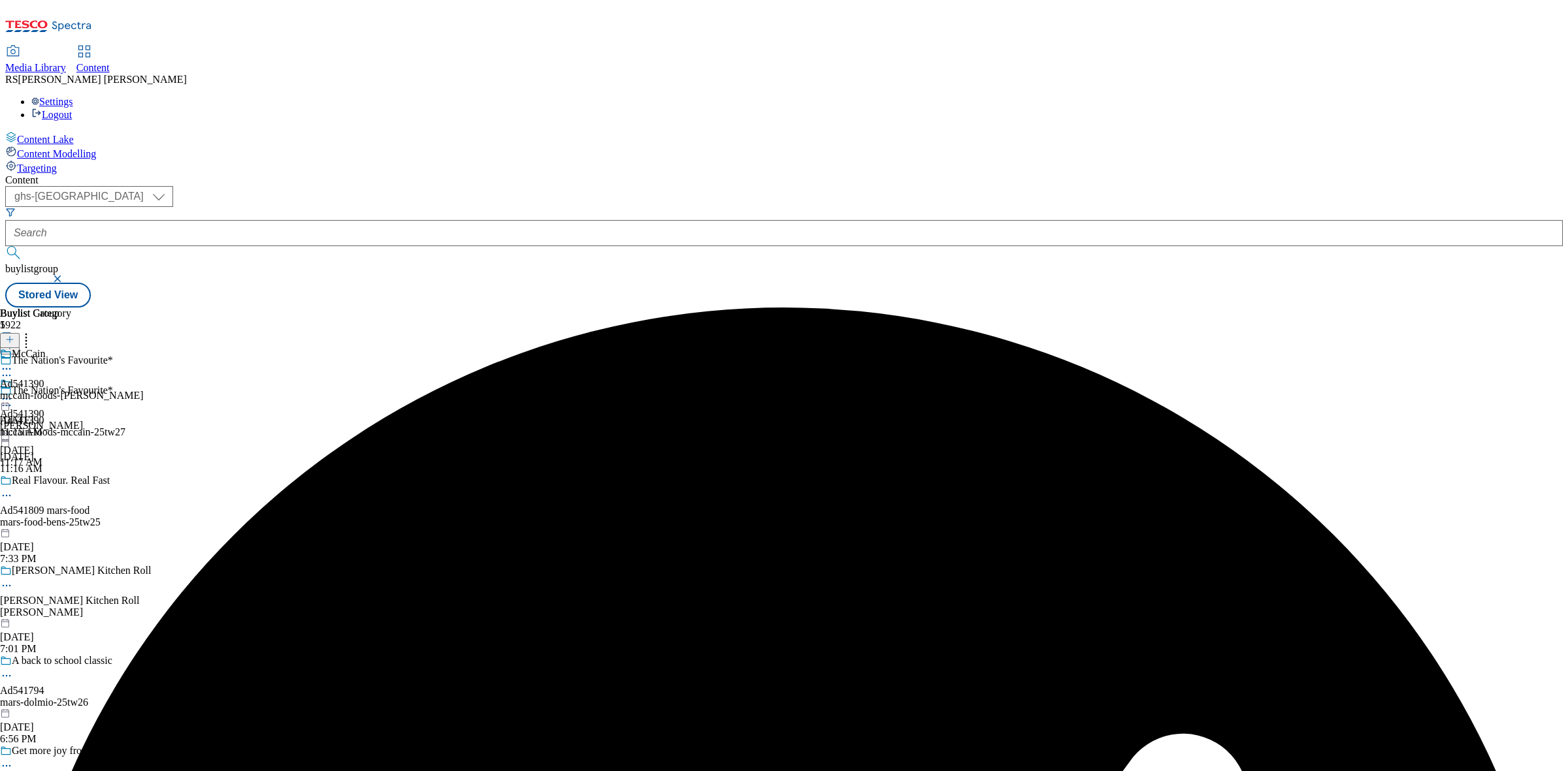
click at [13, 363] on icon at bounding box center [6, 369] width 13 height 13
click at [56, 392] on span "Edit" at bounding box center [48, 397] width 15 height 10
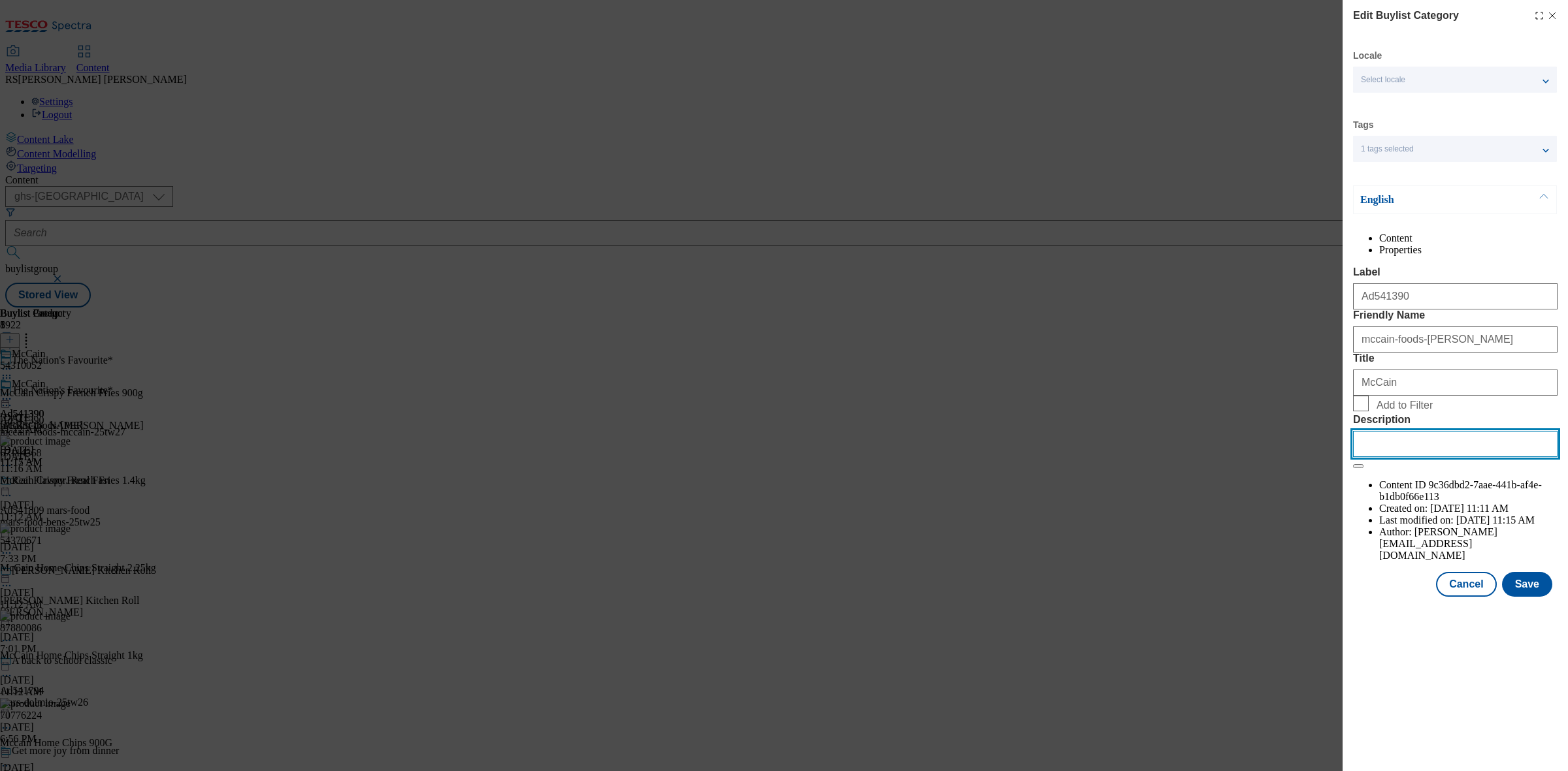
click at [1442, 457] on input "Description" at bounding box center [1455, 444] width 204 height 26
paste input "McCain Crispy French Fries 900g"
type input "McCain Crispy French Fries 900g"
click at [1542, 597] on button "Save" at bounding box center [1527, 585] width 50 height 25
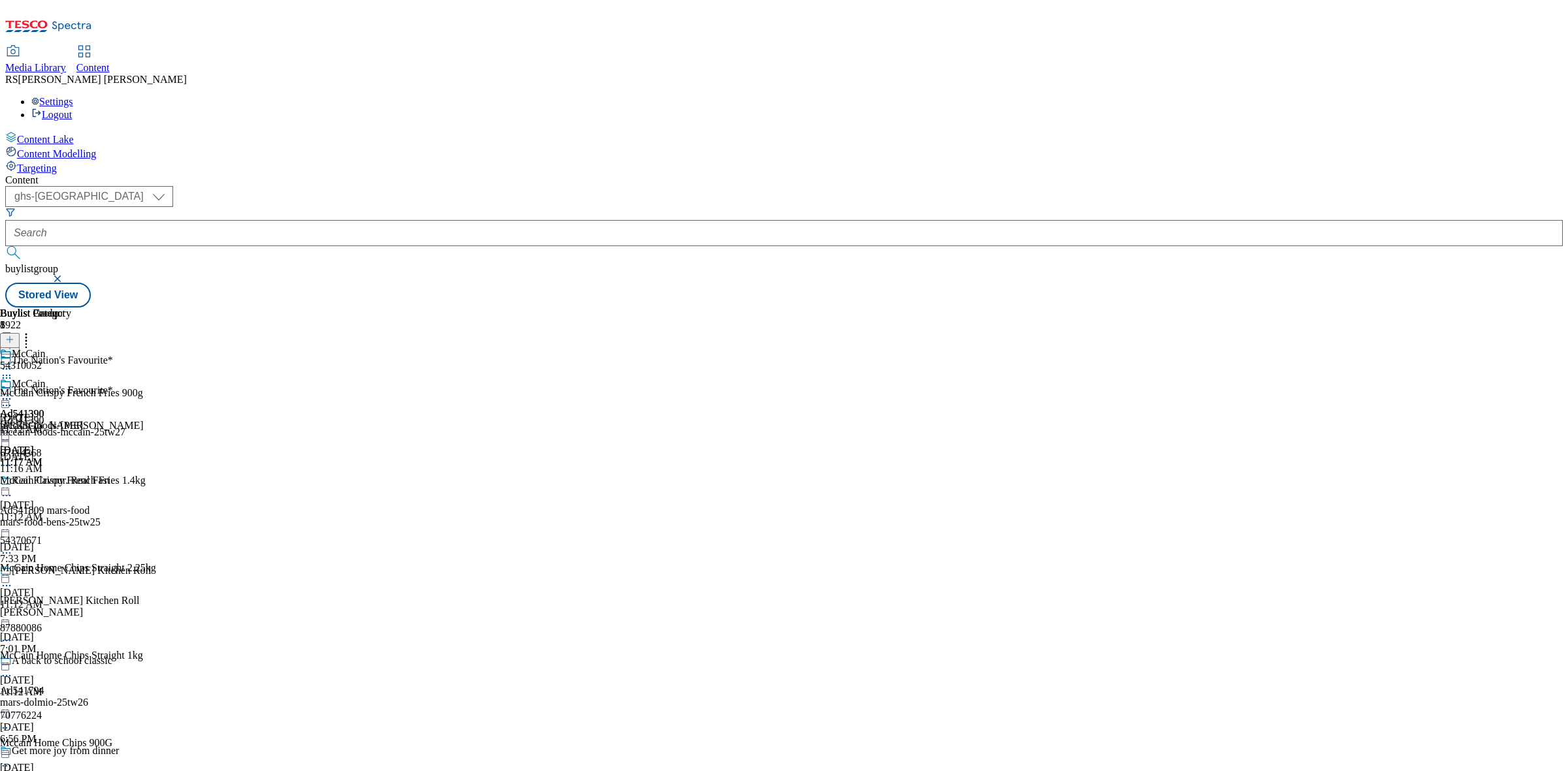
click at [8, 399] on circle at bounding box center [7, 399] width 2 height 2
click at [77, 479] on button "Preview" at bounding box center [51, 486] width 50 height 15
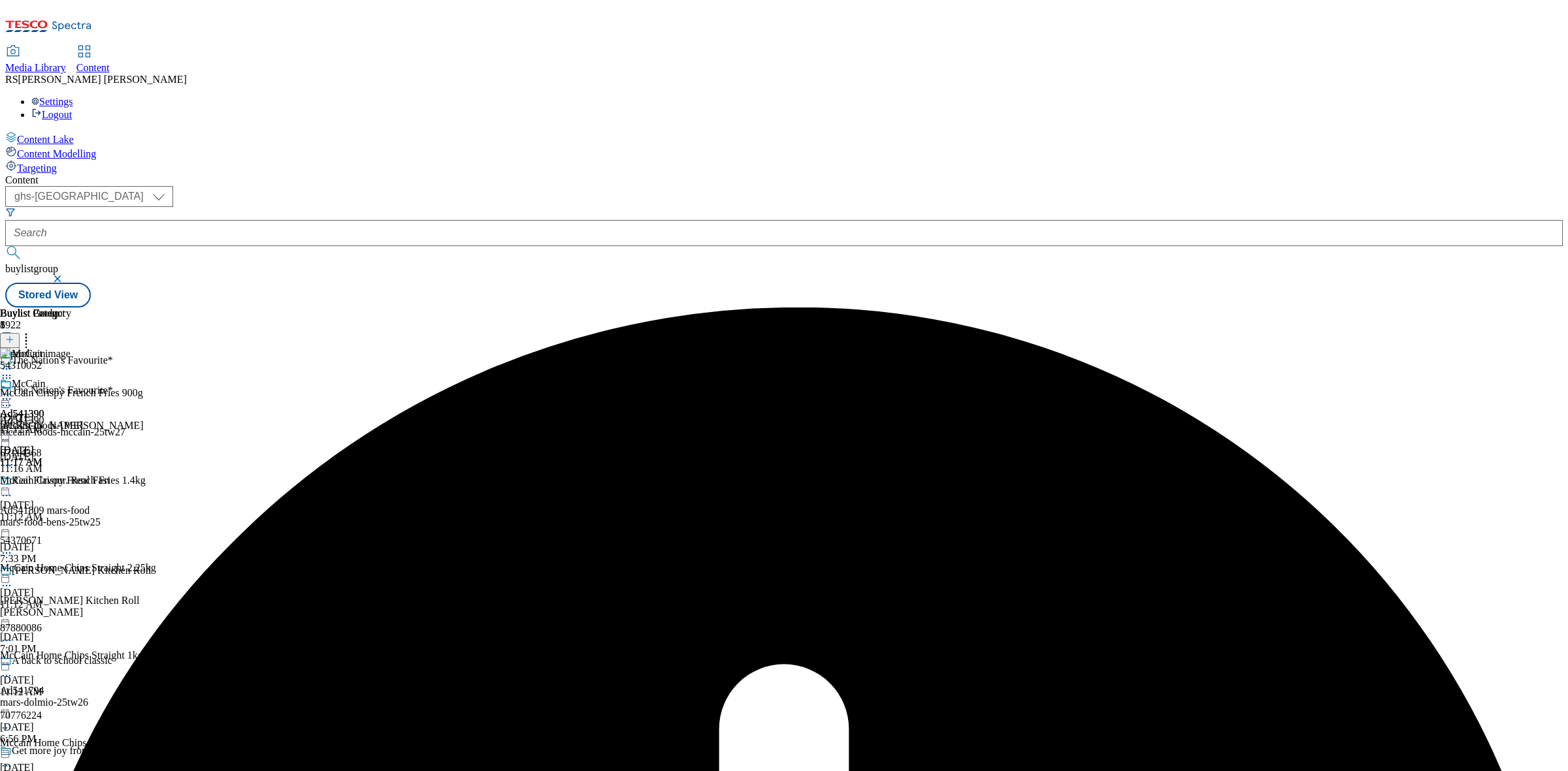
click at [13, 392] on icon at bounding box center [6, 399] width 13 height 13
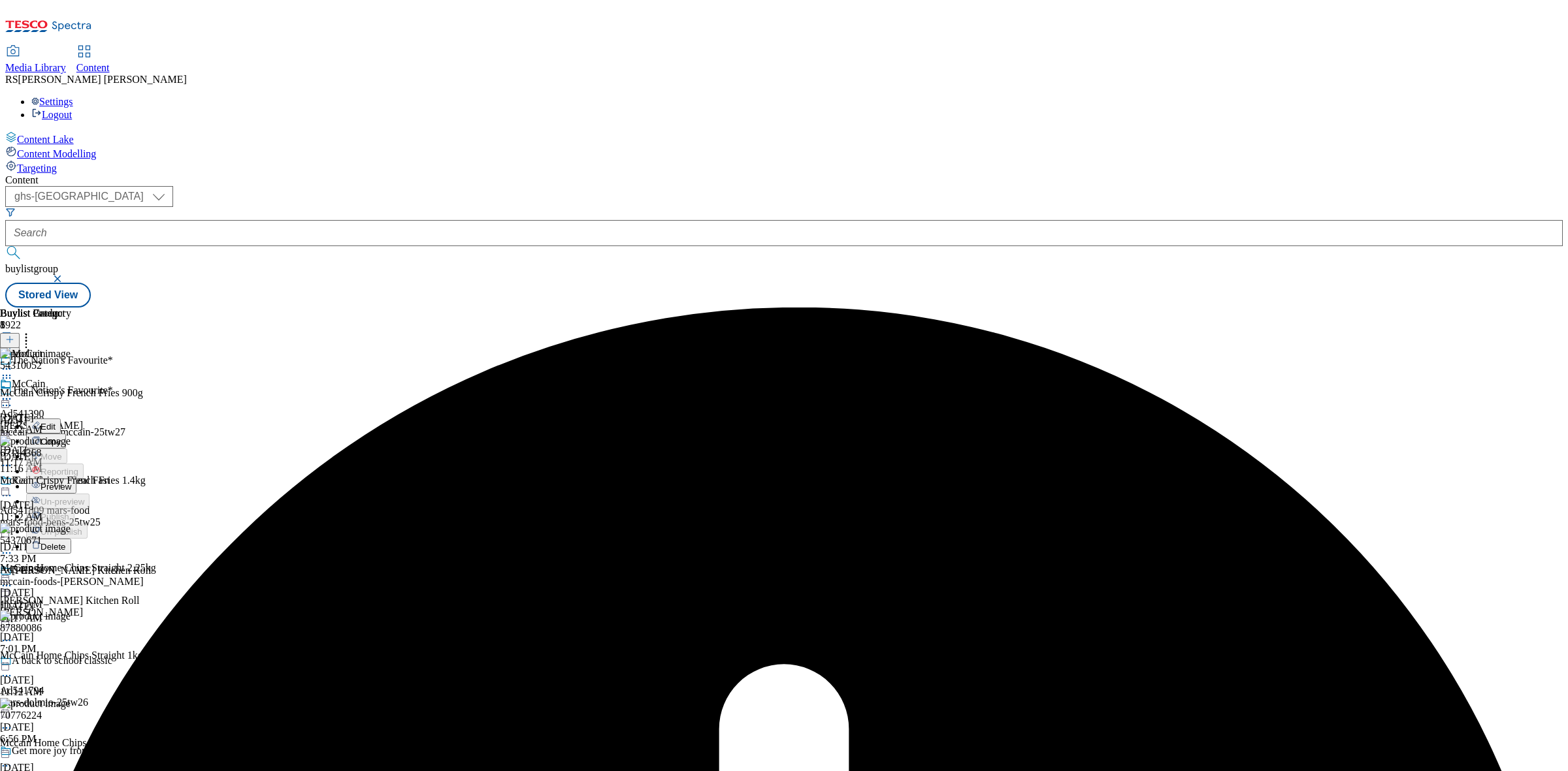
click at [71, 482] on span "Preview" at bounding box center [56, 487] width 31 height 10
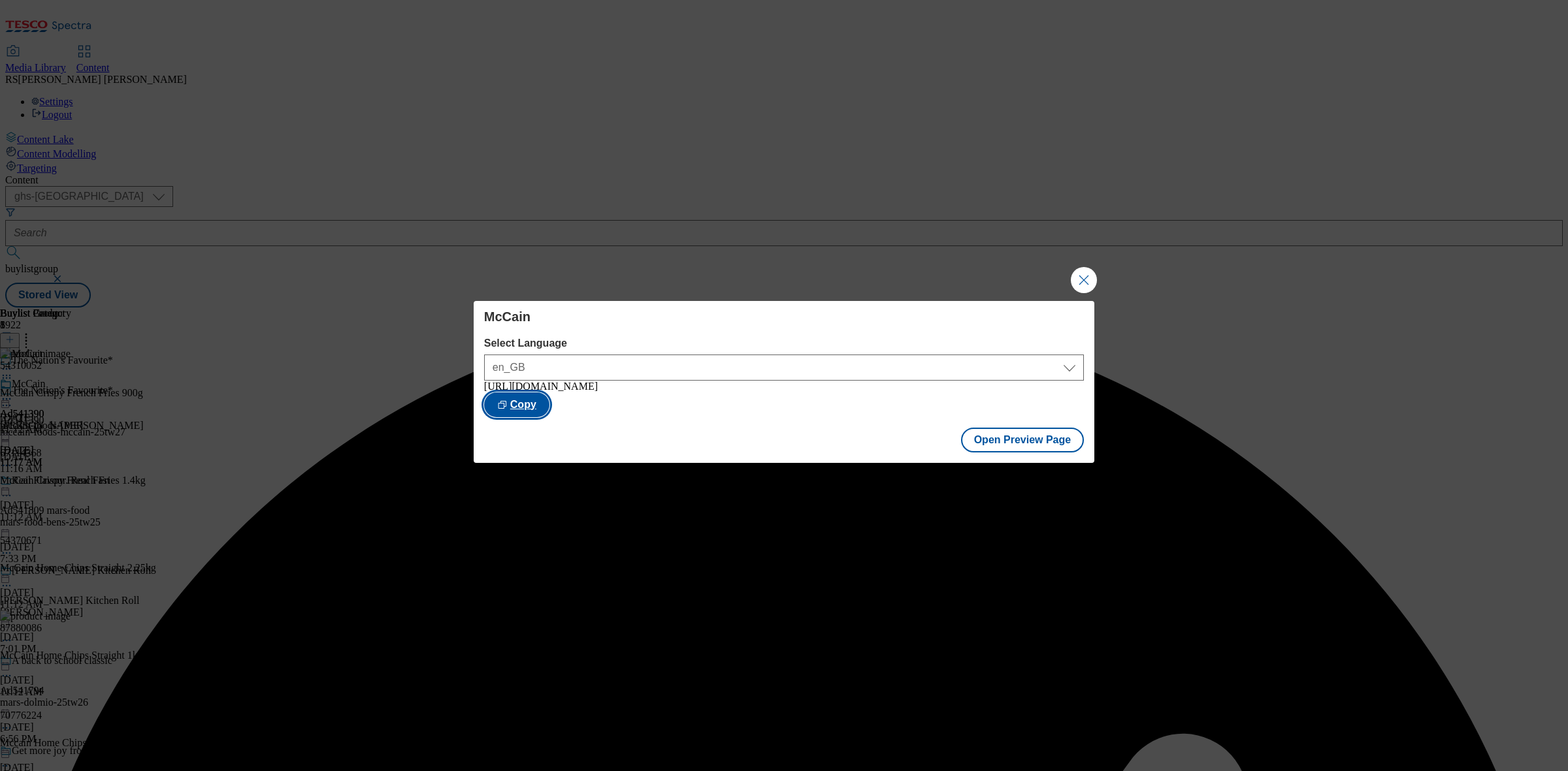
click at [549, 410] on button "Copy" at bounding box center [517, 405] width 66 height 25
